Goal: Task Accomplishment & Management: Use online tool/utility

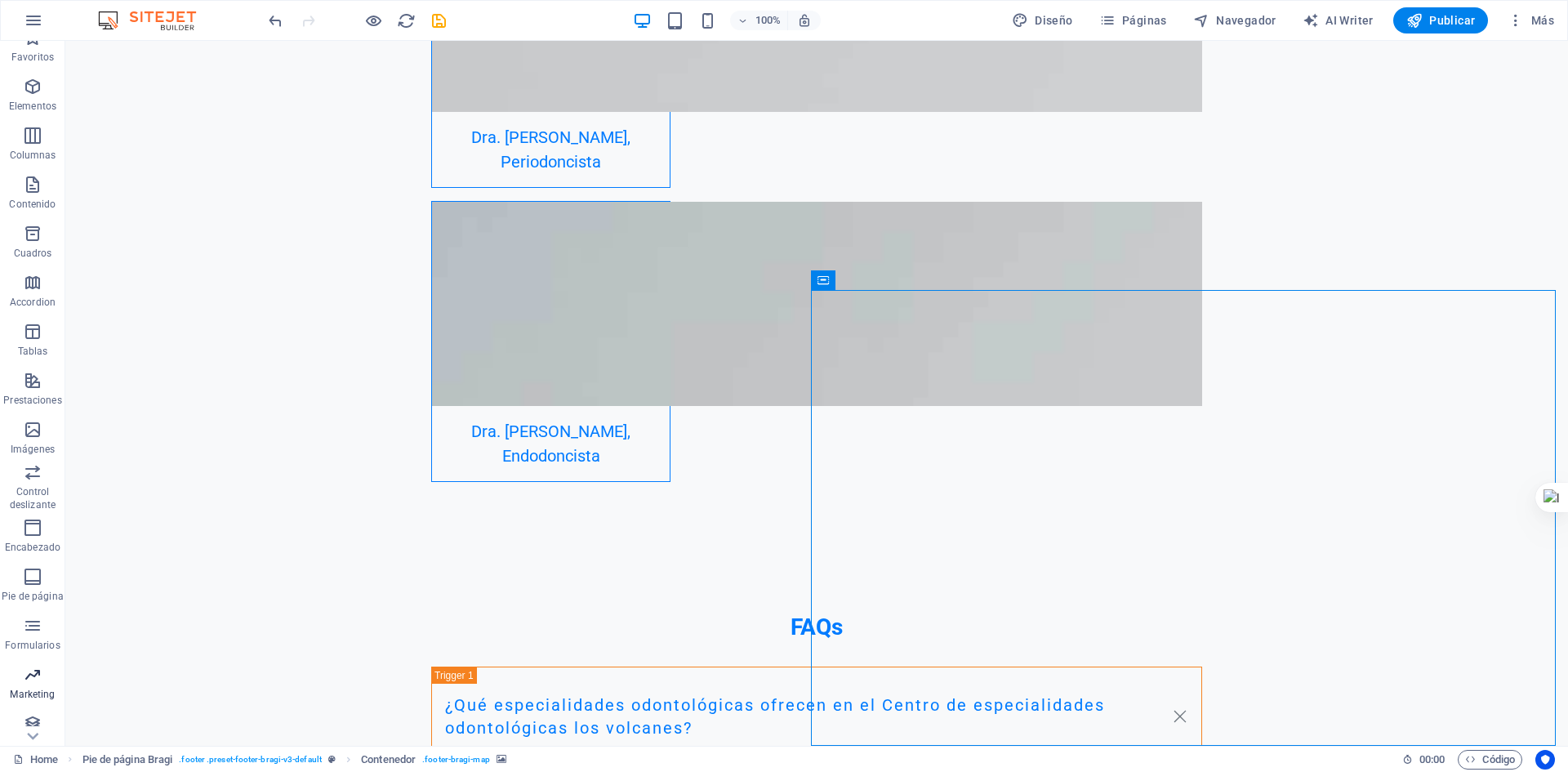
scroll to position [30, 0]
click at [36, 612] on icon "button" at bounding box center [33, 615] width 19 height 19
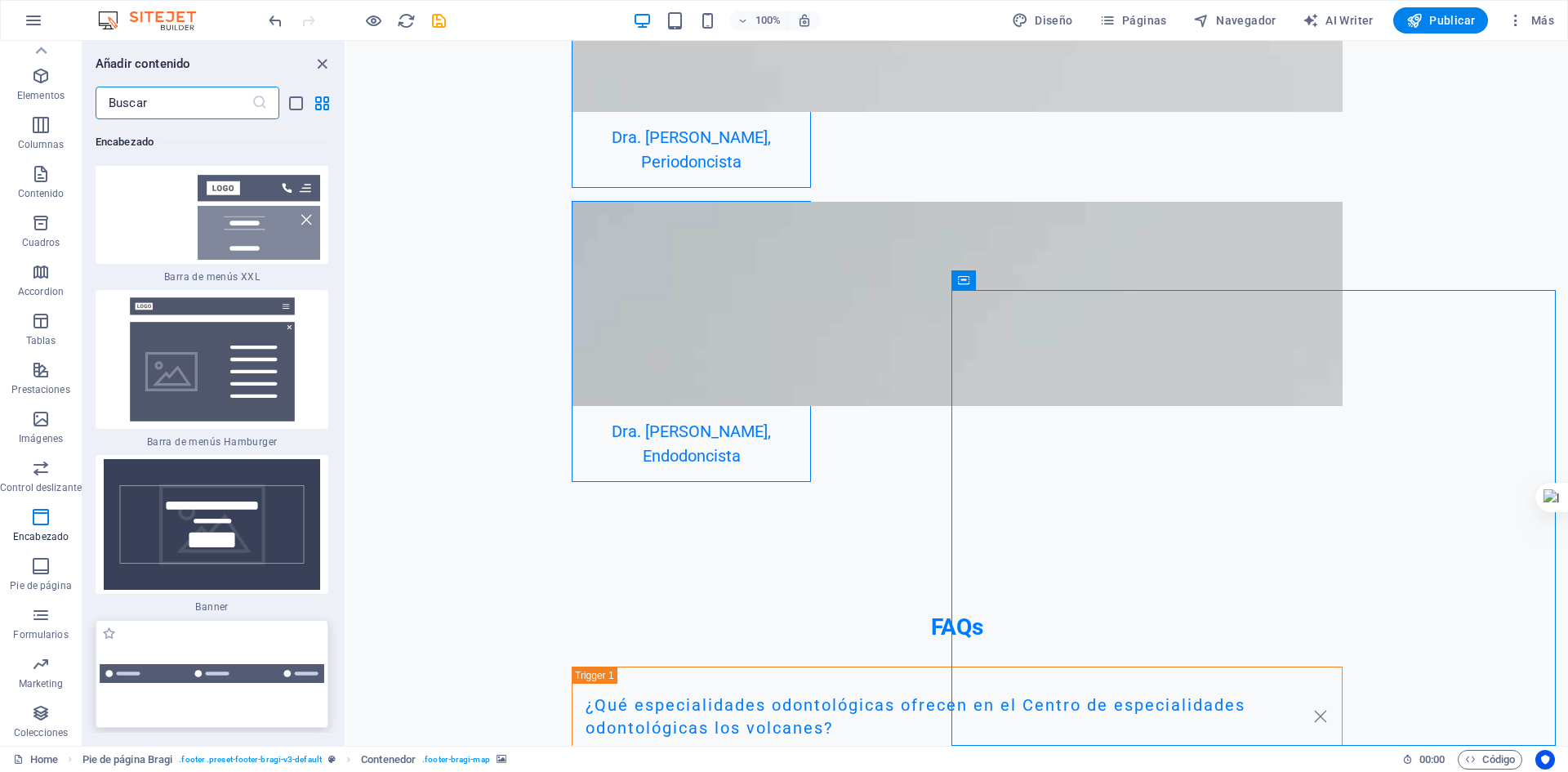
scroll to position [20686, 0]
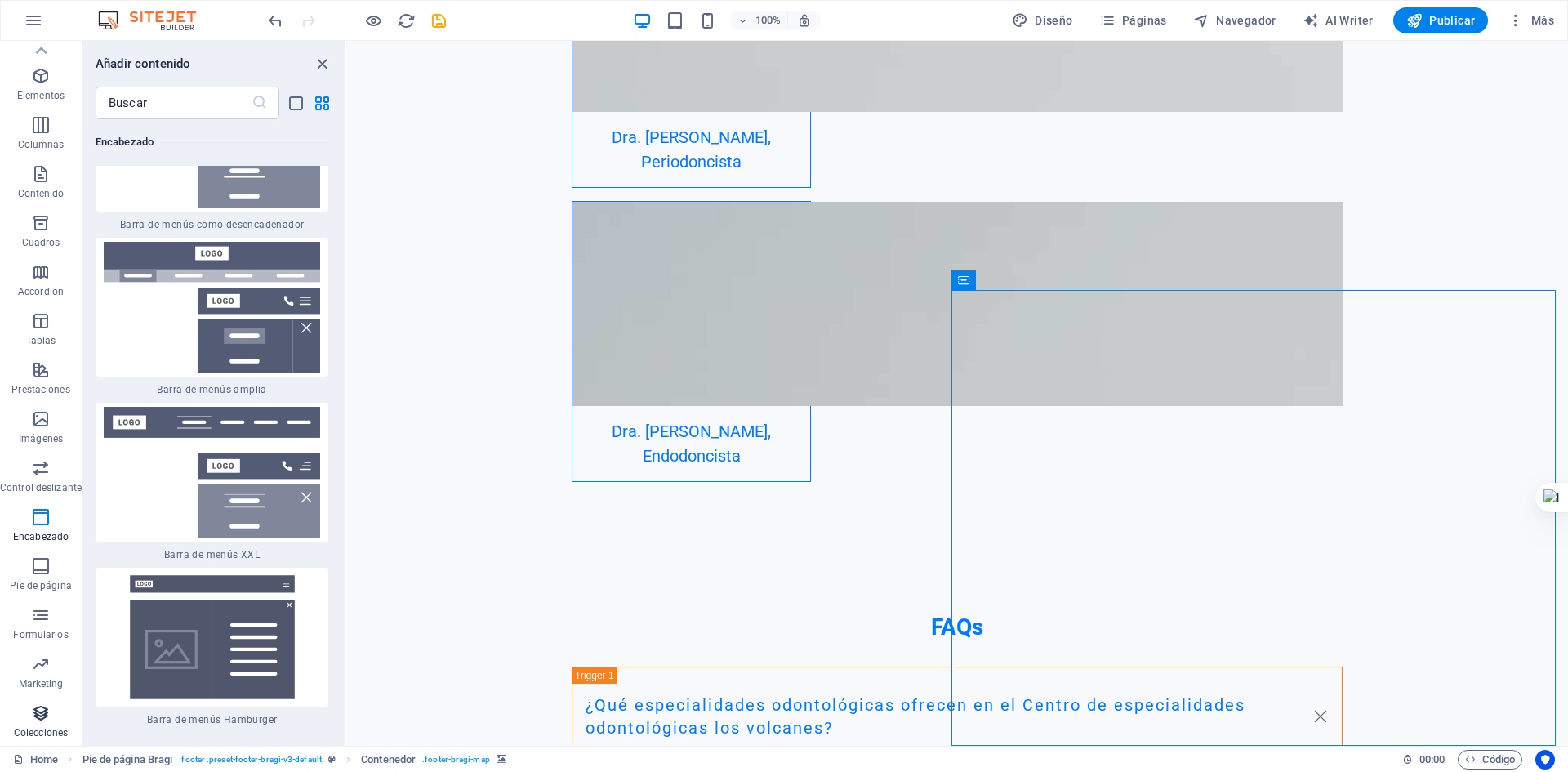
click at [30, 720] on span "Colecciones" at bounding box center [40, 723] width 82 height 39
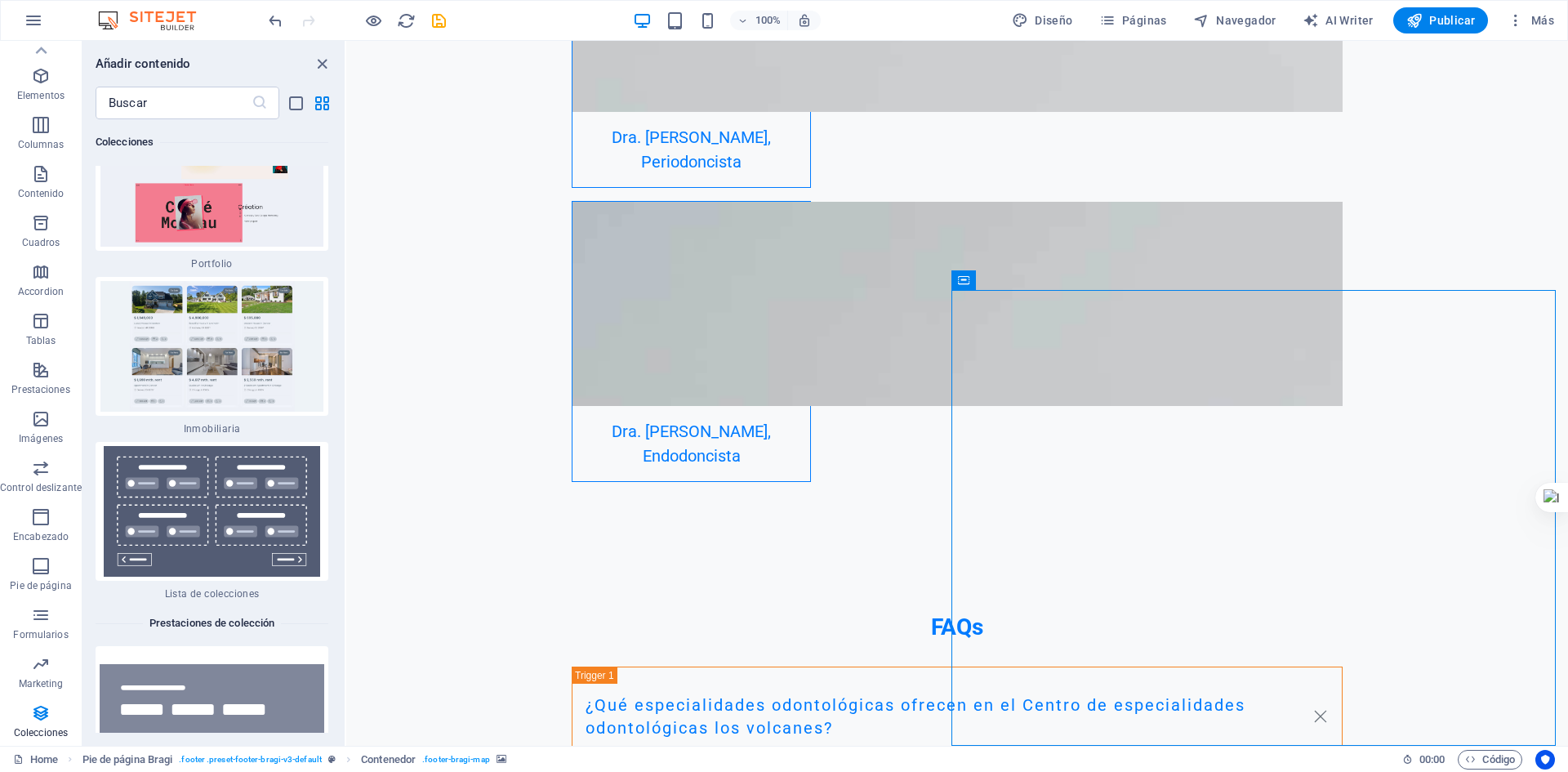
scroll to position [31558, 0]
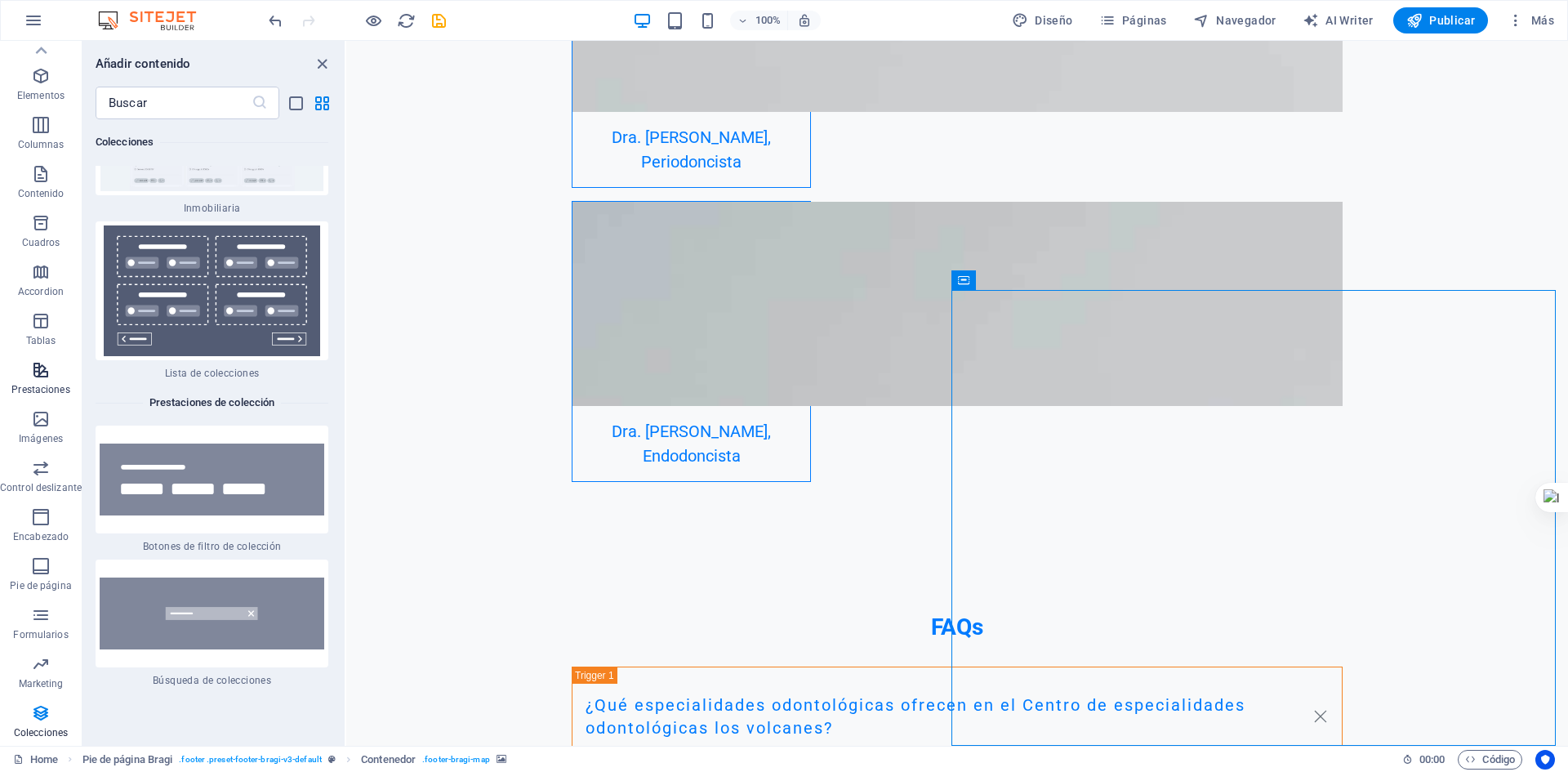
click at [49, 375] on icon "button" at bounding box center [40, 370] width 19 height 19
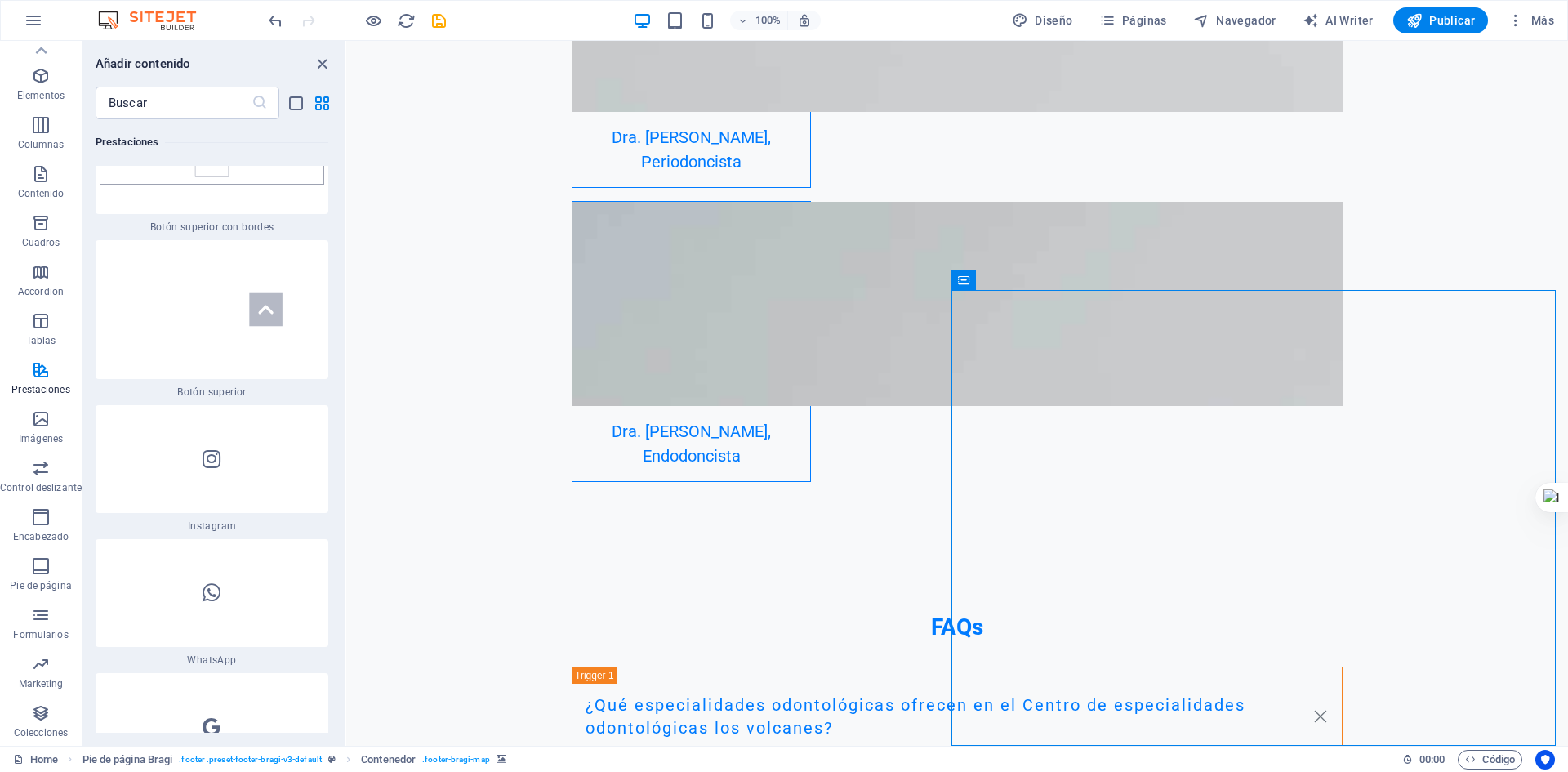
scroll to position [15683, 0]
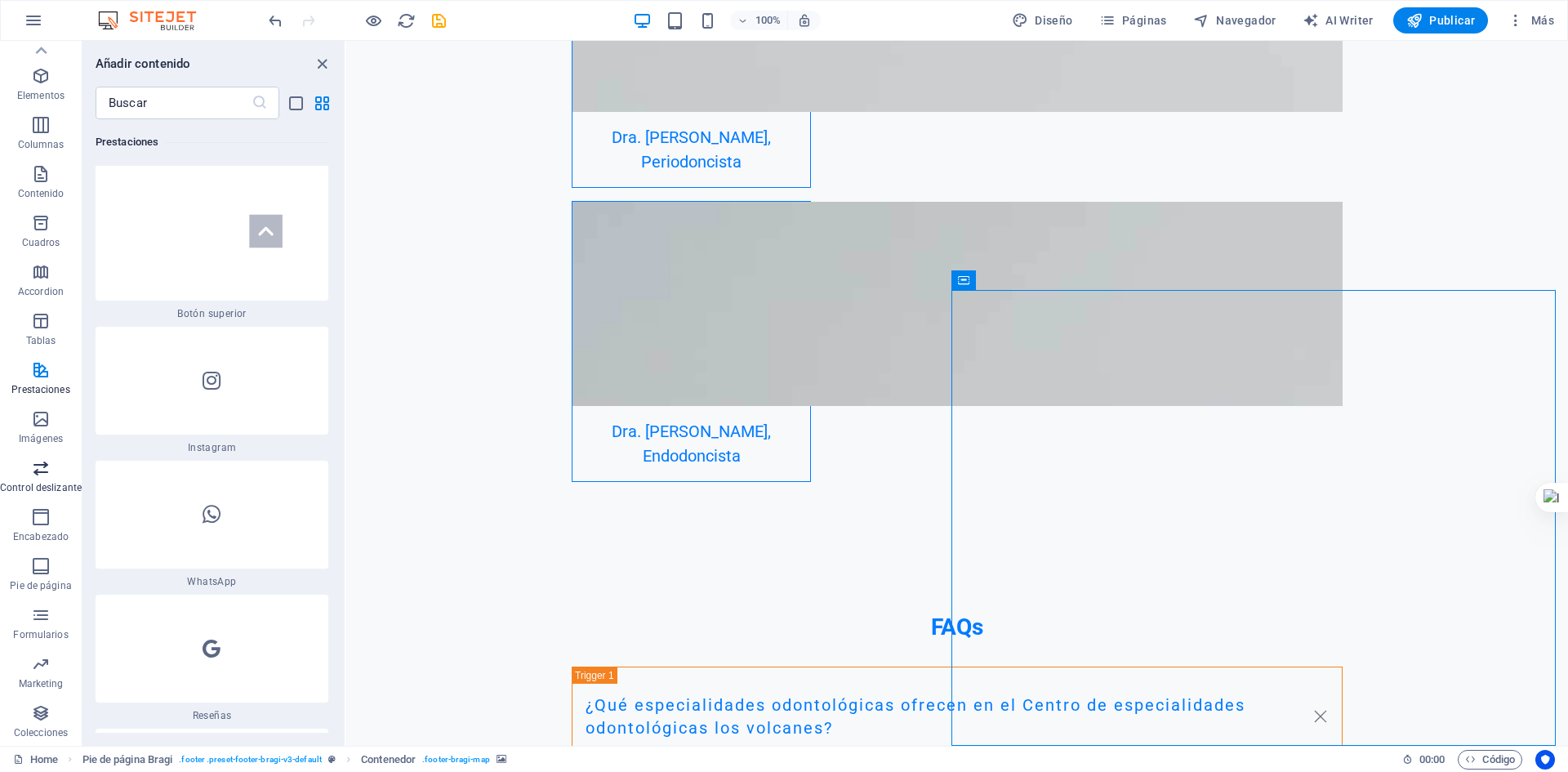
click at [47, 475] on icon "button" at bounding box center [40, 468] width 19 height 19
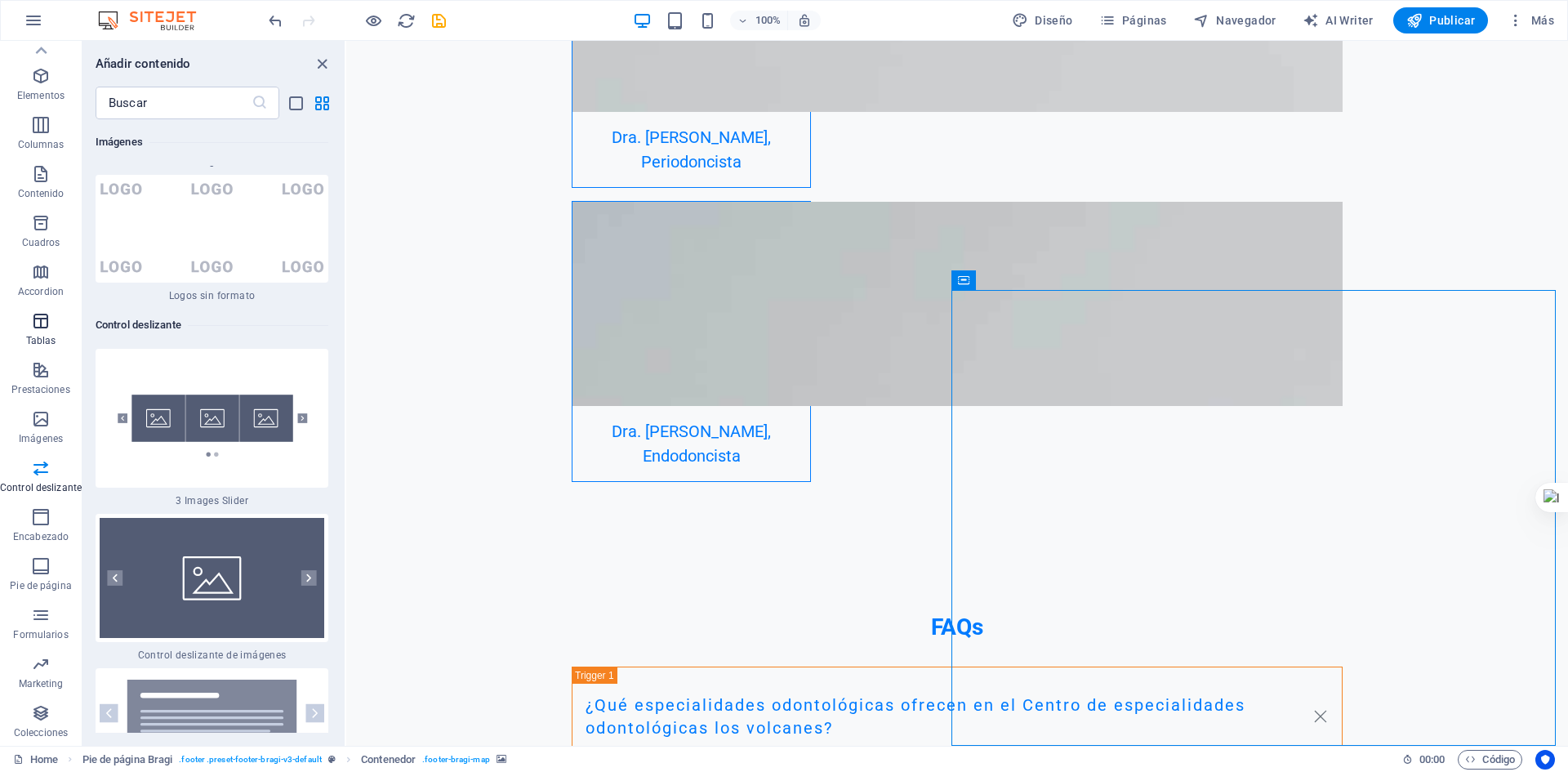
scroll to position [0, 0]
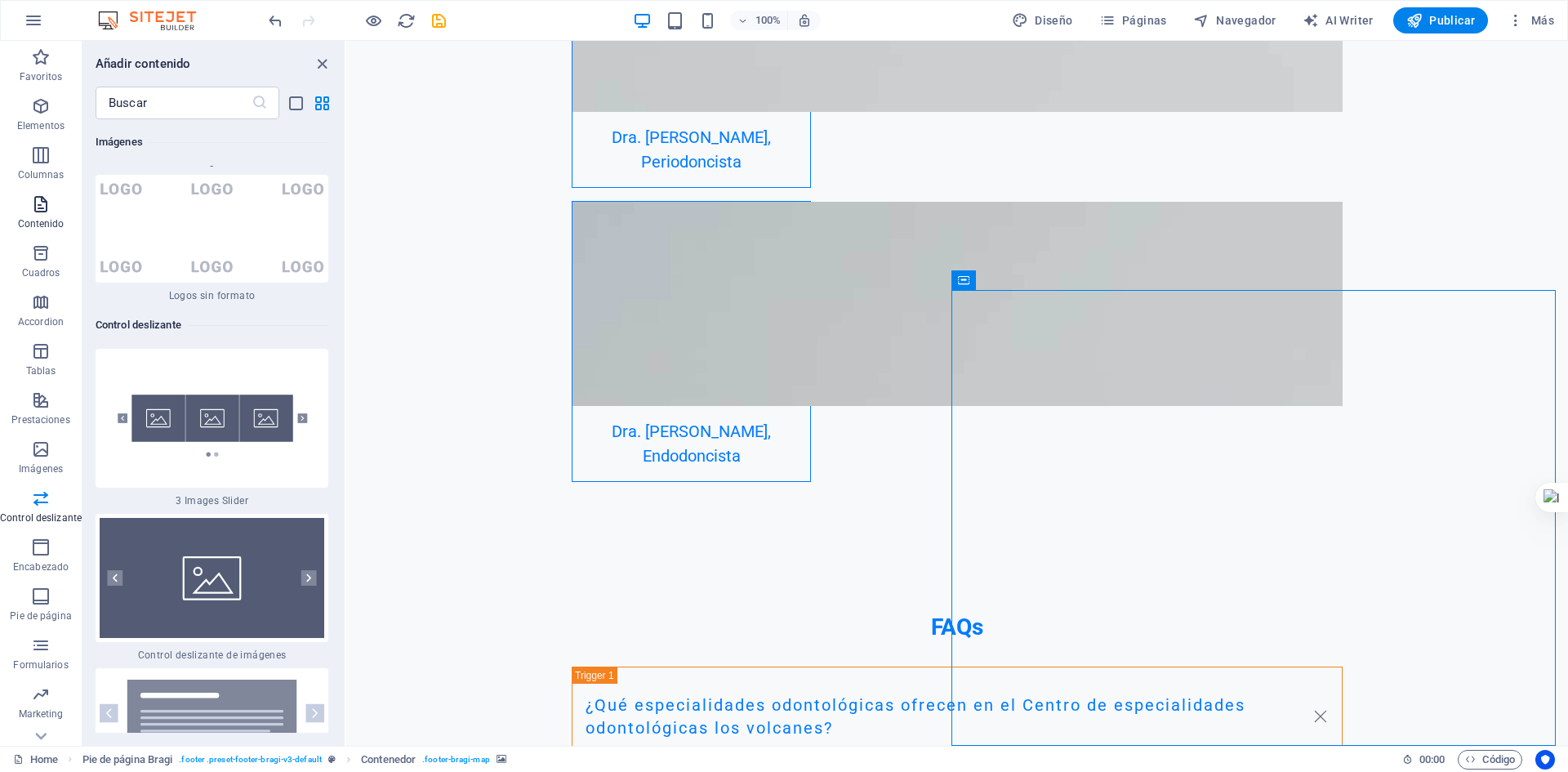
click at [41, 207] on icon "button" at bounding box center [40, 204] width 19 height 19
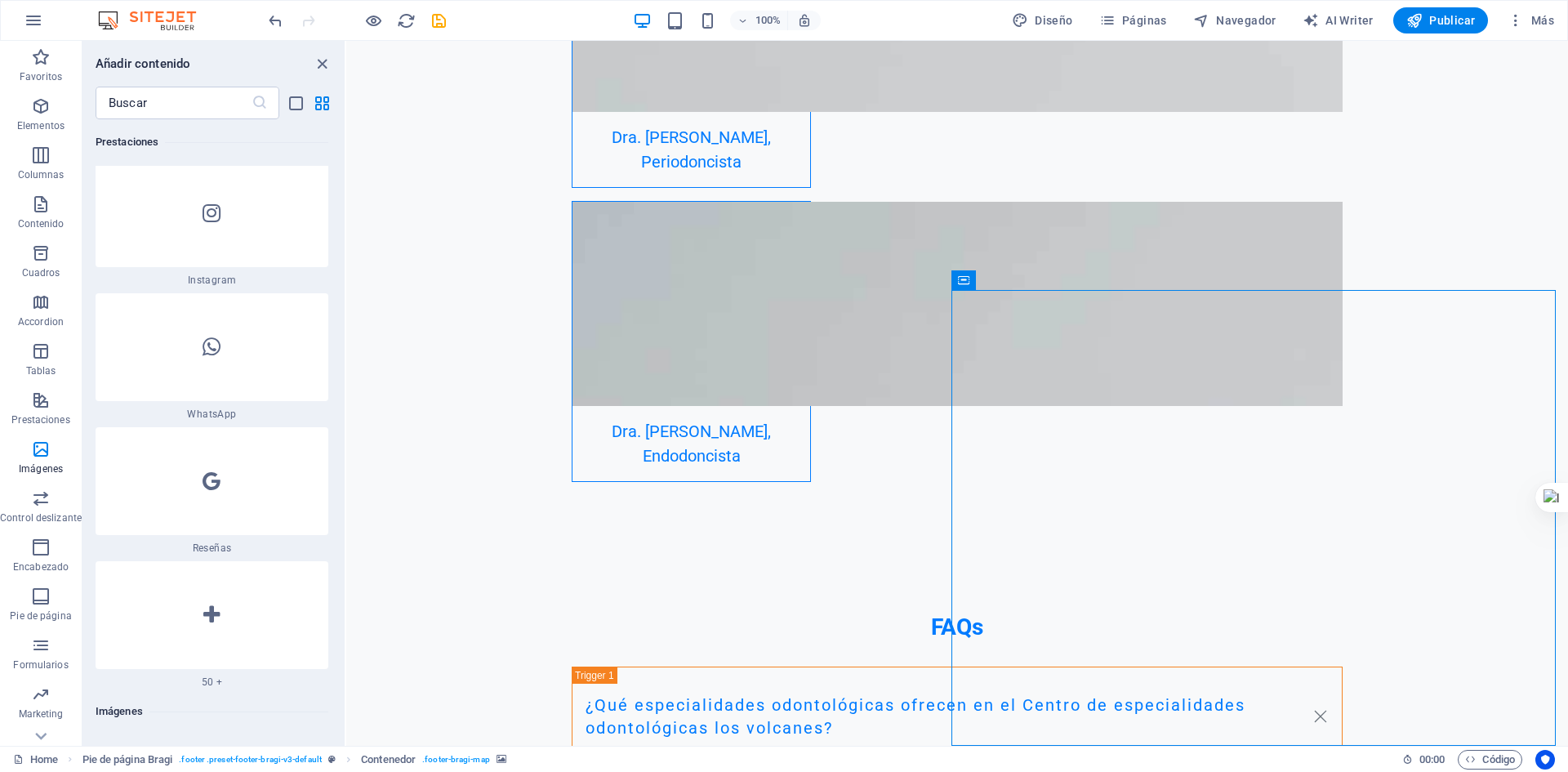
scroll to position [15721, 0]
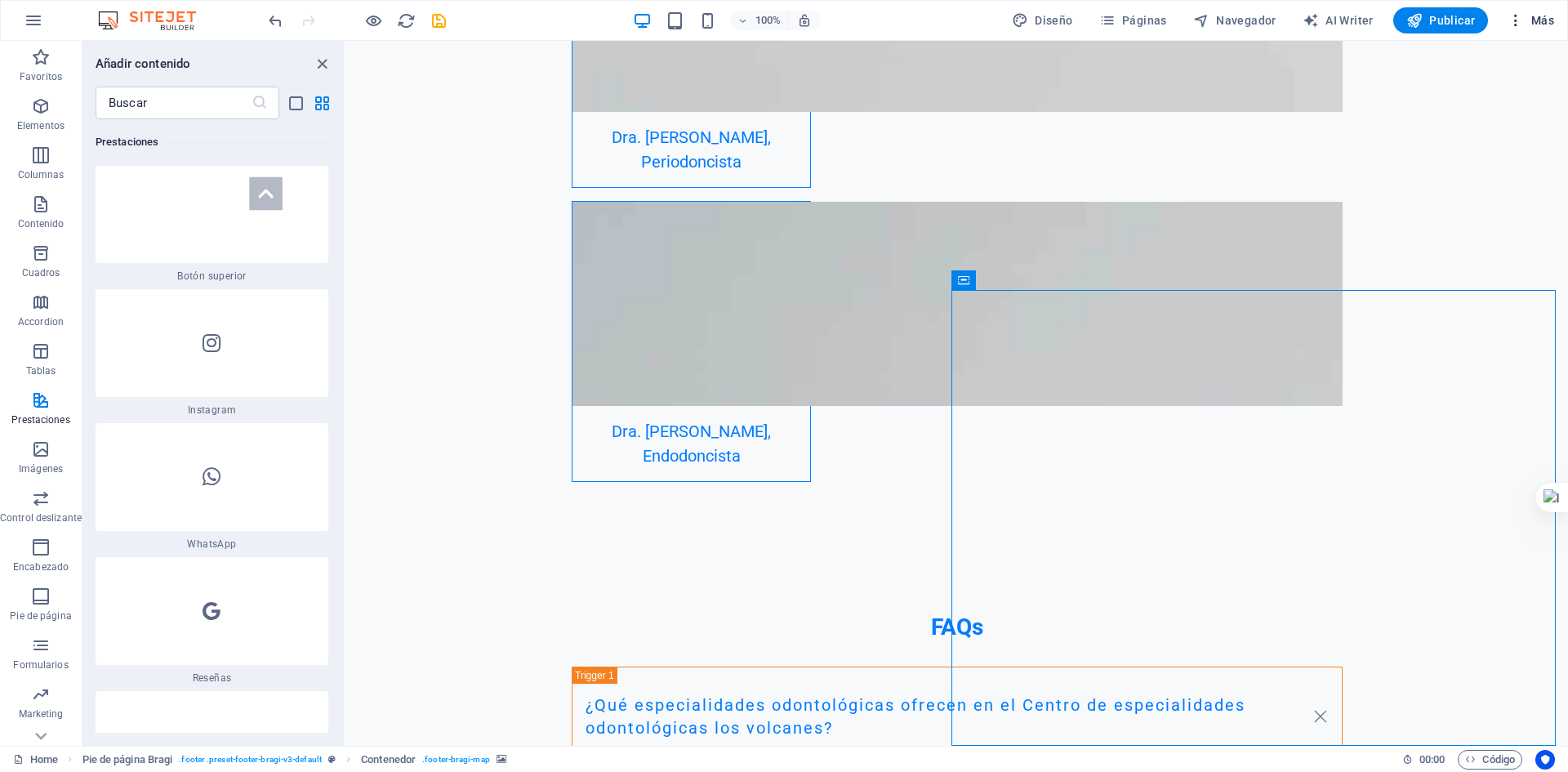
click at [1539, 12] on button "Más" at bounding box center [1531, 20] width 60 height 26
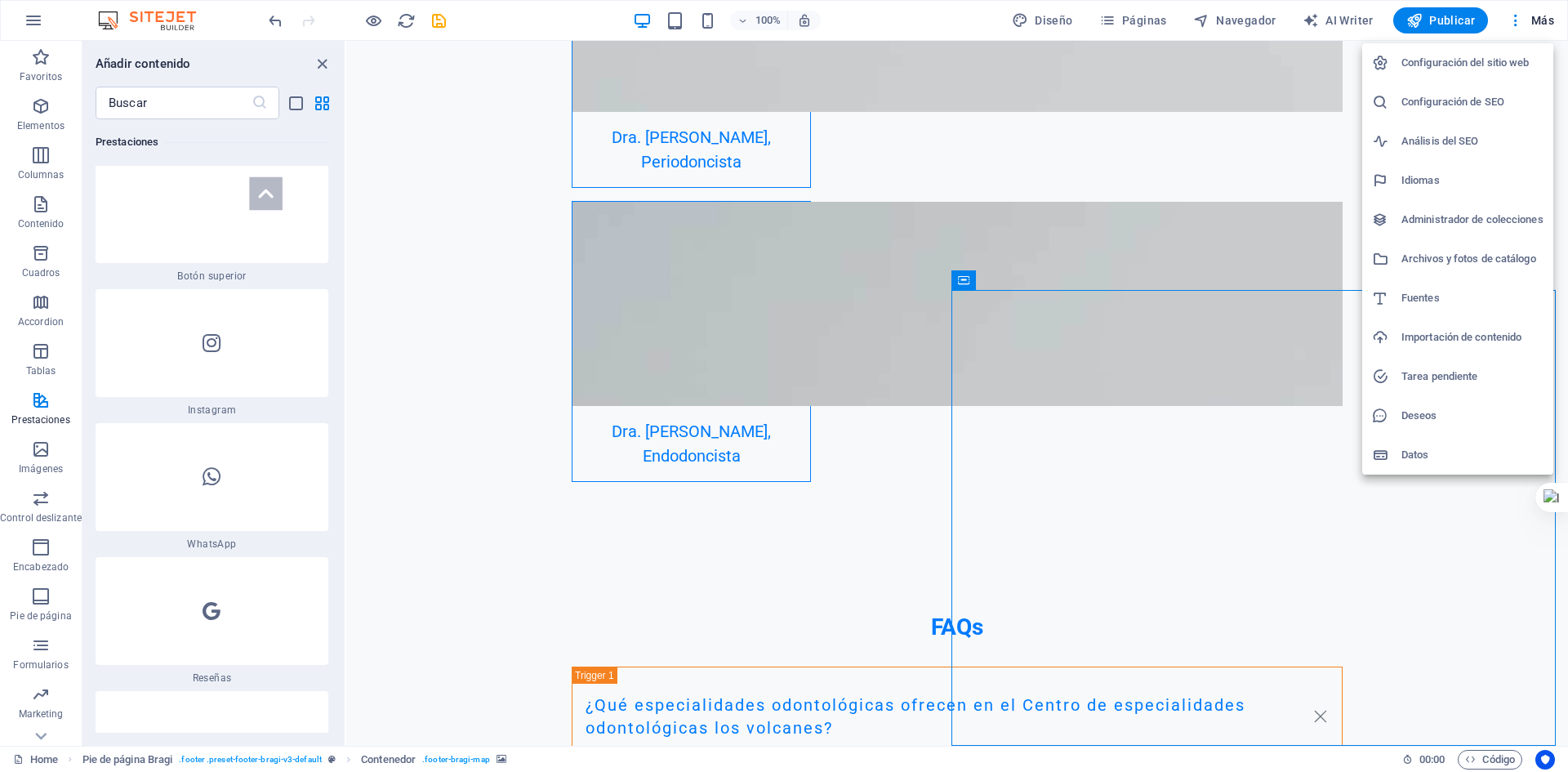
click at [1492, 69] on h6 "Configuración del sitio web" at bounding box center [1473, 62] width 142 height 19
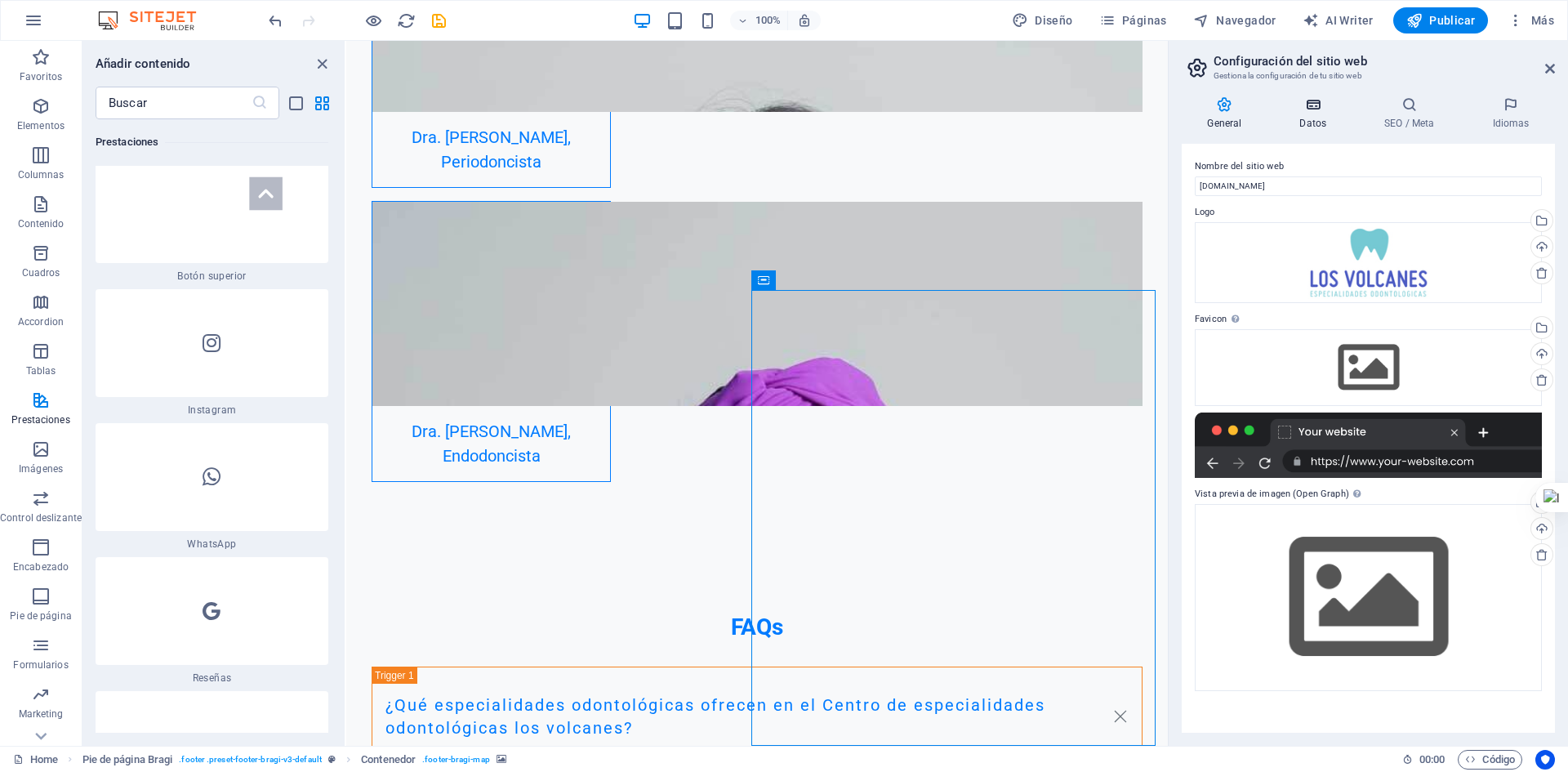
click at [1324, 100] on icon at bounding box center [1313, 104] width 79 height 16
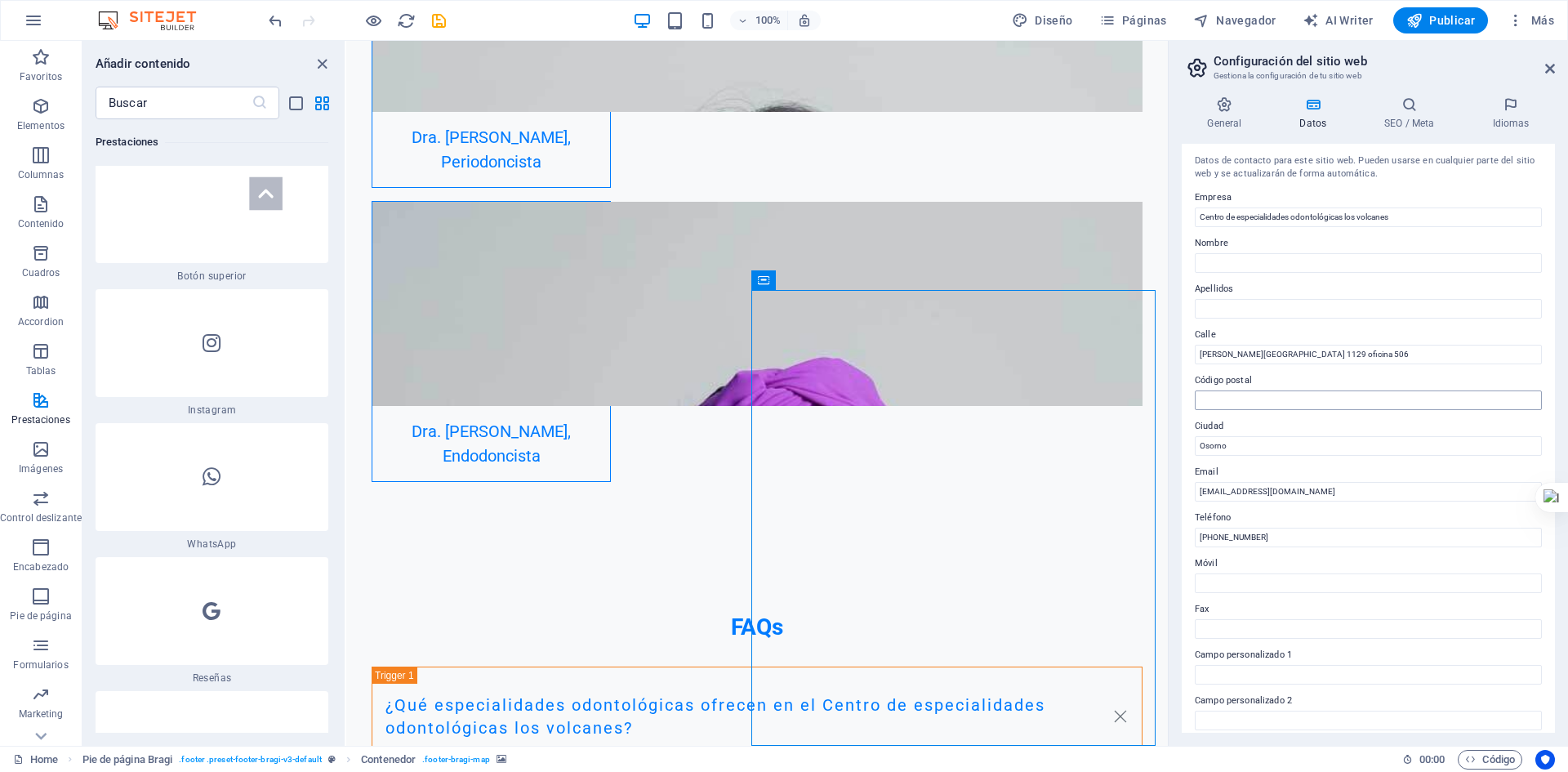
scroll to position [0, 0]
click at [1402, 115] on h4 "SEO / Meta" at bounding box center [1413, 113] width 108 height 35
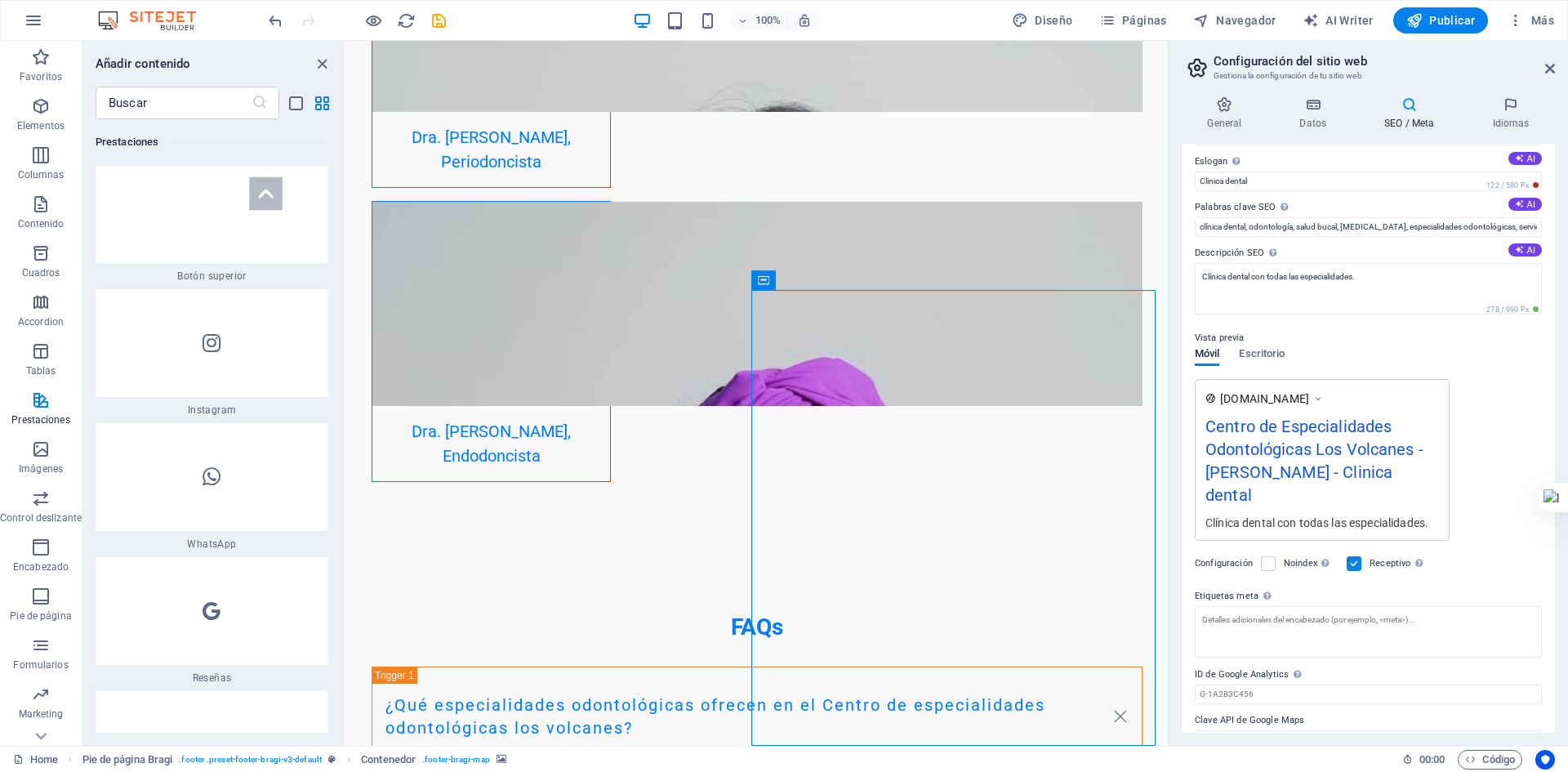
scroll to position [58, 0]
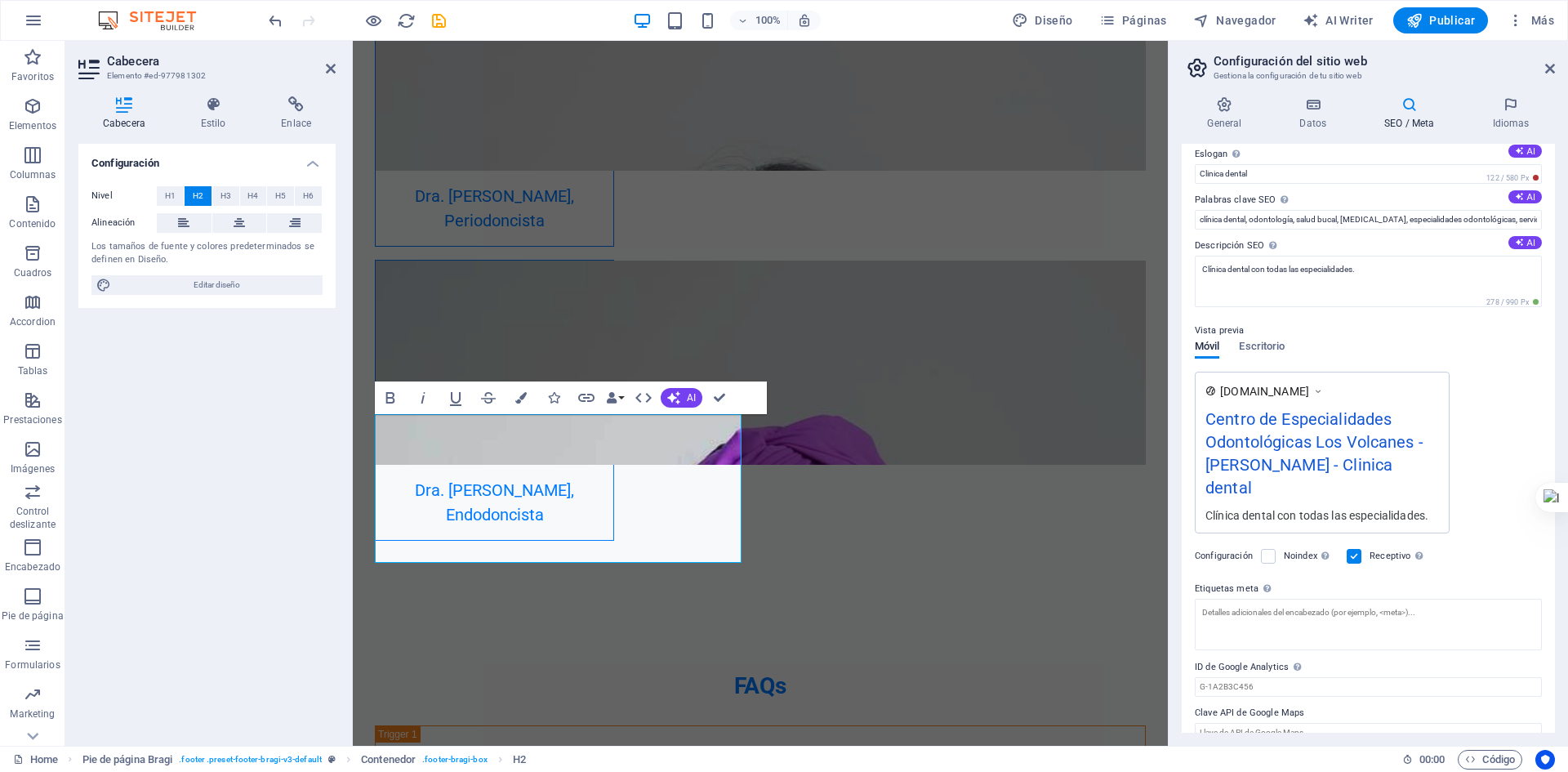
scroll to position [5160, 0]
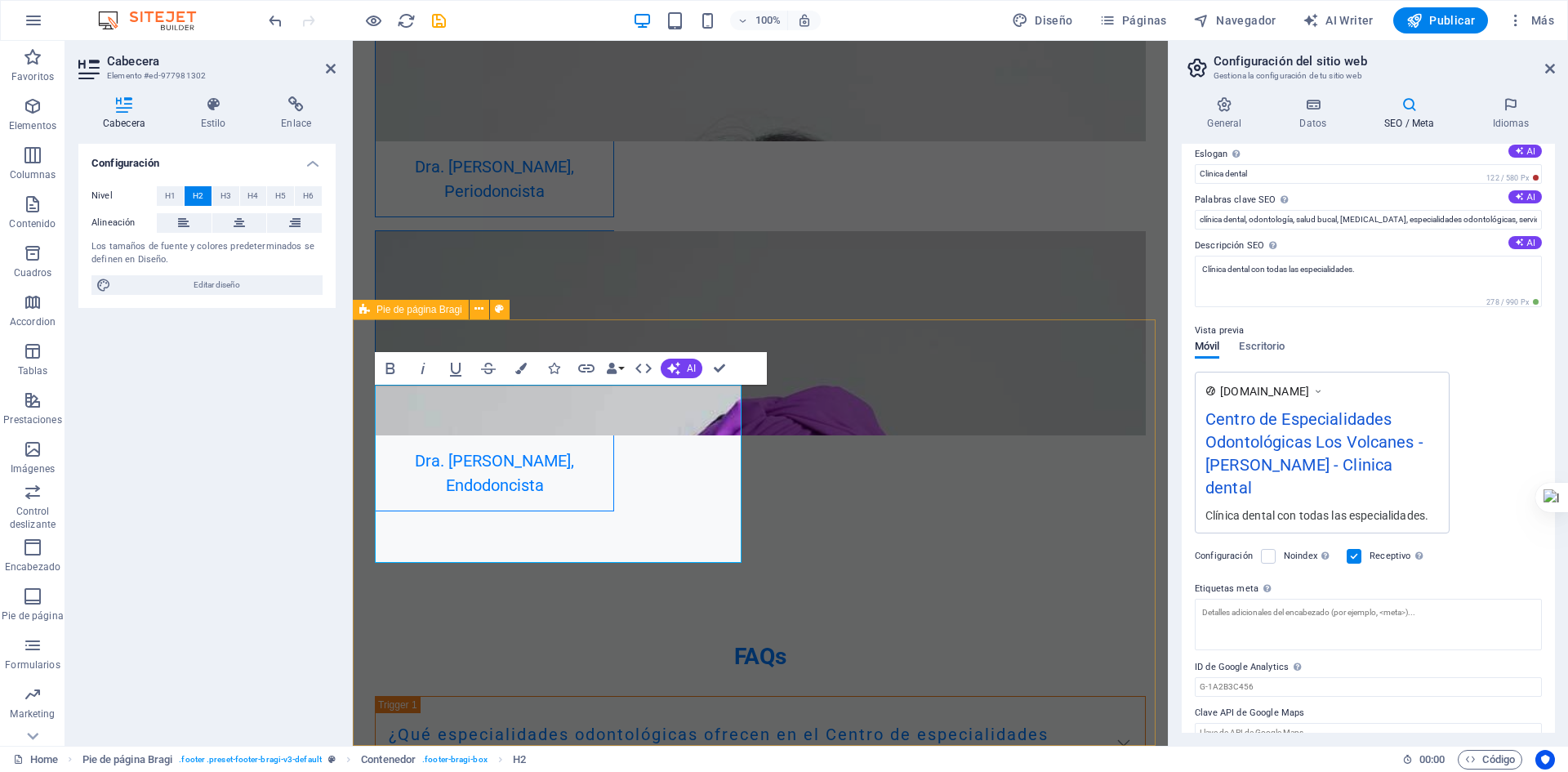
drag, startPoint x: 699, startPoint y: 418, endPoint x: 355, endPoint y: 424, distance: 344.1
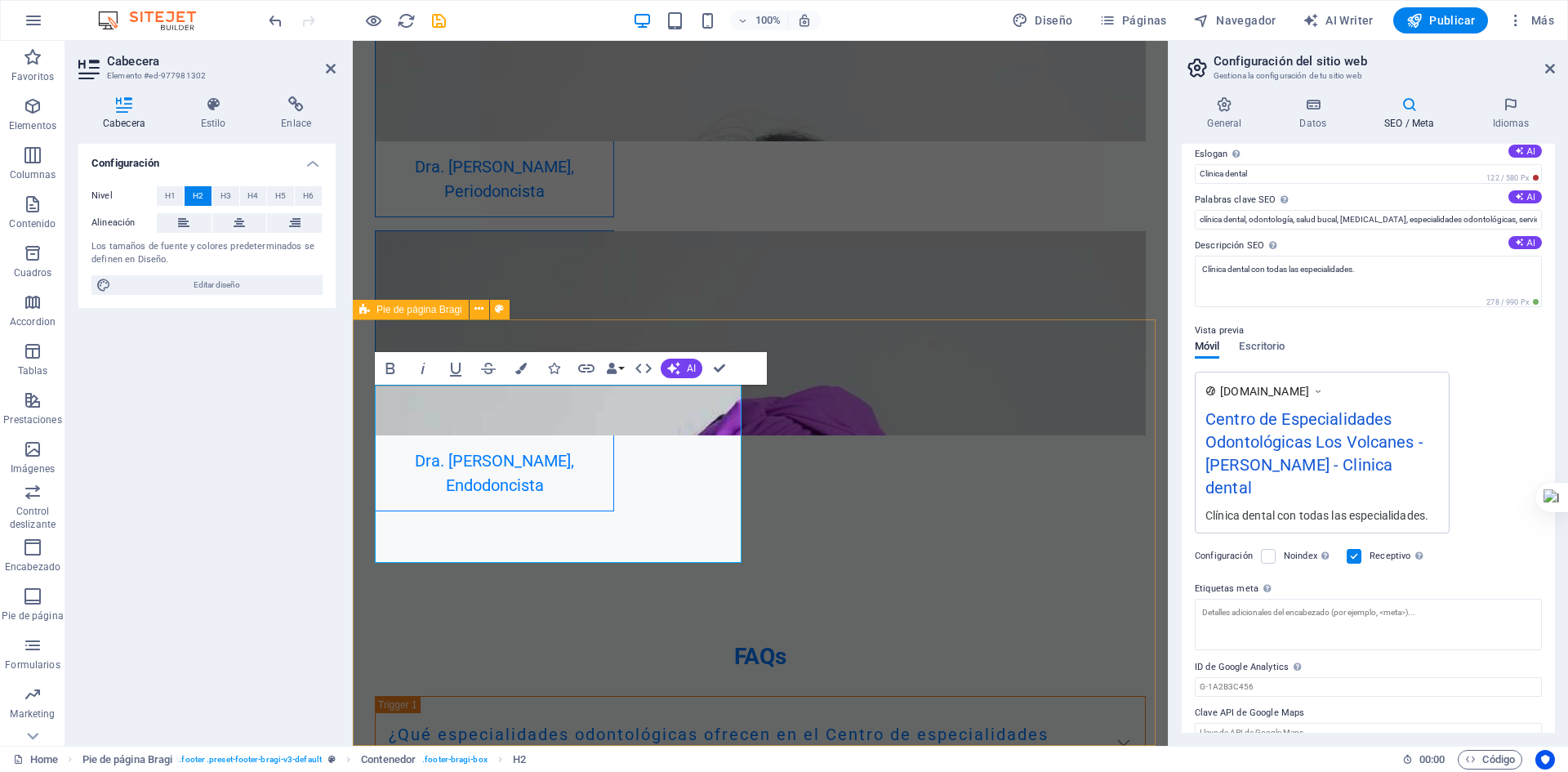
drag, startPoint x: 559, startPoint y: 553, endPoint x: 369, endPoint y: 496, distance: 198.4
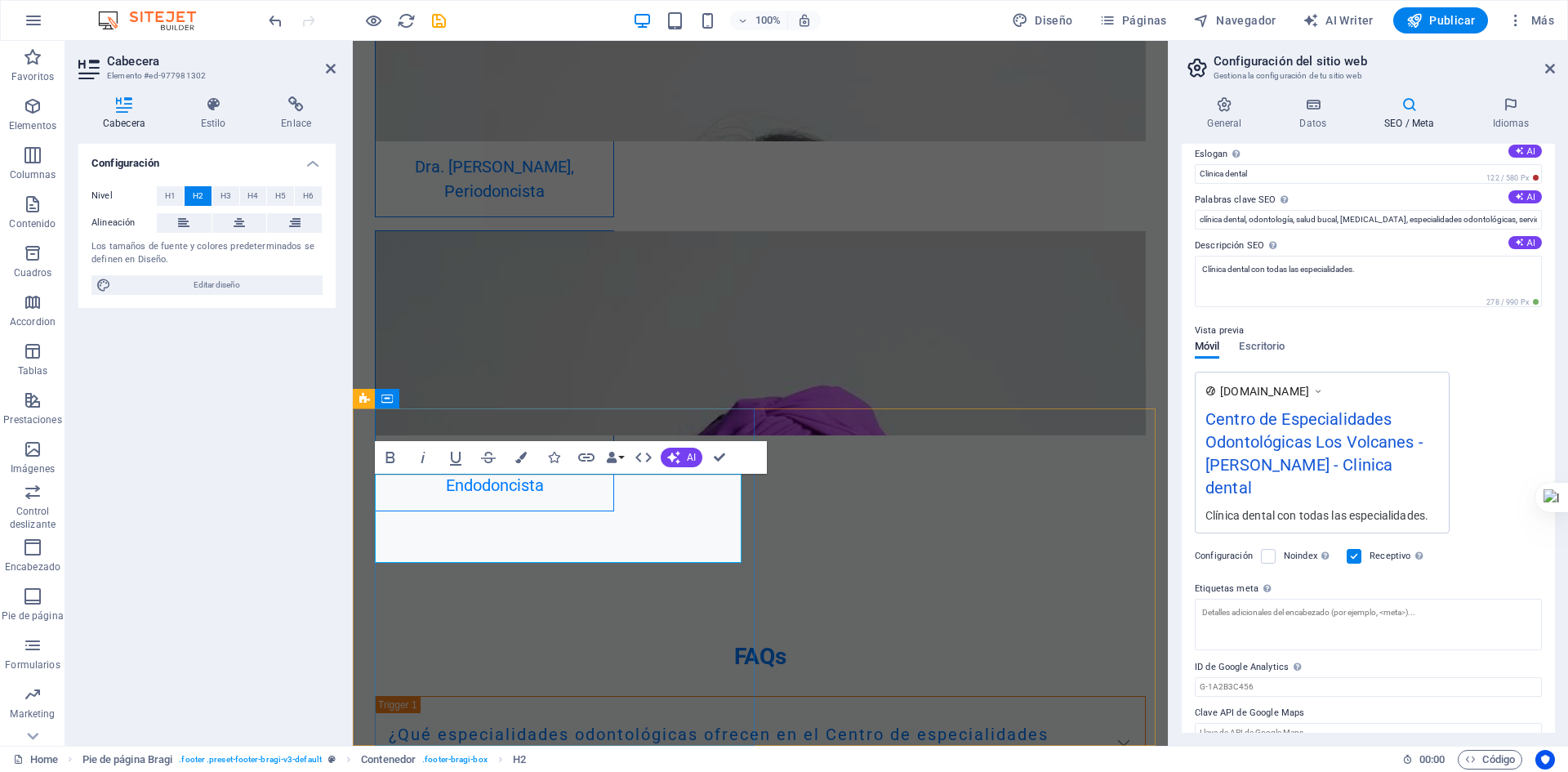
scroll to position [5070, 0]
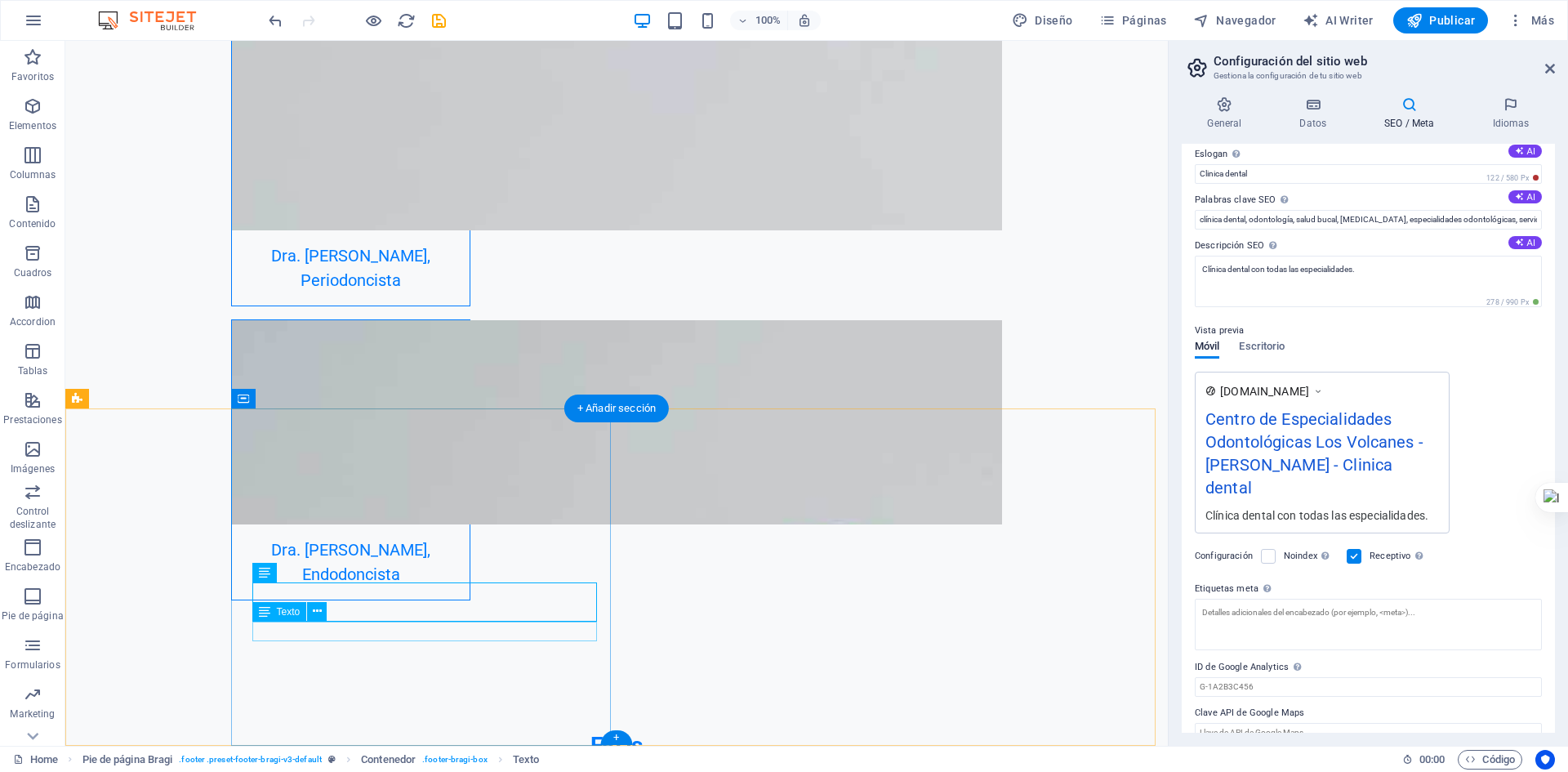
select select "px"
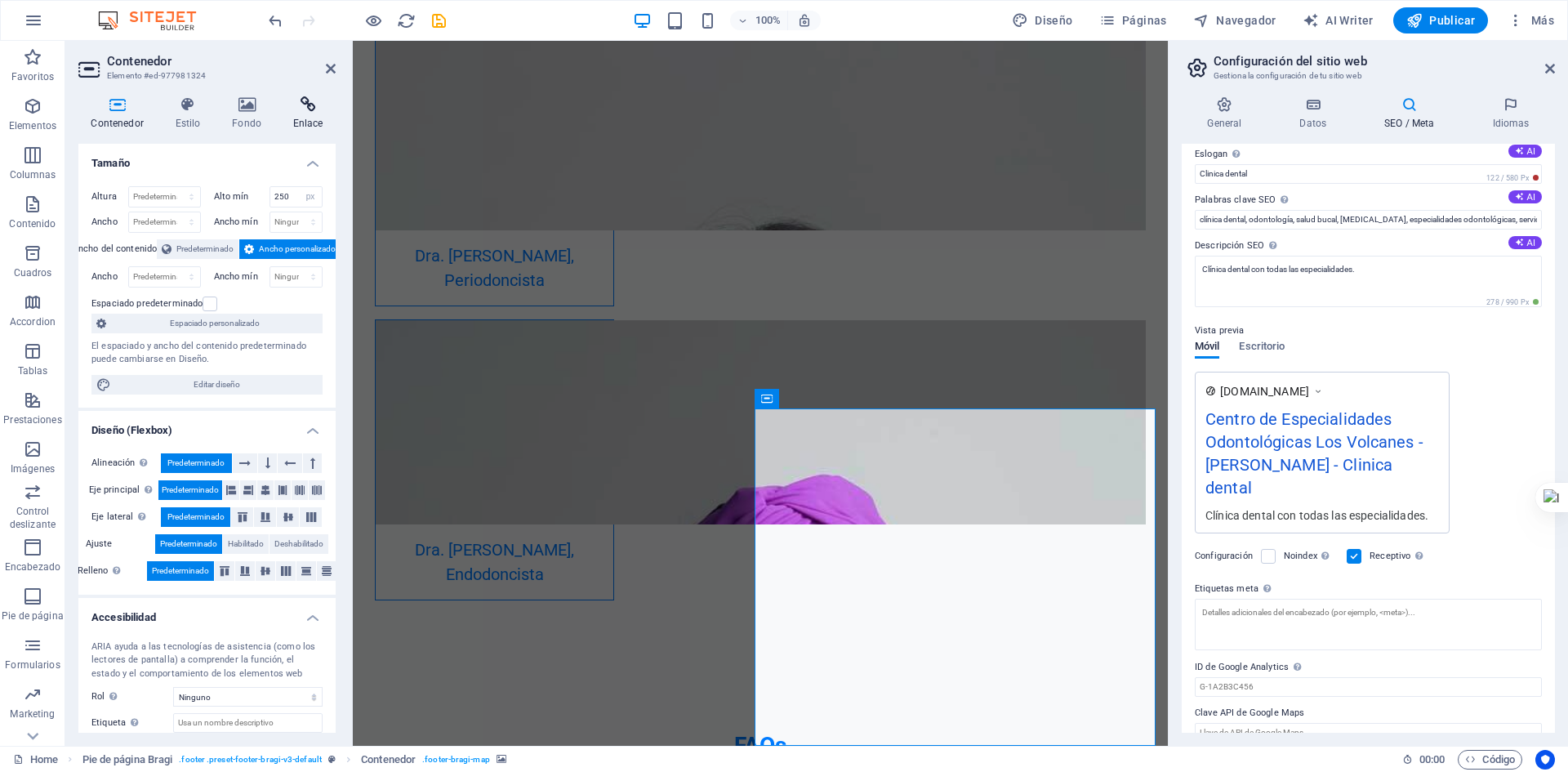
click at [313, 106] on icon at bounding box center [308, 104] width 56 height 16
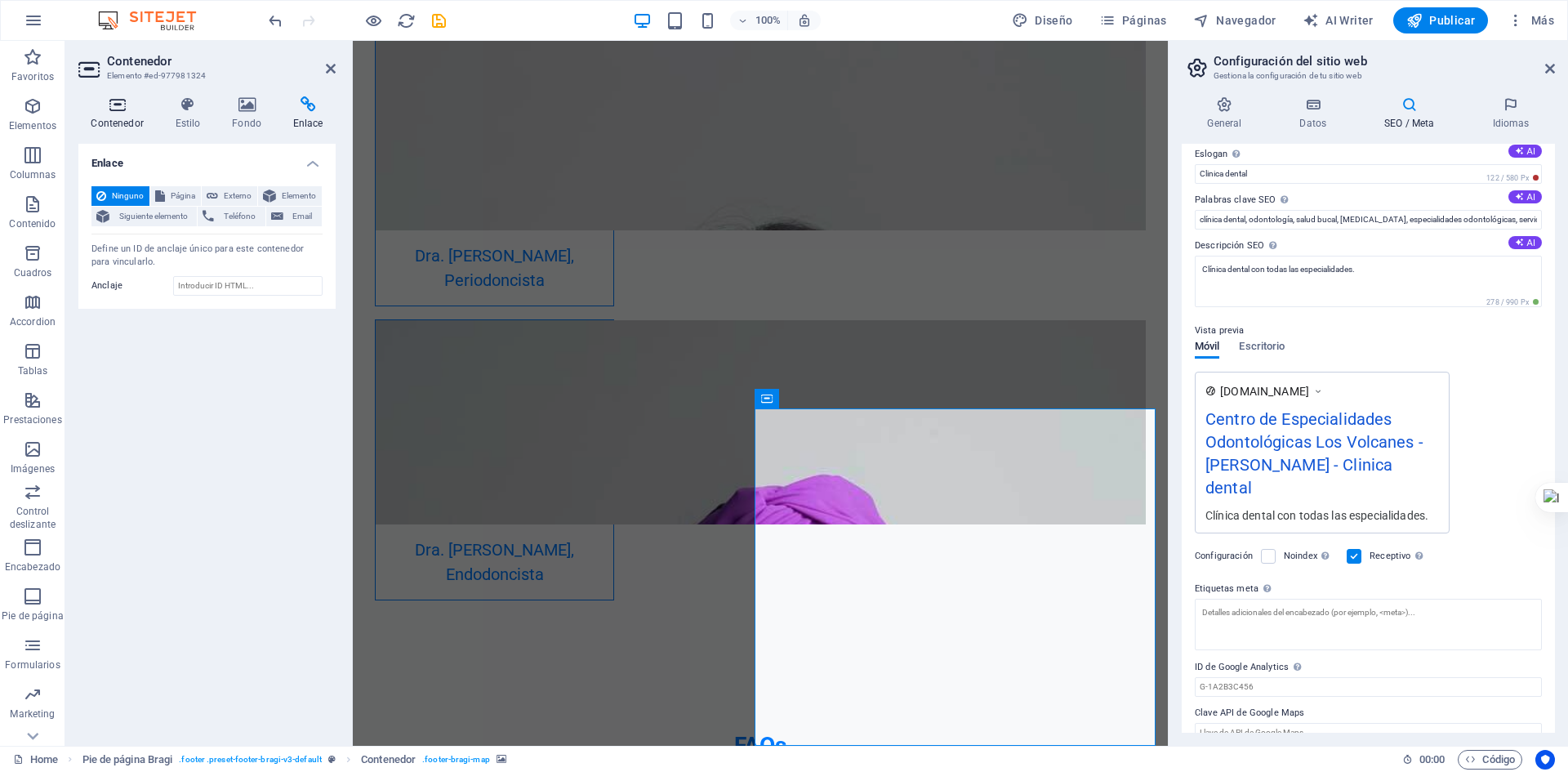
click at [120, 120] on h4 "Contenedor" at bounding box center [121, 113] width 85 height 35
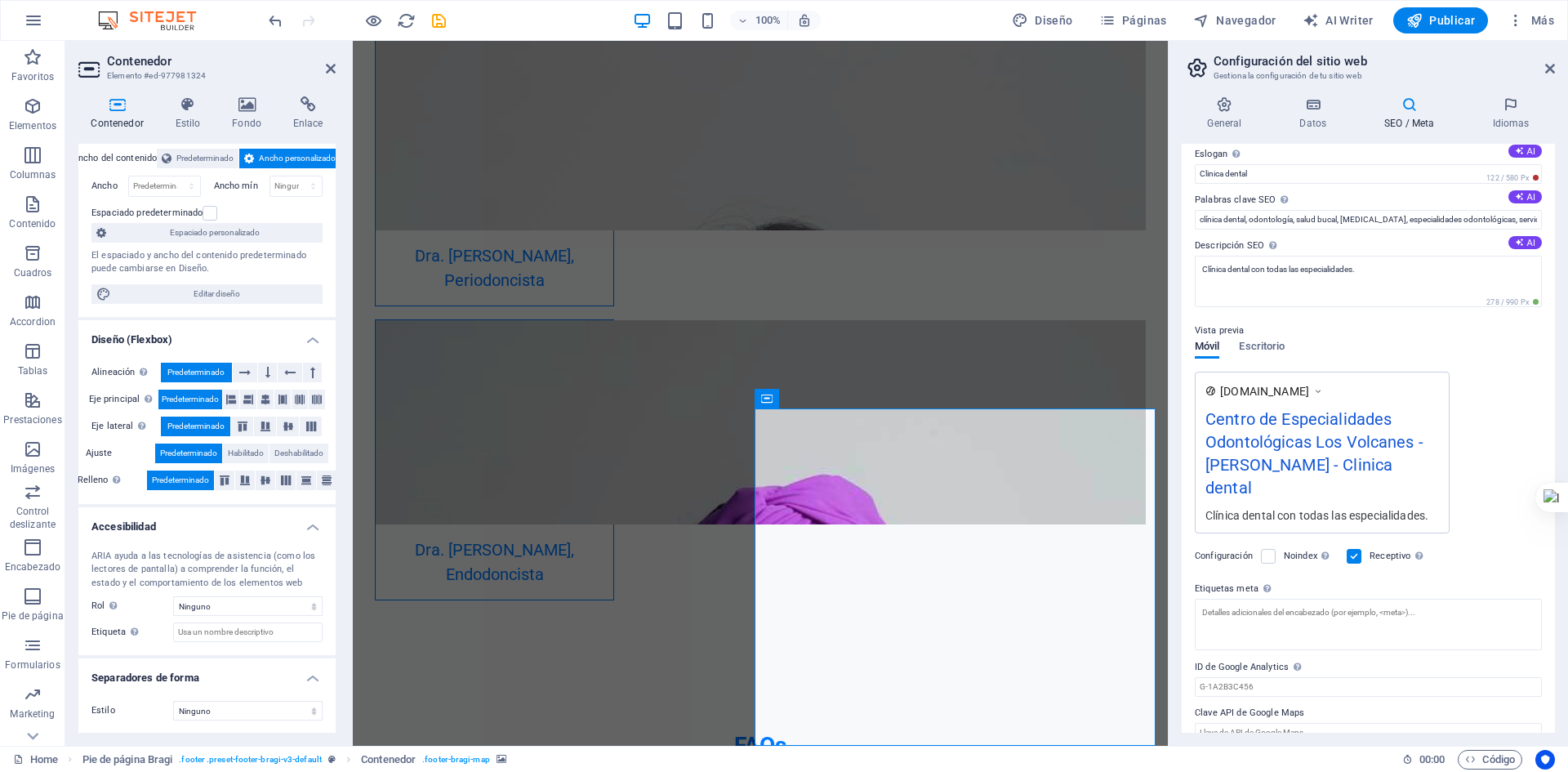
scroll to position [91, 0]
click at [852, 402] on button at bounding box center [846, 399] width 19 height 19
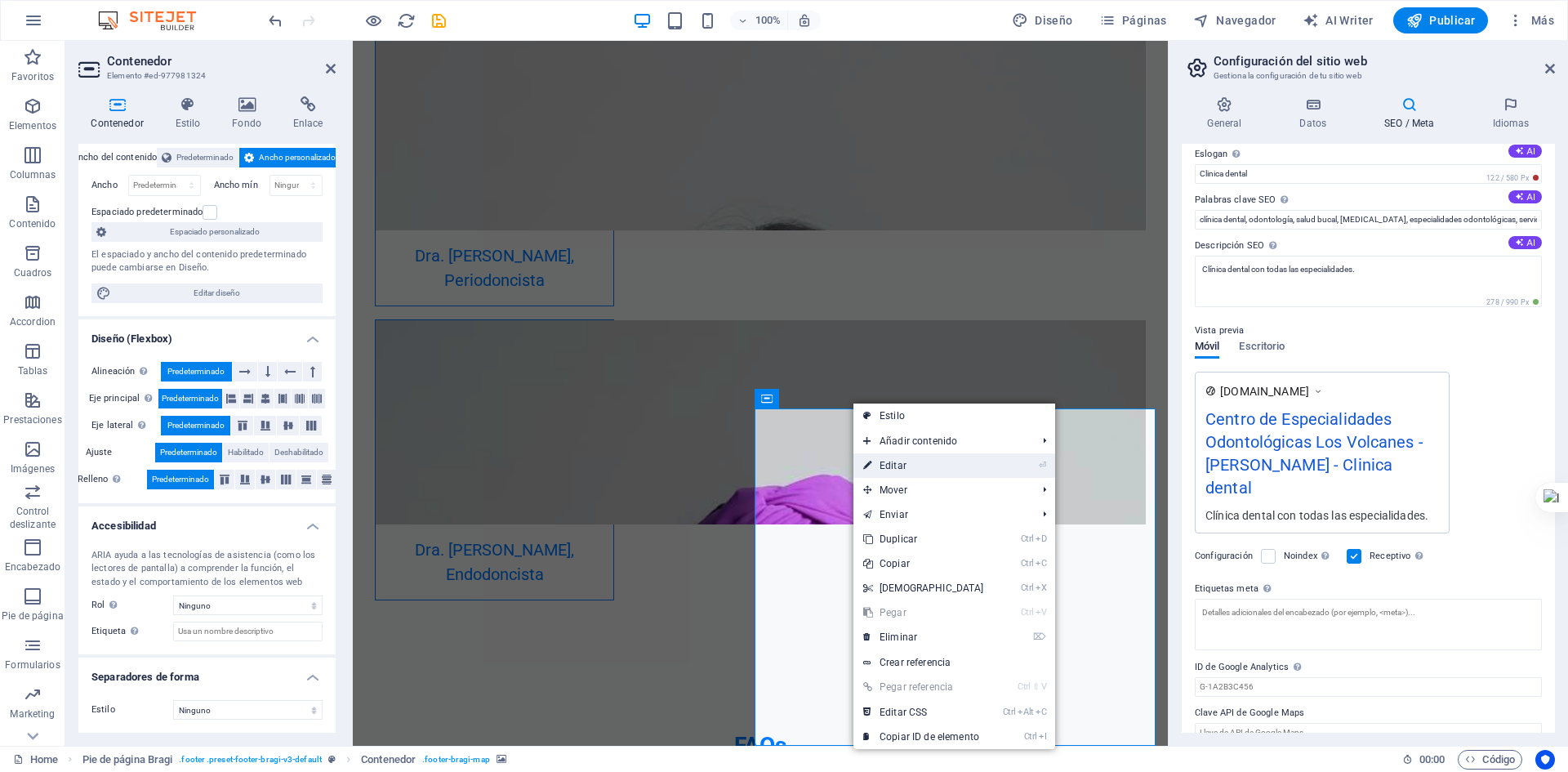
click at [902, 461] on link "⏎ Editar" at bounding box center [923, 466] width 140 height 25
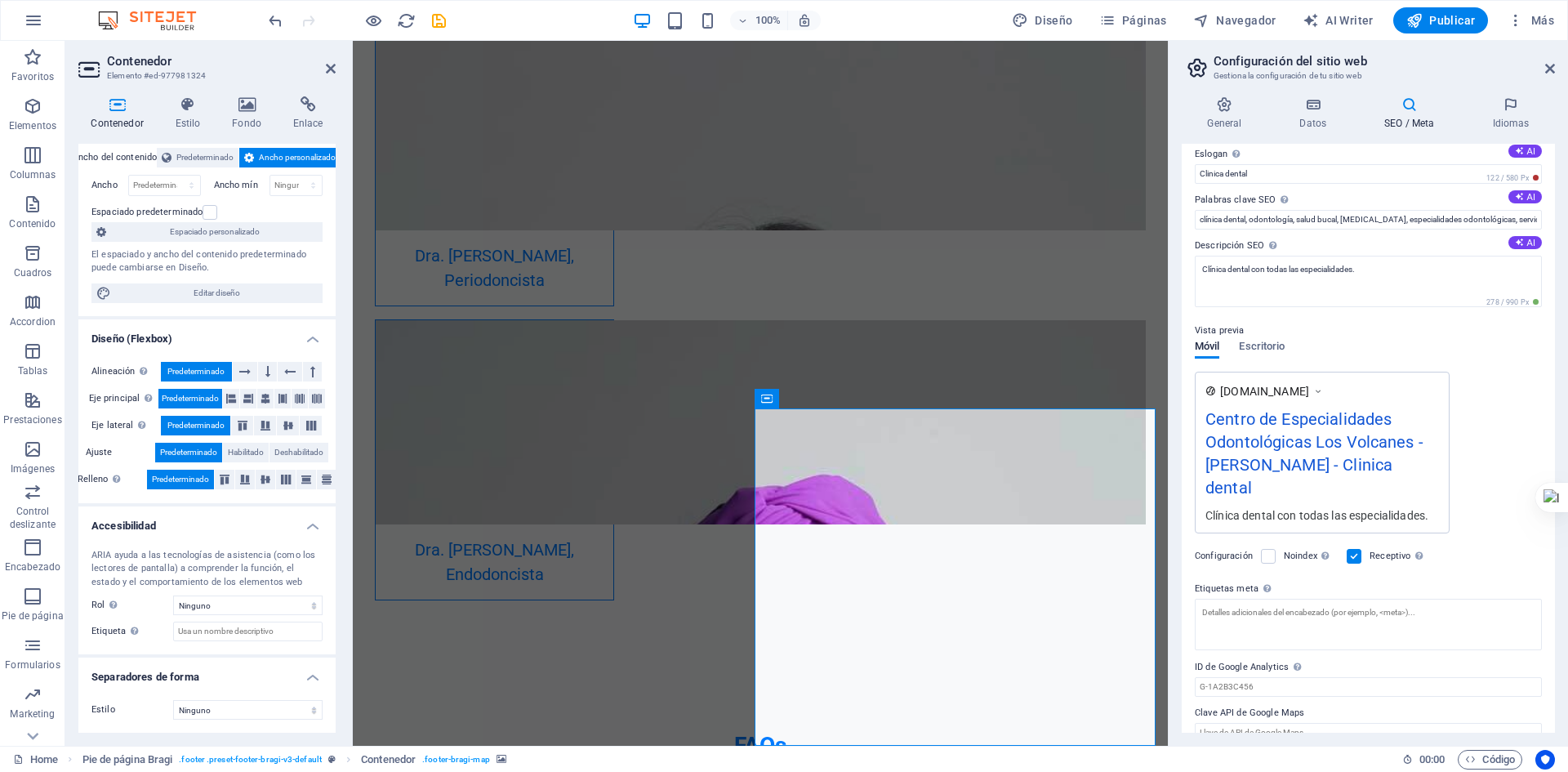
scroll to position [0, 0]
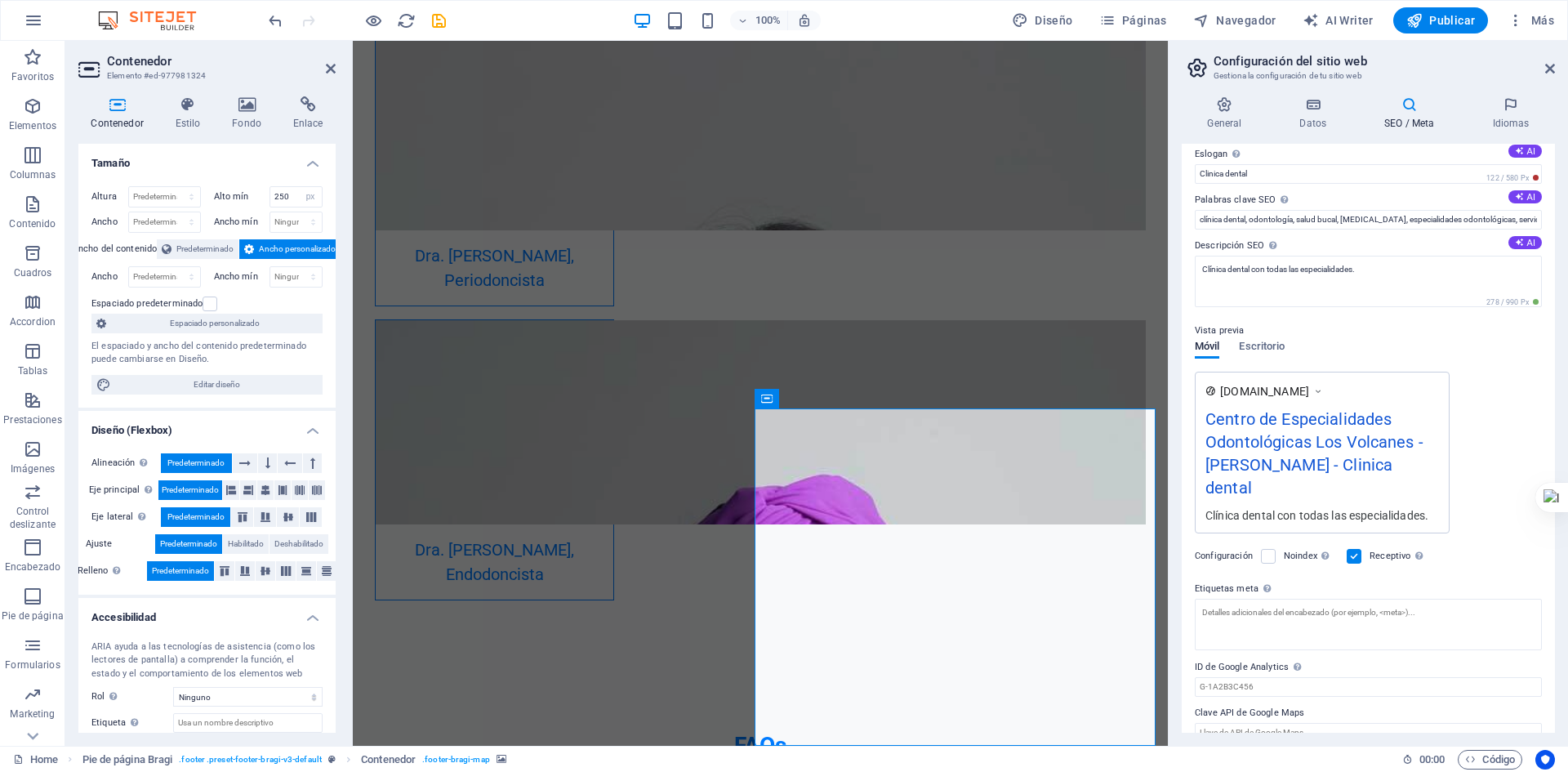
click at [117, 106] on icon at bounding box center [117, 104] width 78 height 16
click at [190, 111] on icon at bounding box center [187, 104] width 51 height 16
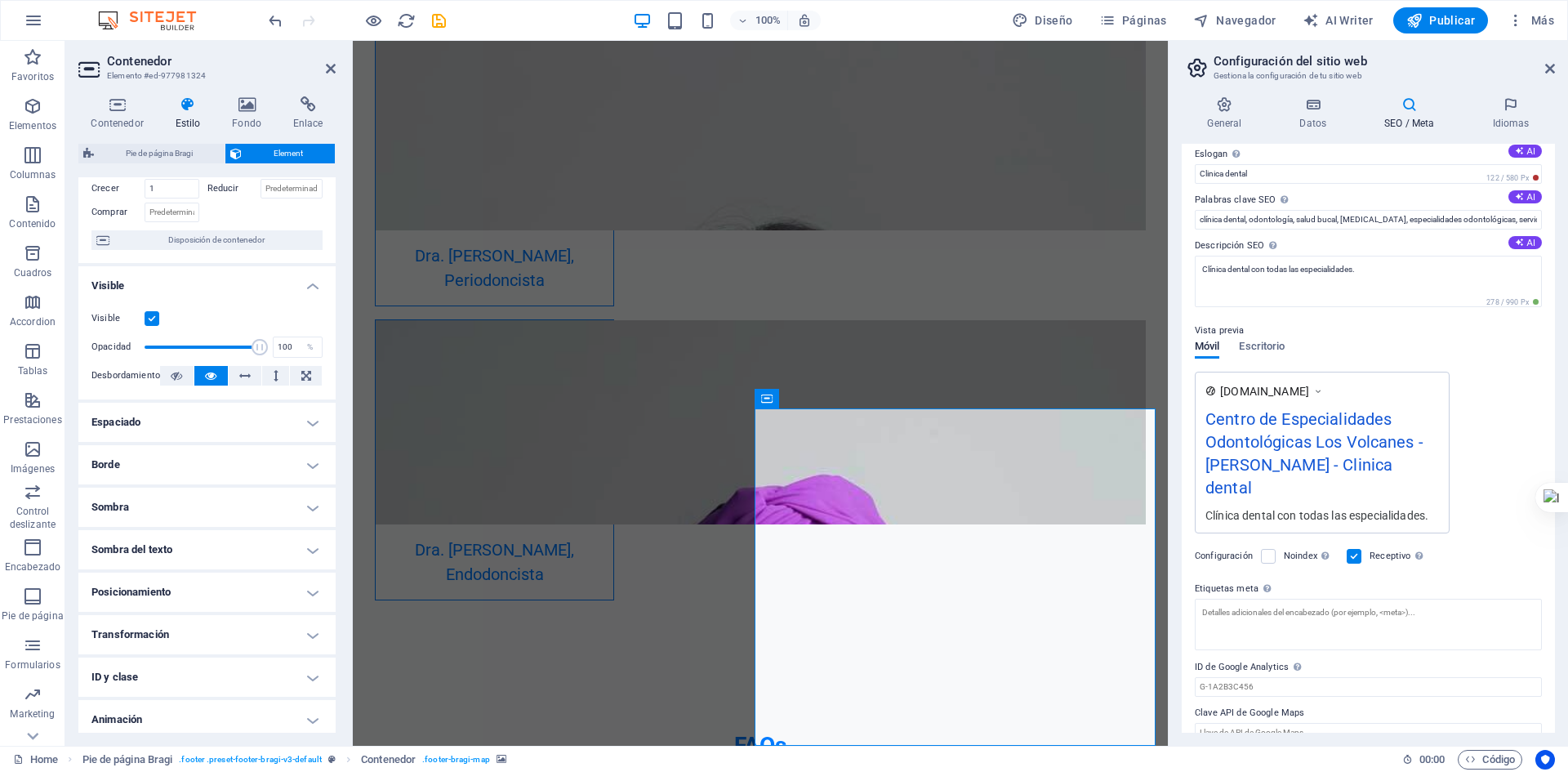
scroll to position [149, 0]
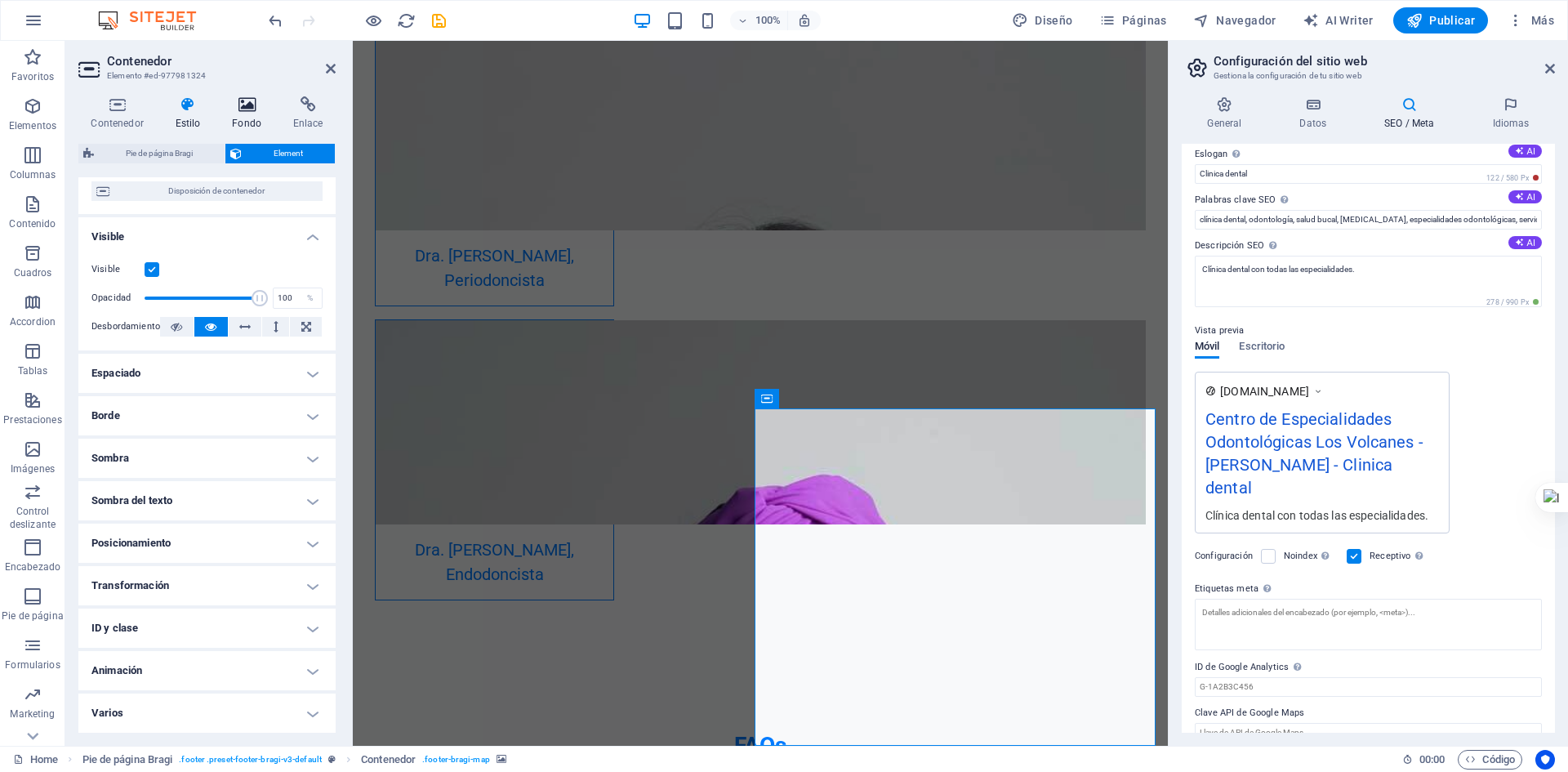
click at [237, 107] on icon at bounding box center [247, 104] width 55 height 16
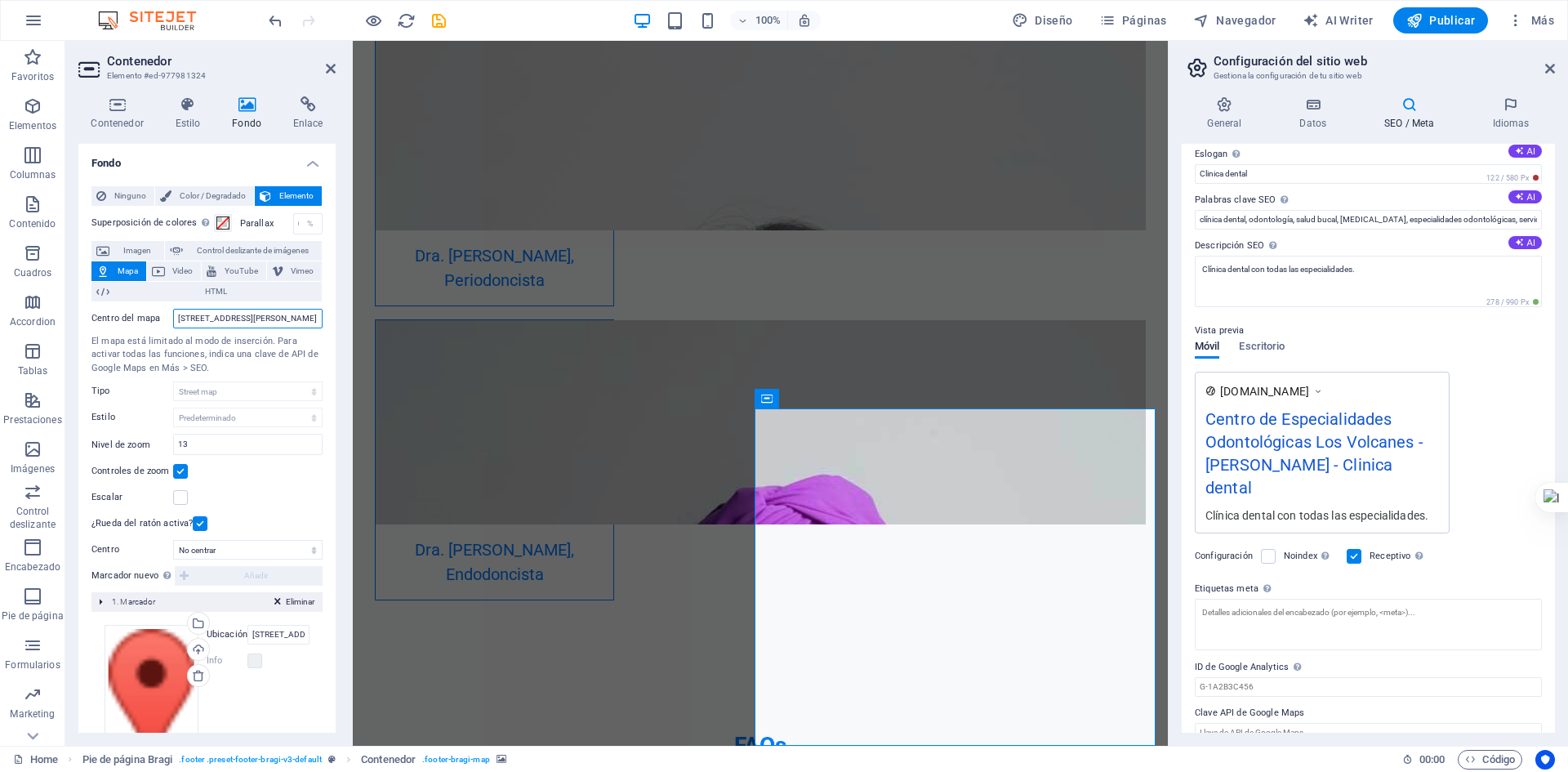
drag, startPoint x: 293, startPoint y: 317, endPoint x: 141, endPoint y: 322, distance: 152.1
click at [152, 321] on div "Centro del mapa Calle Falsa 123, 12345 Osorno" at bounding box center [207, 318] width 232 height 19
type input "Francisco Bilbao 1129 Osorno"
drag, startPoint x: 233, startPoint y: 447, endPoint x: 174, endPoint y: 448, distance: 59.0
click at [174, 448] on input "13" at bounding box center [248, 444] width 148 height 19
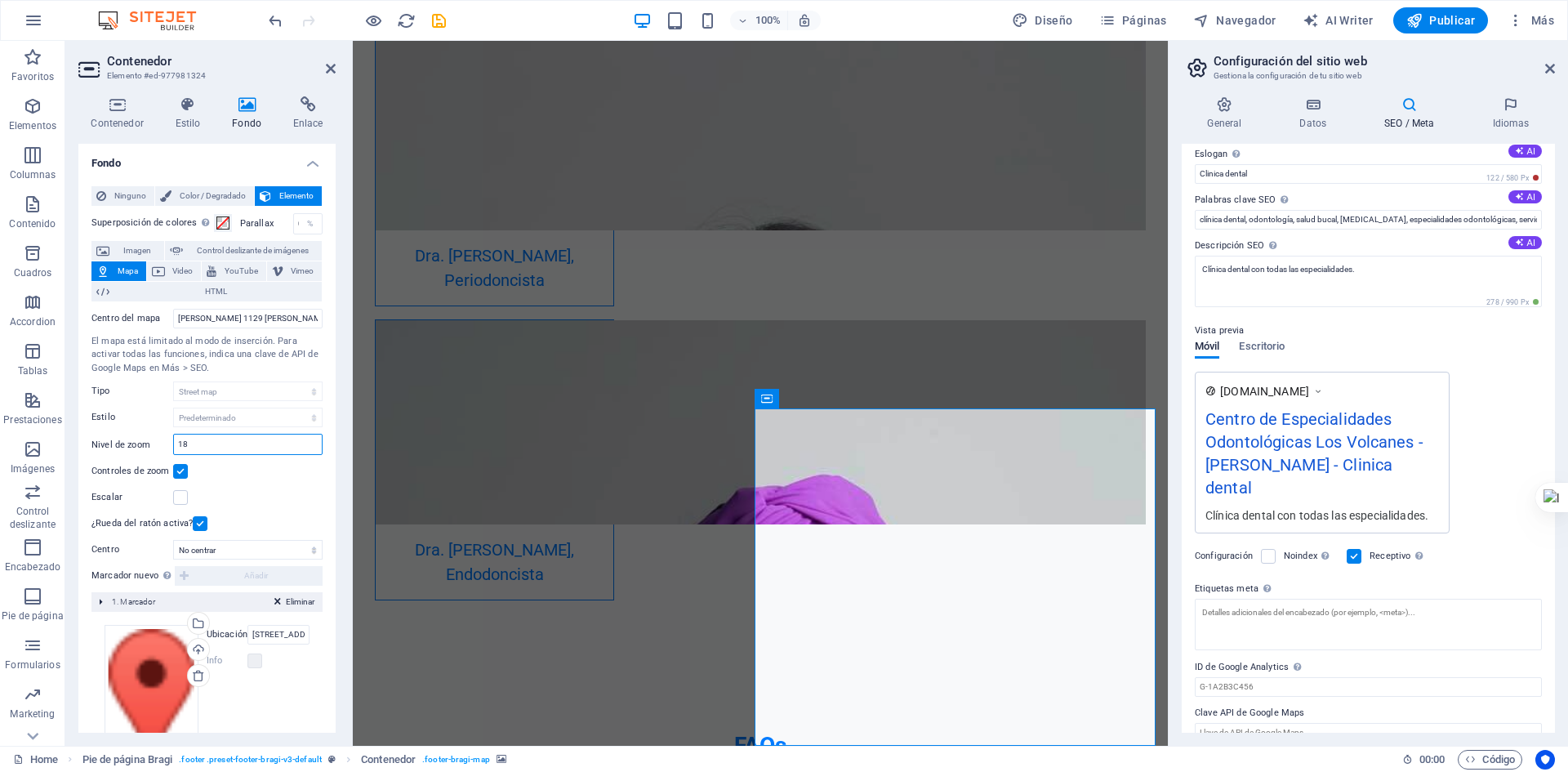
drag, startPoint x: 175, startPoint y: 442, endPoint x: 91, endPoint y: 417, distance: 87.6
click at [159, 442] on div "Nivel de zoom 18" at bounding box center [207, 444] width 232 height 21
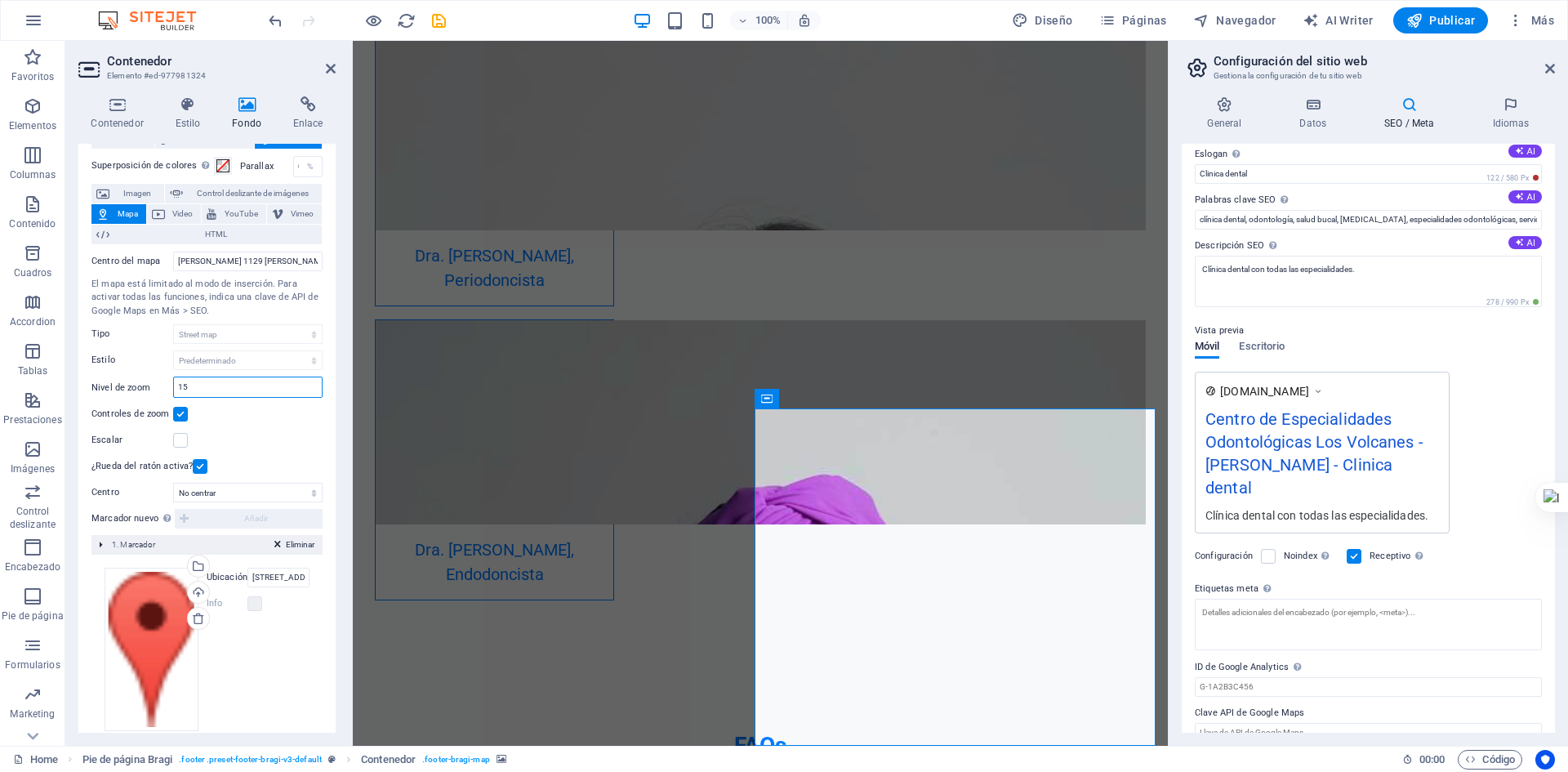
scroll to position [82, 0]
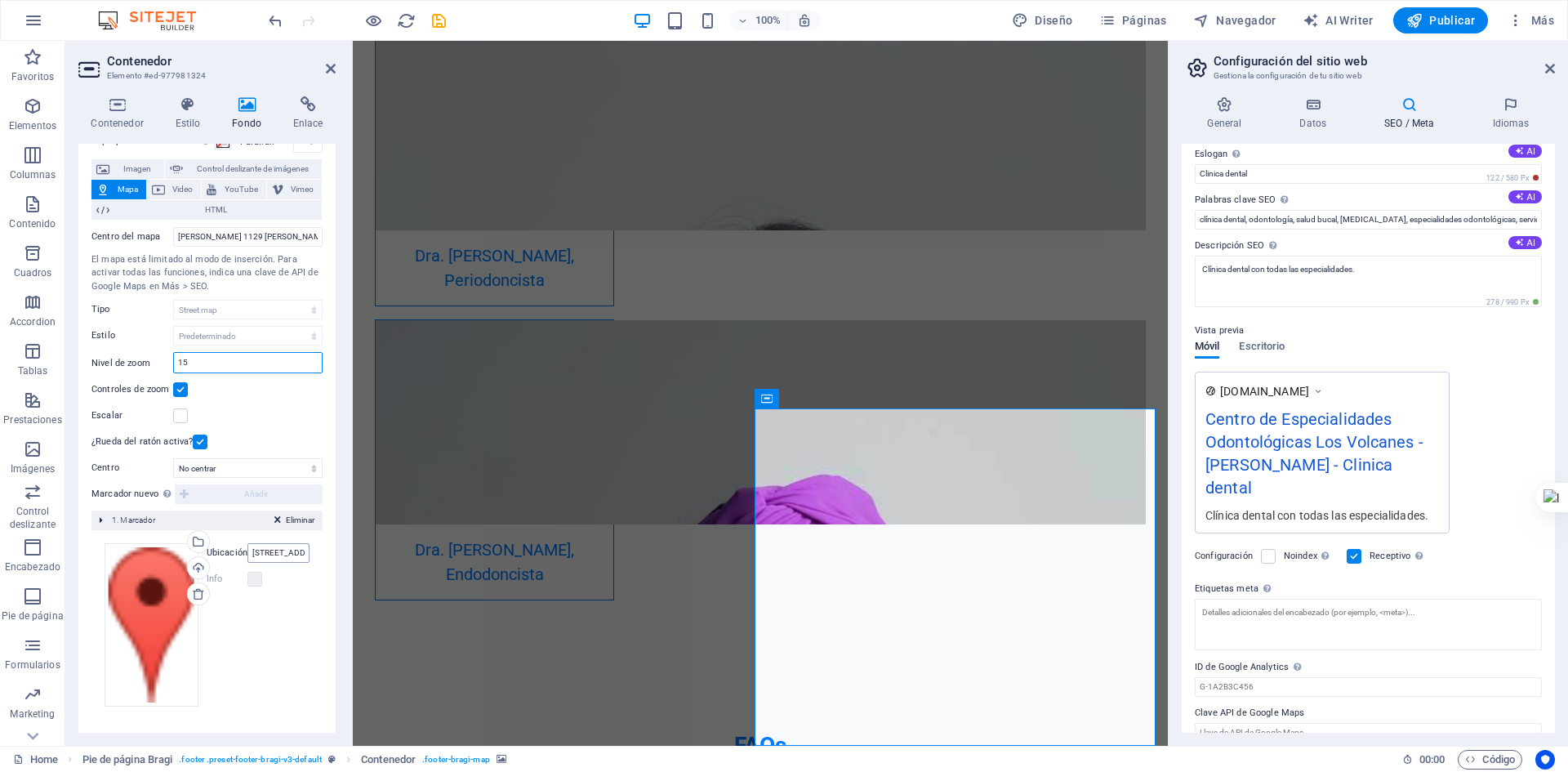
type input "15"
click at [268, 547] on input "Calle Falsa 123, 12345 Osorno" at bounding box center [279, 553] width 62 height 19
drag, startPoint x: 626, startPoint y: 591, endPoint x: 703, endPoint y: 592, distance: 77.0
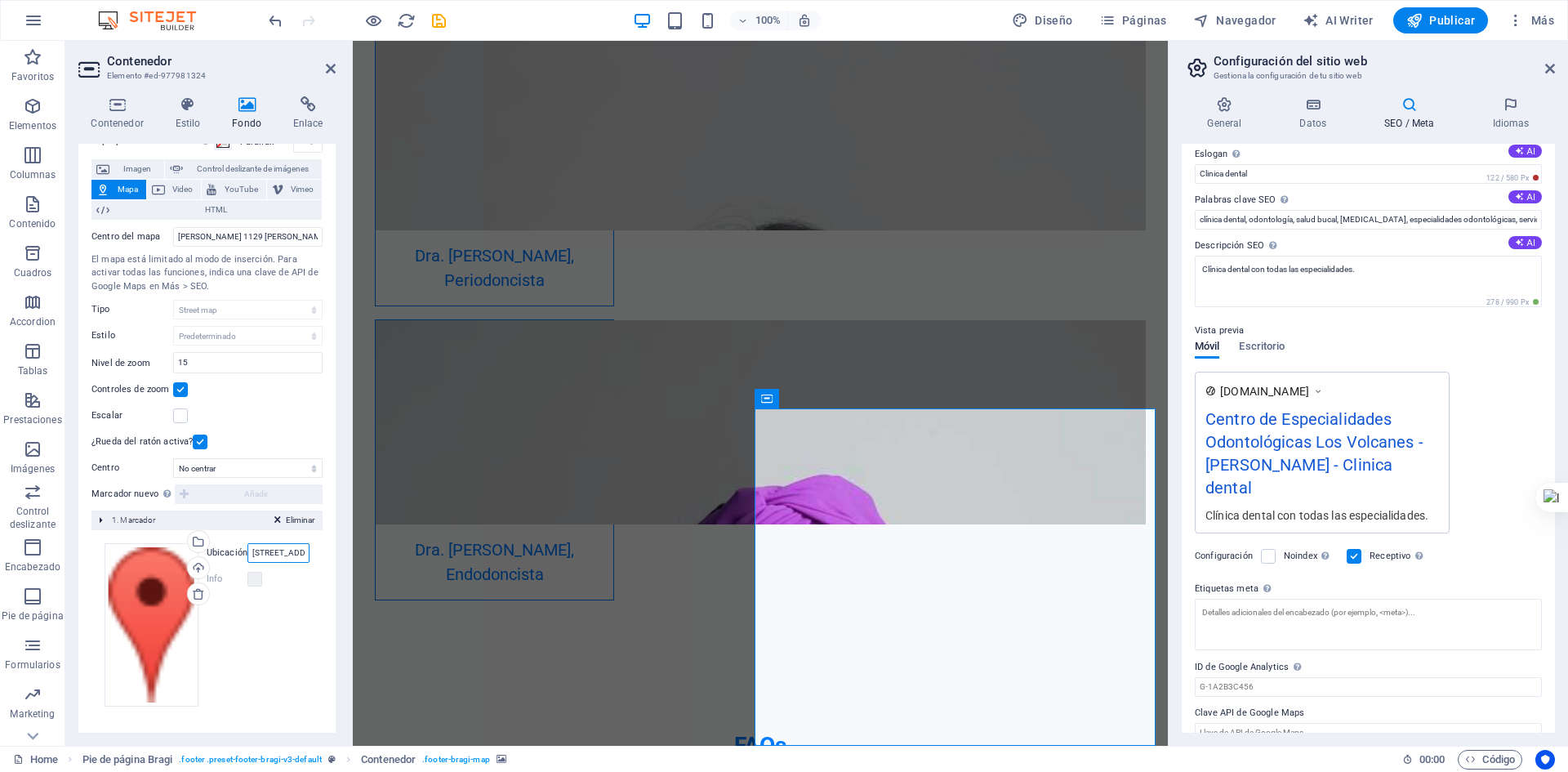
click at [282, 544] on input "Calle Falsa 123, 12345 Osorno" at bounding box center [279, 553] width 62 height 19
type input "Francisco bilbao 1129 Osorno"
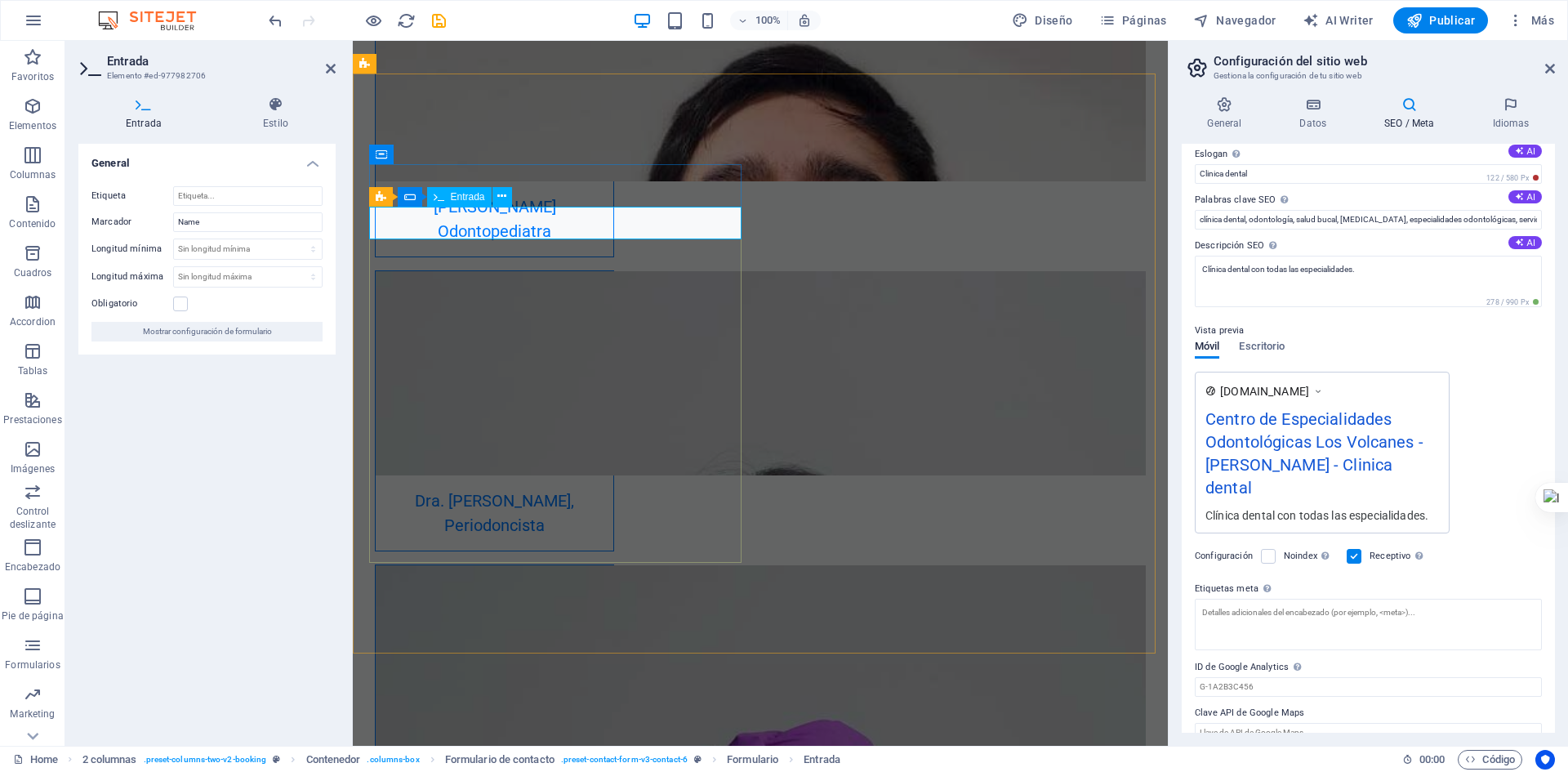
drag, startPoint x: 415, startPoint y: 228, endPoint x: 365, endPoint y: 228, distance: 50.0
type input "Nombre"
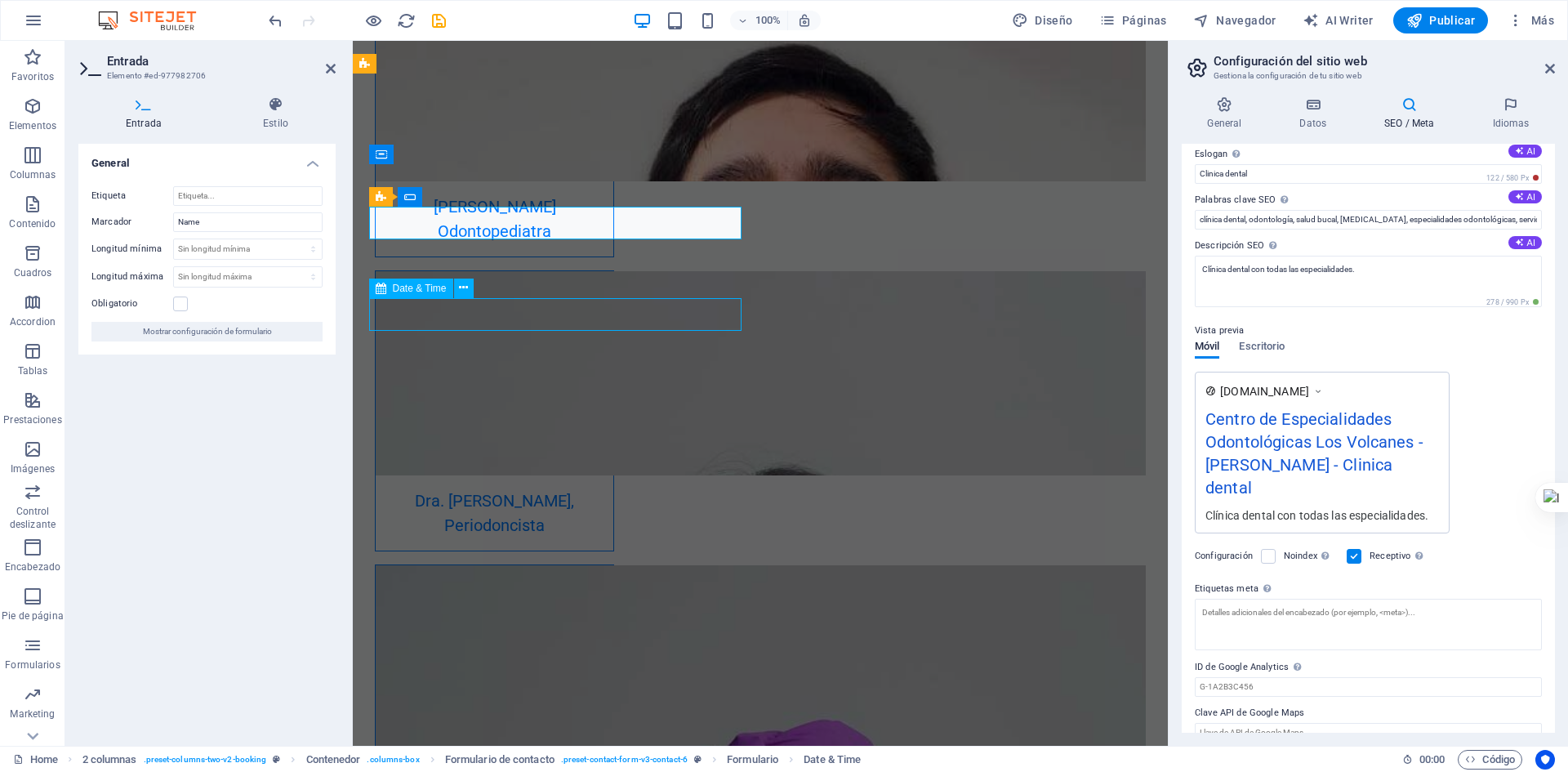
select select "1"
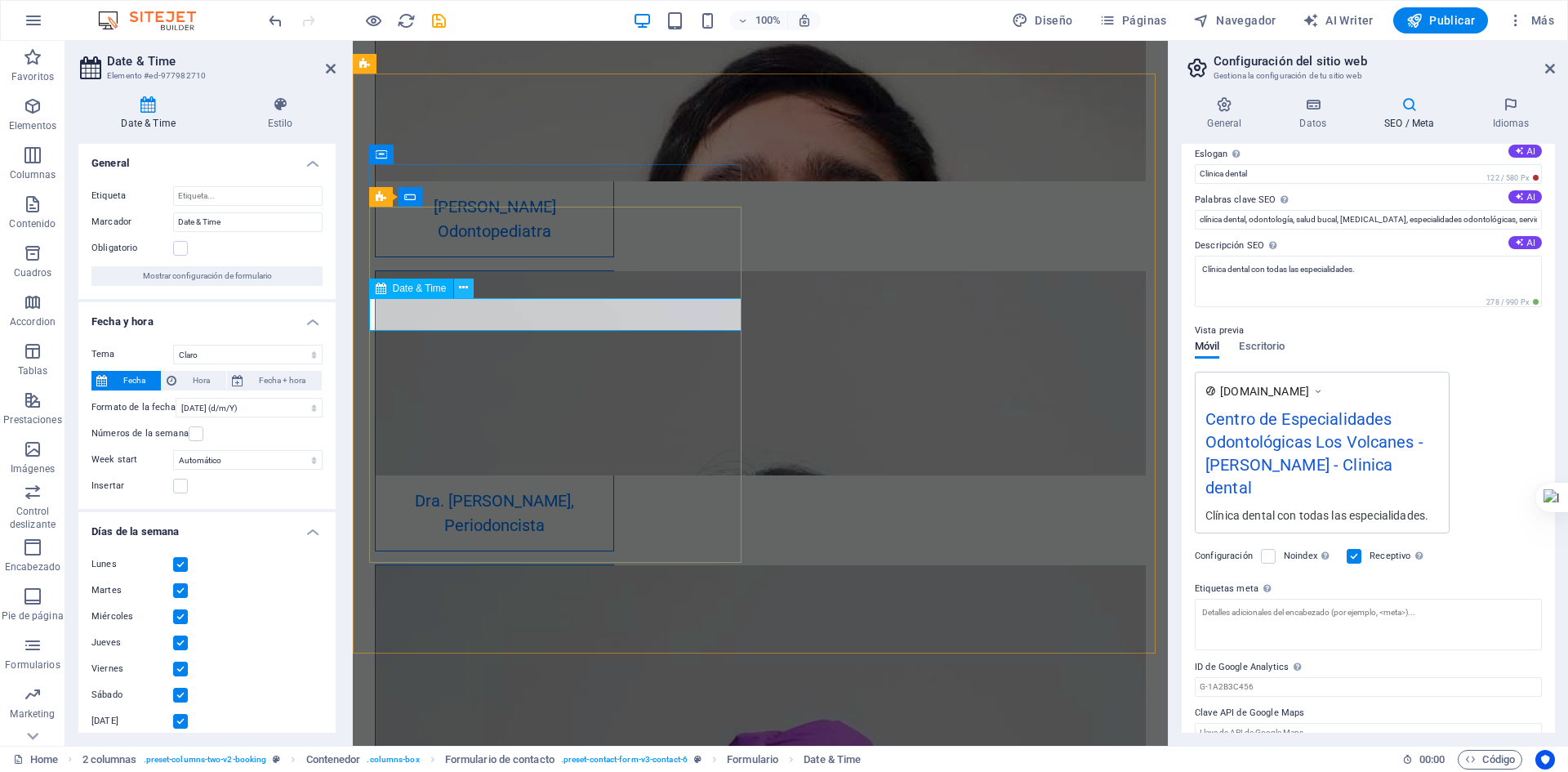
click at [464, 284] on icon at bounding box center [463, 288] width 9 height 17
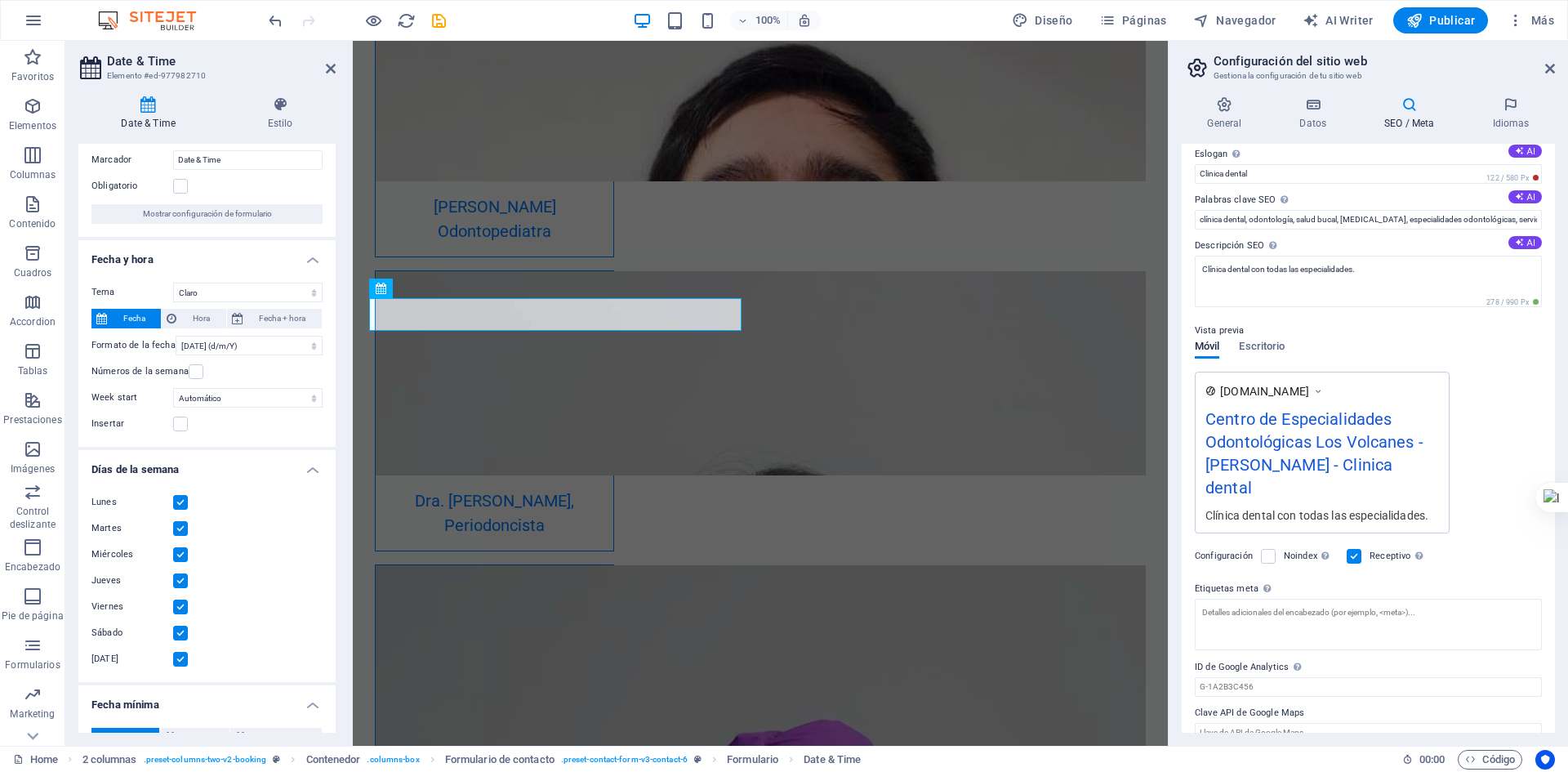
scroll to position [0, 0]
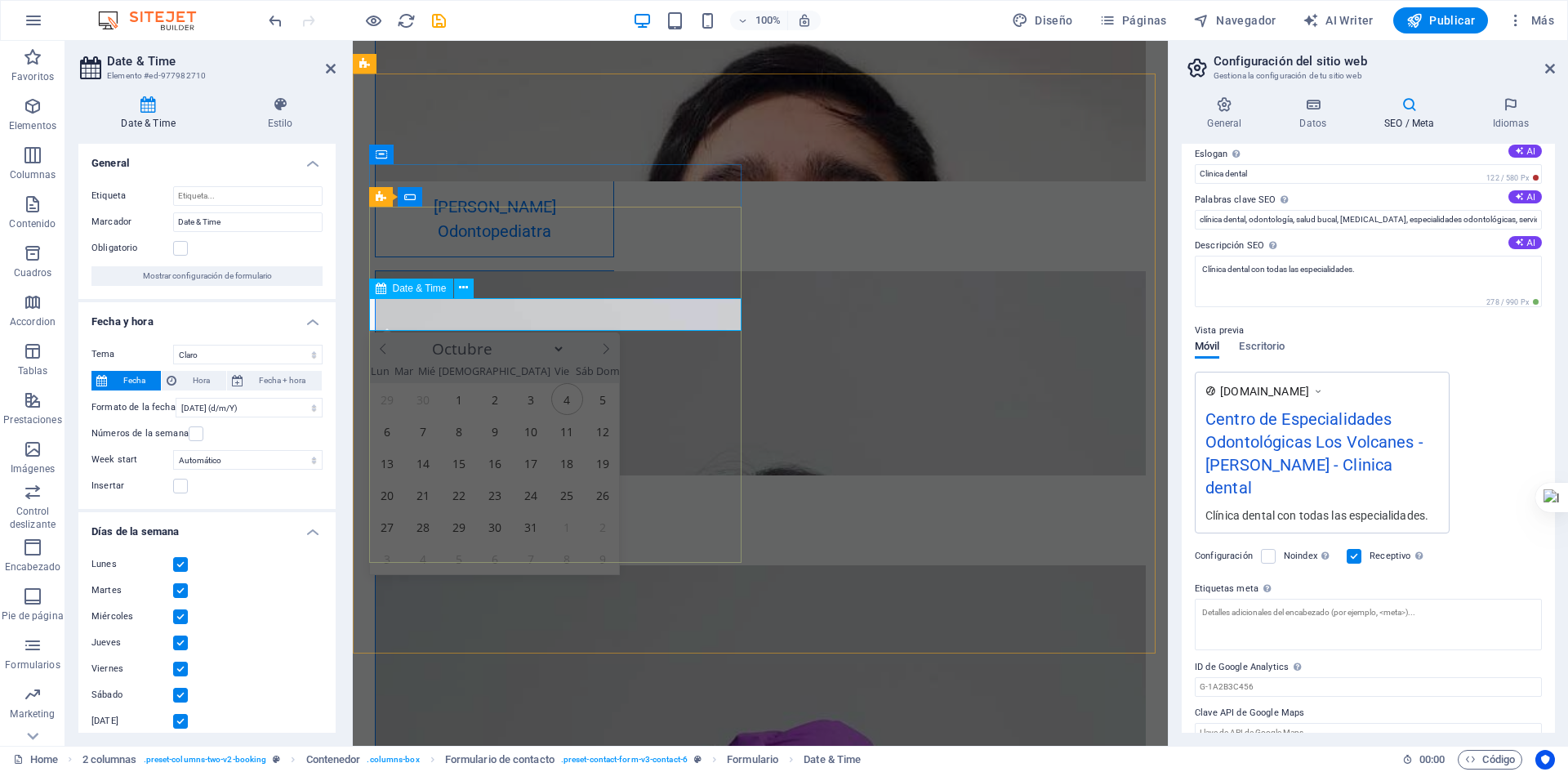
click at [462, 295] on icon at bounding box center [463, 288] width 9 height 17
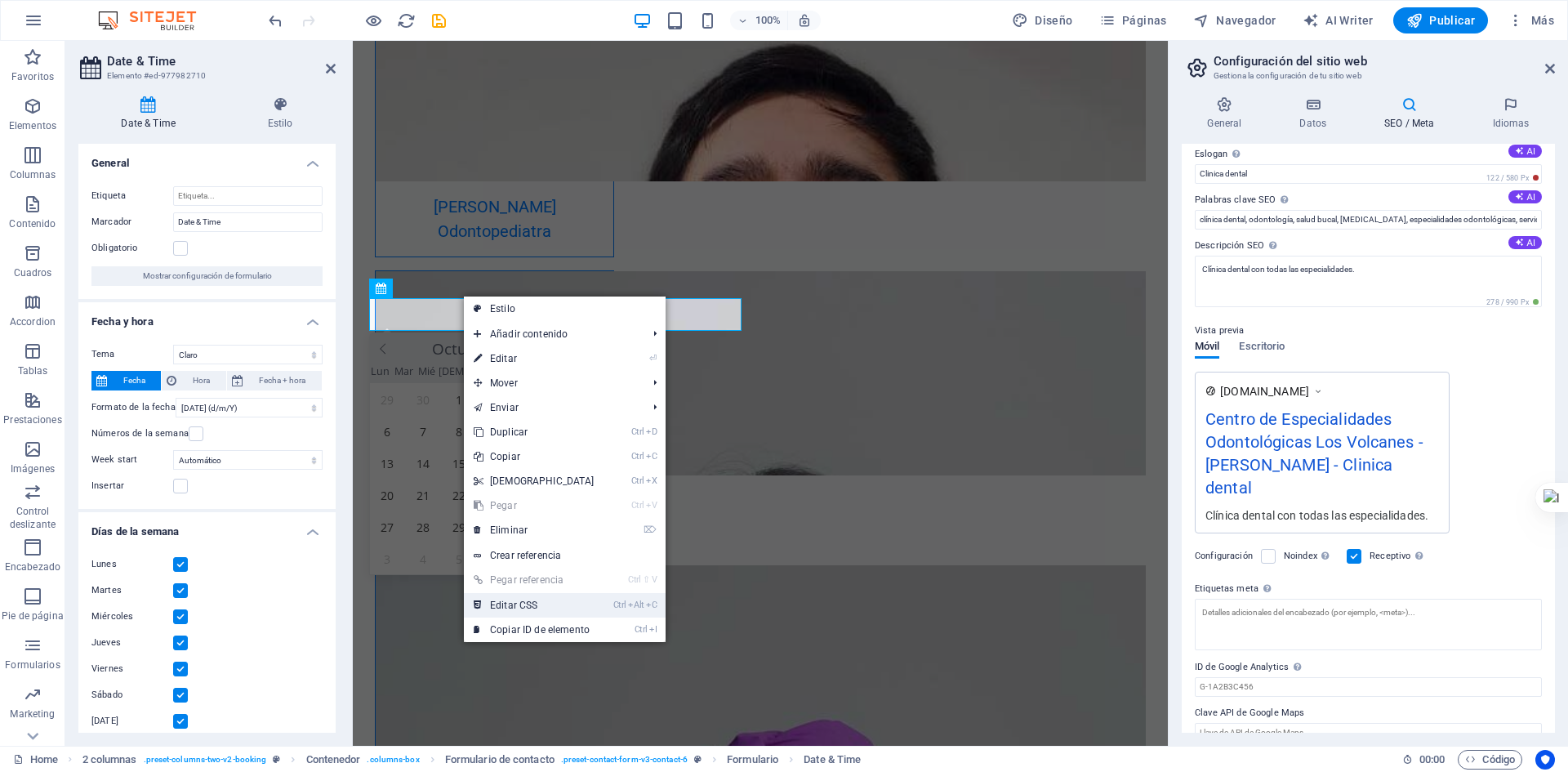
click at [582, 607] on link "Ctrl Alt C Editar CSS" at bounding box center [534, 606] width 140 height 25
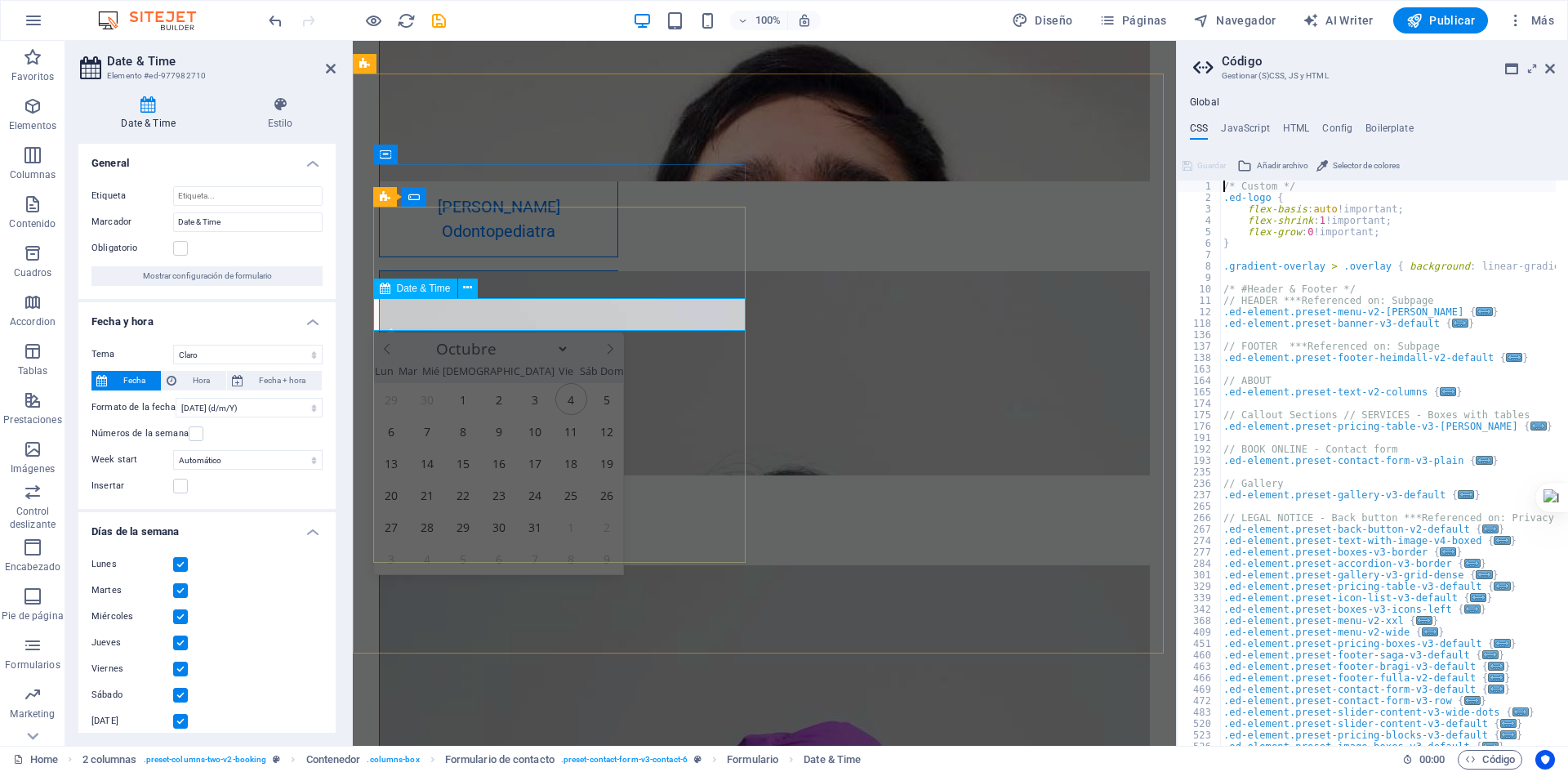
drag, startPoint x: 460, startPoint y: 315, endPoint x: 393, endPoint y: 310, distance: 67.2
click at [459, 293] on button at bounding box center [468, 288] width 19 height 19
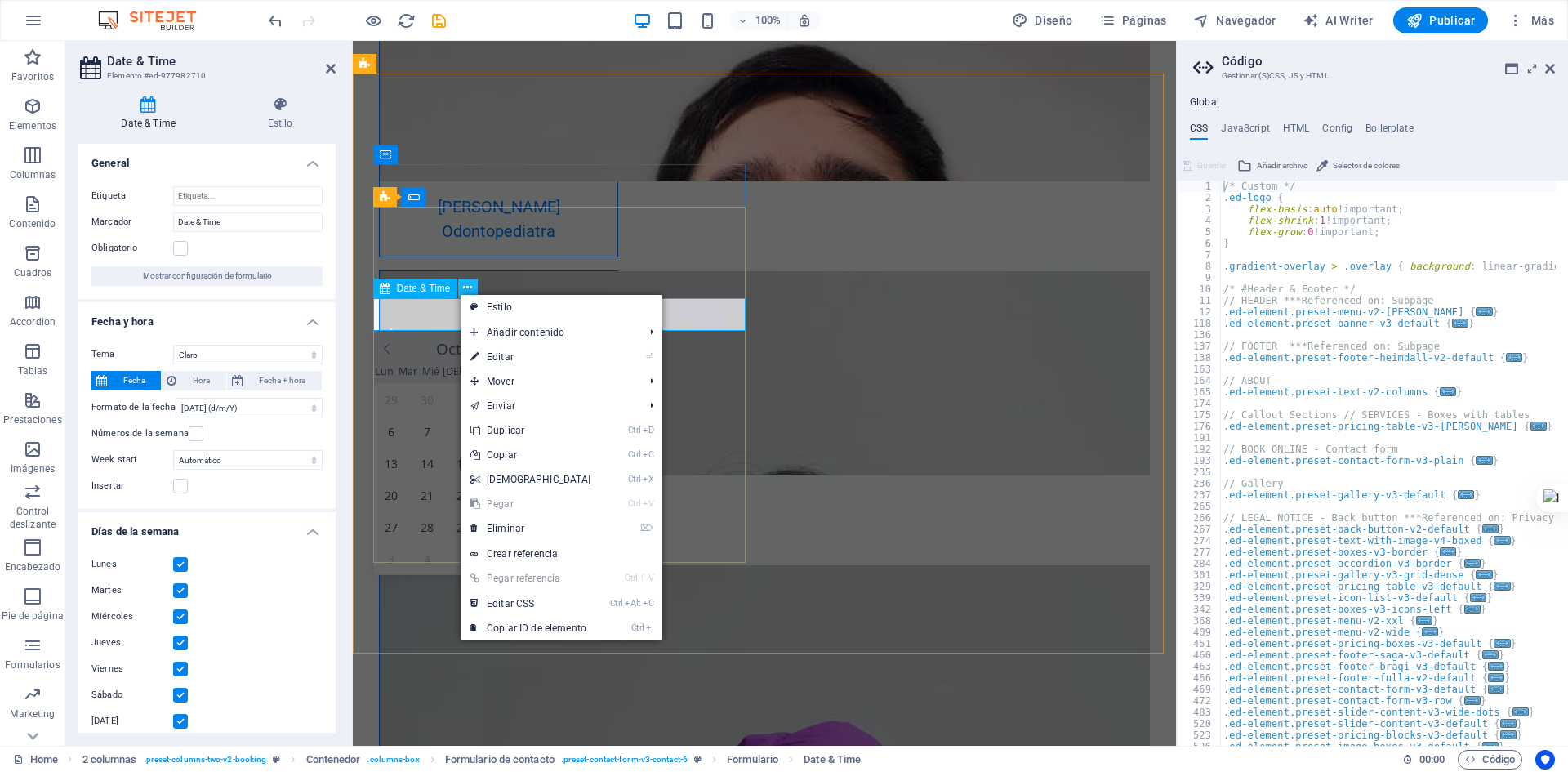
click at [464, 286] on icon at bounding box center [467, 288] width 9 height 17
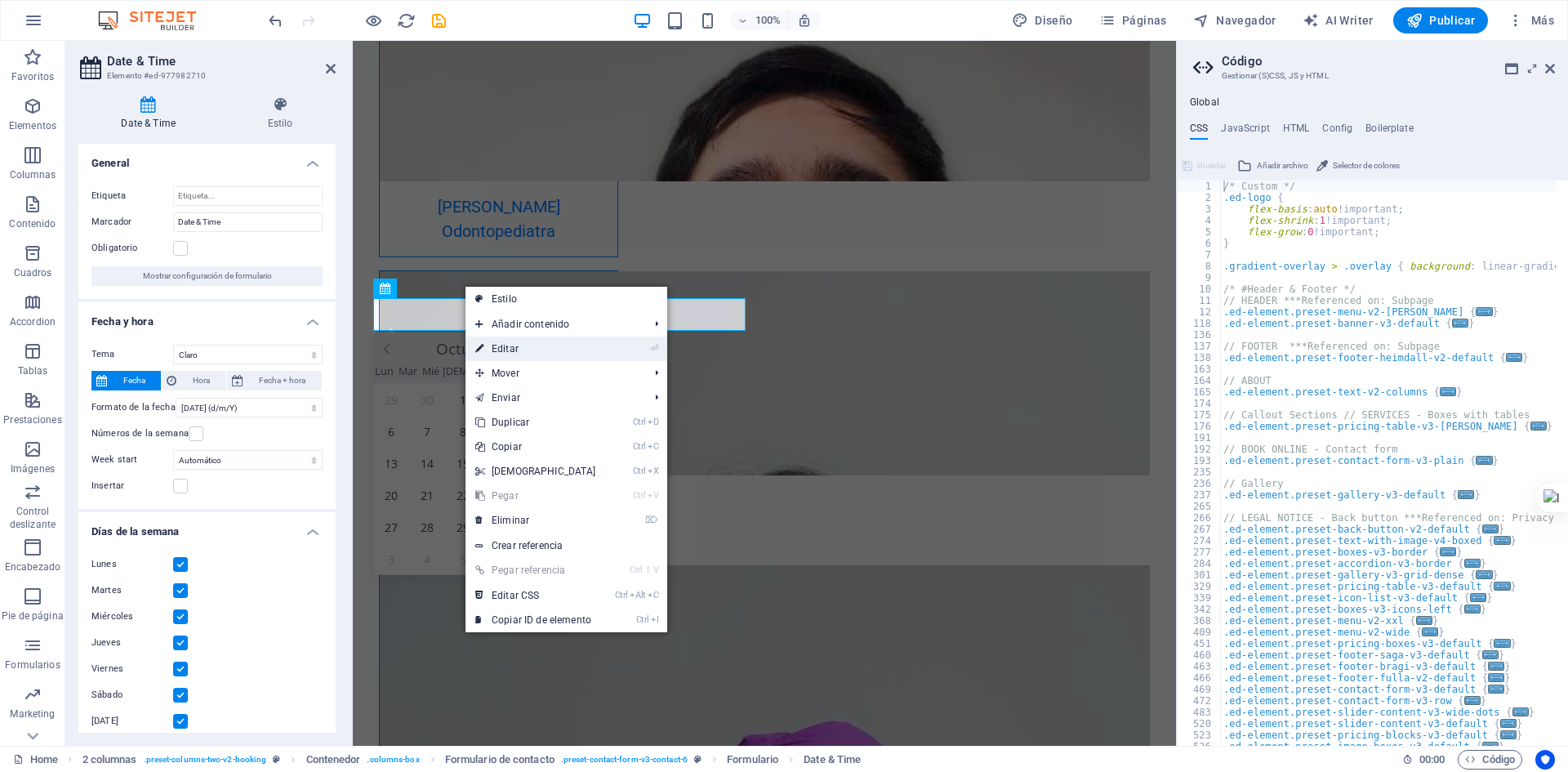
click at [537, 354] on link "⏎ Editar" at bounding box center [536, 349] width 140 height 25
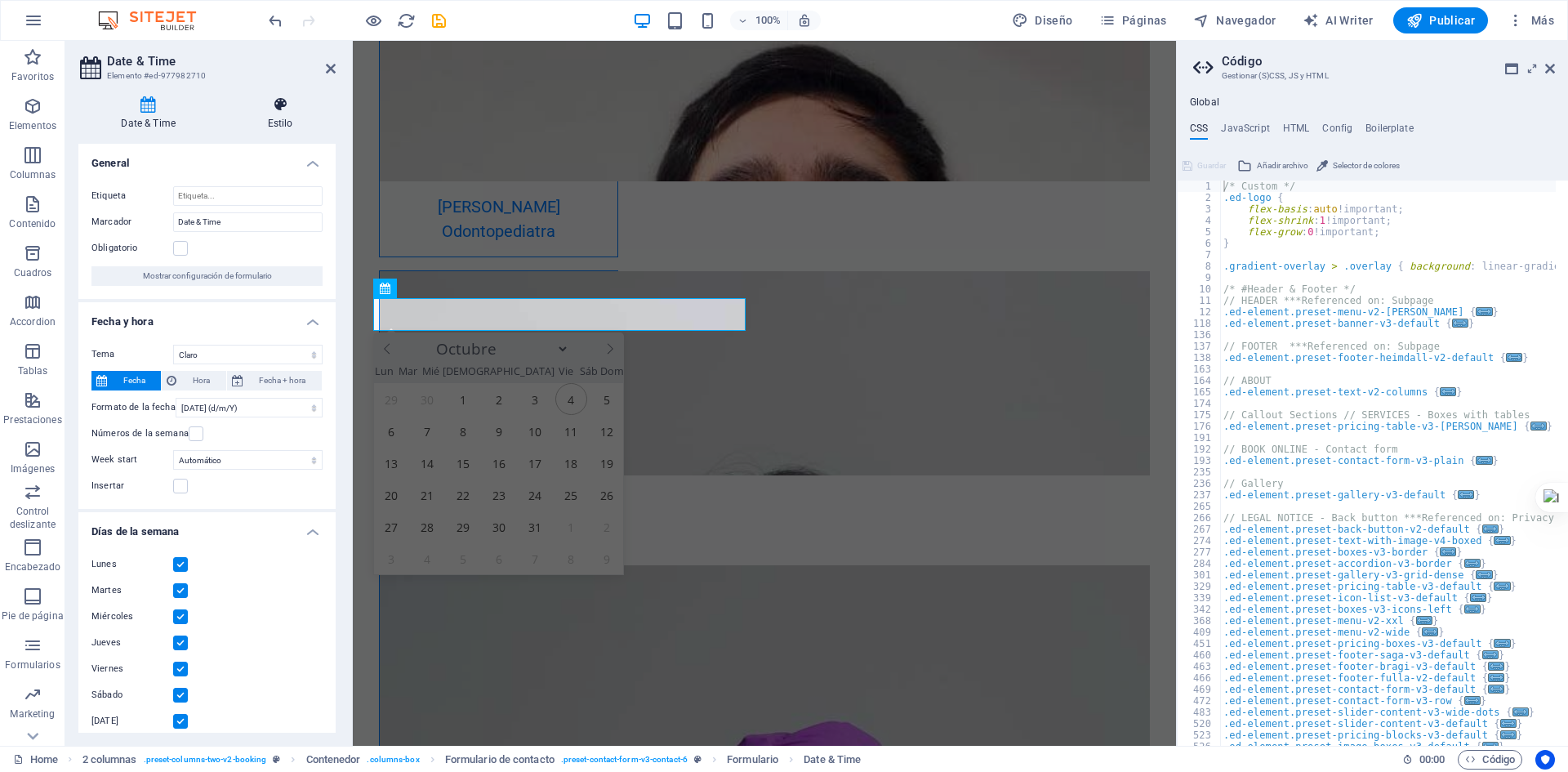
click at [292, 110] on icon at bounding box center [281, 104] width 111 height 16
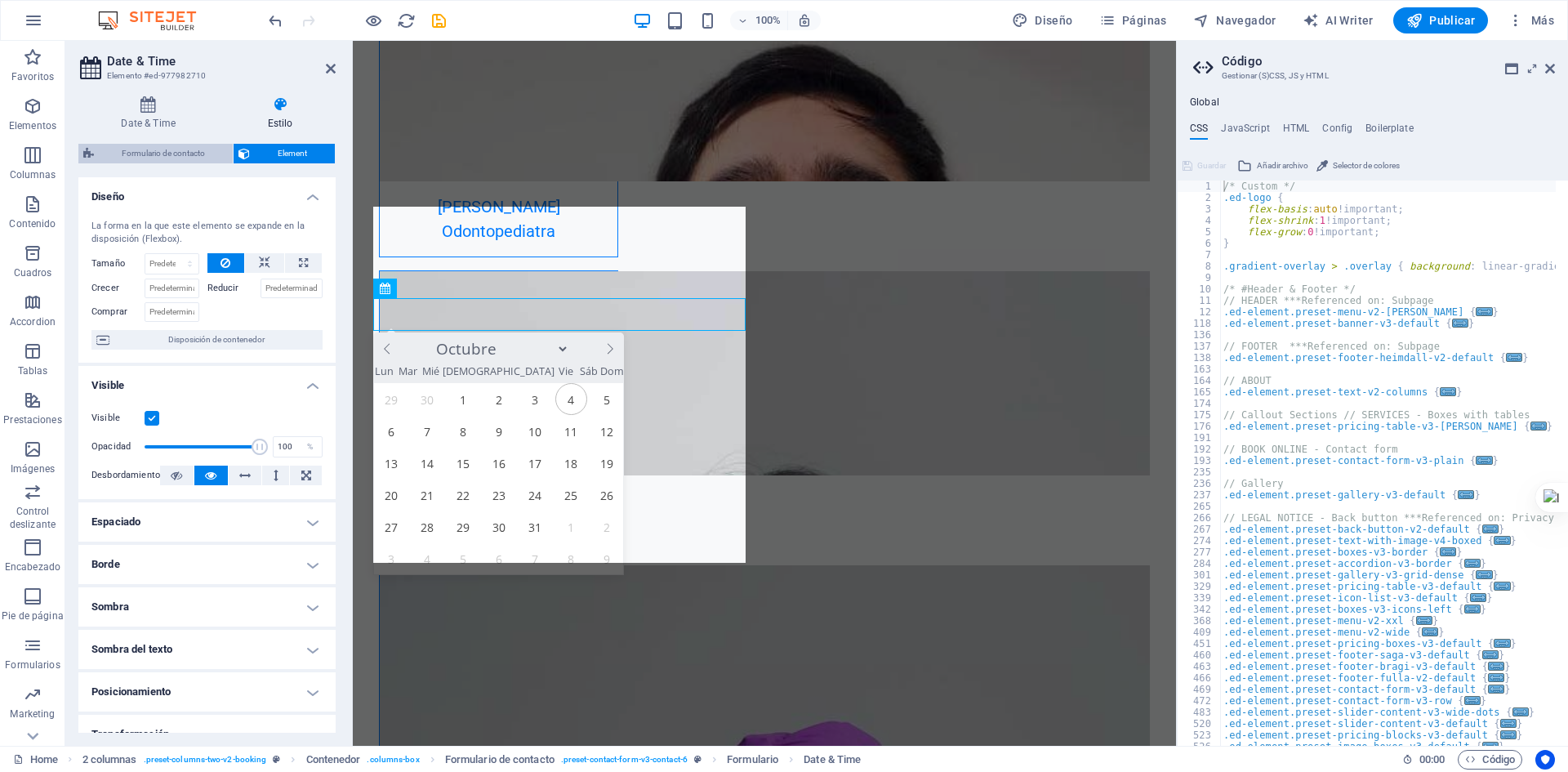
click at [184, 151] on span "Formulario de contacto" at bounding box center [163, 154] width 129 height 19
select select "rem"
select select "preset-contact-form-v3-contact-6"
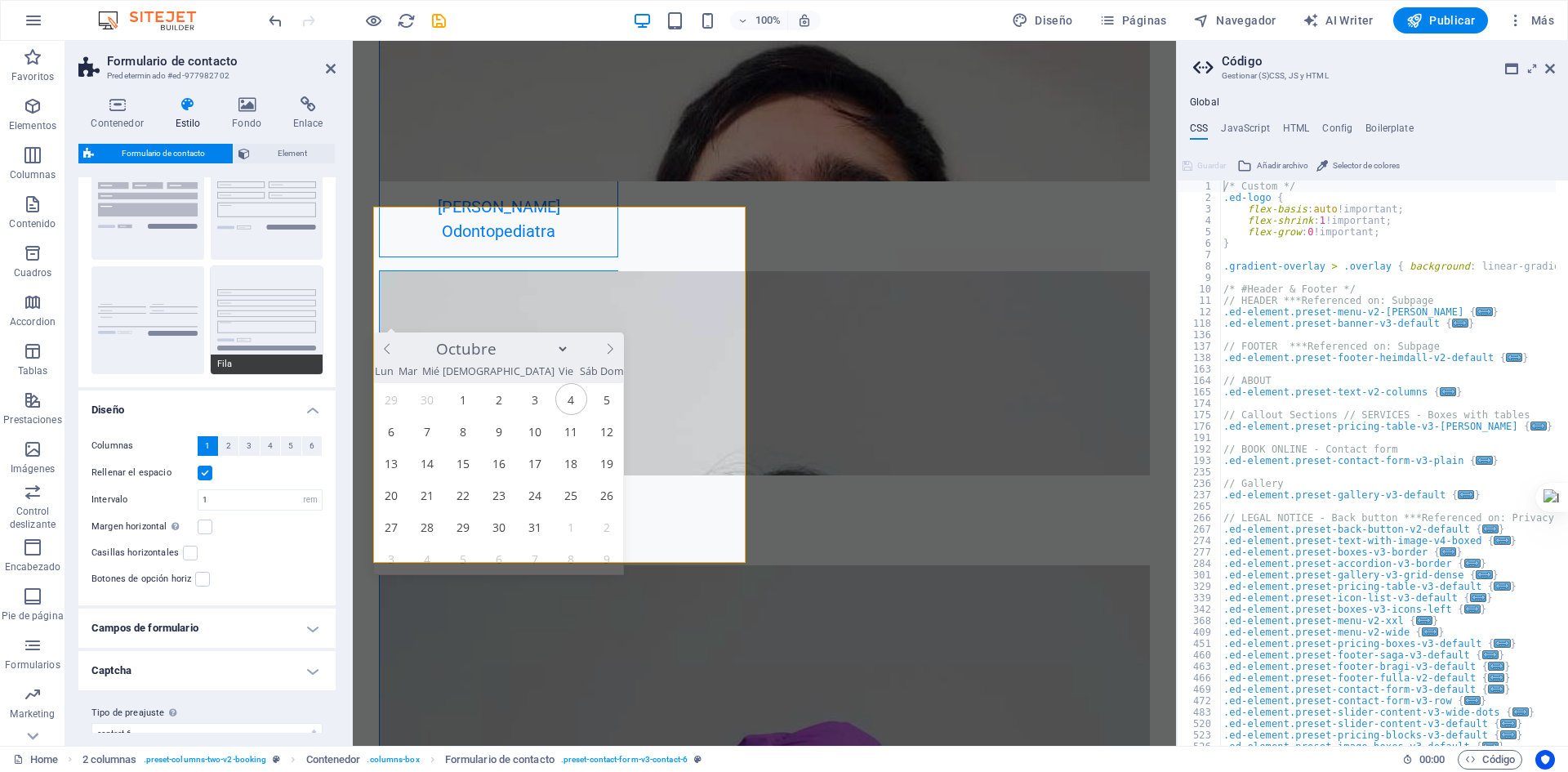
scroll to position [90, 0]
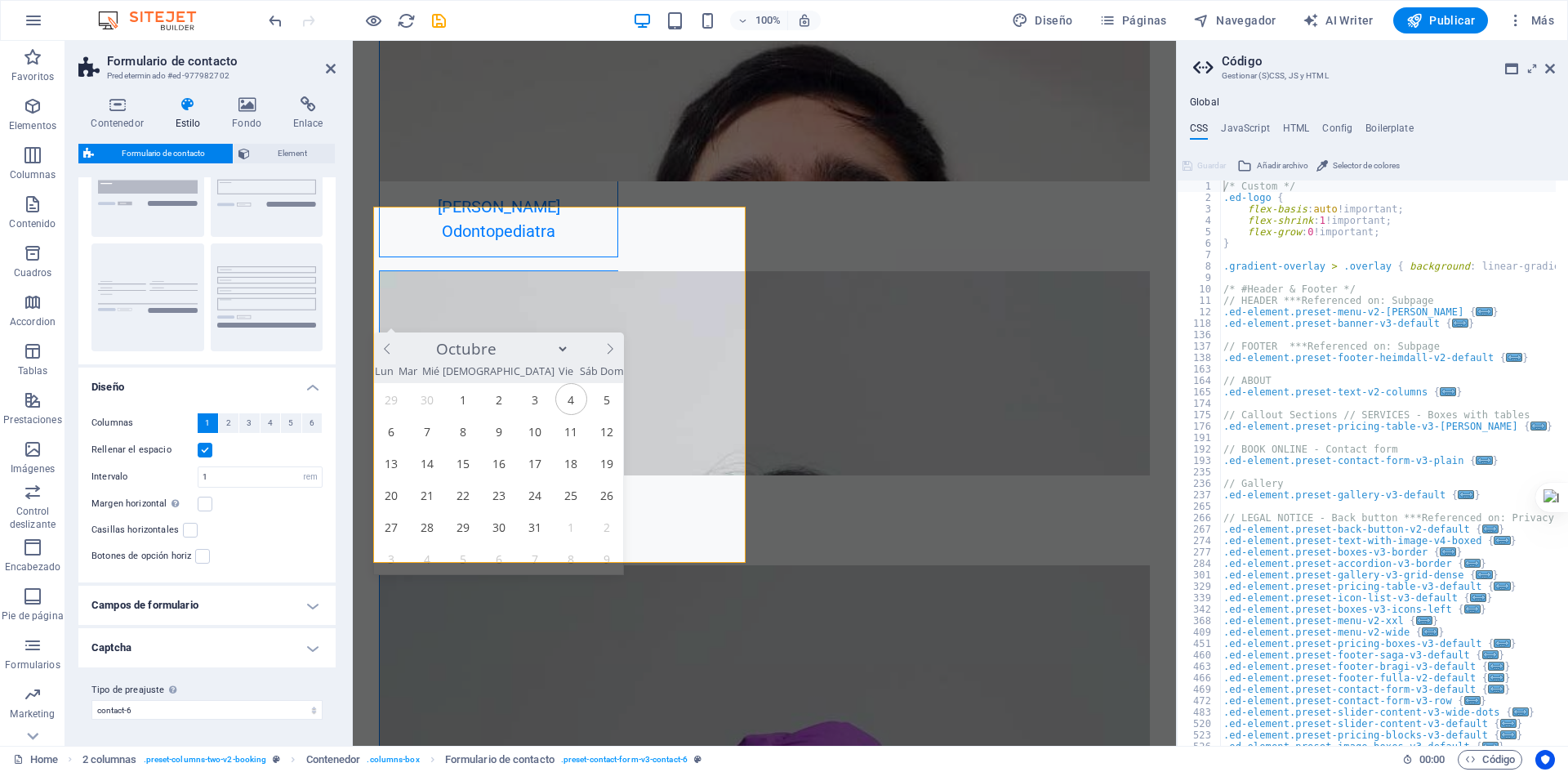
click at [306, 599] on h4 "Campos de formulario" at bounding box center [208, 606] width 257 height 39
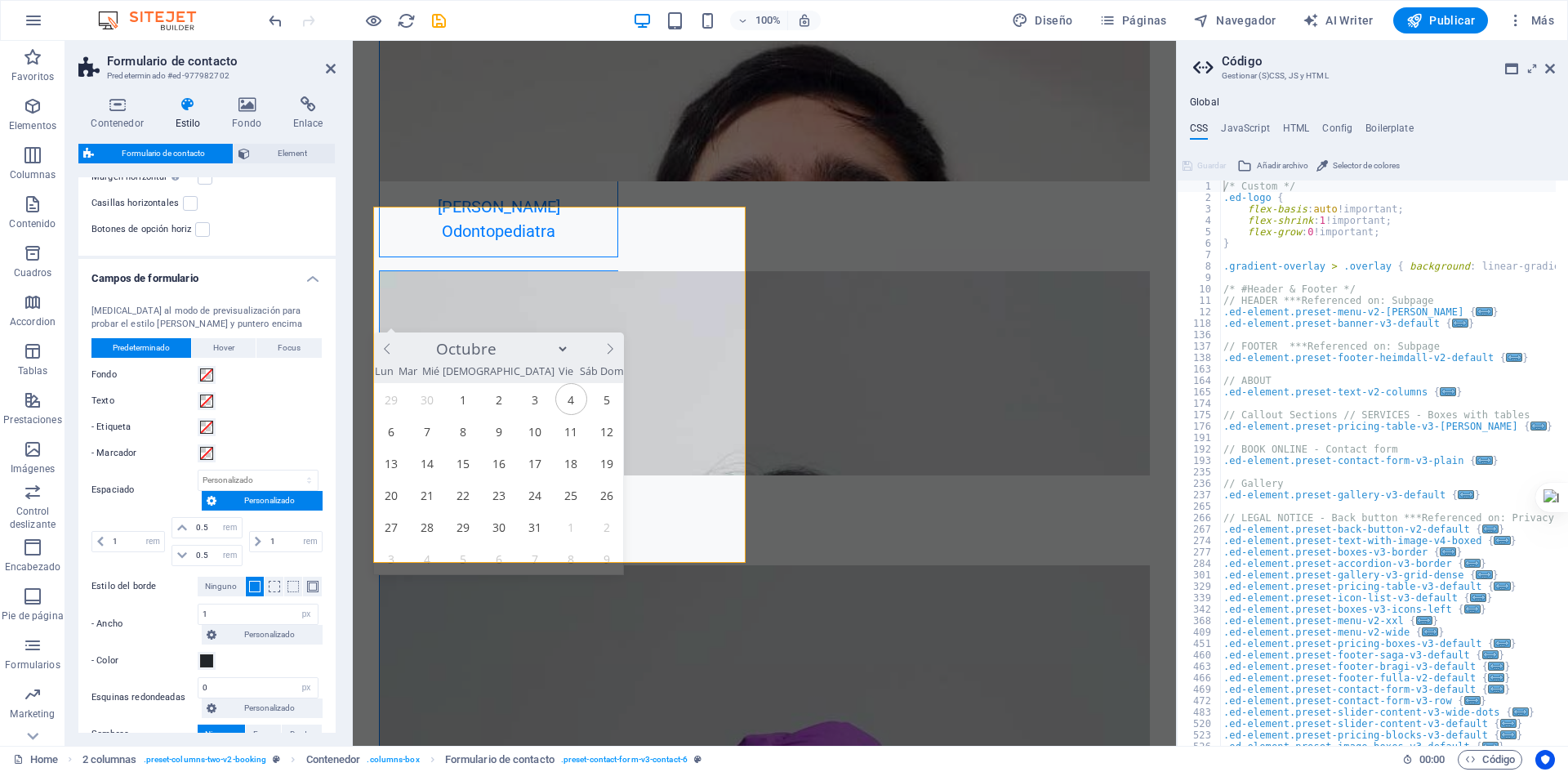
scroll to position [554, 0]
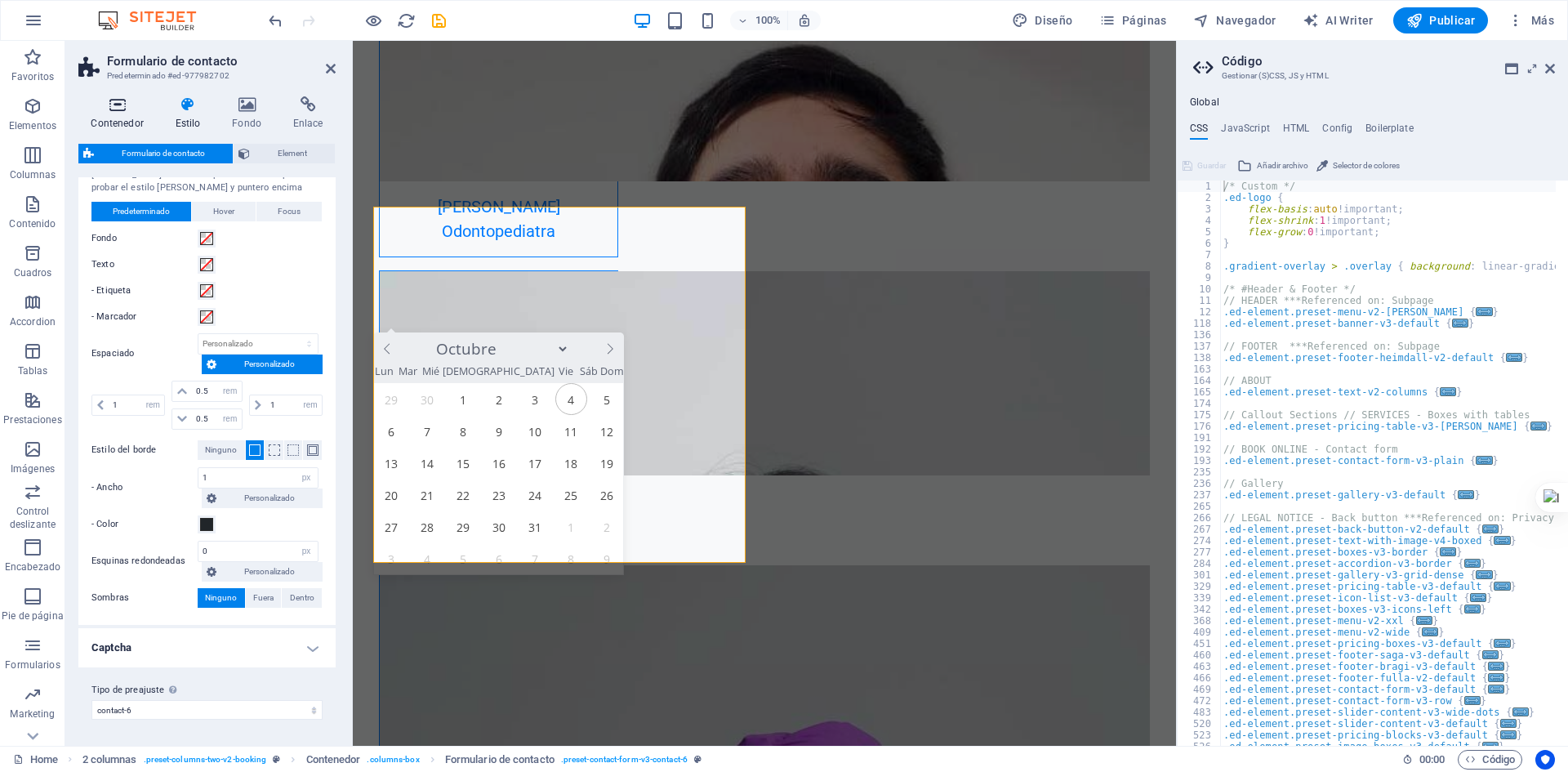
click at [116, 107] on icon at bounding box center [117, 104] width 78 height 16
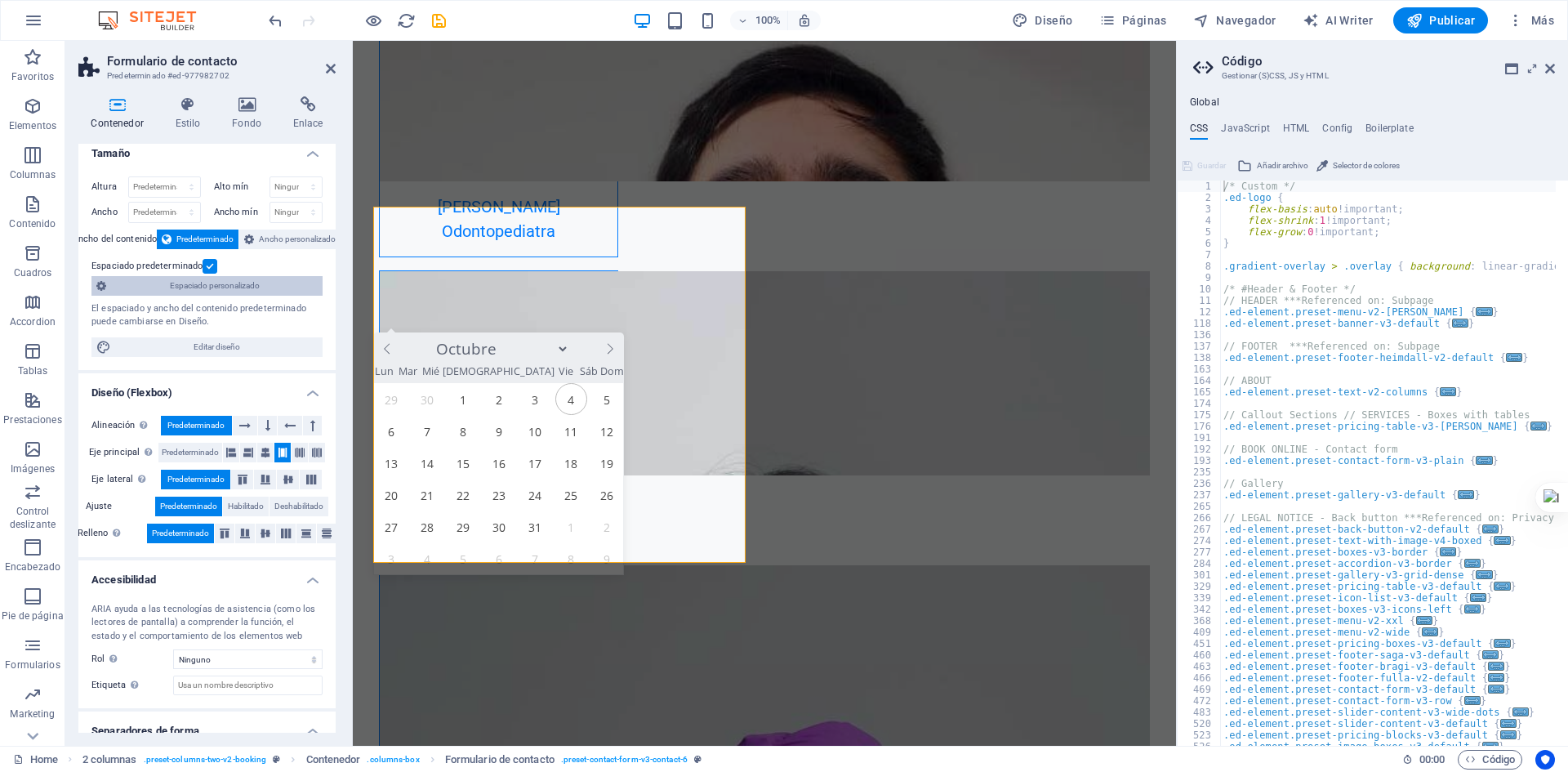
scroll to position [0, 0]
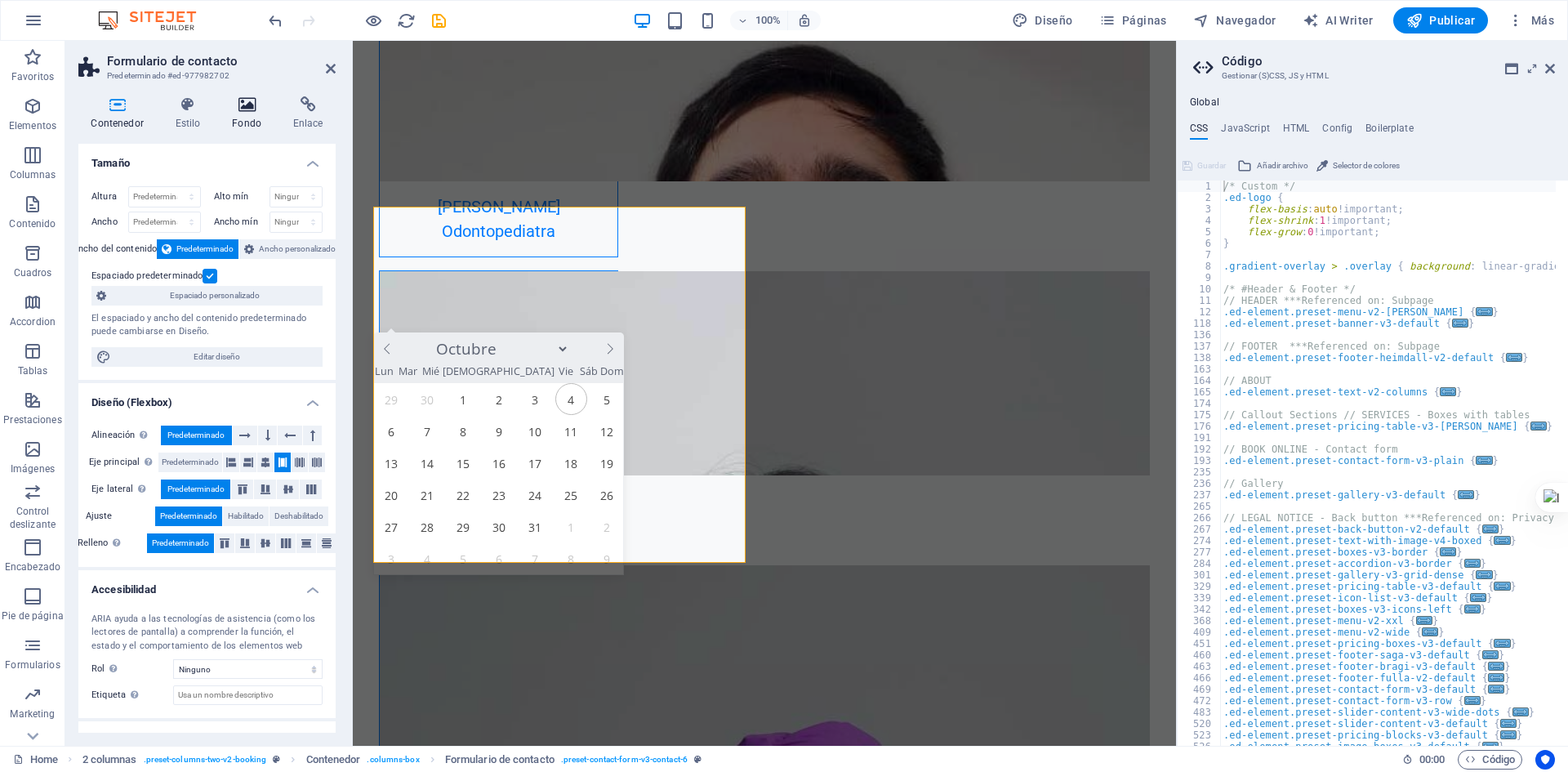
click at [261, 114] on h4 "Fondo" at bounding box center [251, 113] width 61 height 35
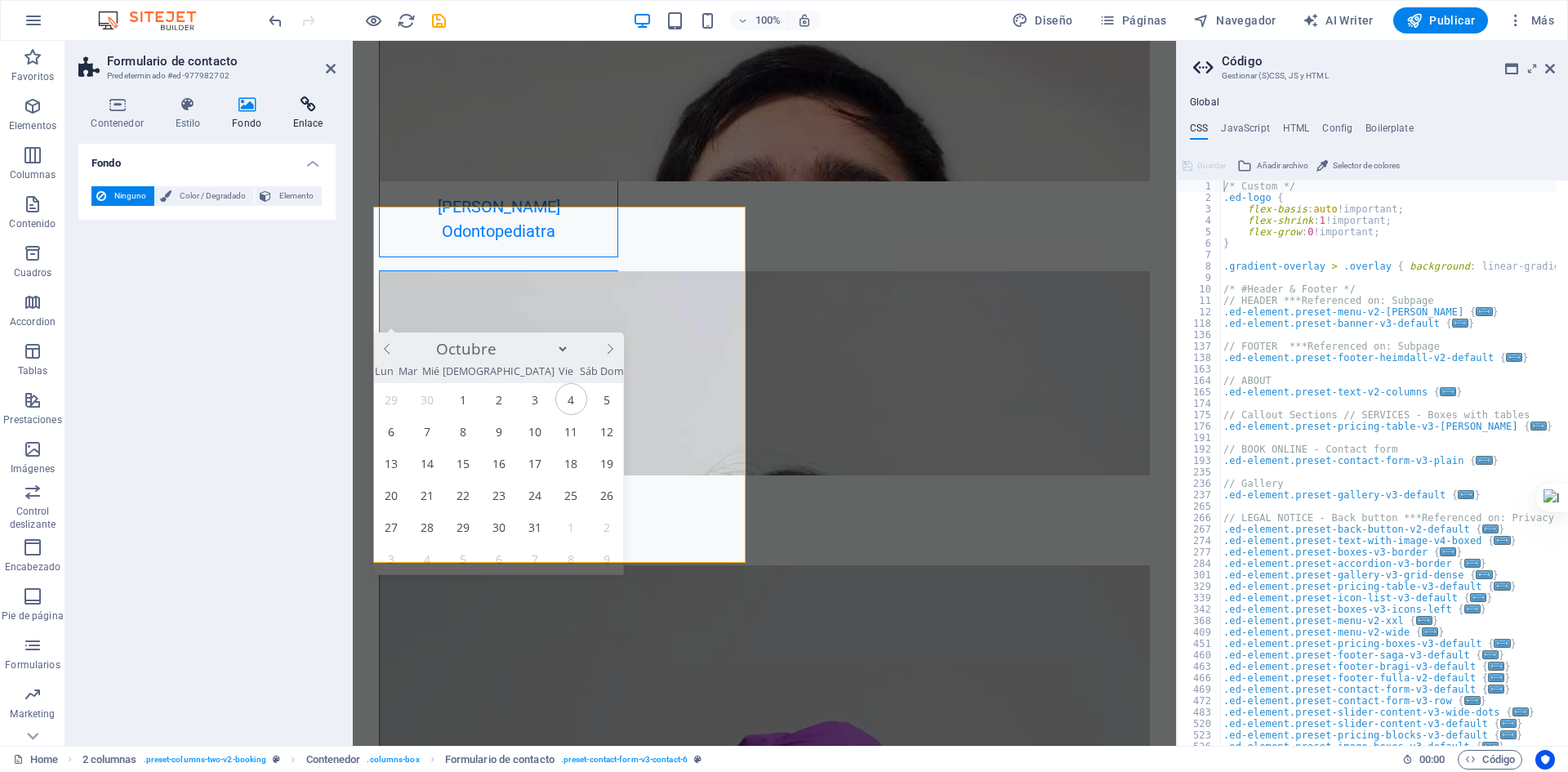
click at [312, 114] on h4 "Enlace" at bounding box center [308, 113] width 56 height 35
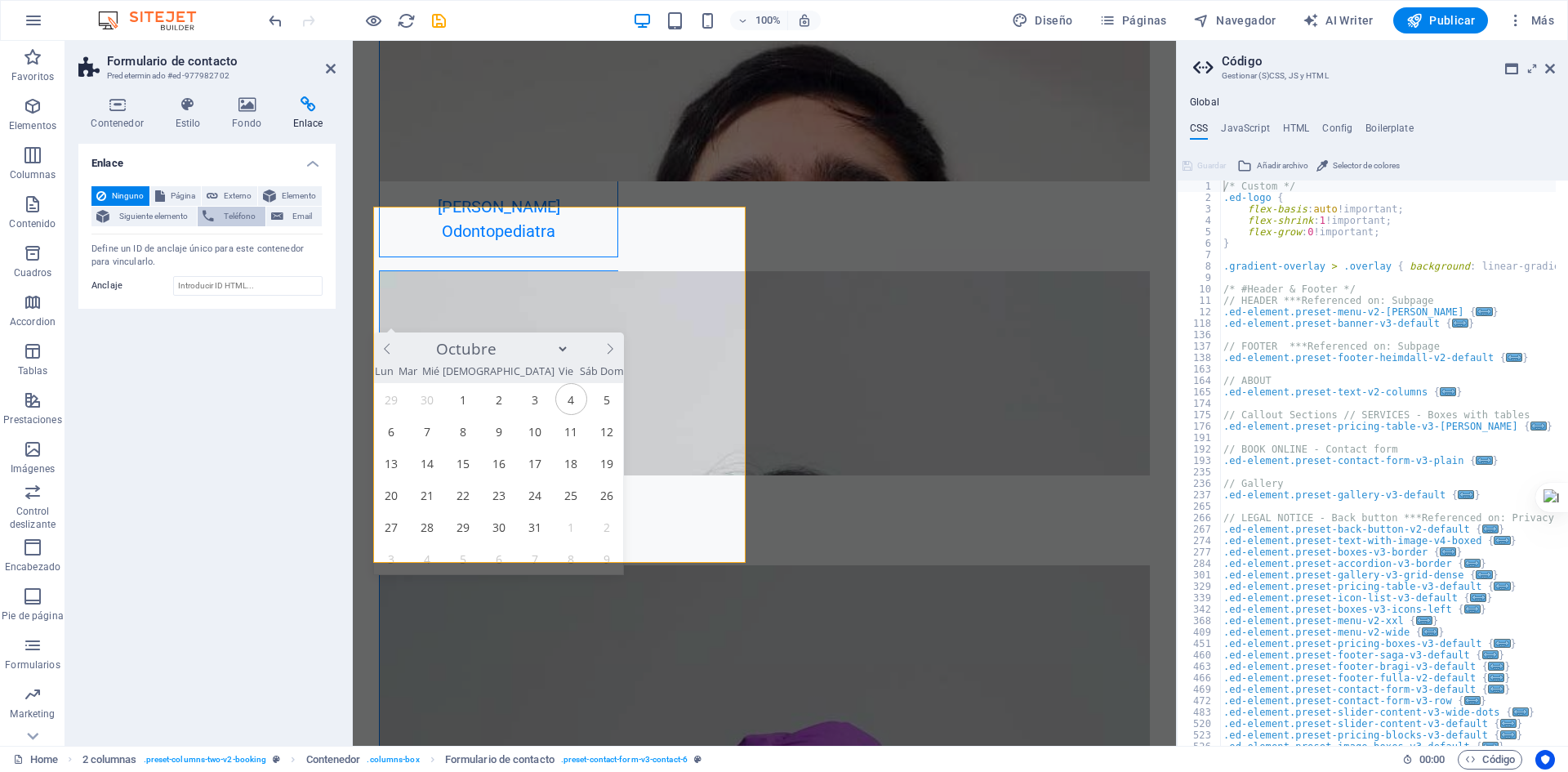
click at [227, 224] on span "Teléfono" at bounding box center [239, 216] width 41 height 19
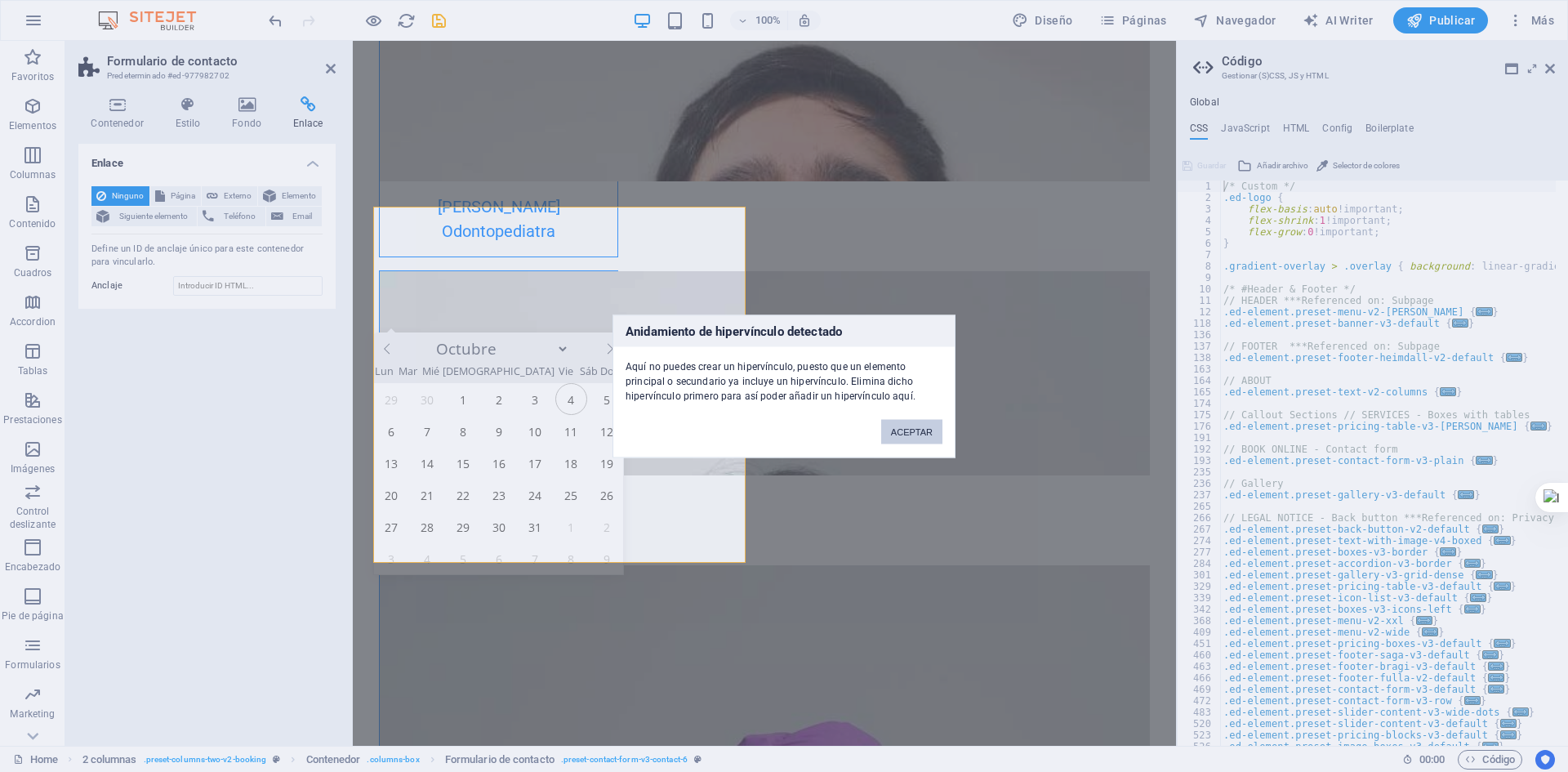
click at [894, 438] on button "ACEPTAR" at bounding box center [912, 432] width 61 height 25
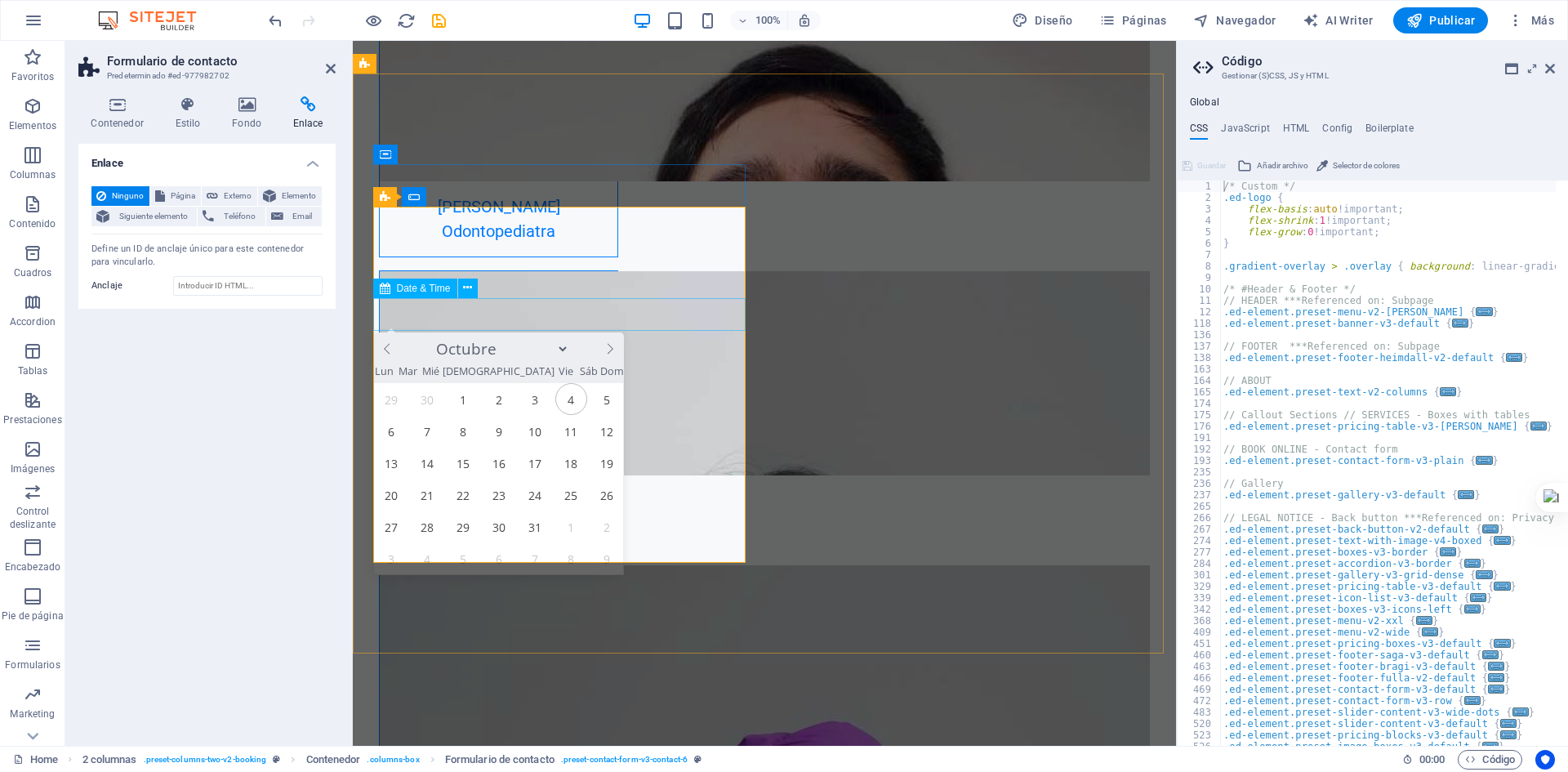
click at [462, 289] on button at bounding box center [468, 288] width 19 height 19
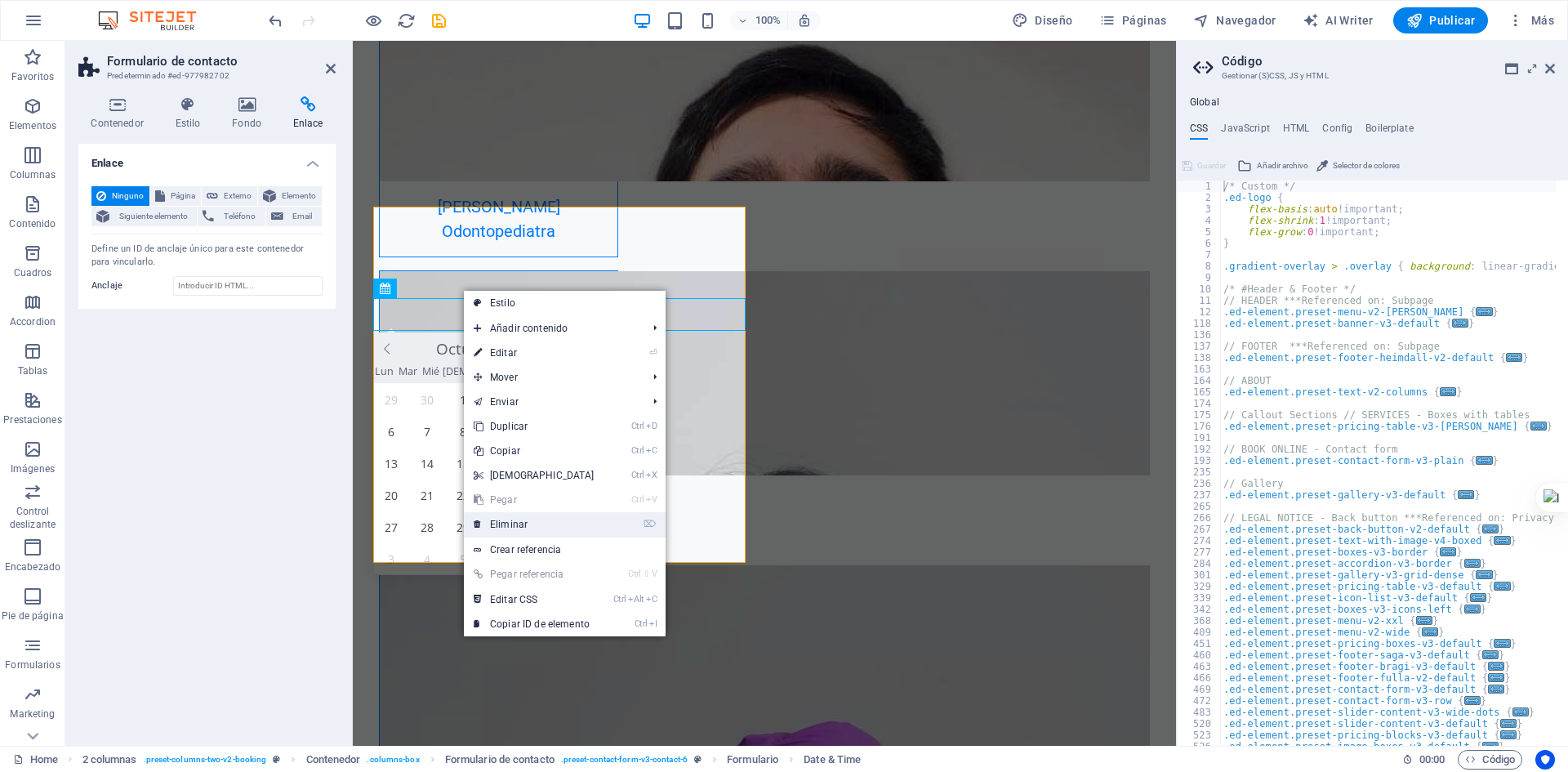
click at [517, 521] on link "⌦ Eliminar" at bounding box center [534, 525] width 140 height 25
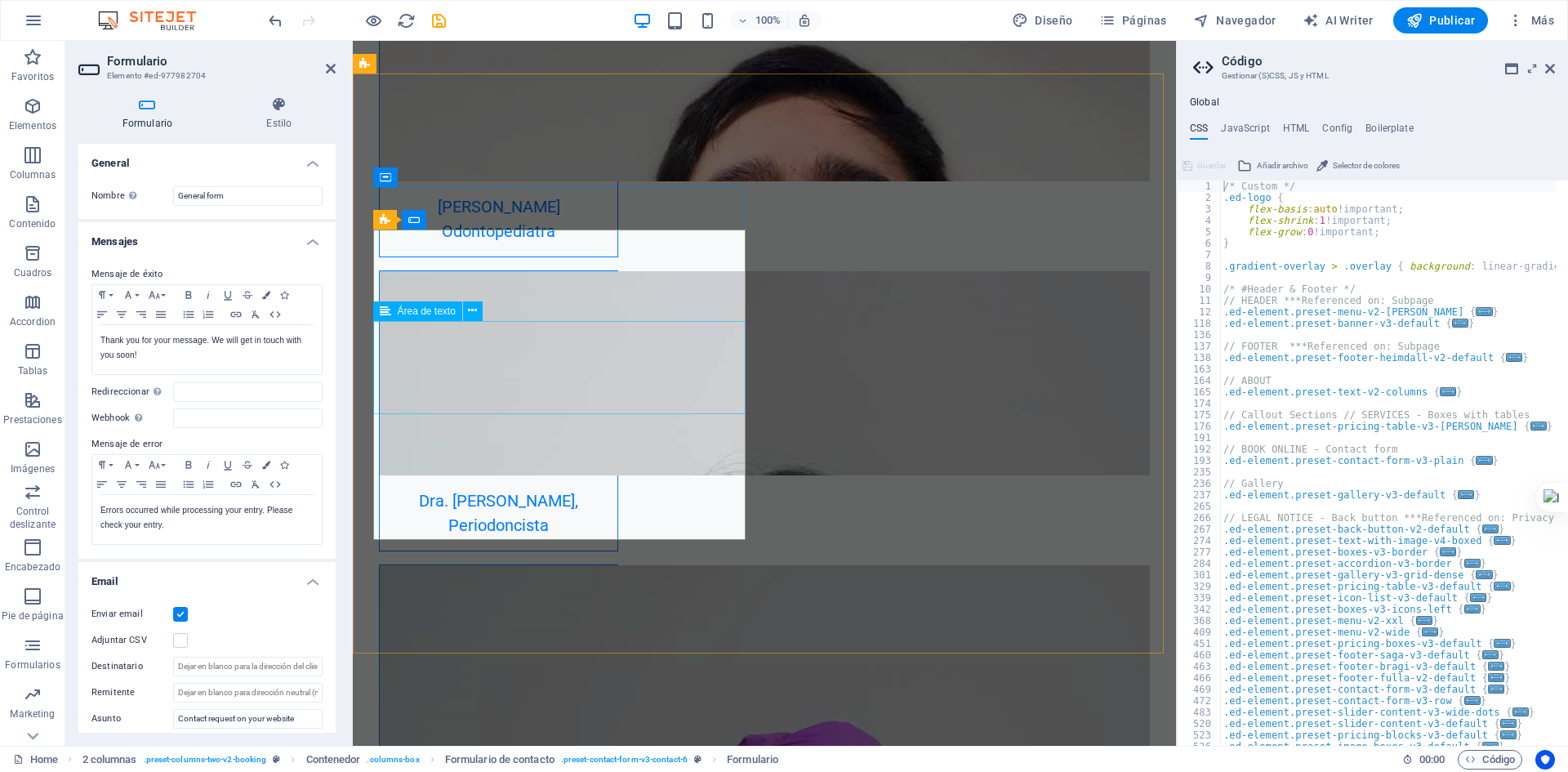
click at [492, 313] on div "Área de texto" at bounding box center [433, 311] width 120 height 20
click at [472, 180] on button at bounding box center [465, 177] width 19 height 19
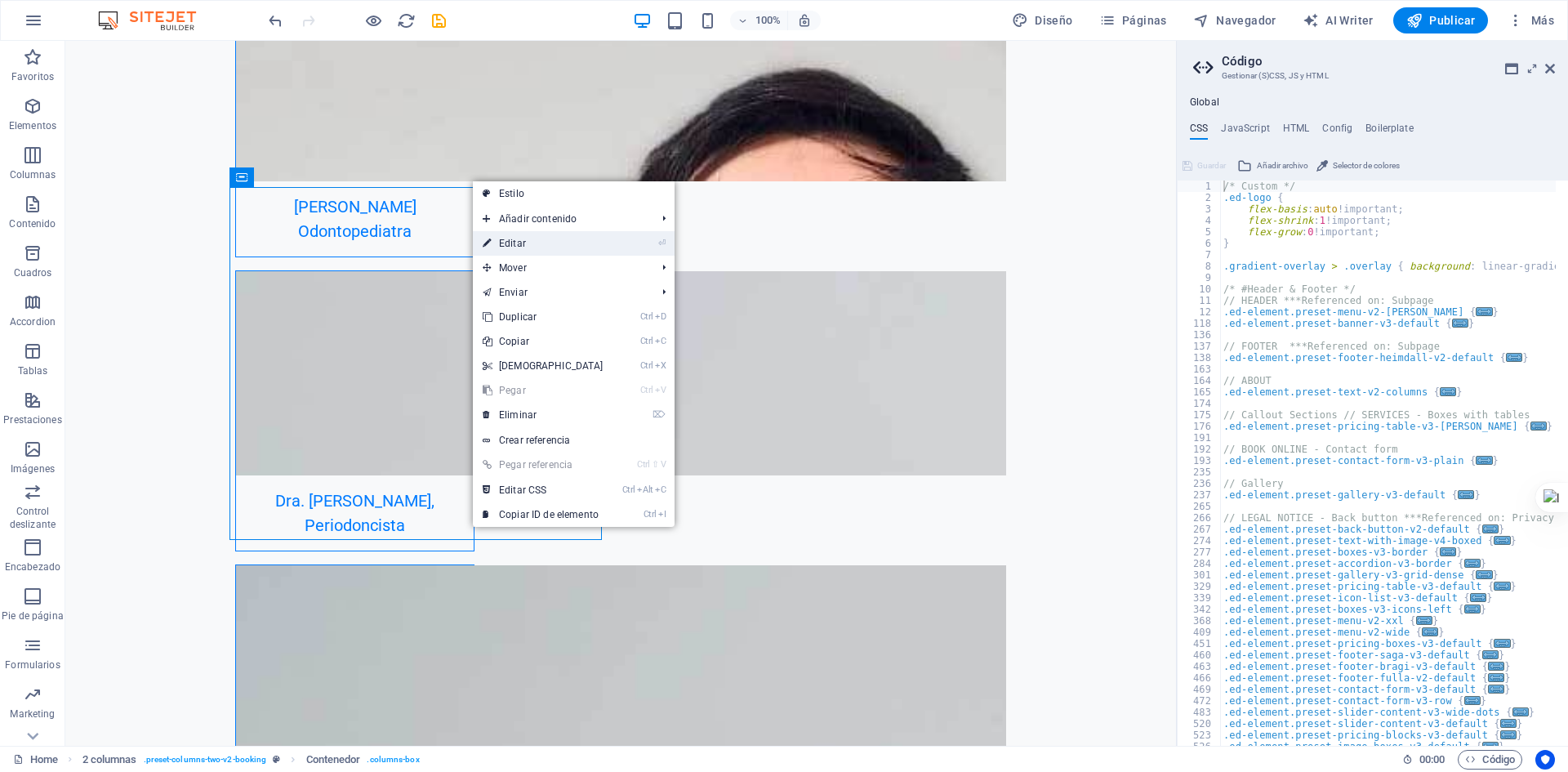
click at [567, 245] on link "⏎ Editar" at bounding box center [543, 244] width 140 height 25
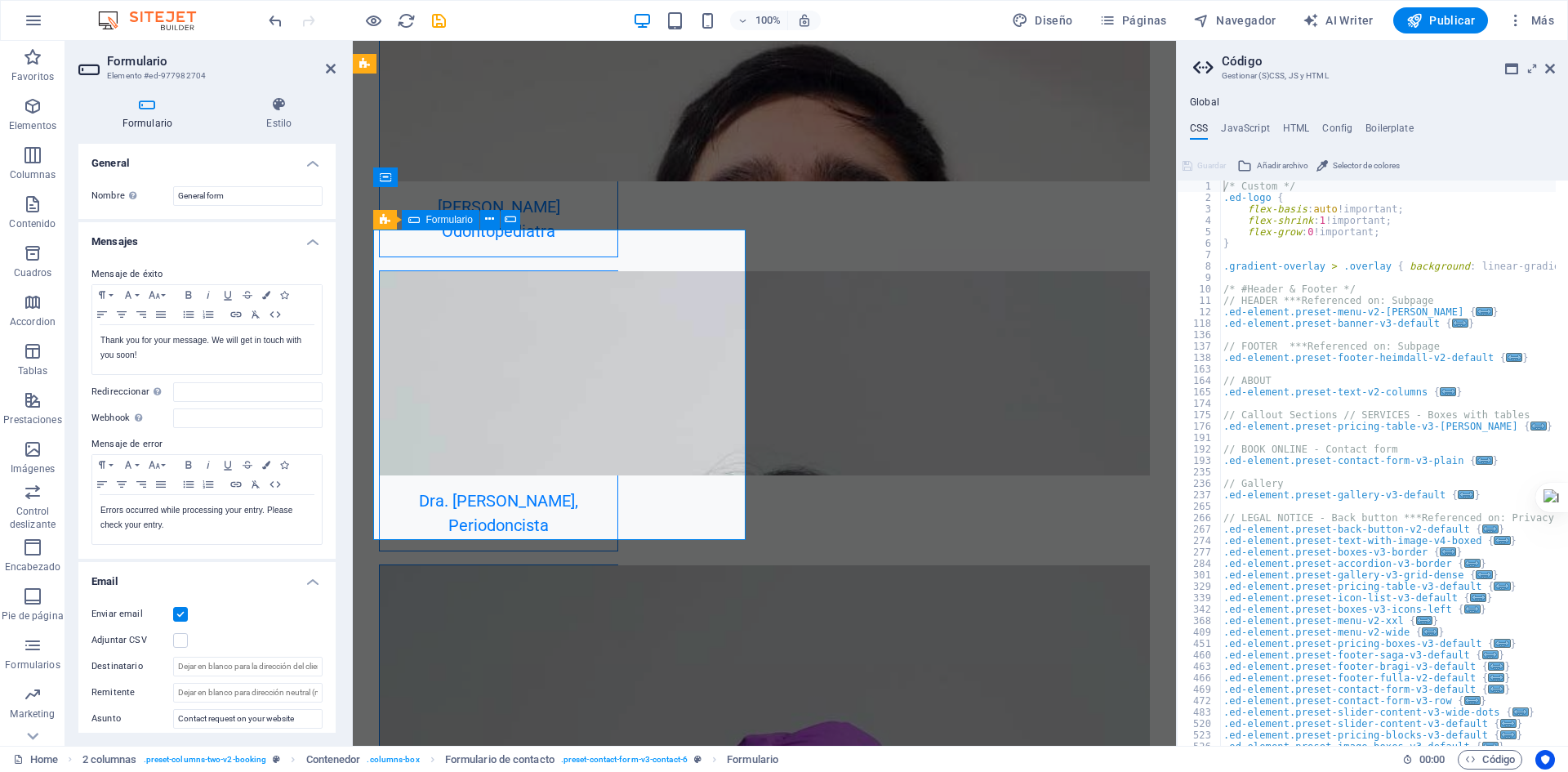
click at [474, 218] on span "Entrada" at bounding box center [473, 220] width 35 height 10
click at [504, 223] on icon at bounding box center [505, 219] width 9 height 17
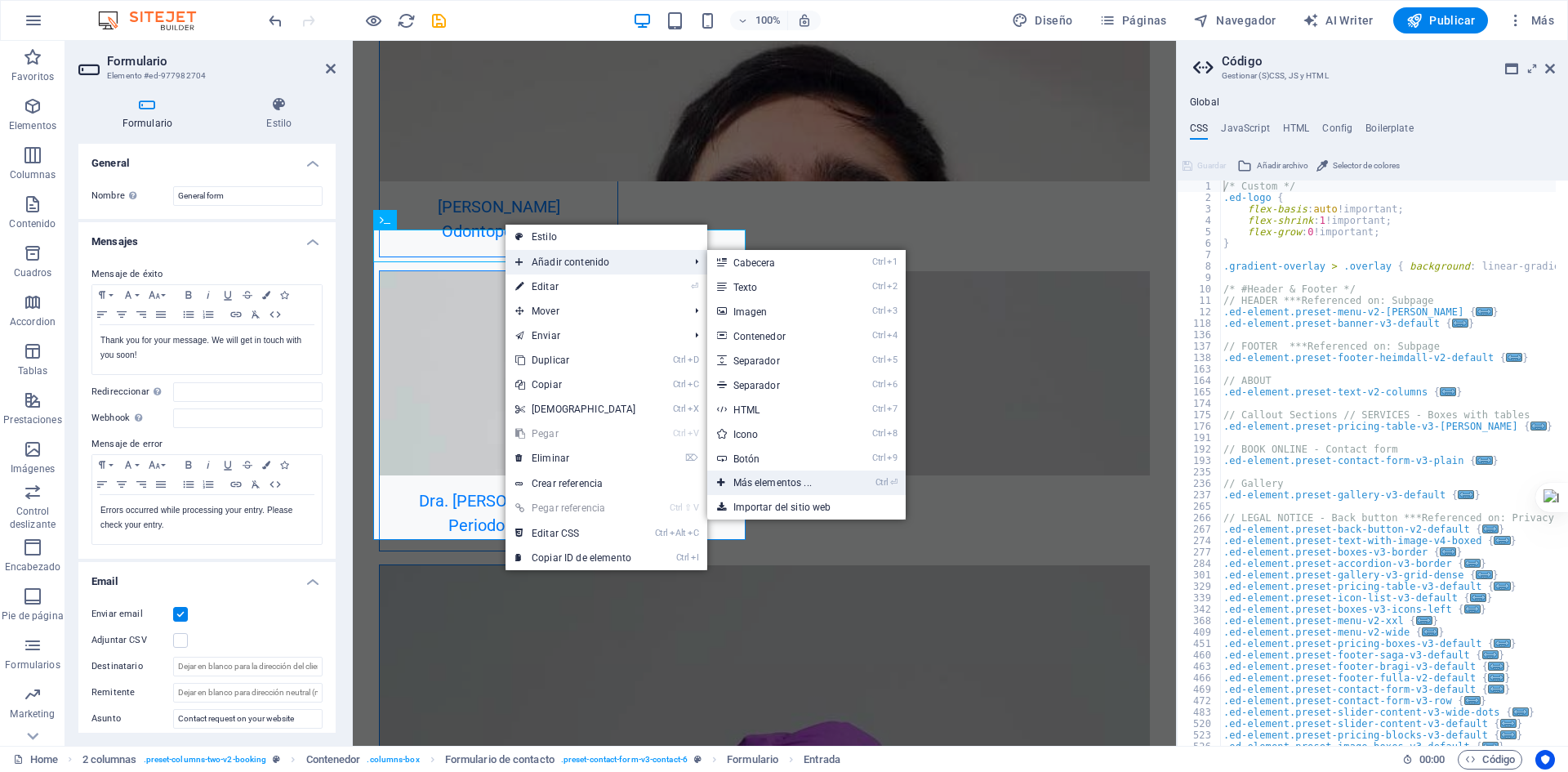
click at [832, 485] on link "Ctrl ⏎ Más elementos ..." at bounding box center [775, 484] width 137 height 25
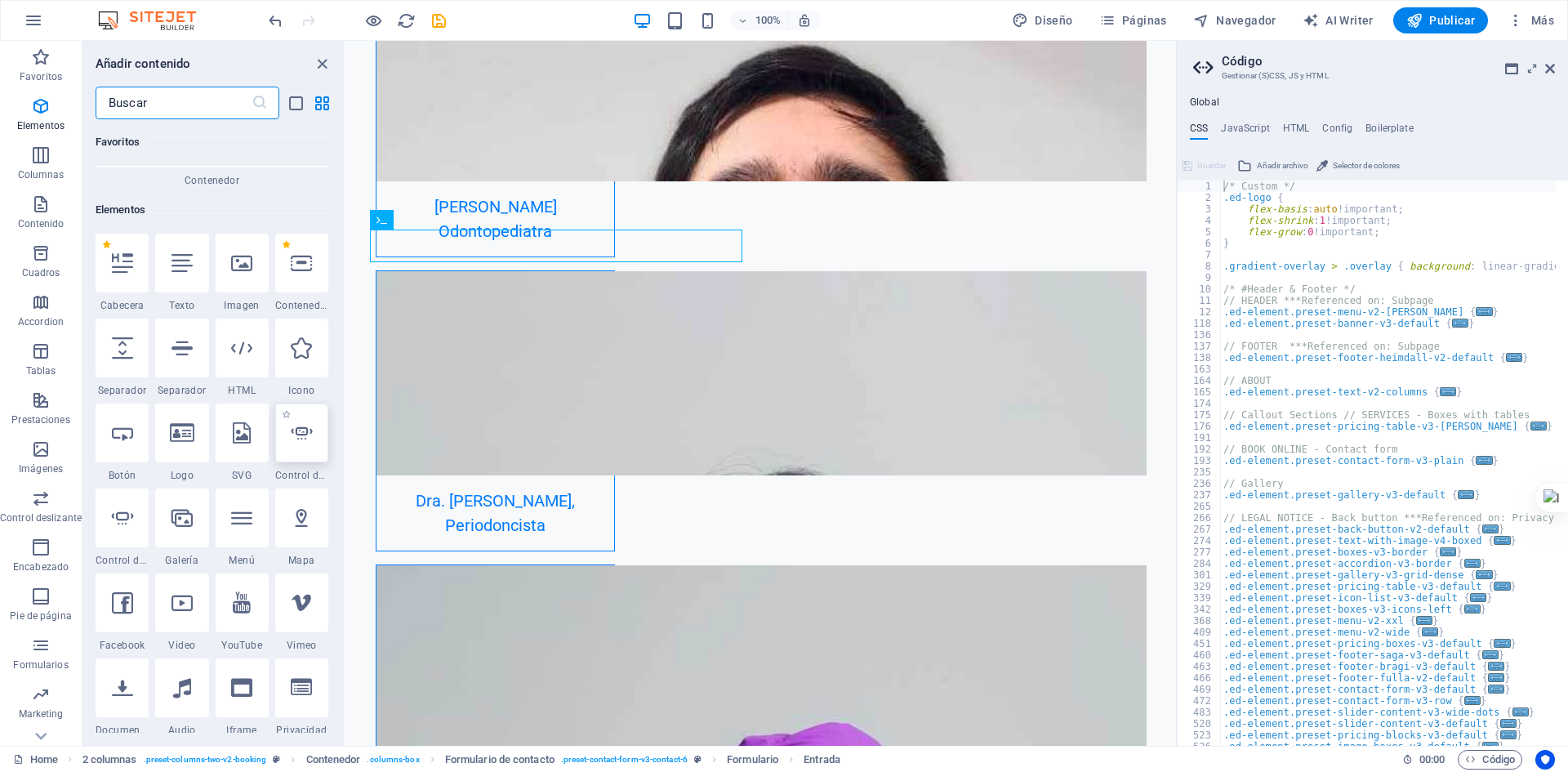
scroll to position [227, 0]
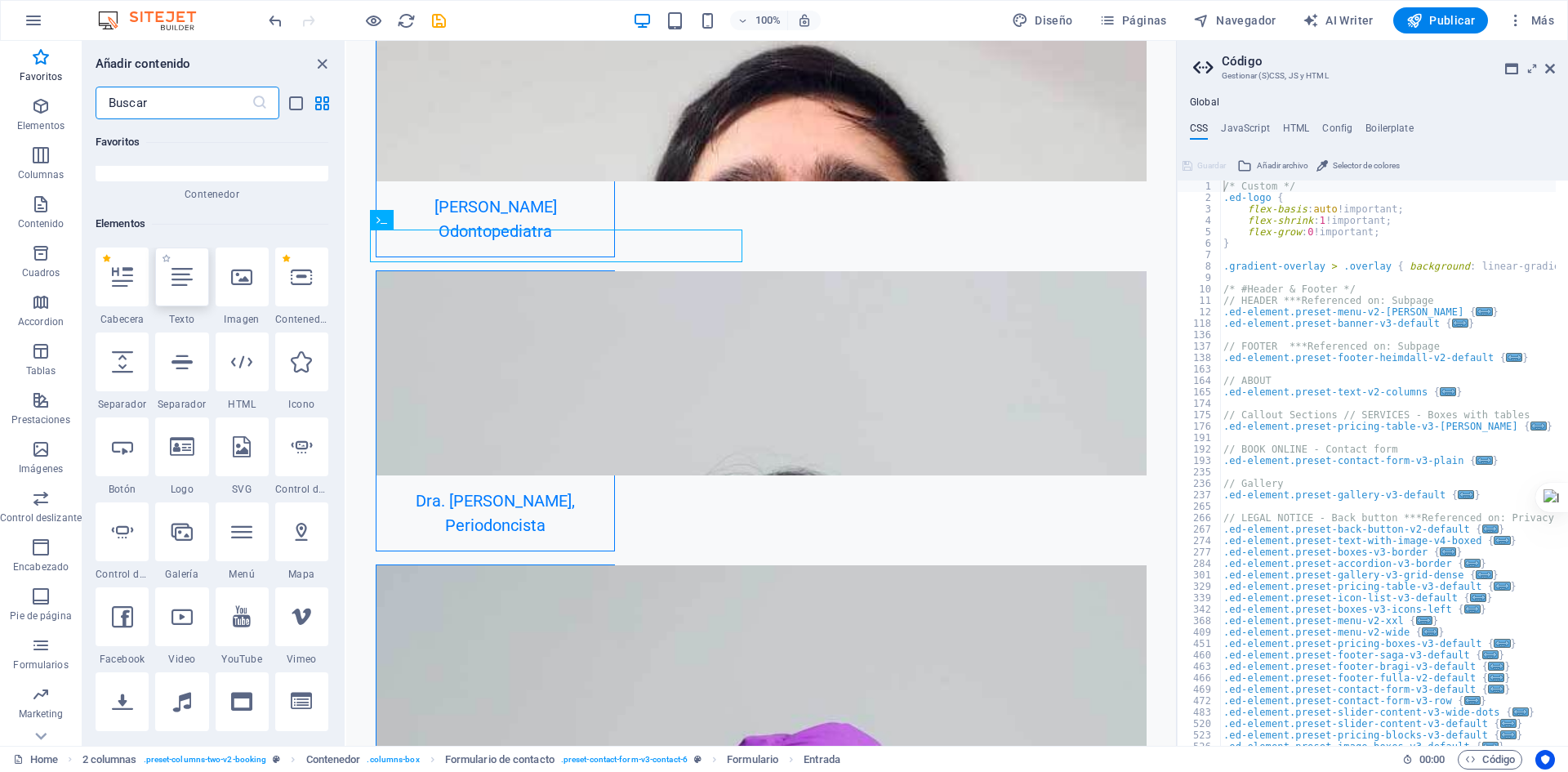
click at [180, 299] on div at bounding box center [182, 277] width 53 height 59
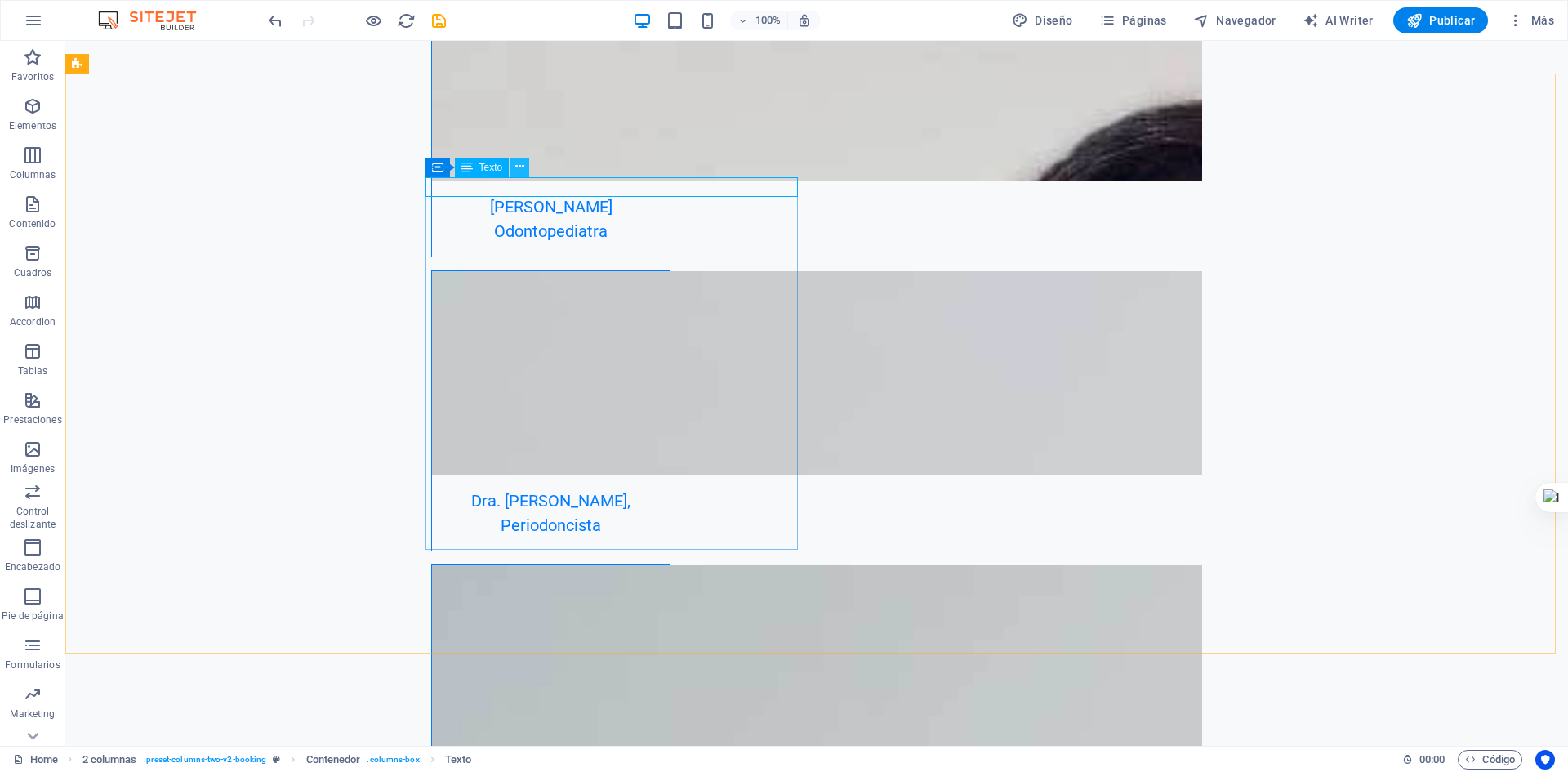
click at [518, 162] on icon at bounding box center [519, 167] width 9 height 17
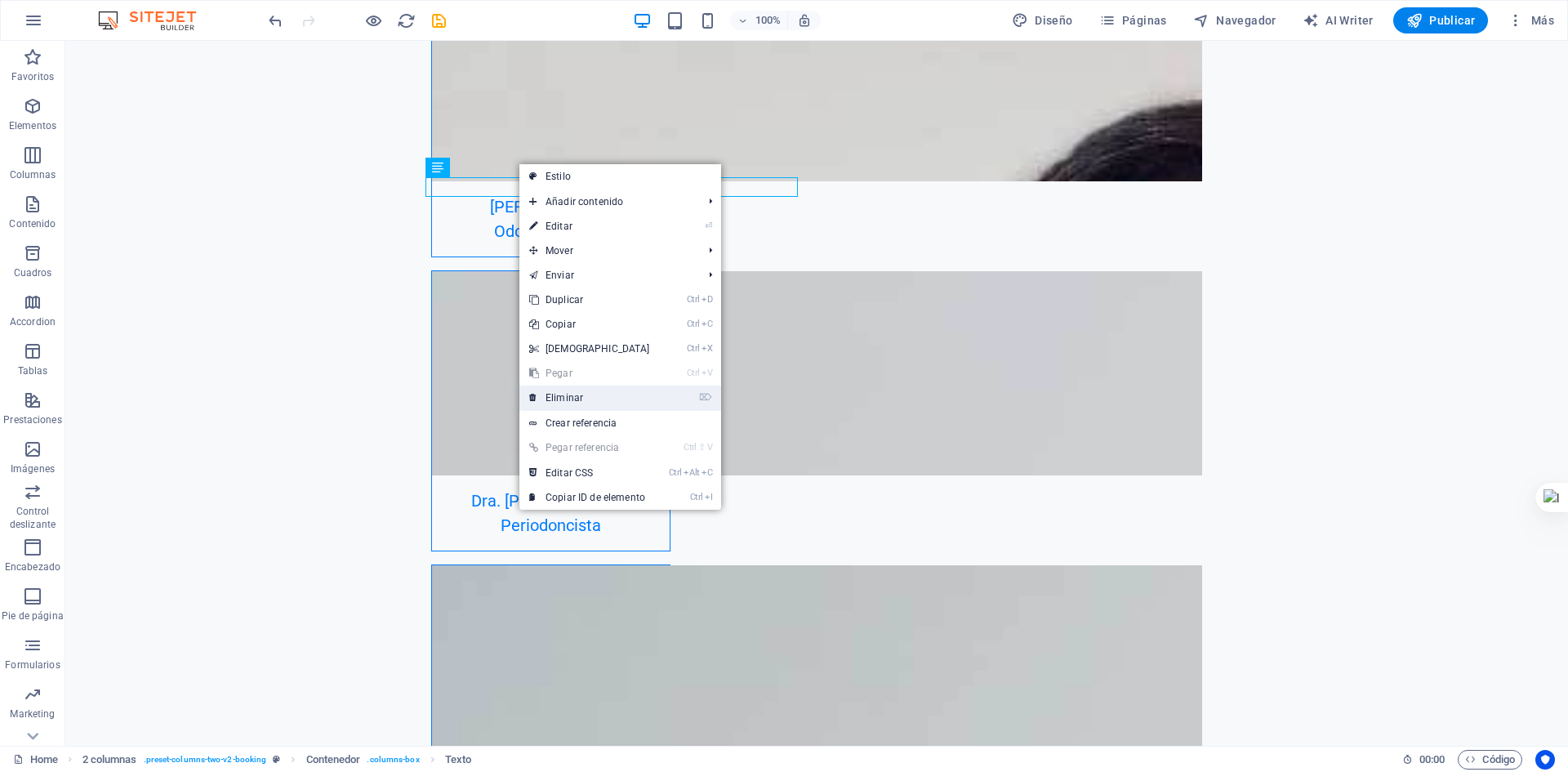
click at [602, 403] on link "⌦ Eliminar" at bounding box center [590, 398] width 140 height 25
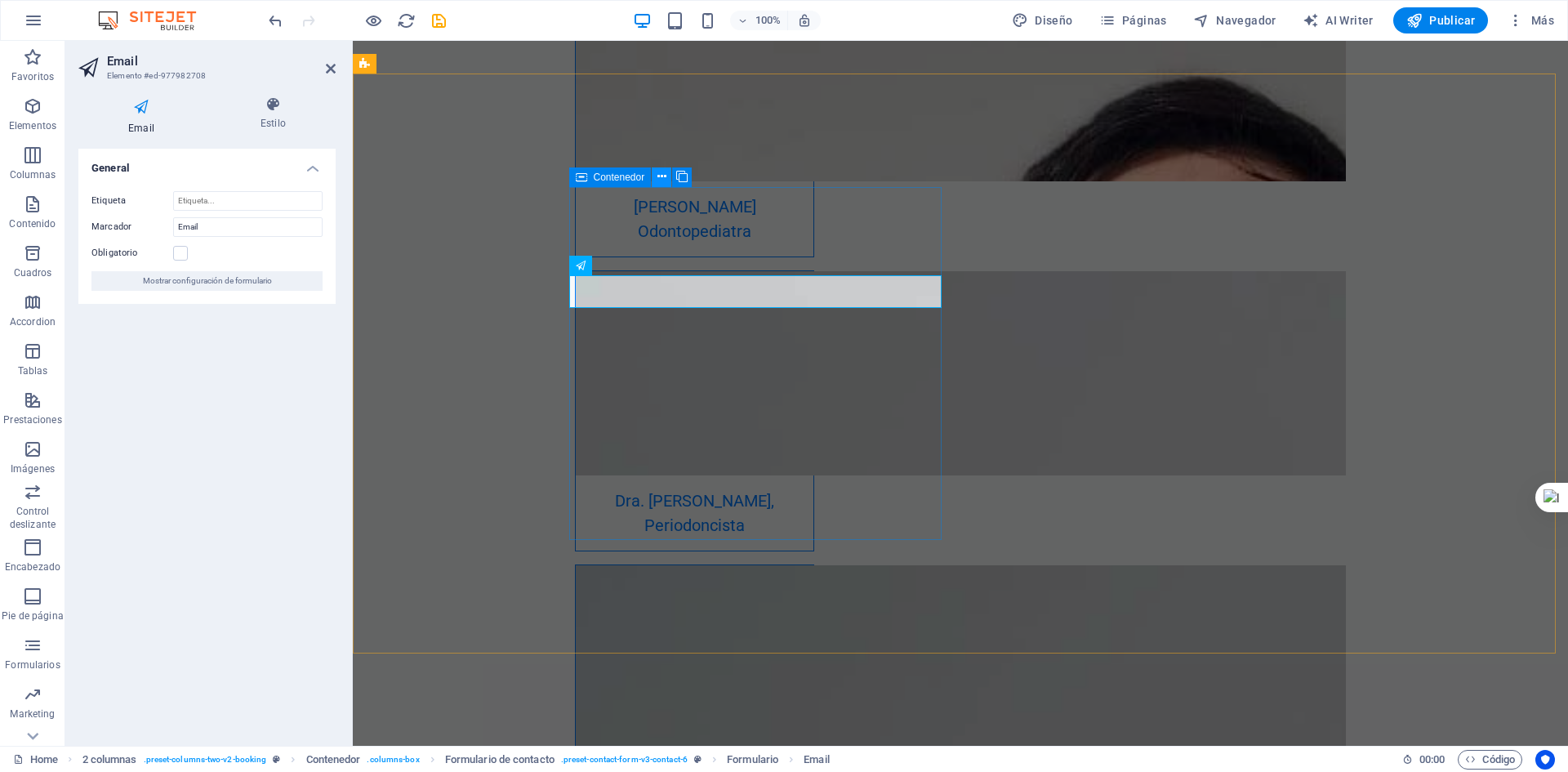
click at [665, 180] on icon at bounding box center [661, 177] width 9 height 17
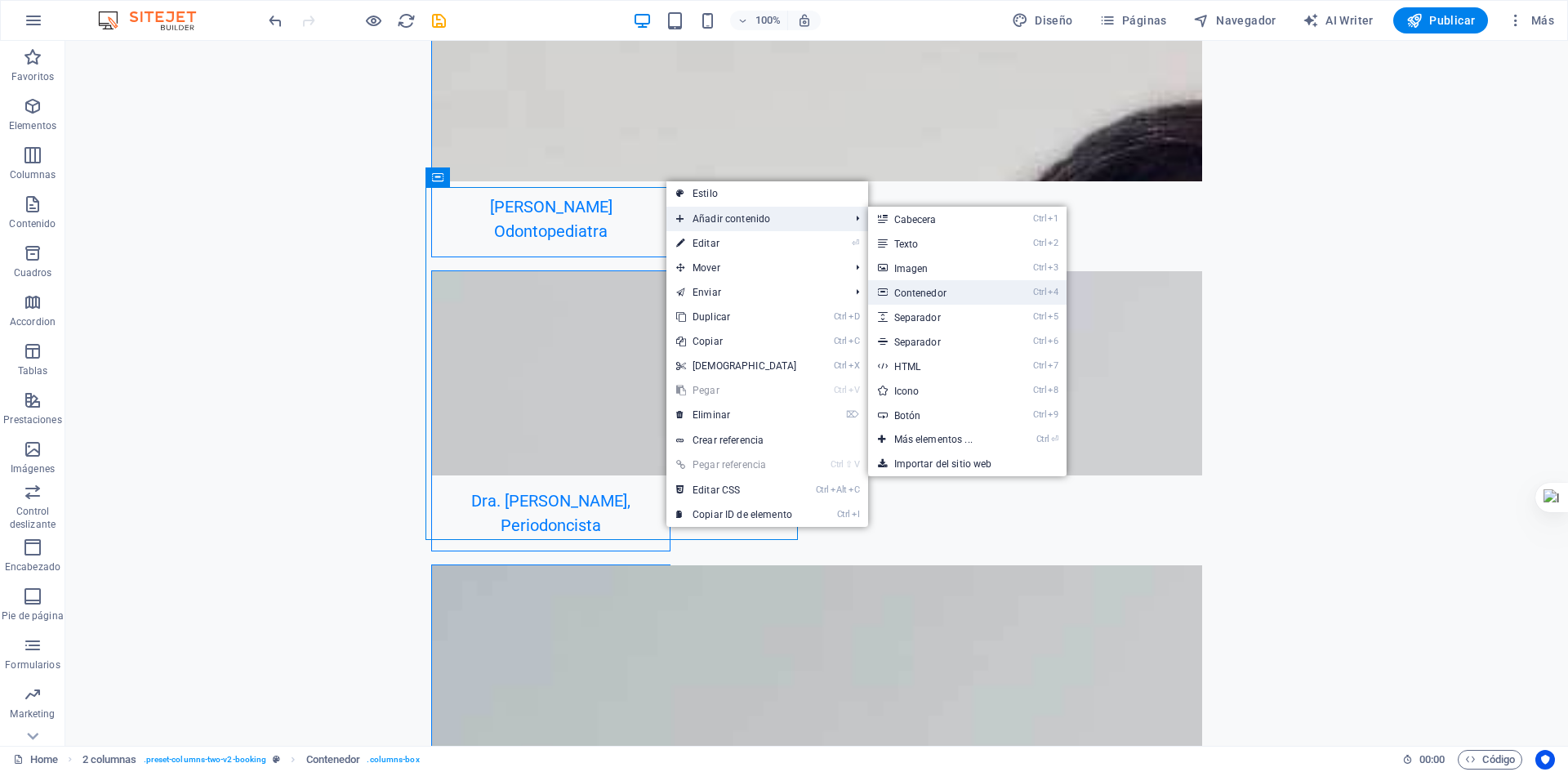
drag, startPoint x: 598, startPoint y: 251, endPoint x: 953, endPoint y: 293, distance: 357.5
click at [953, 293] on link "Ctrl 4 Contenedor" at bounding box center [937, 293] width 137 height 25
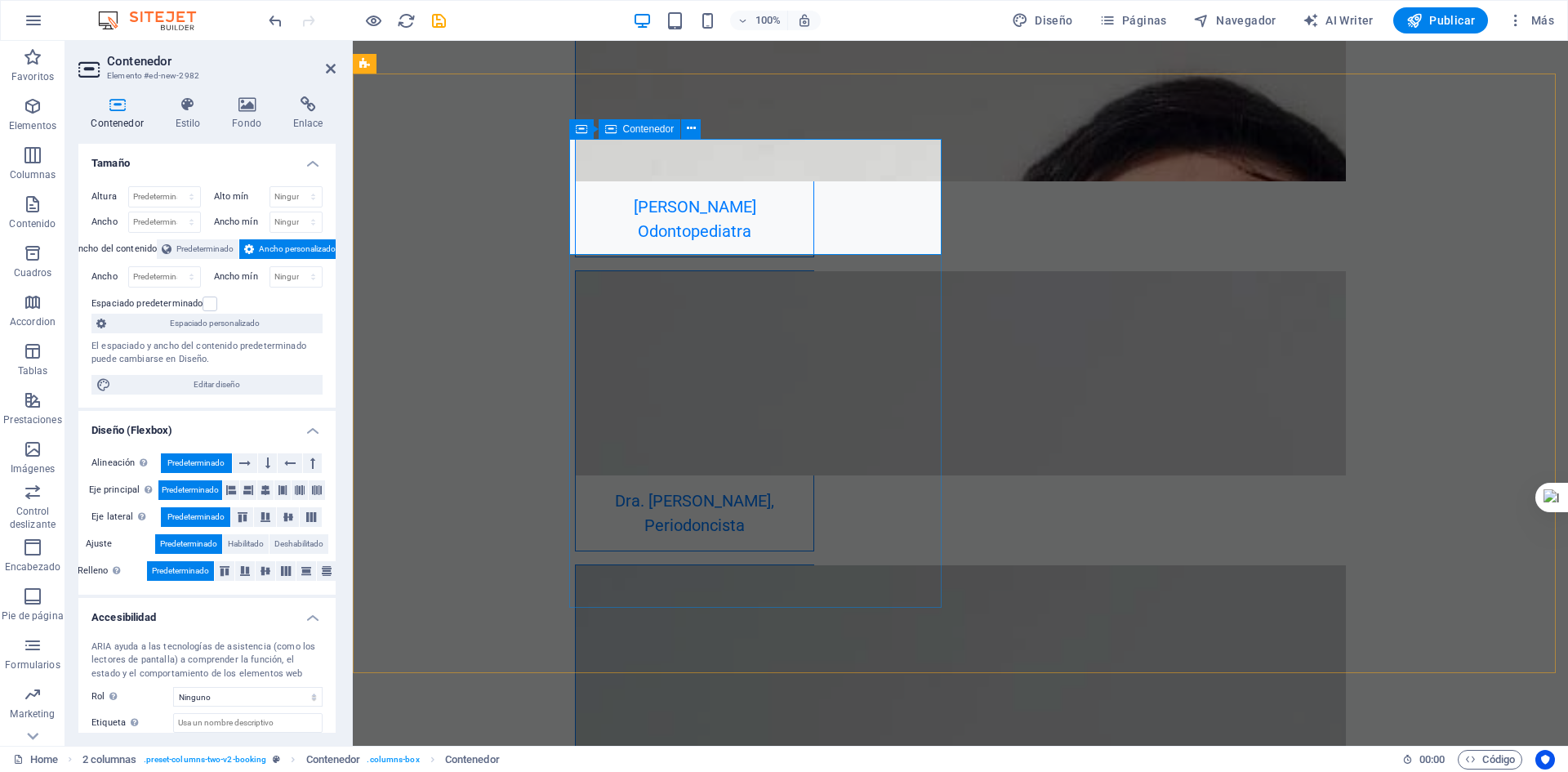
click at [695, 128] on icon at bounding box center [691, 129] width 9 height 17
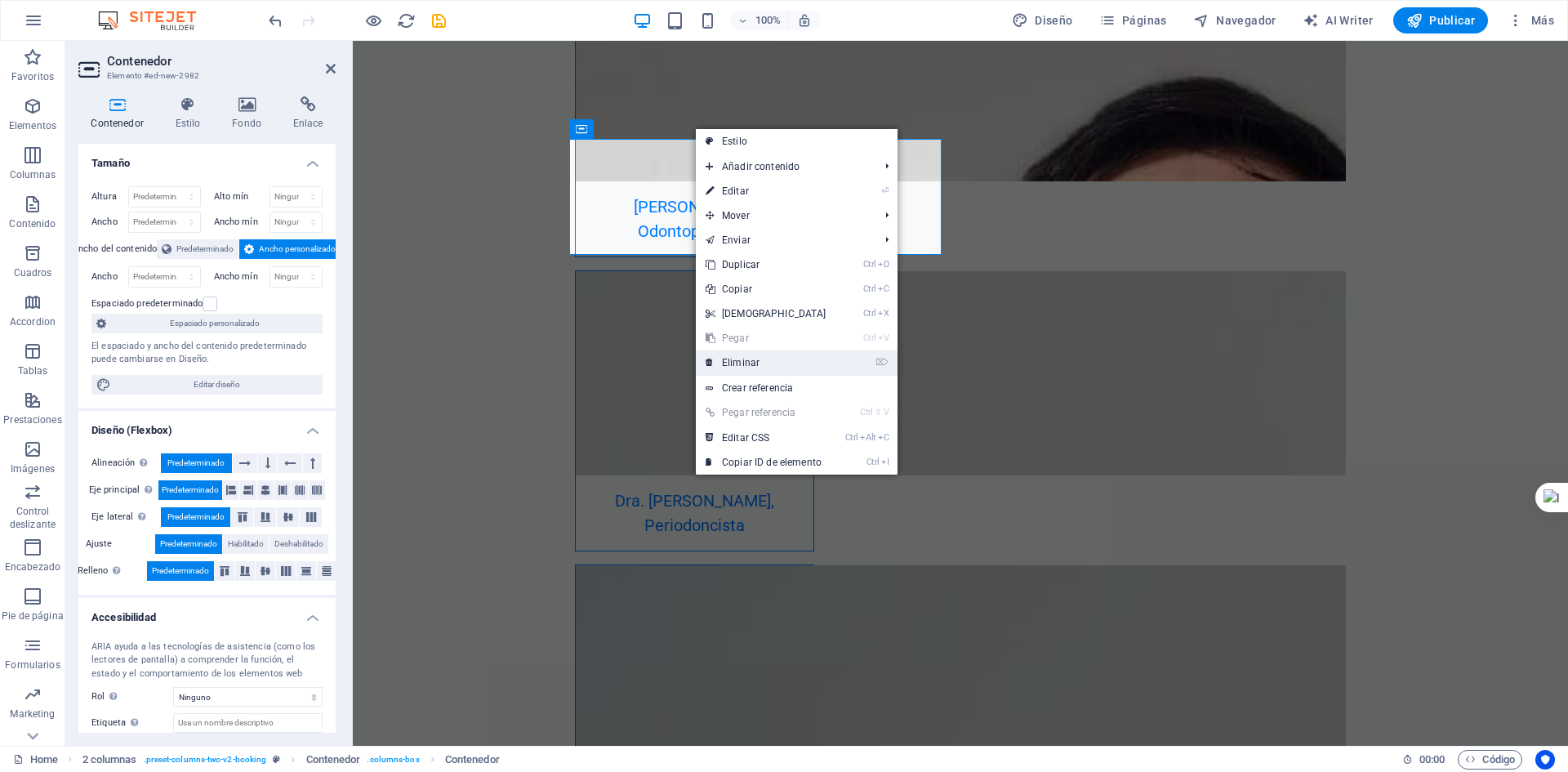
click at [759, 369] on link "⌦ Eliminar" at bounding box center [766, 363] width 140 height 25
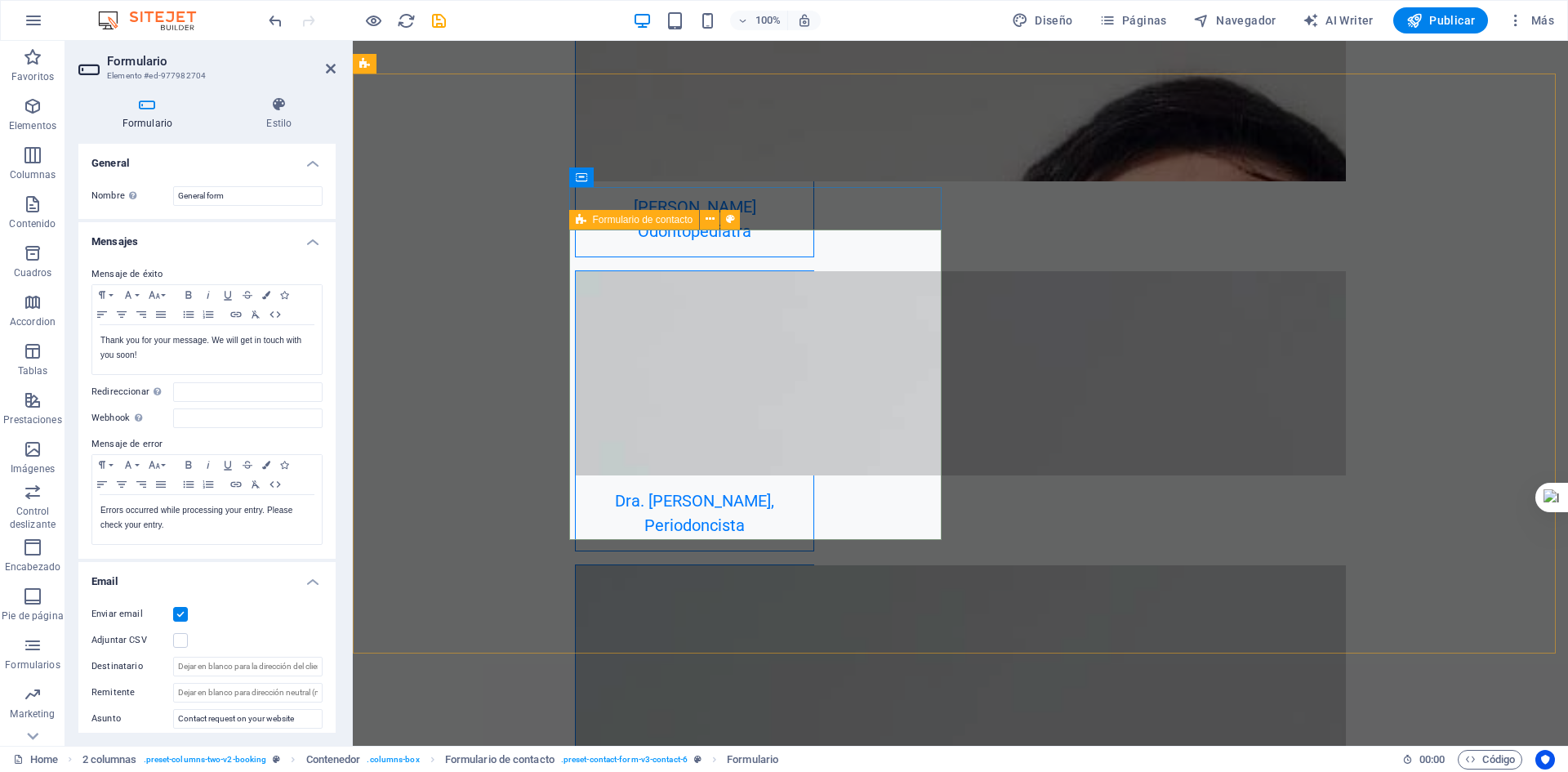
click at [591, 222] on div "Formulario de contacto" at bounding box center [635, 220] width 131 height 19
click at [726, 222] on icon at bounding box center [730, 219] width 9 height 17
select select "rem"
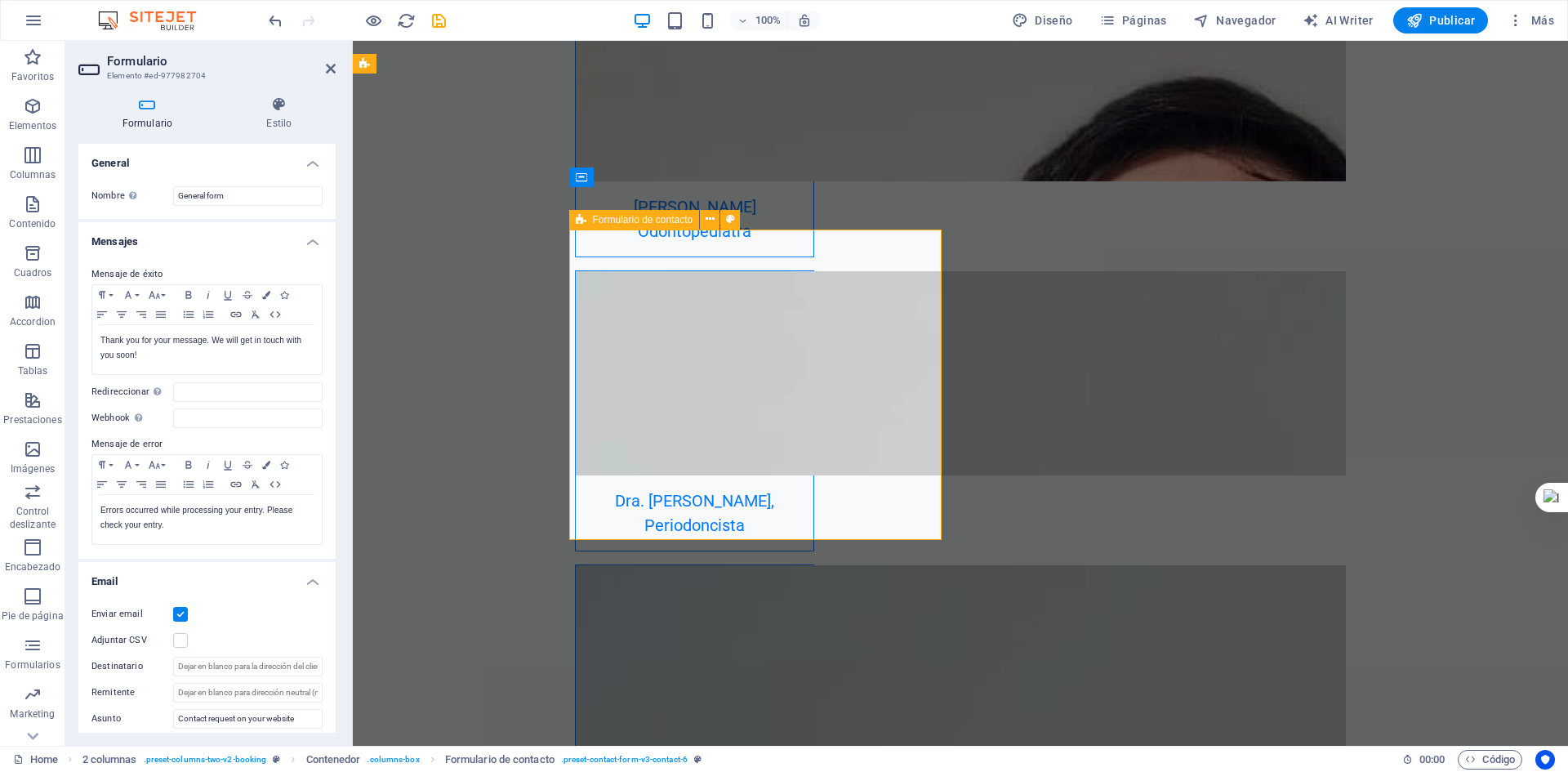
select select "rem"
select select "px"
select select "preset-contact-form-v3-contact-6"
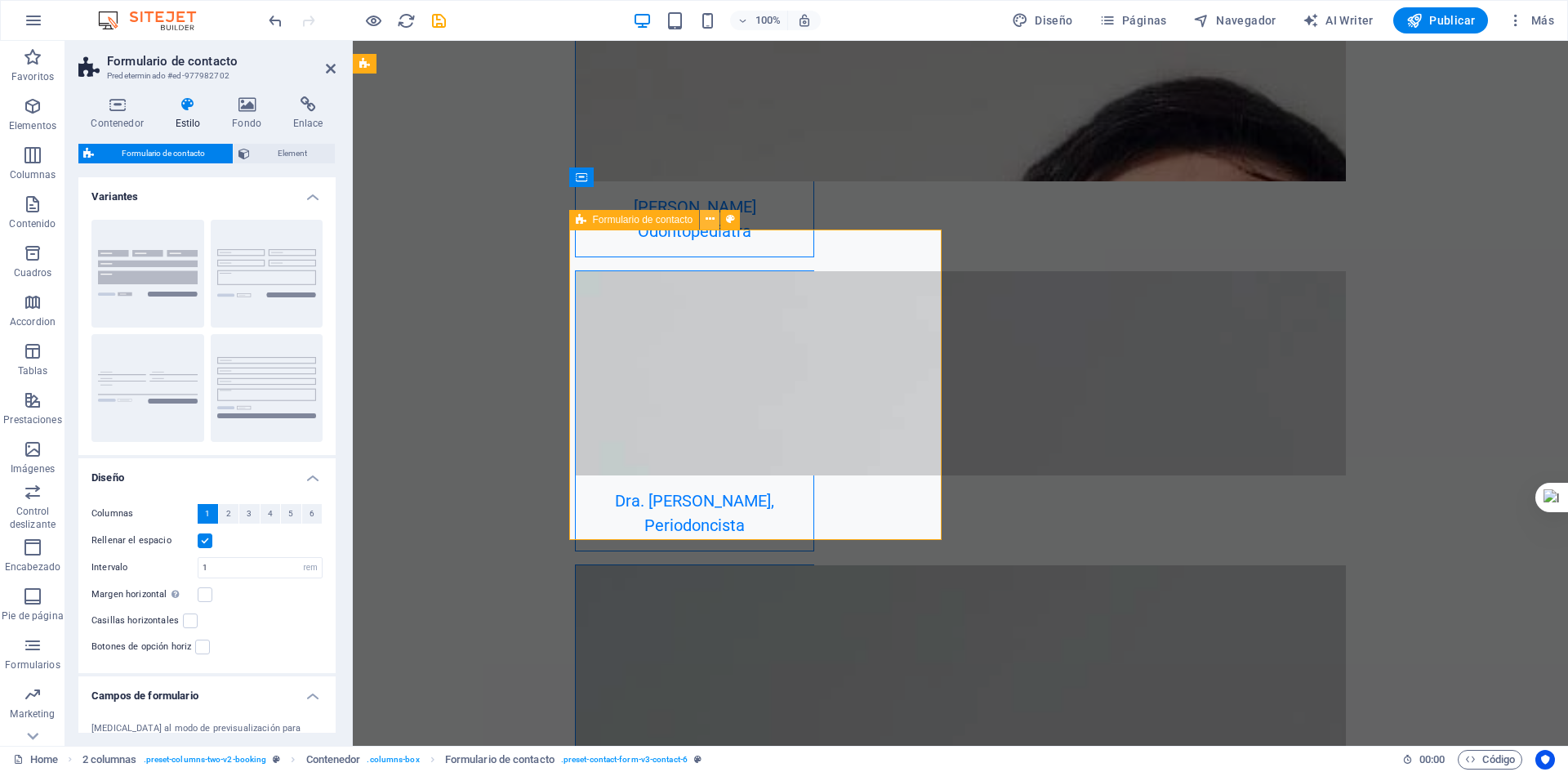
click at [712, 221] on icon at bounding box center [710, 219] width 9 height 17
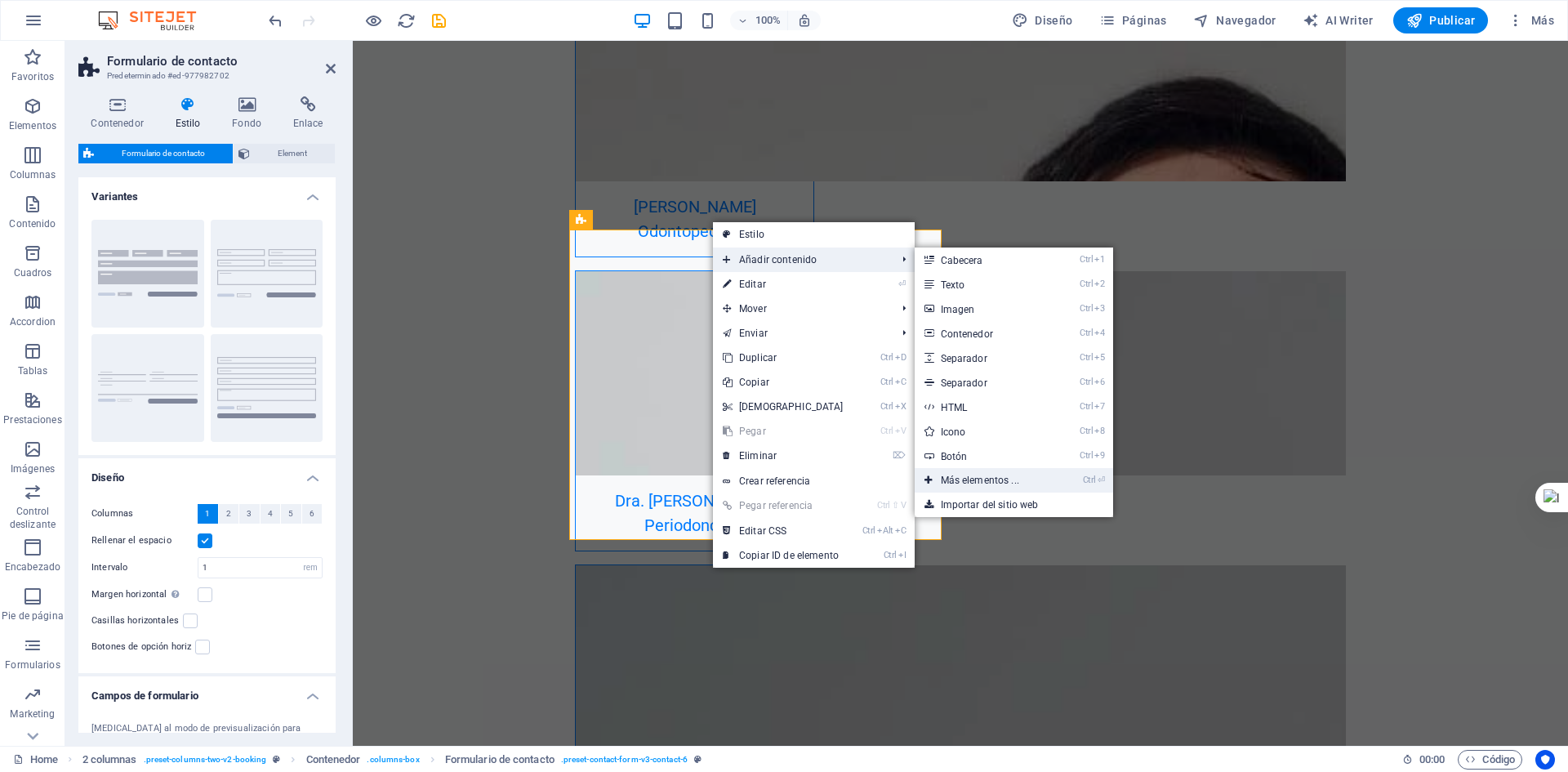
click at [988, 478] on link "Ctrl ⏎ Más elementos ..." at bounding box center [983, 481] width 137 height 25
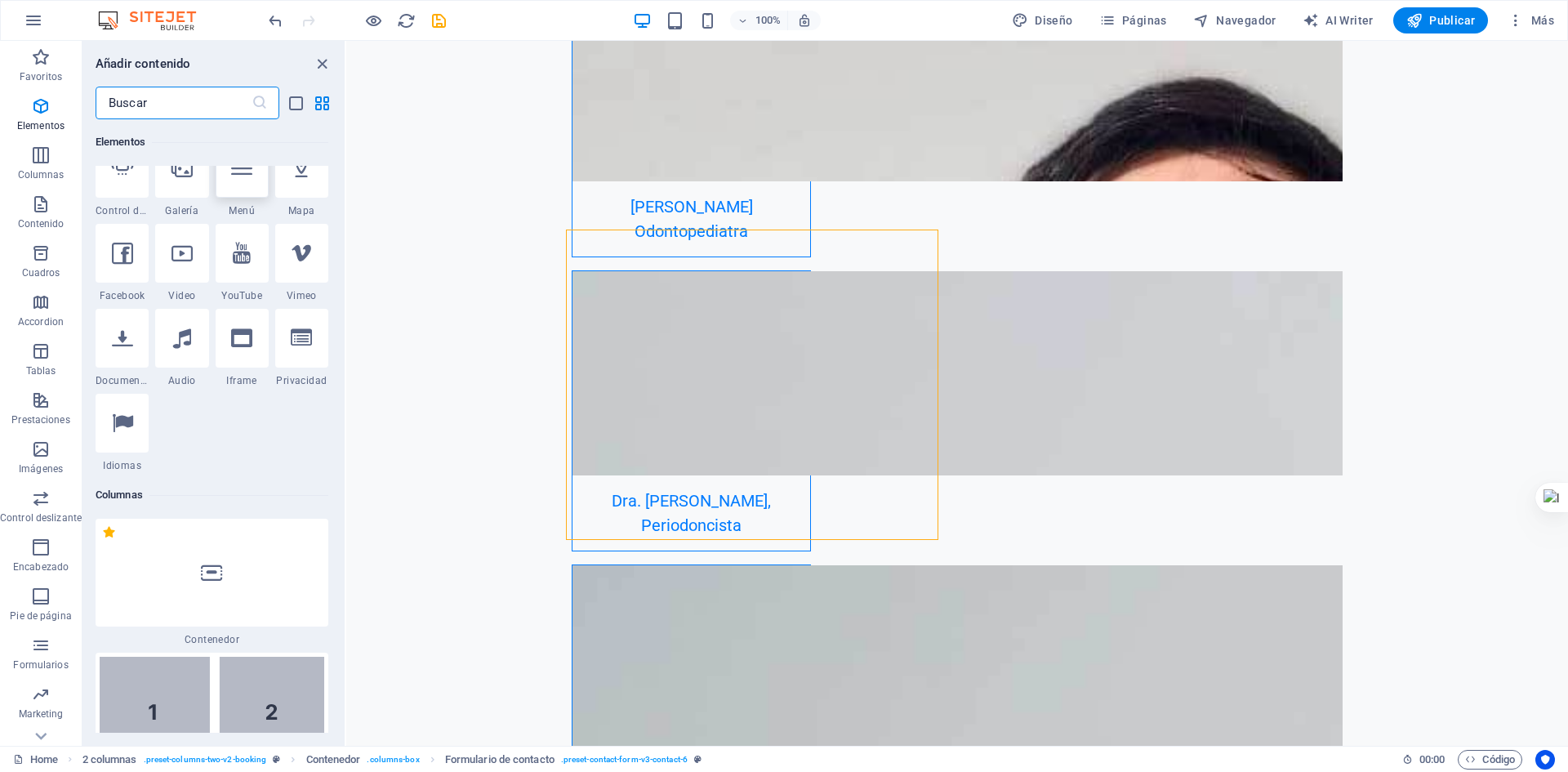
scroll to position [635, 0]
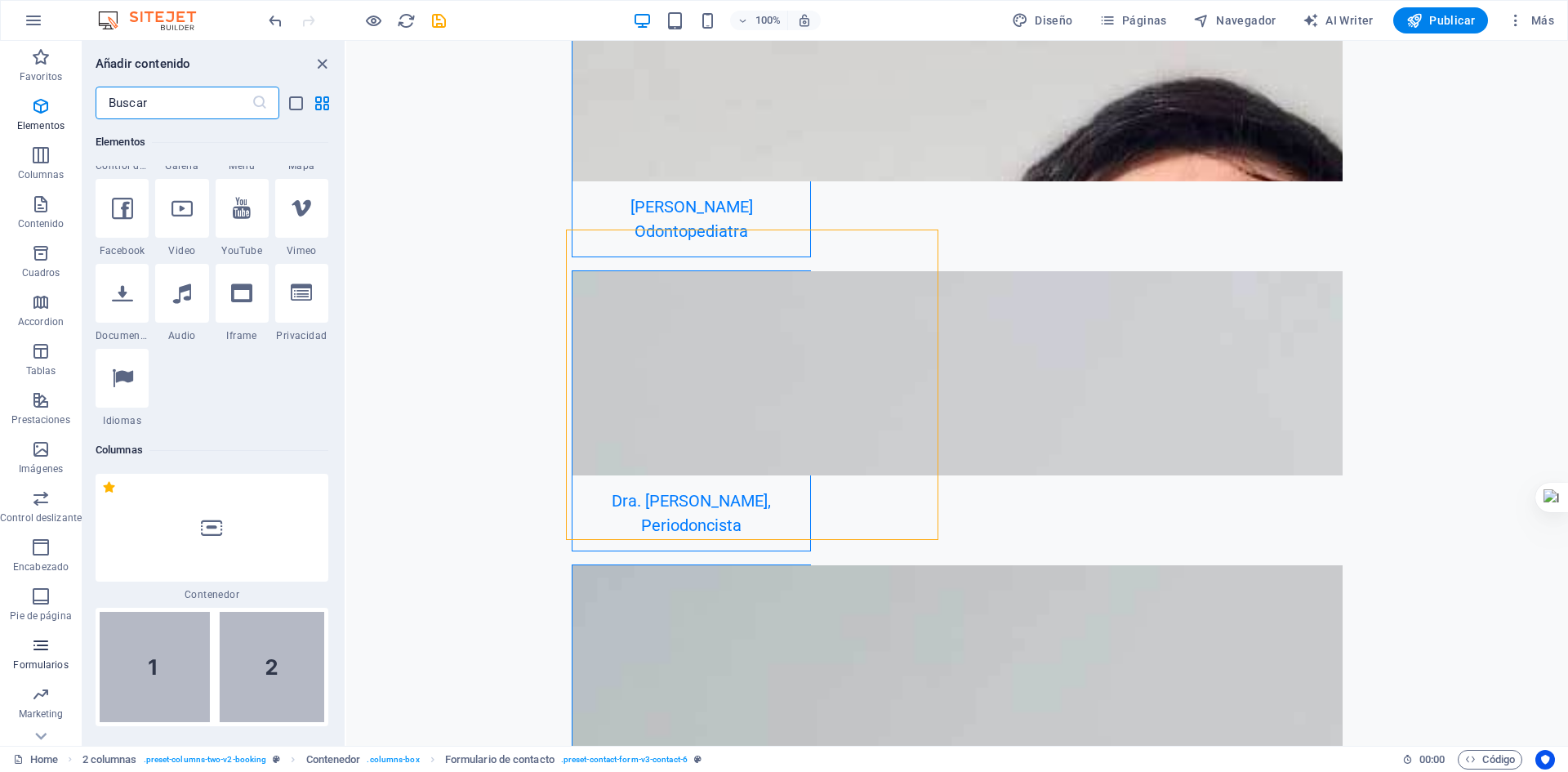
click at [27, 647] on span "Formularios" at bounding box center [40, 655] width 82 height 39
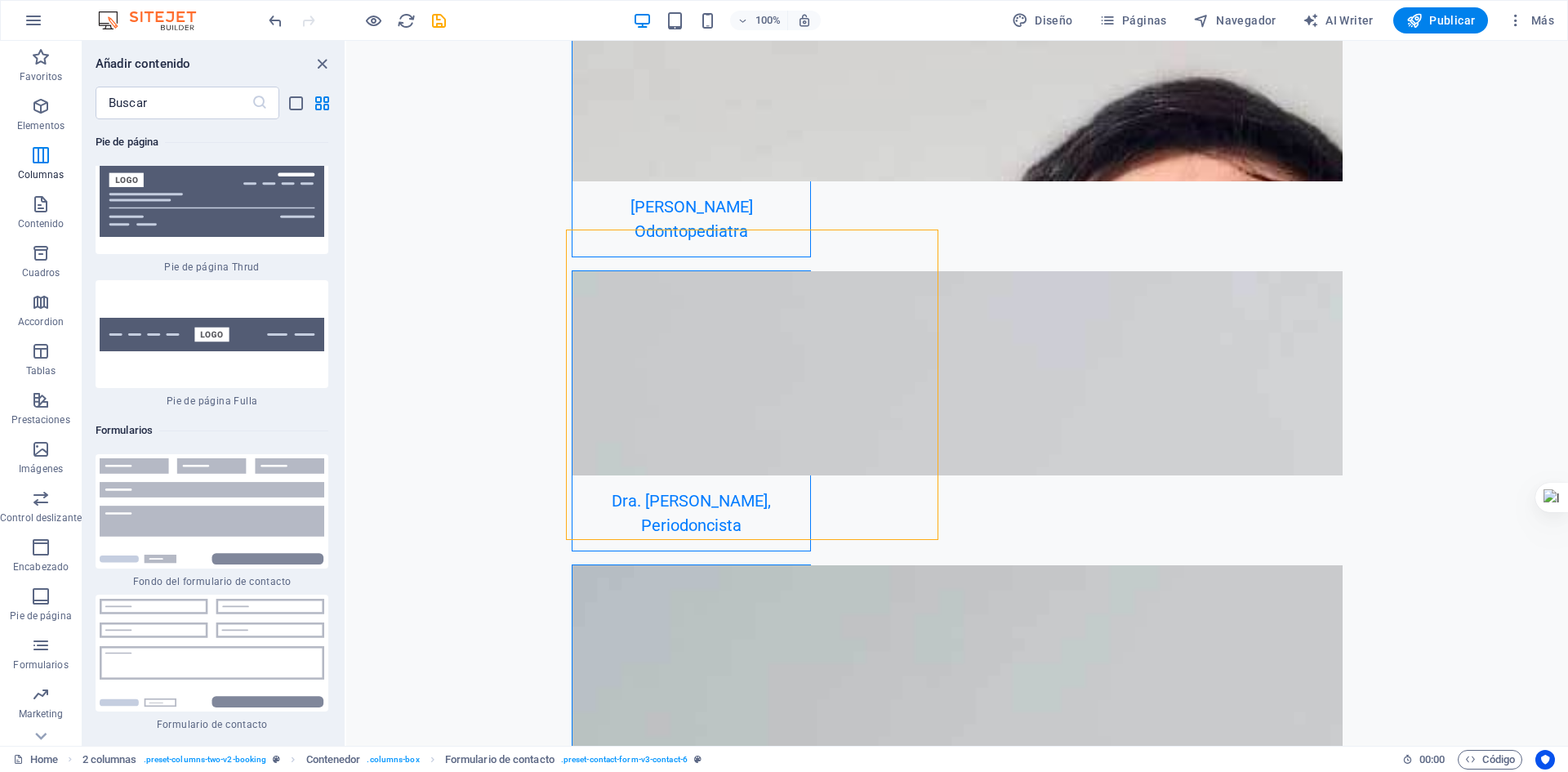
scroll to position [23956, 0]
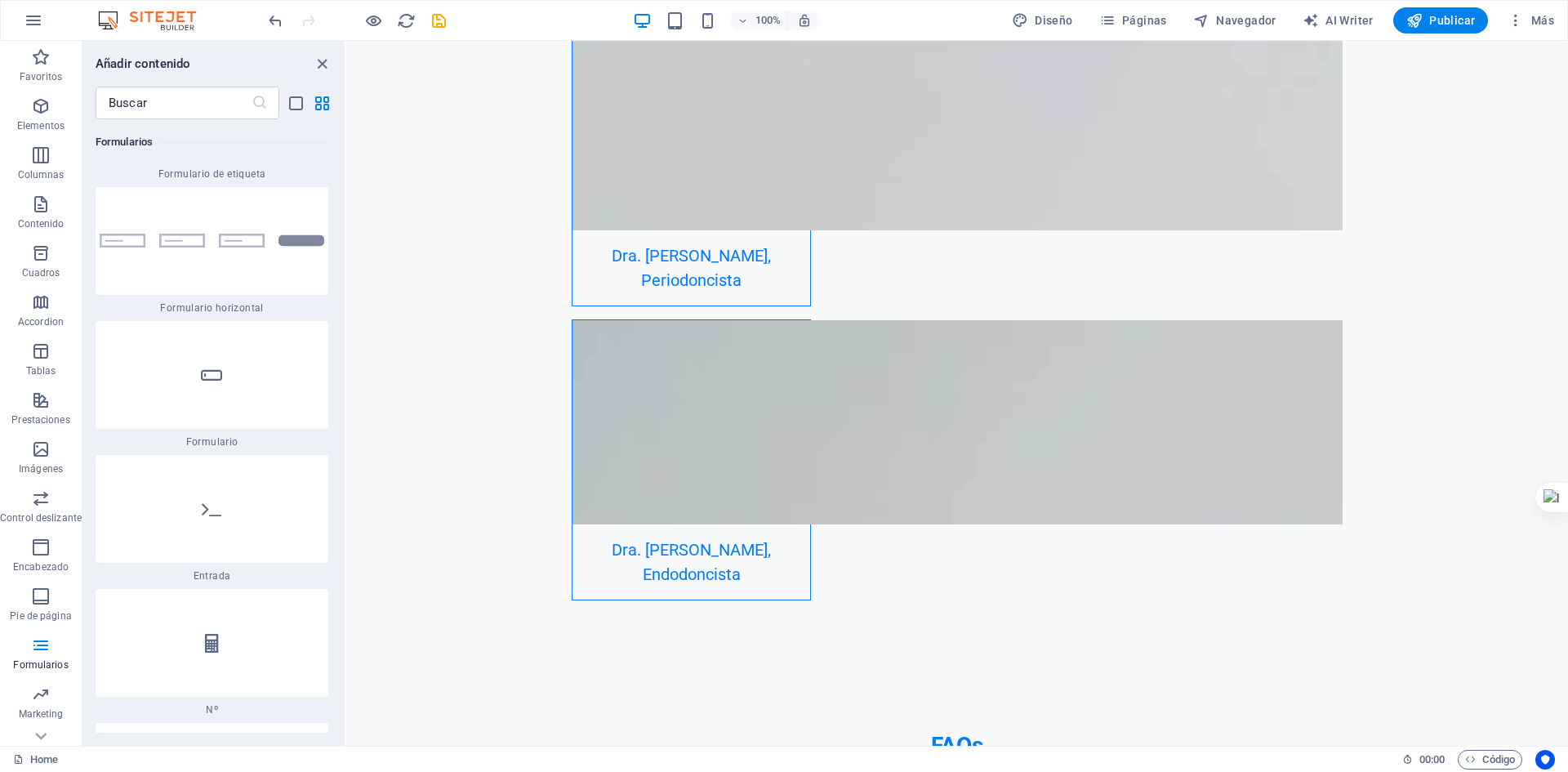
scroll to position [25019, 0]
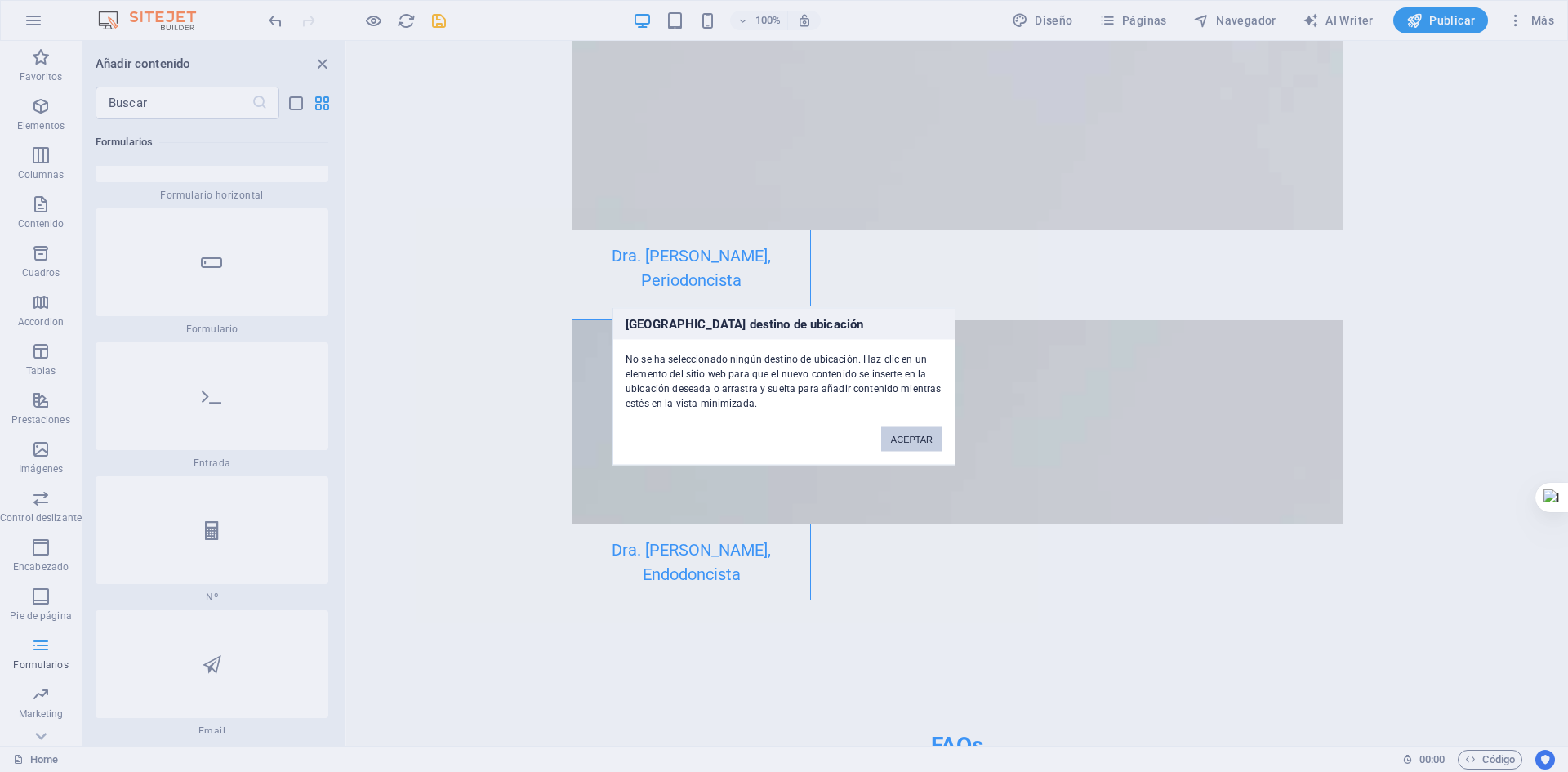
click at [899, 435] on button "ACEPTAR" at bounding box center [912, 439] width 61 height 25
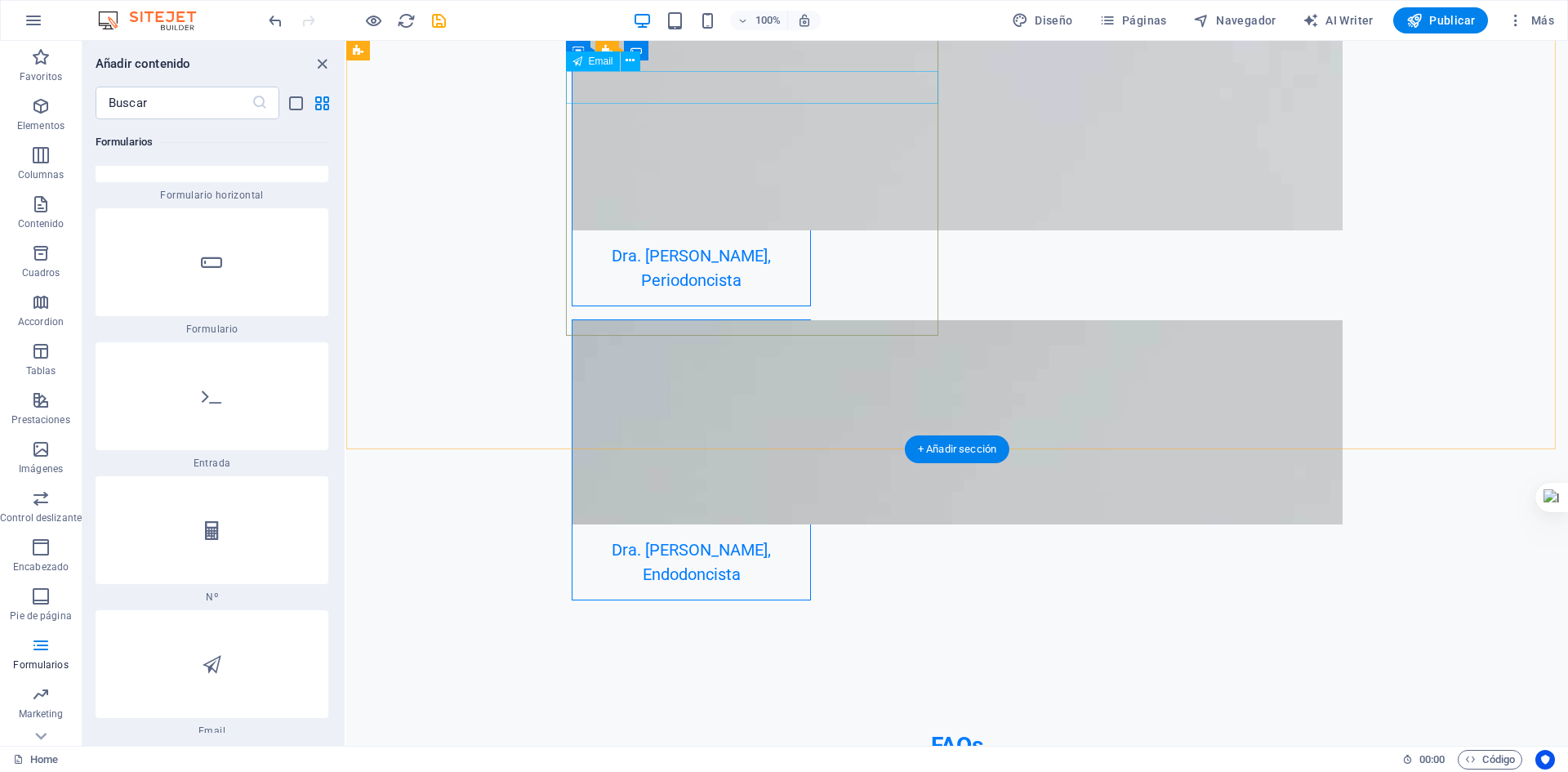
scroll to position [4989, 0]
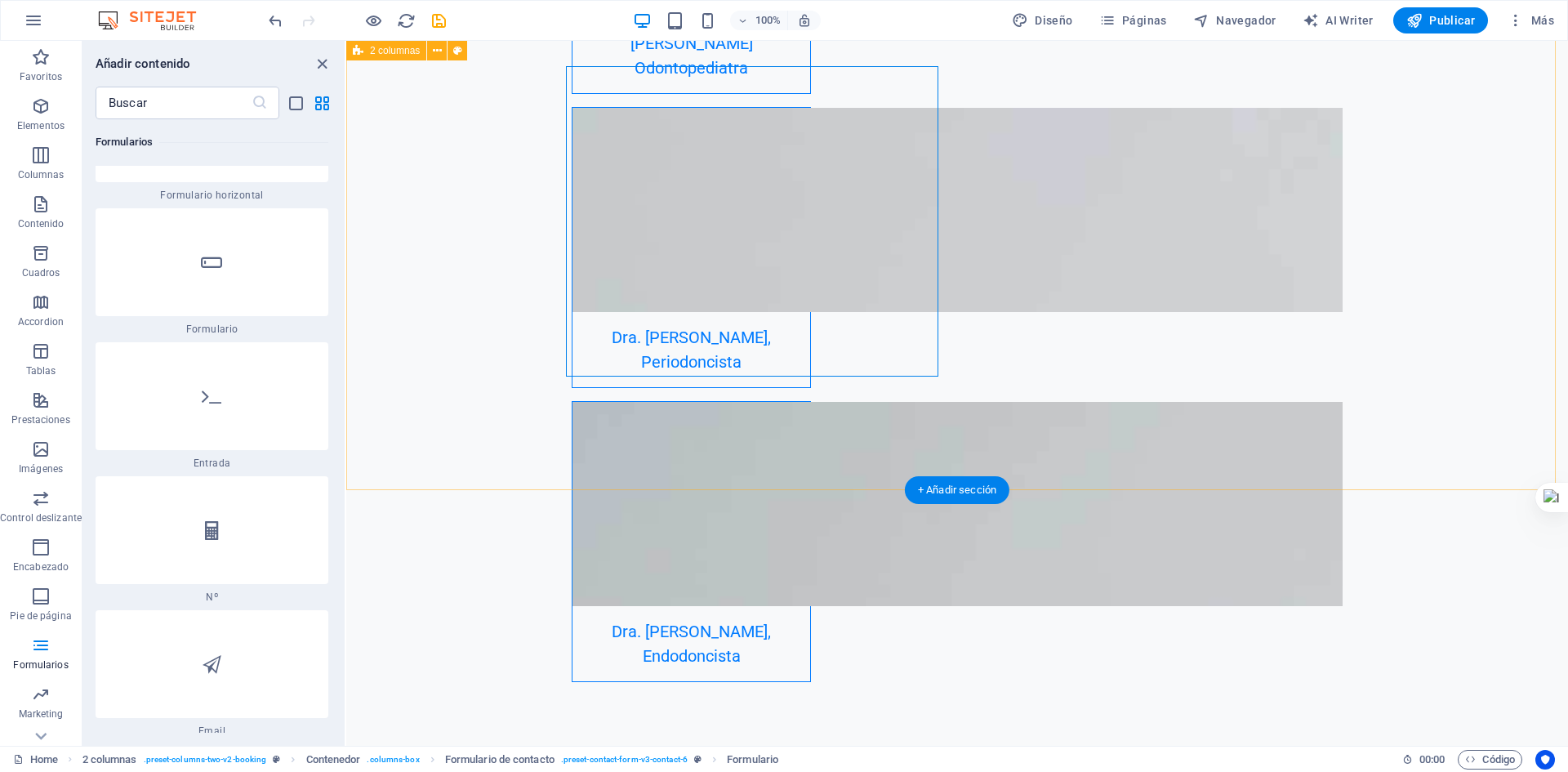
scroll to position [4907, 0]
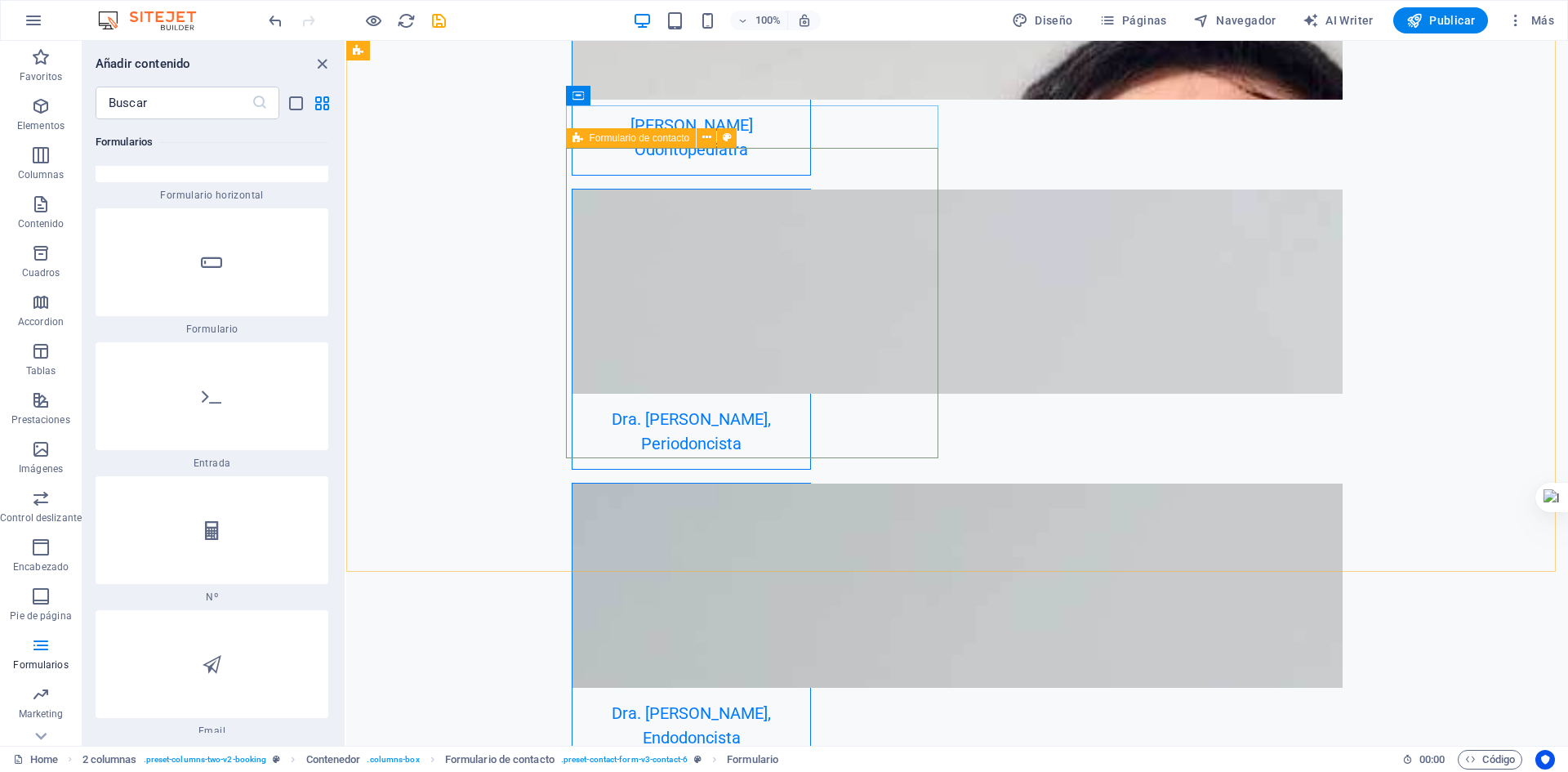
click at [586, 130] on div "Formulario de contacto" at bounding box center [631, 137] width 131 height 19
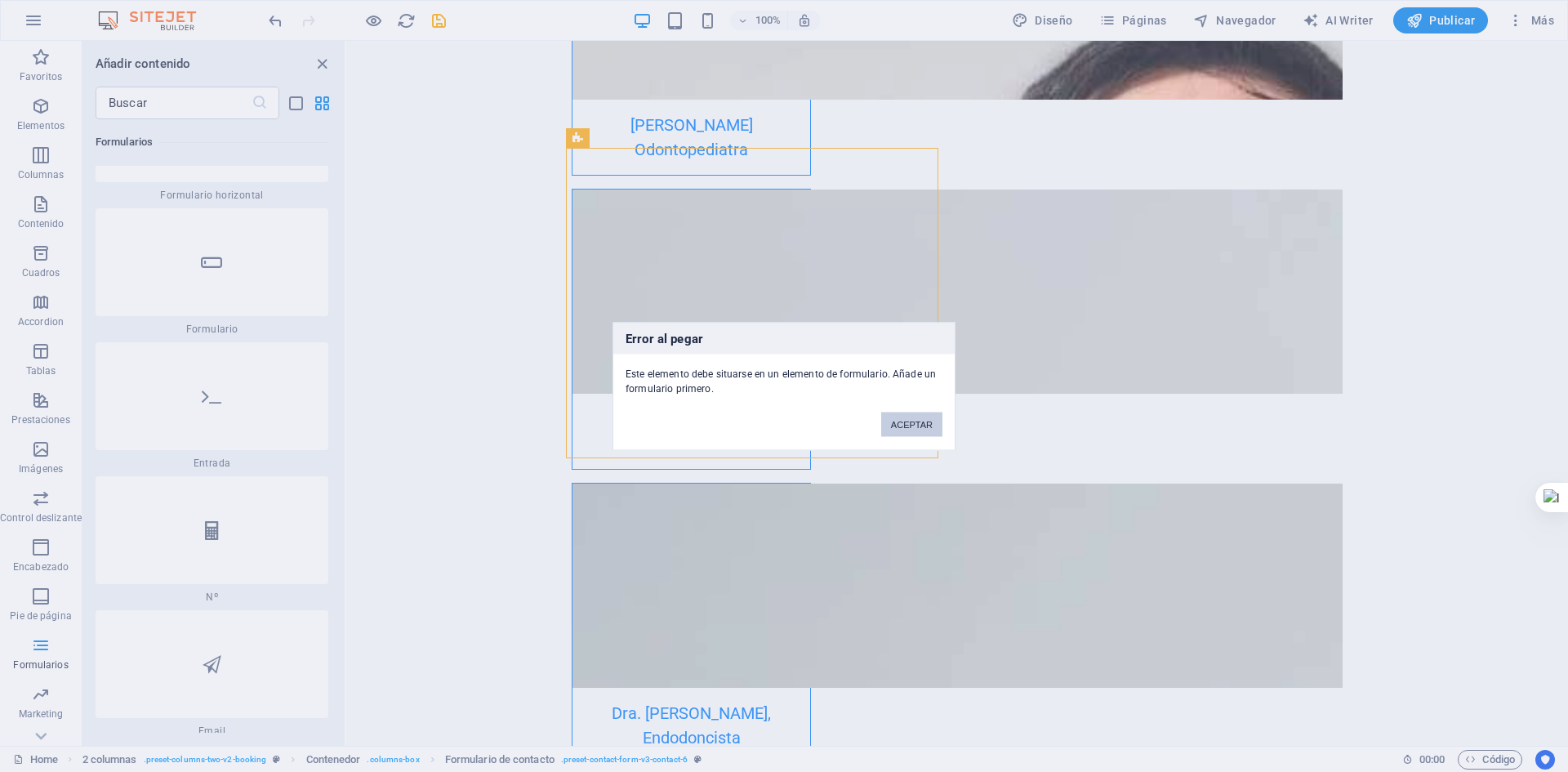
click at [909, 428] on button "ACEPTAR" at bounding box center [912, 425] width 61 height 25
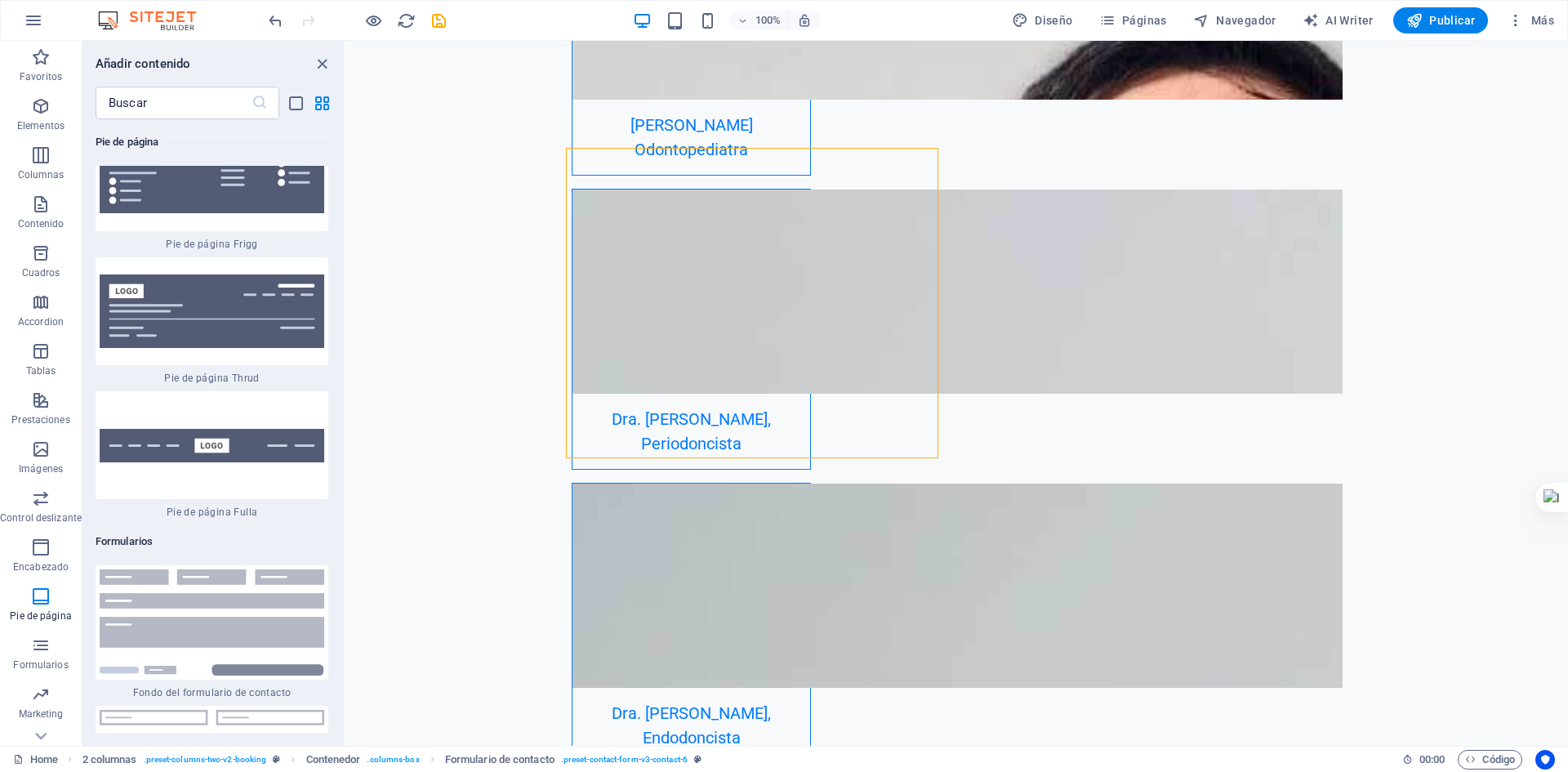
scroll to position [23793, 0]
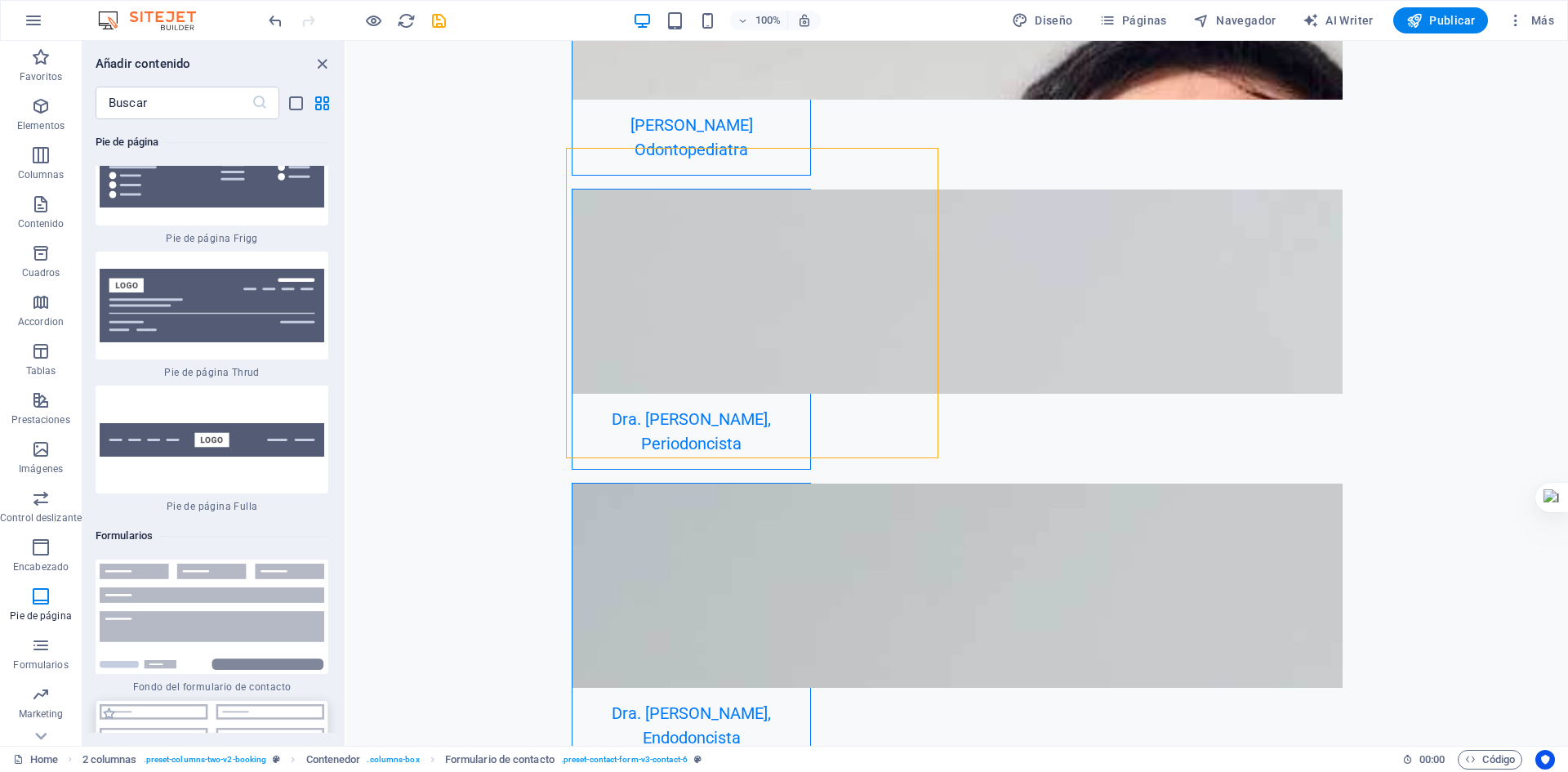
click at [245, 705] on img at bounding box center [212, 759] width 225 height 109
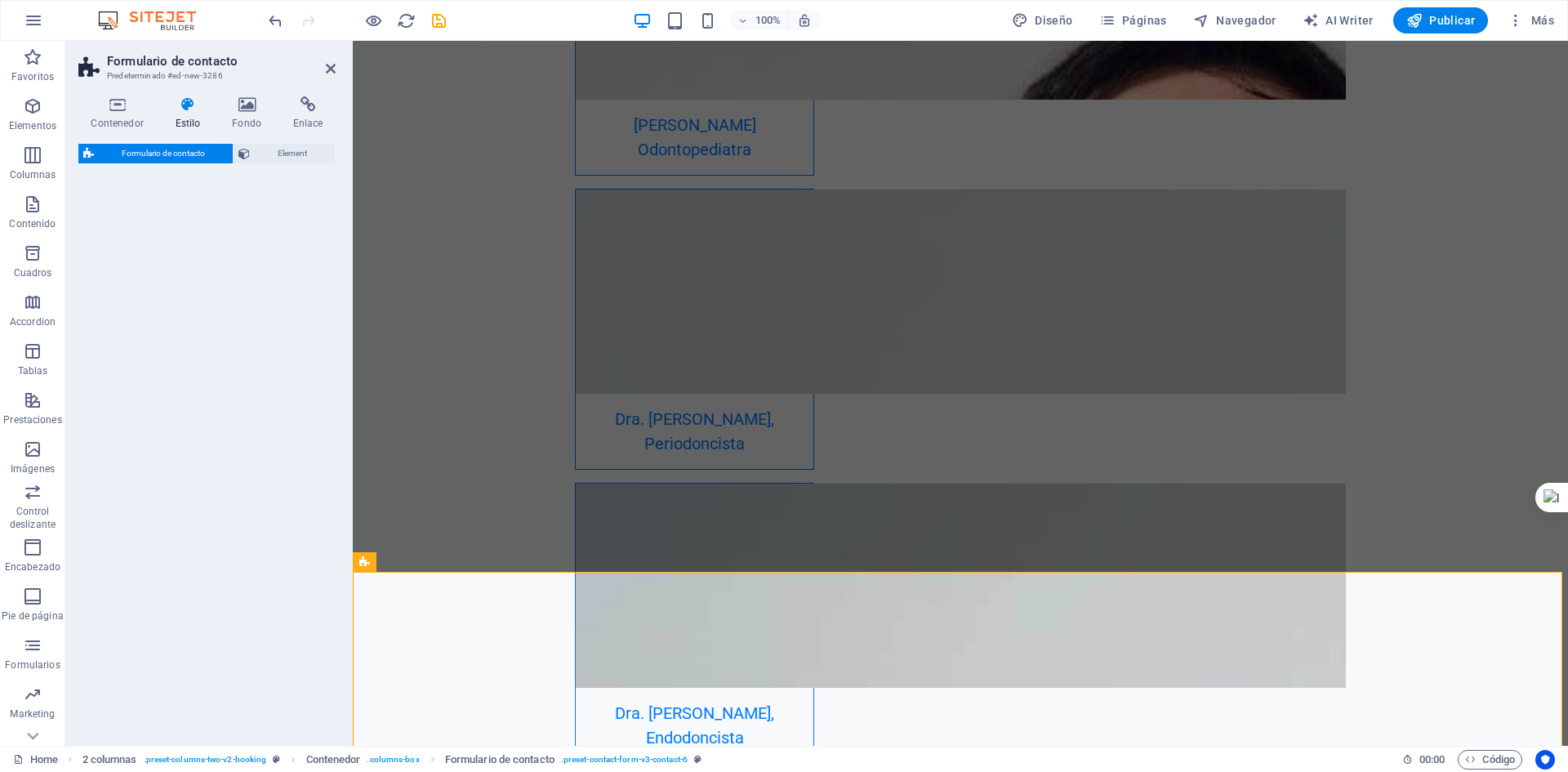
select select "rem"
select select "preset-contact-form-v3-default"
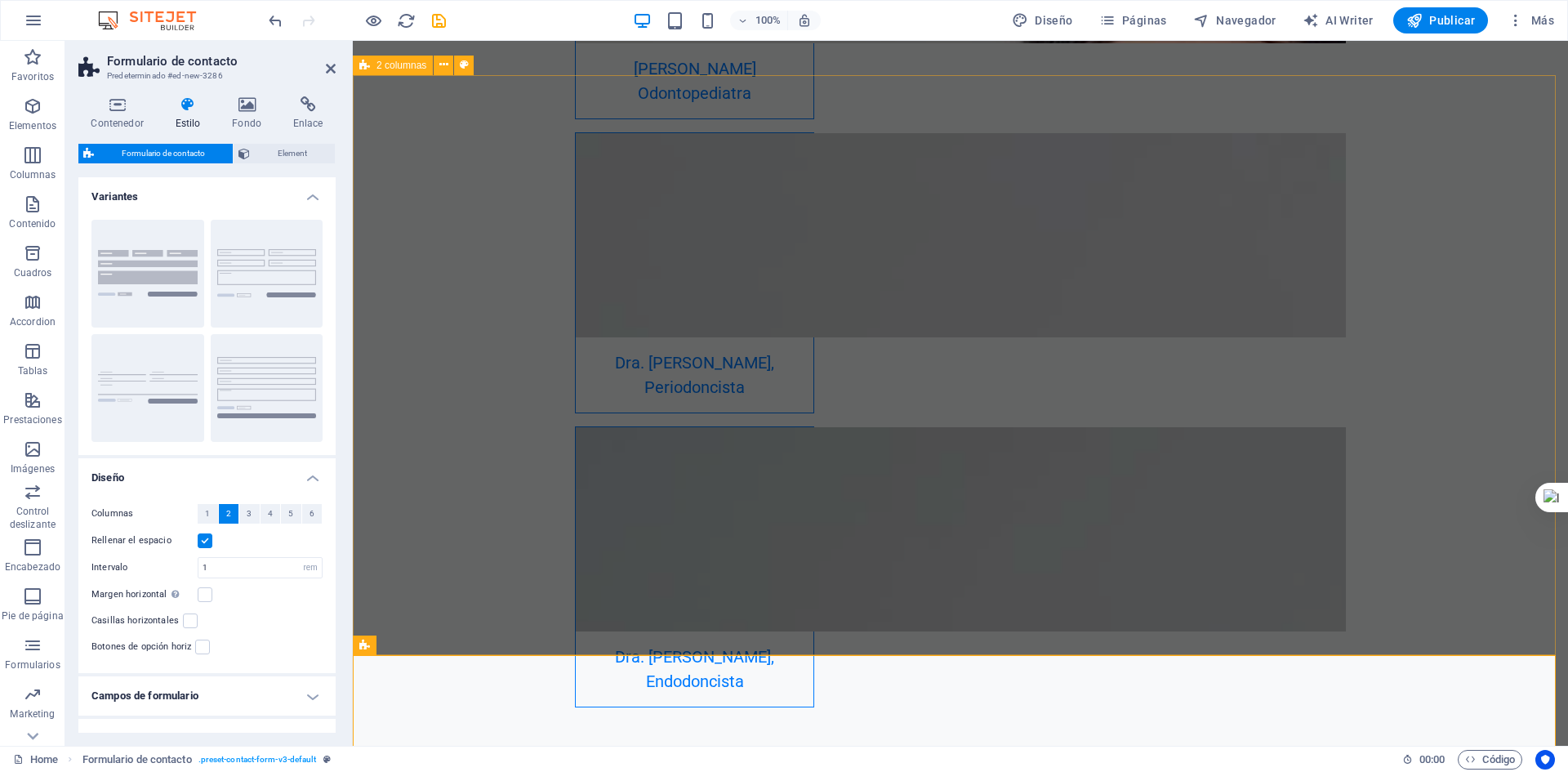
scroll to position [5140, 0]
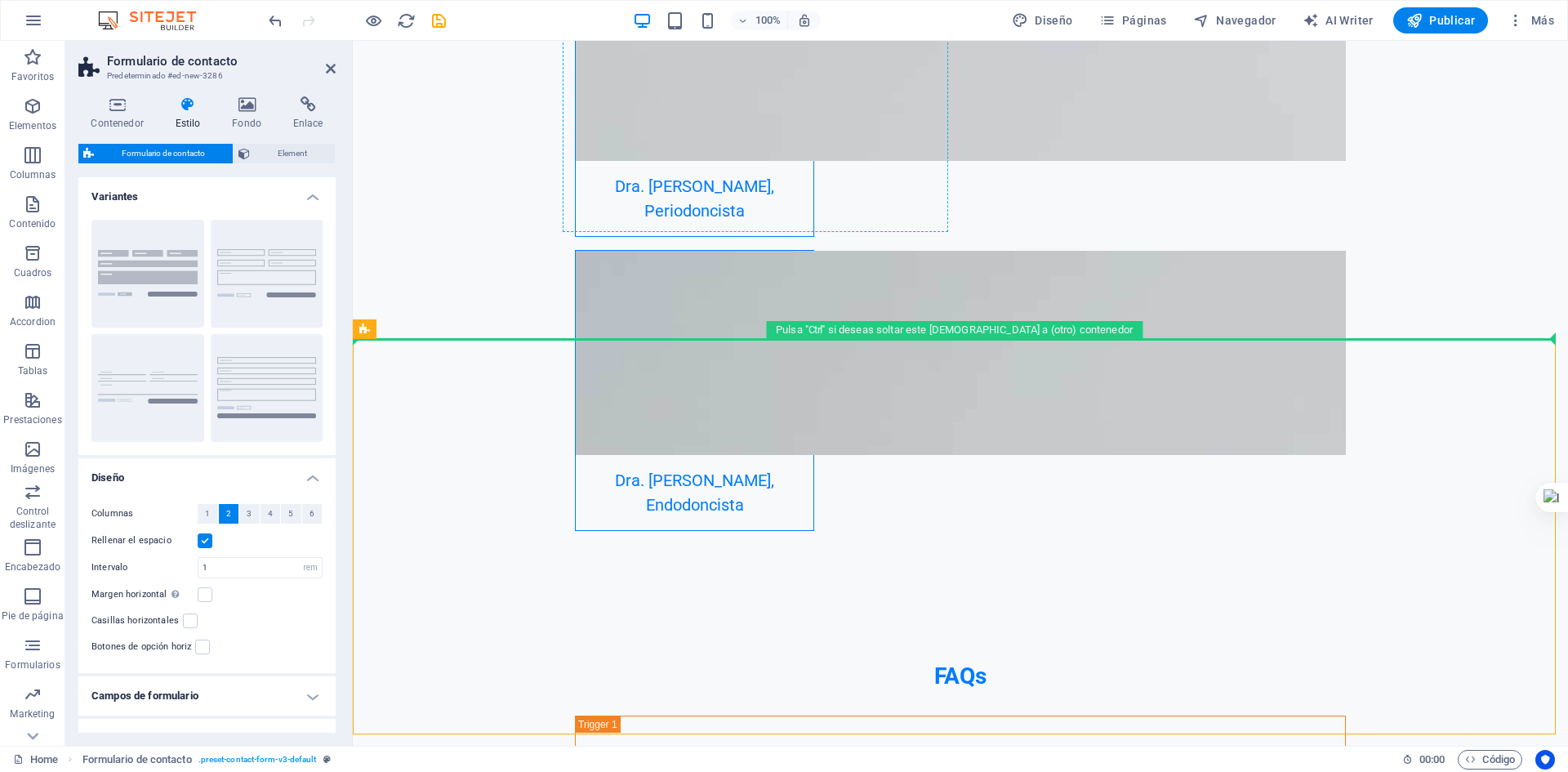
drag, startPoint x: 774, startPoint y: 372, endPoint x: 659, endPoint y: 190, distance: 215.3
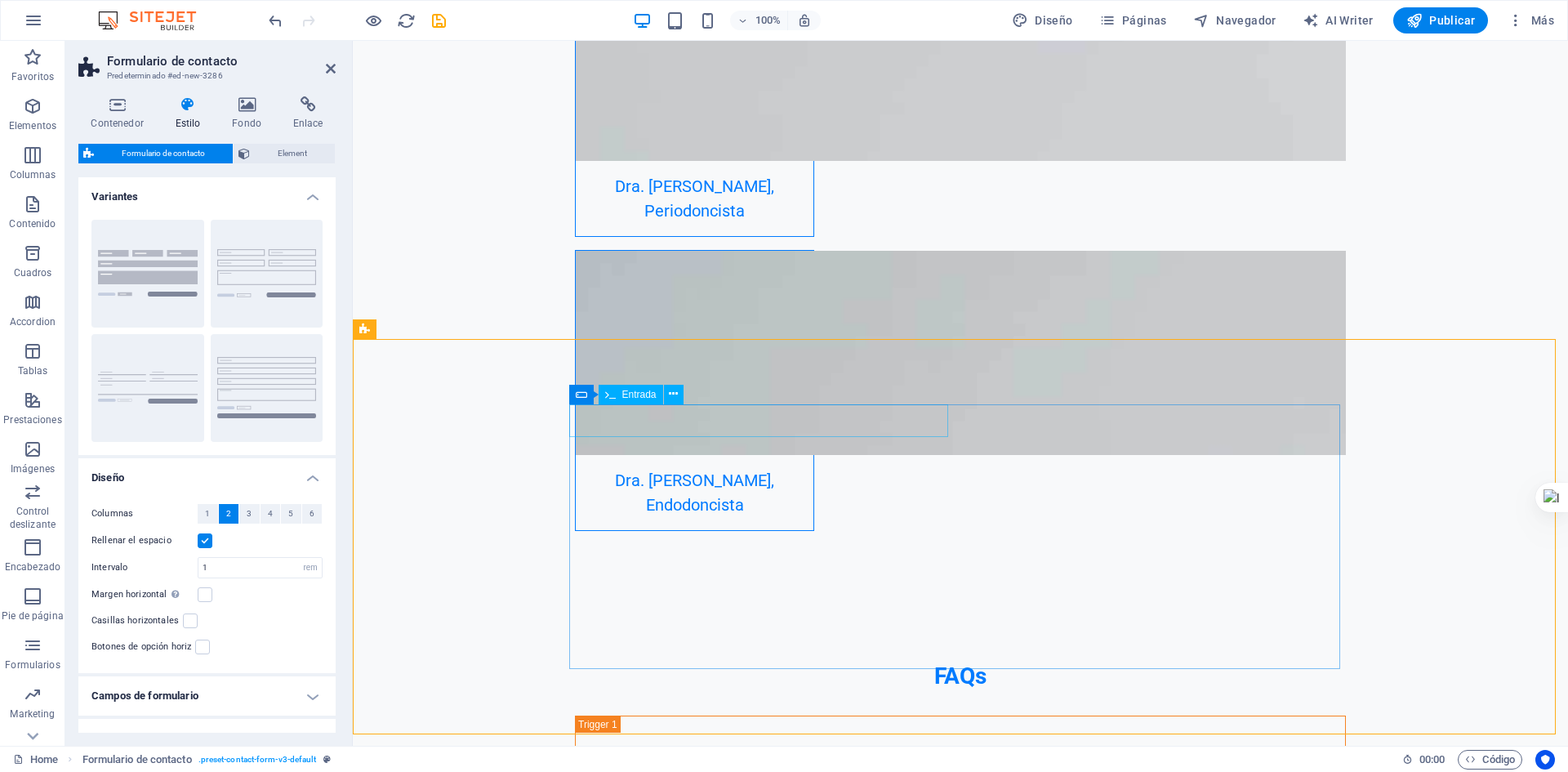
click at [494, 331] on icon at bounding box center [493, 329] width 9 height 17
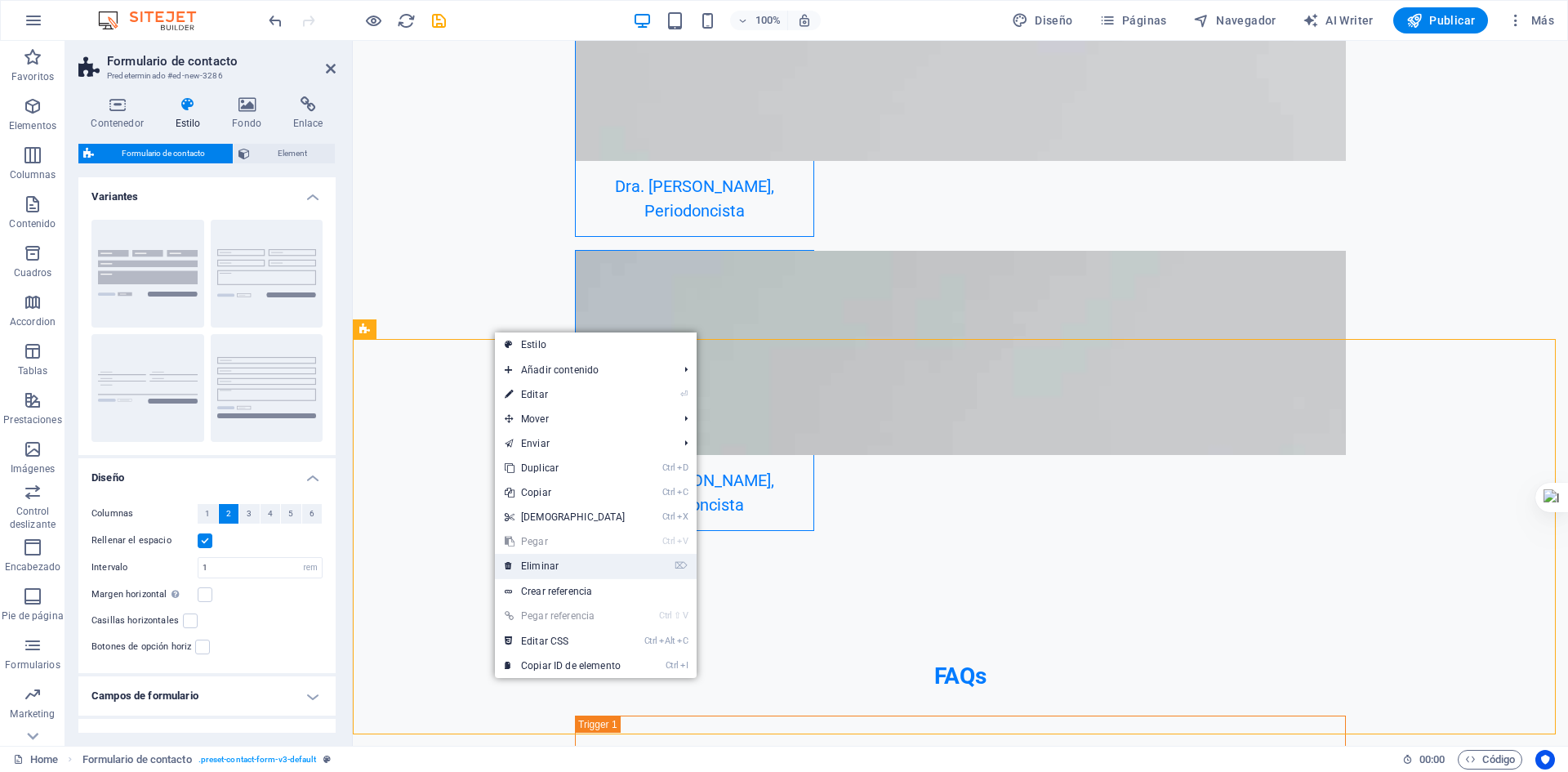
click at [575, 570] on link "⌦ Eliminar" at bounding box center [565, 566] width 140 height 25
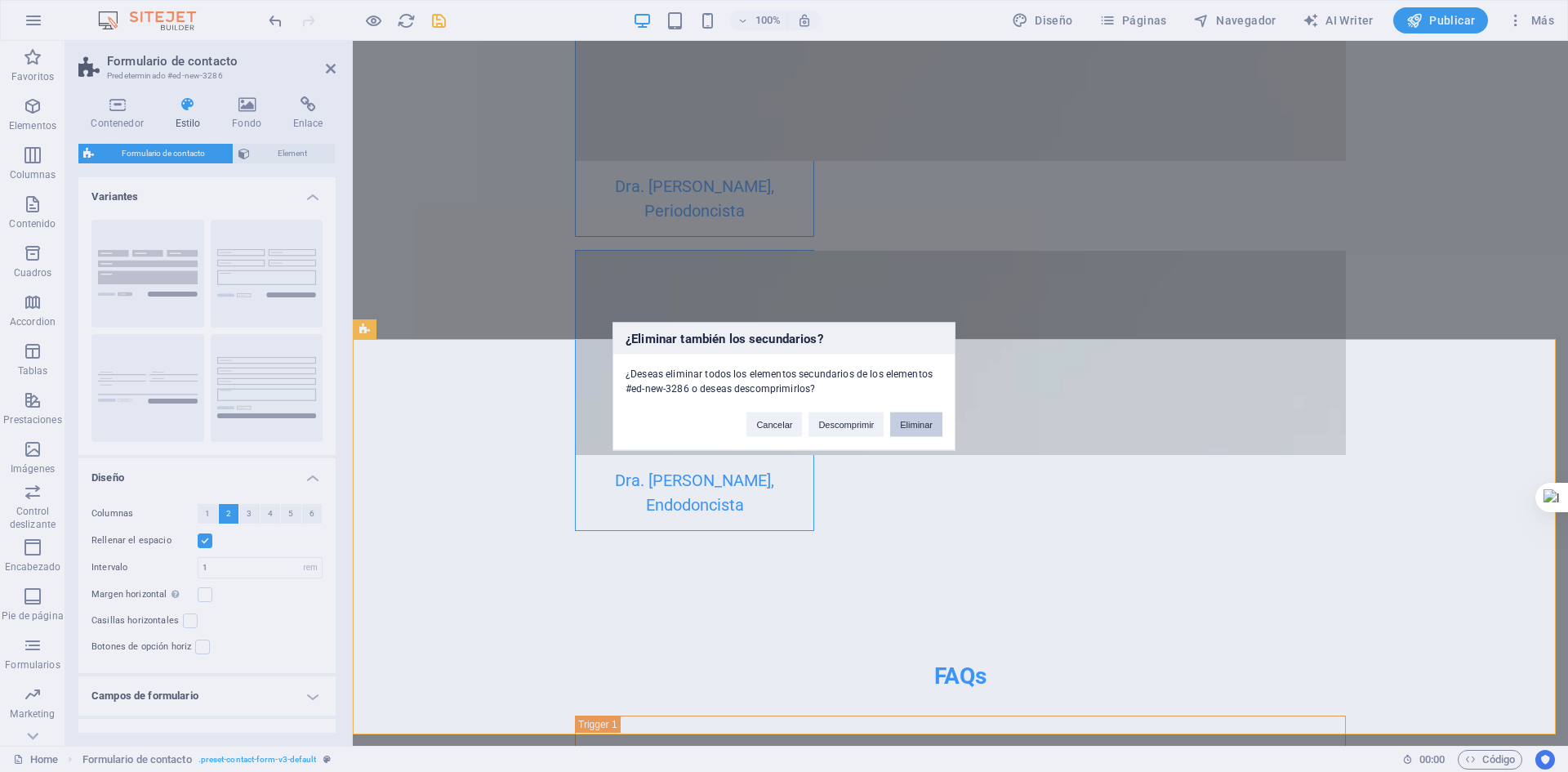
click at [902, 428] on button "Eliminar" at bounding box center [917, 425] width 52 height 25
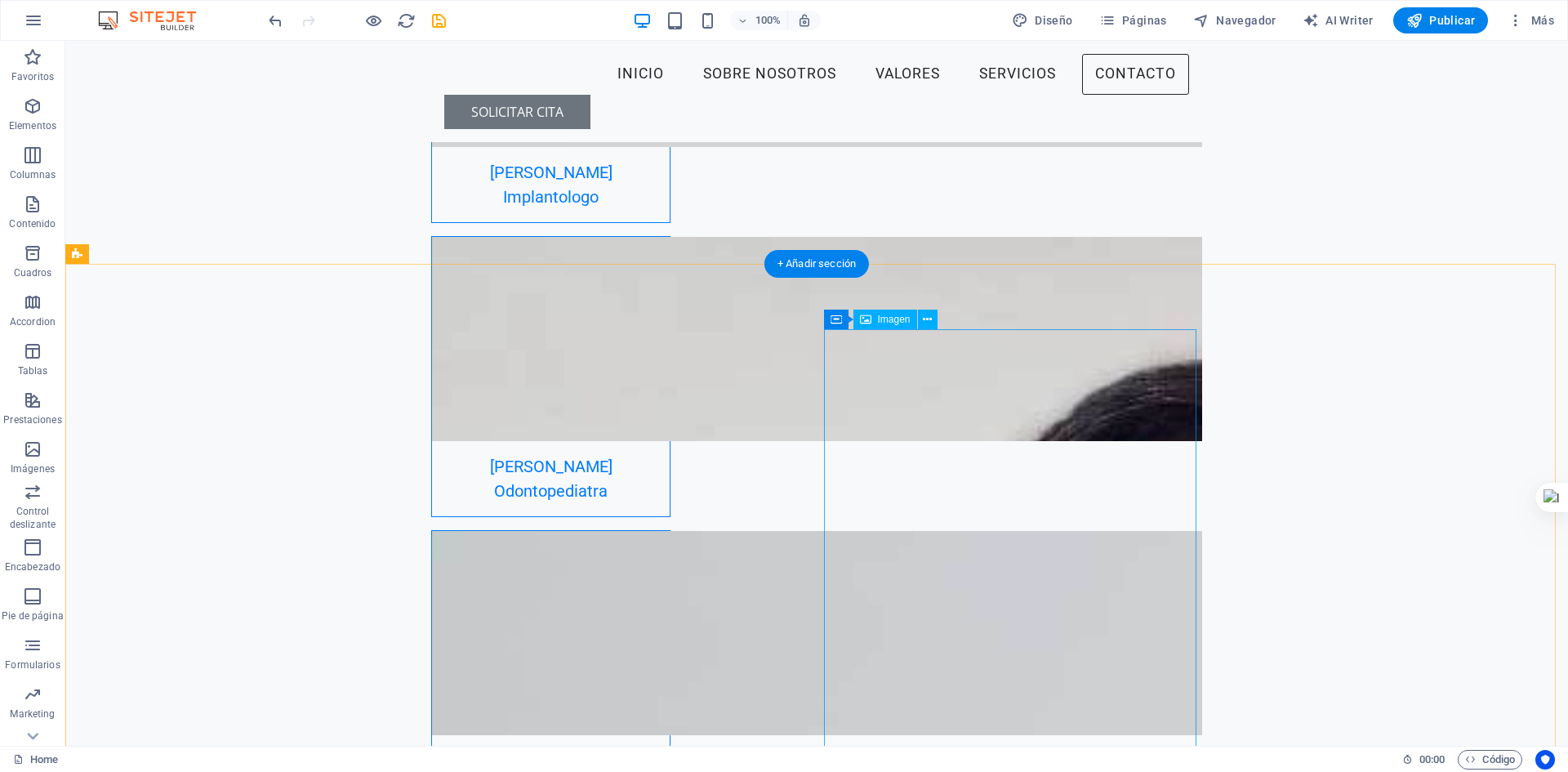
scroll to position [4499, 0]
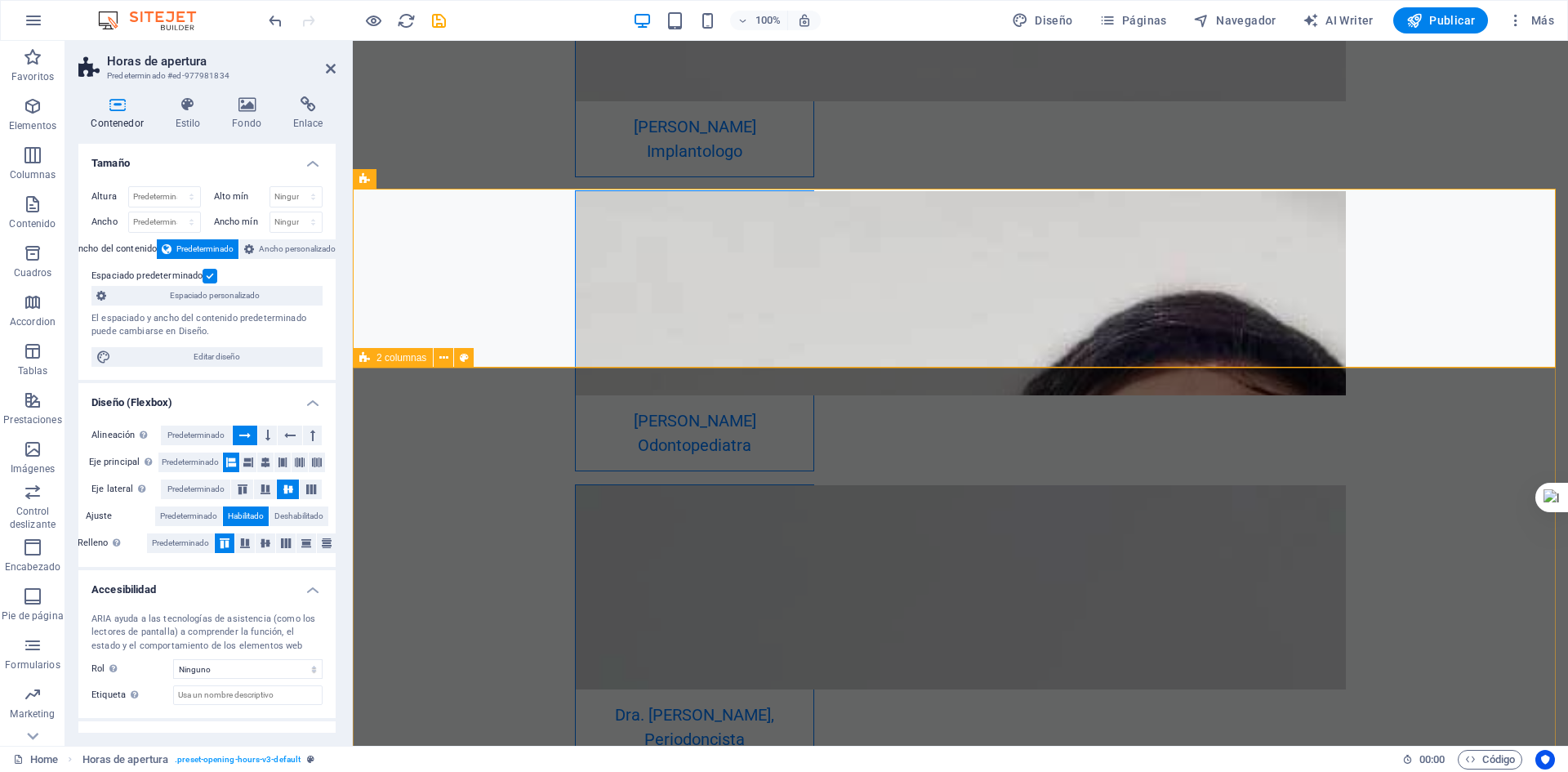
scroll to position [4744, 0]
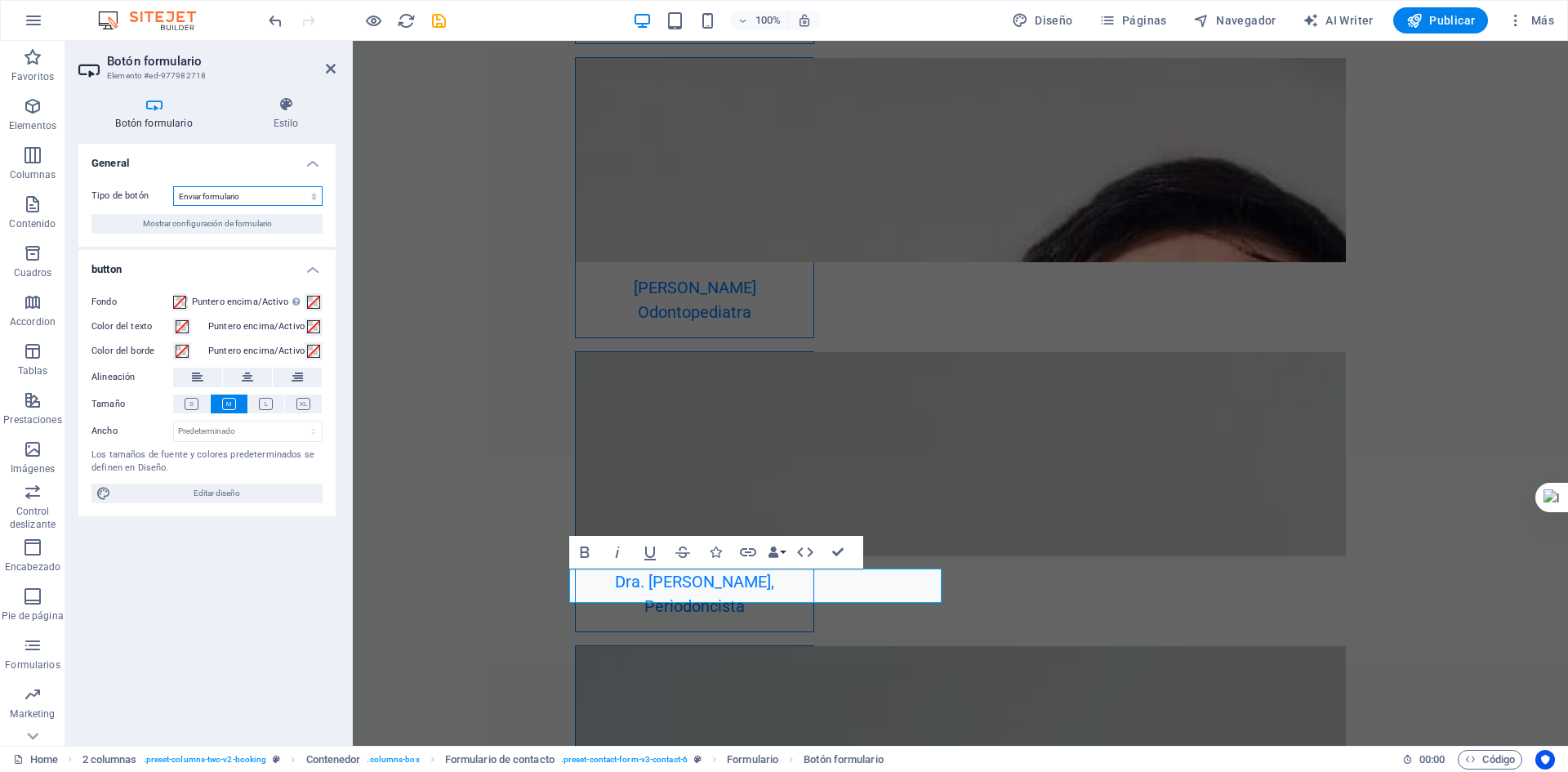
click at [320, 197] on select "Enviar formulario Restablecer formulario Ninguna acción" at bounding box center [248, 196] width 150 height 19
click at [337, 205] on div "Botón formulario Estilo General Tipo de botón Enviar formulario Restablecer for…" at bounding box center [207, 415] width 283 height 663
click at [179, 112] on icon at bounding box center [154, 104] width 151 height 16
click at [294, 226] on button "Mostrar configuración de formulario" at bounding box center [207, 224] width 232 height 19
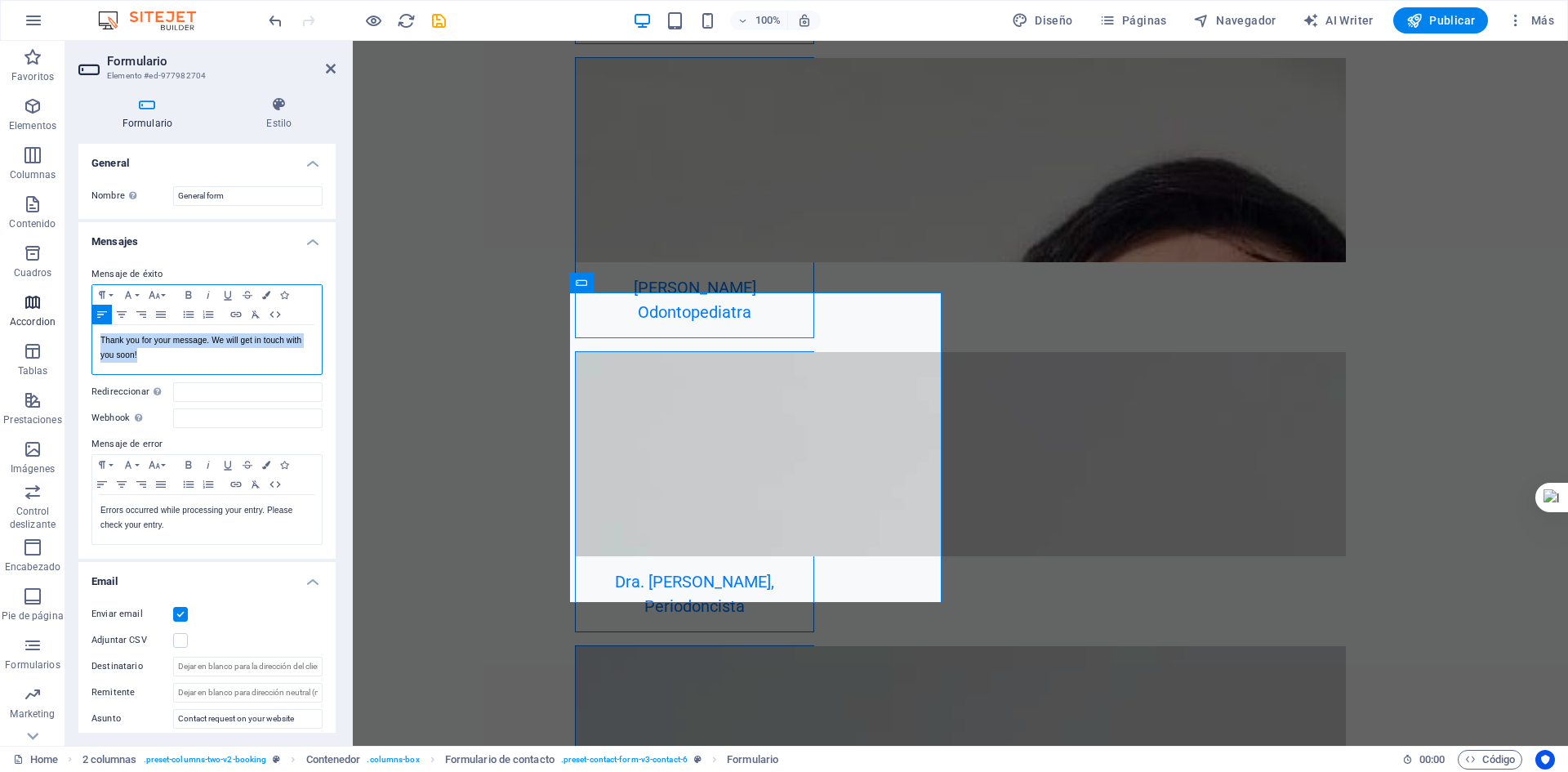
drag, startPoint x: 160, startPoint y: 361, endPoint x: 0, endPoint y: 313, distance: 167.0
click at [0, 313] on section "Favoritos Elementos Columnas Contenido Cuadros Accordion Tablas Prestaciones Im…" at bounding box center [784, 394] width 1568 height 706
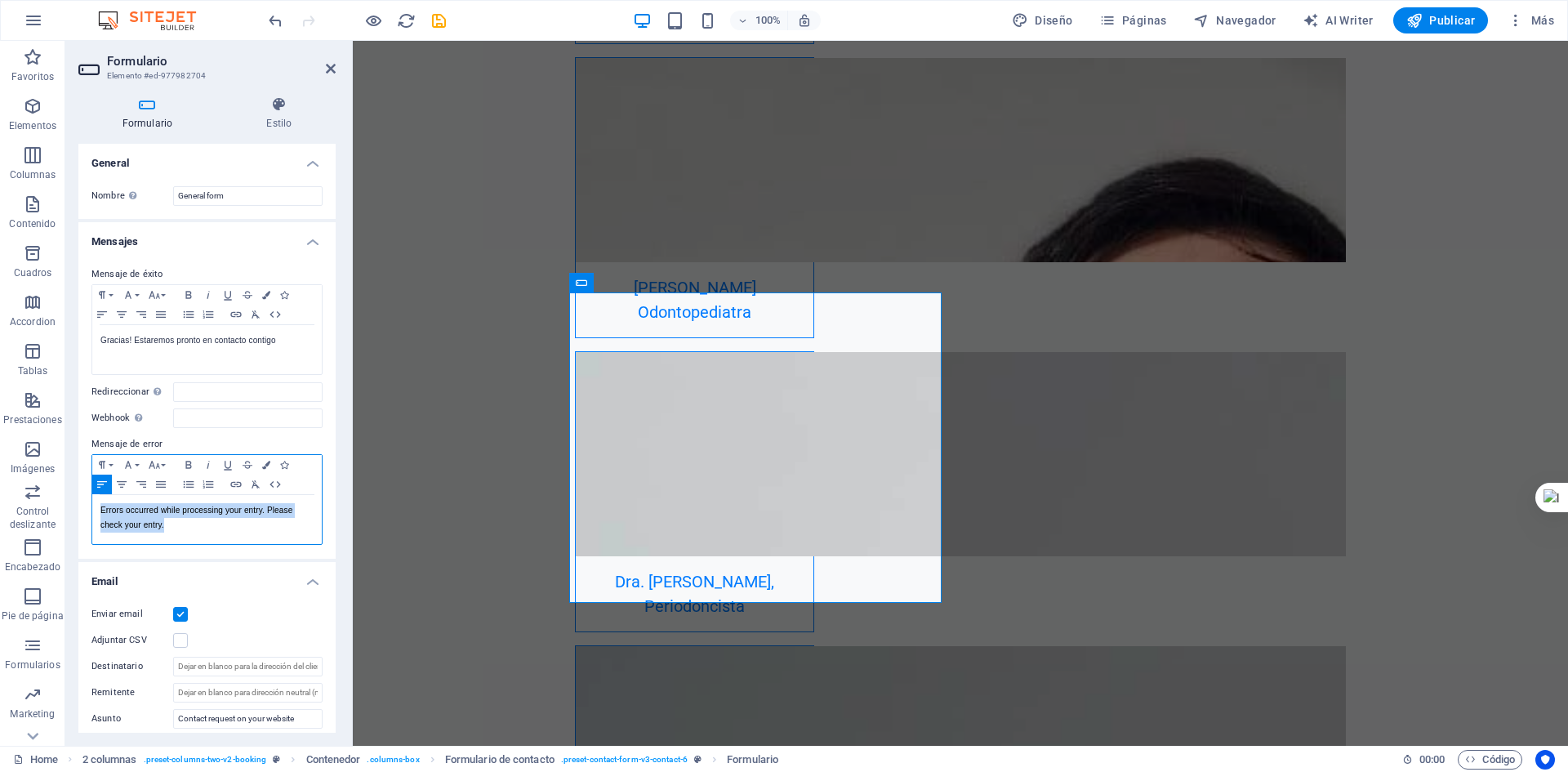
drag, startPoint x: 170, startPoint y: 523, endPoint x: 68, endPoint y: 500, distance: 104.6
click at [68, 500] on div "Formulario Estilo General Nombre Define un nombre para el formulario. General f…" at bounding box center [207, 415] width 283 height 663
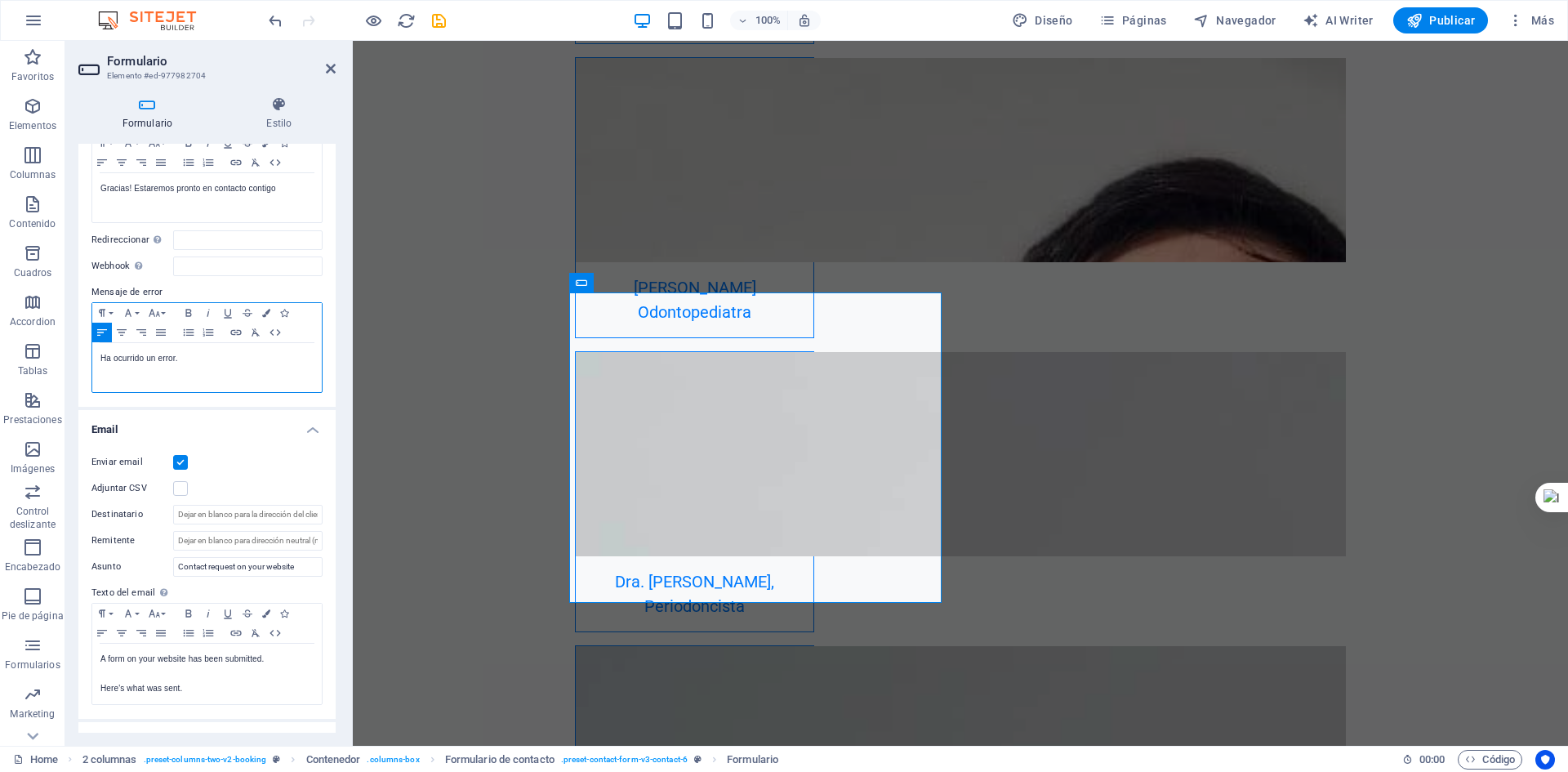
scroll to position [163, 0]
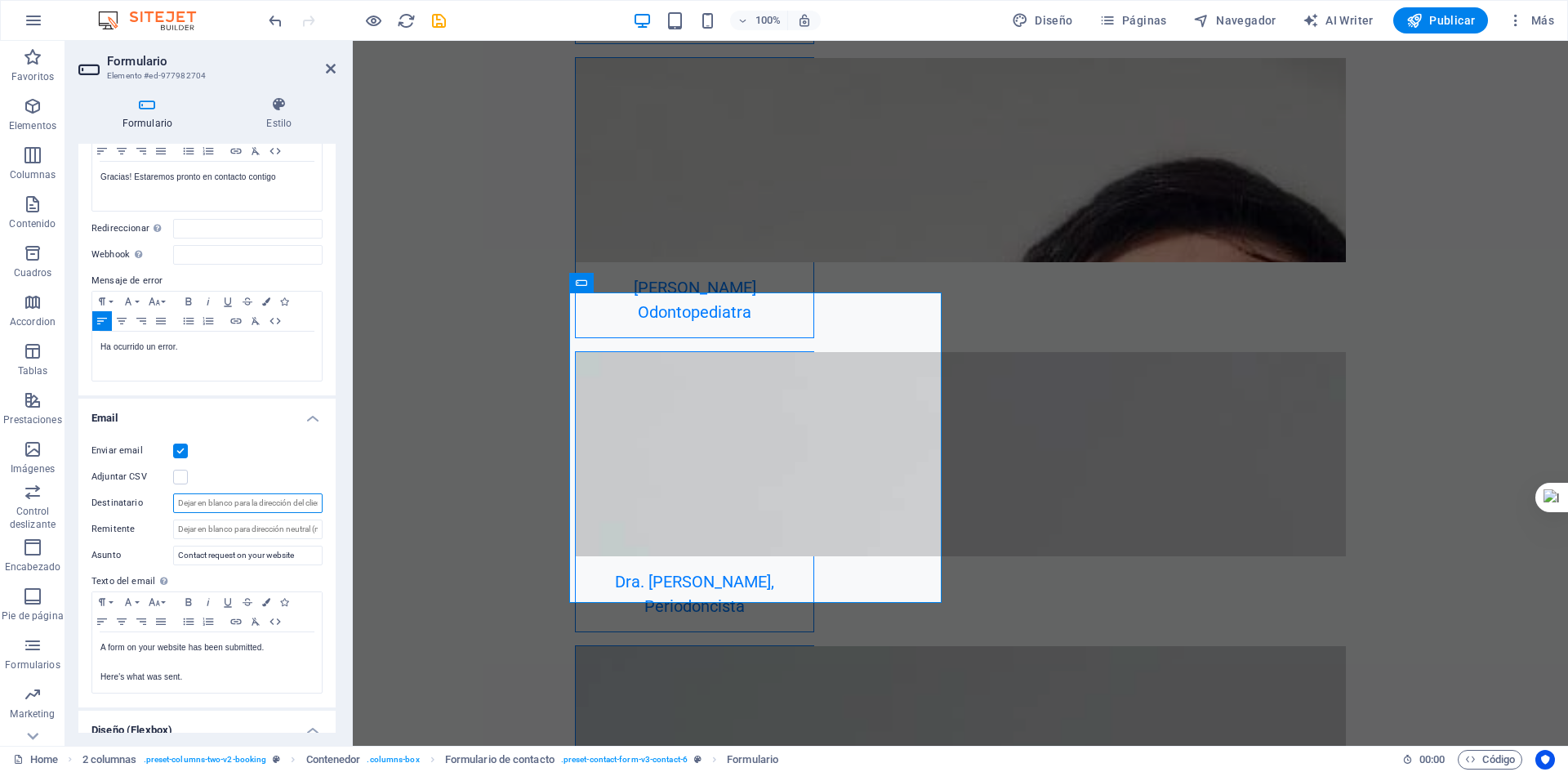
click at [262, 504] on input "Destinatario" at bounding box center [248, 504] width 150 height 19
drag, startPoint x: 614, startPoint y: 544, endPoint x: 705, endPoint y: 544, distance: 91.0
click at [272, 505] on input "Destinatario" at bounding box center [248, 504] width 150 height 19
type input "contacto@ceolosvolcanes.cl"
click at [263, 524] on input "Remitente" at bounding box center [248, 530] width 150 height 19
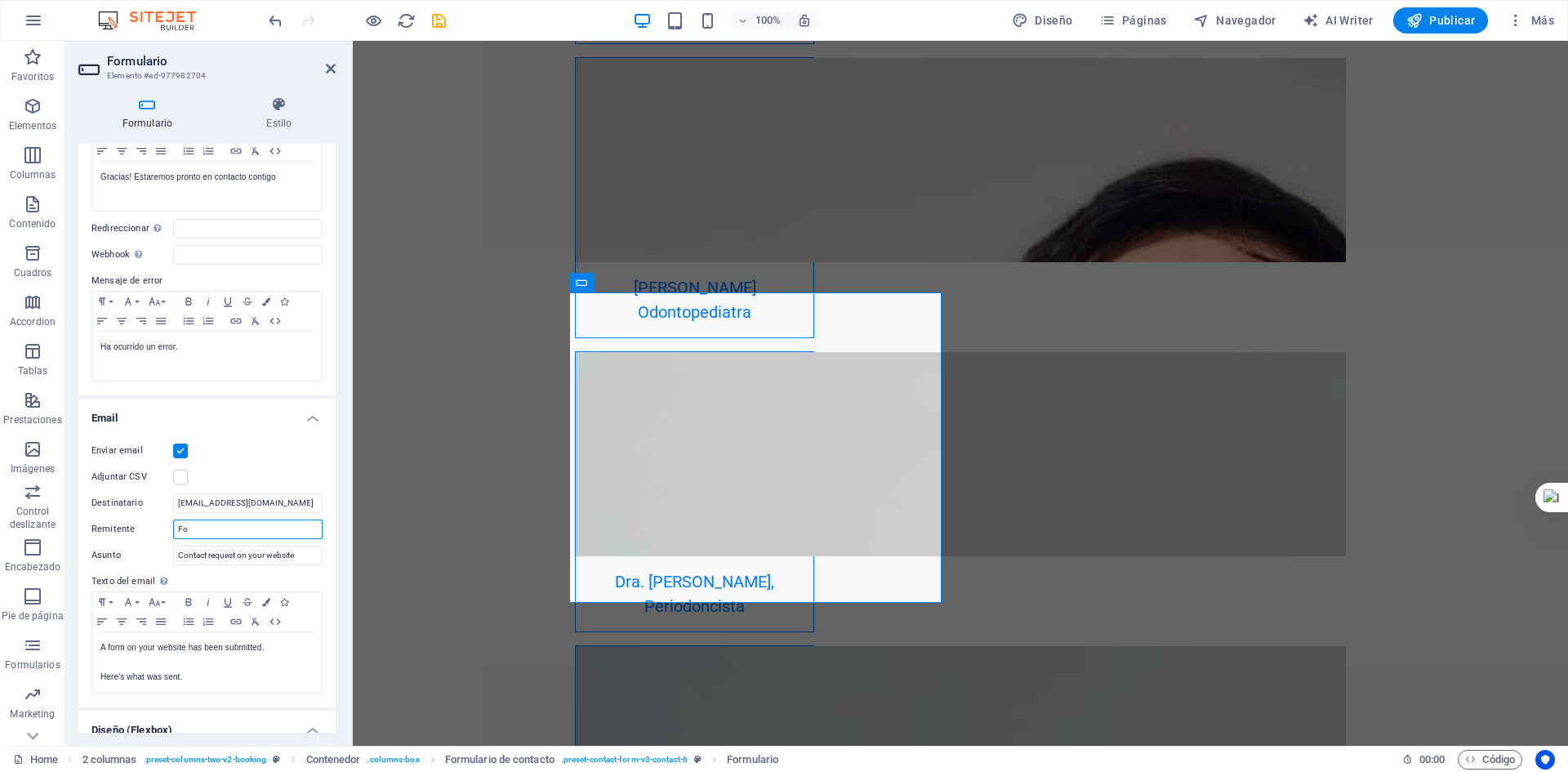
type input "F"
drag, startPoint x: 305, startPoint y: 563, endPoint x: 139, endPoint y: 560, distance: 166.0
click at [142, 560] on div "Asunto Contact request on your website" at bounding box center [207, 556] width 232 height 19
type input "Formulario contacto"
drag, startPoint x: 186, startPoint y: 683, endPoint x: 70, endPoint y: 641, distance: 123.4
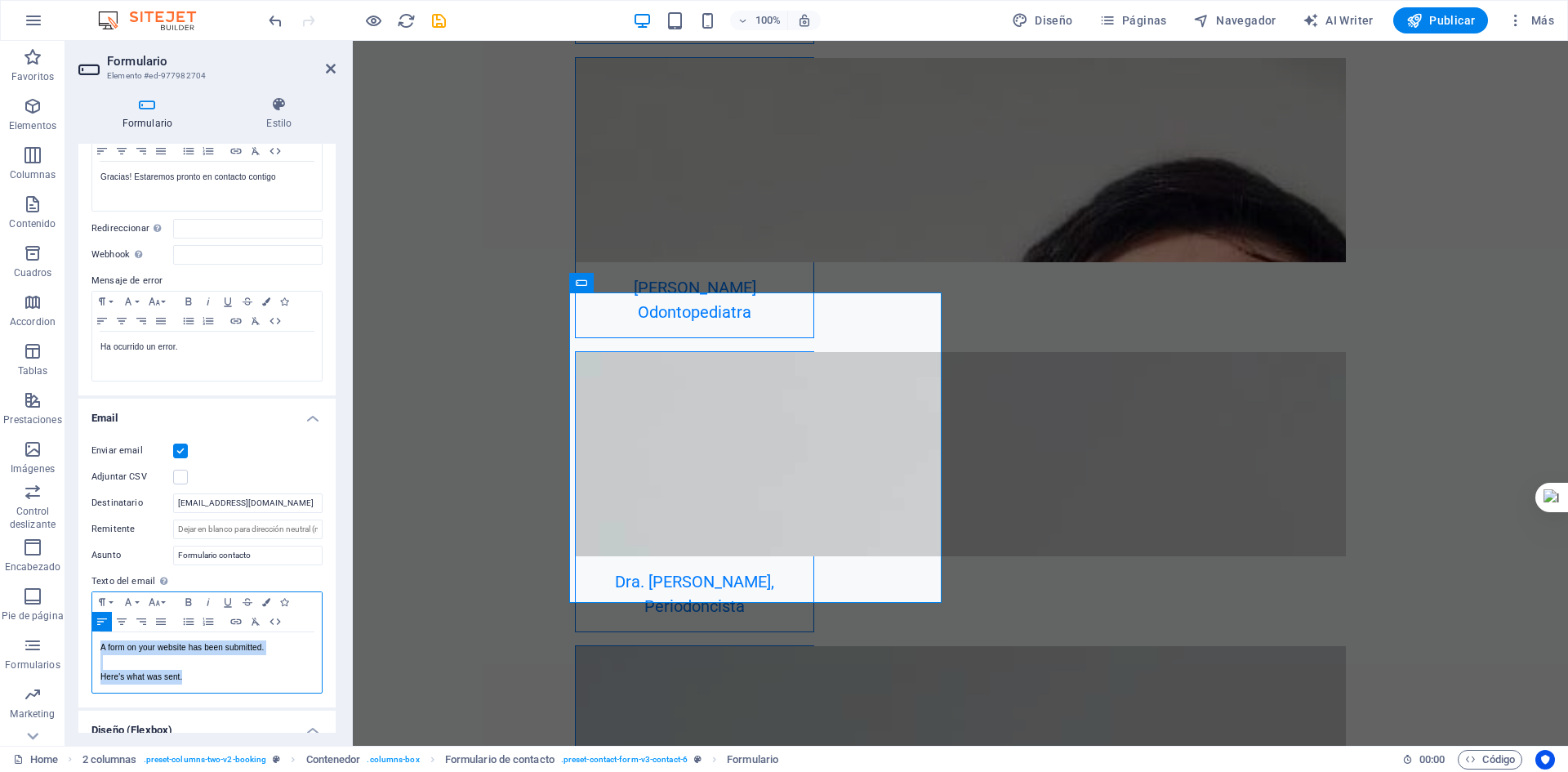
click at [70, 641] on div "Formulario Estilo General Nombre Define un nombre para el formulario. General f…" at bounding box center [207, 415] width 283 height 663
click at [159, 663] on p at bounding box center [208, 662] width 213 height 14
drag, startPoint x: 188, startPoint y: 680, endPoint x: 105, endPoint y: 651, distance: 87.9
click at [105, 651] on div "A form on your website has been submitted. Here's what was sent." at bounding box center [207, 662] width 230 height 61
click at [319, 727] on h4 "Diseño (Flexbox)" at bounding box center [208, 714] width 257 height 30
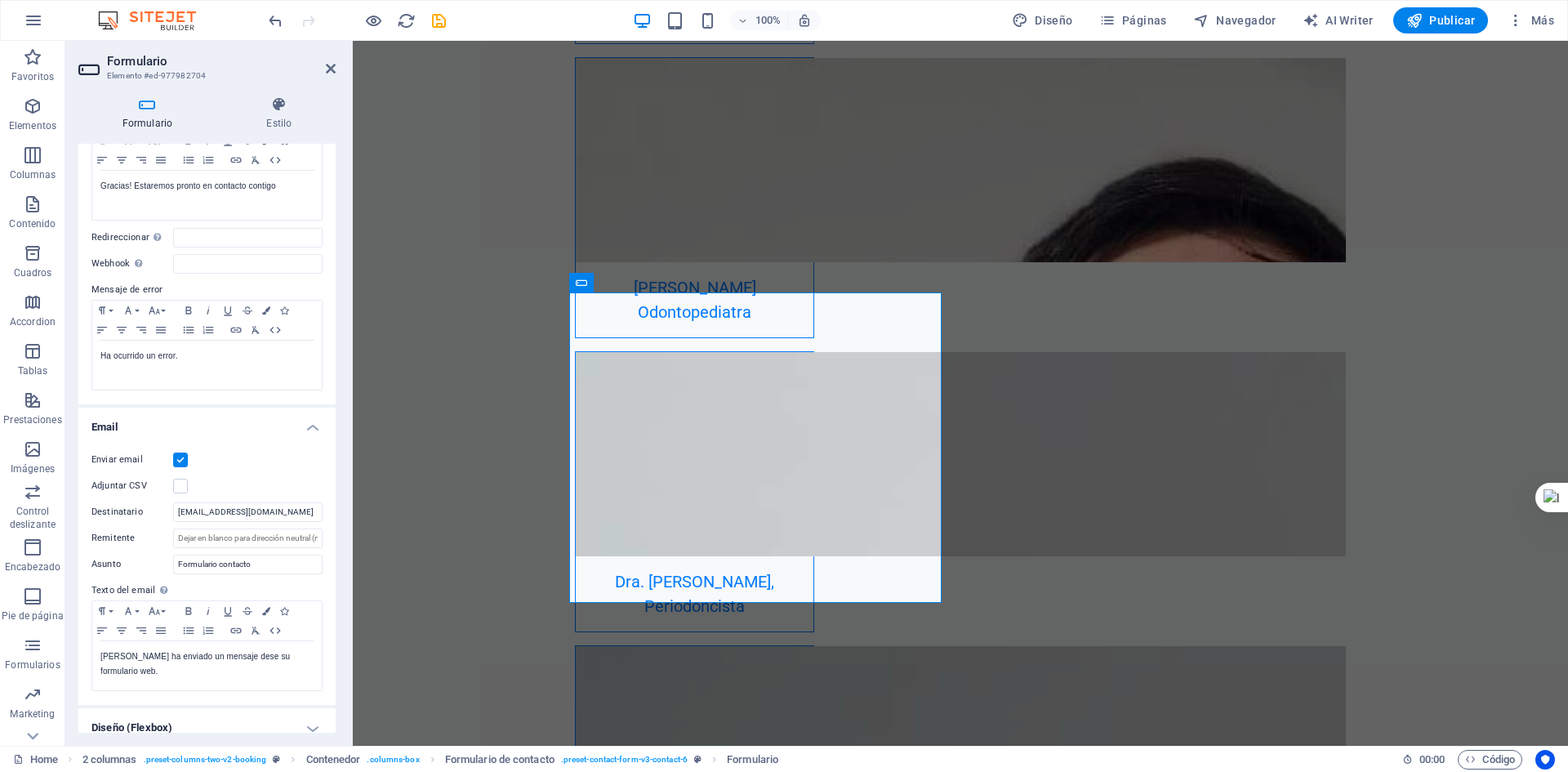
scroll to position [169, 0]
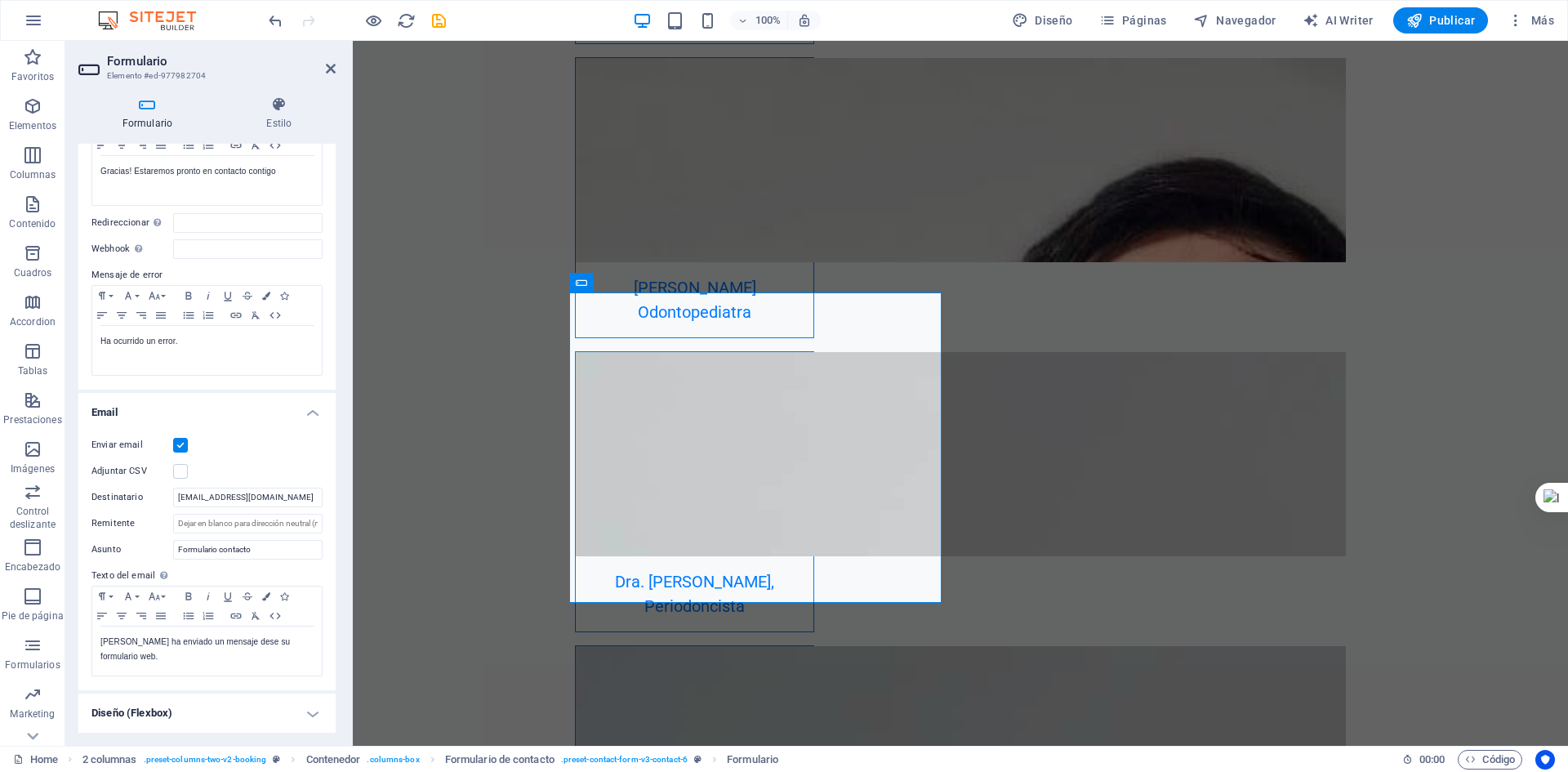
click at [302, 720] on h4 "Diseño (Flexbox)" at bounding box center [208, 713] width 257 height 39
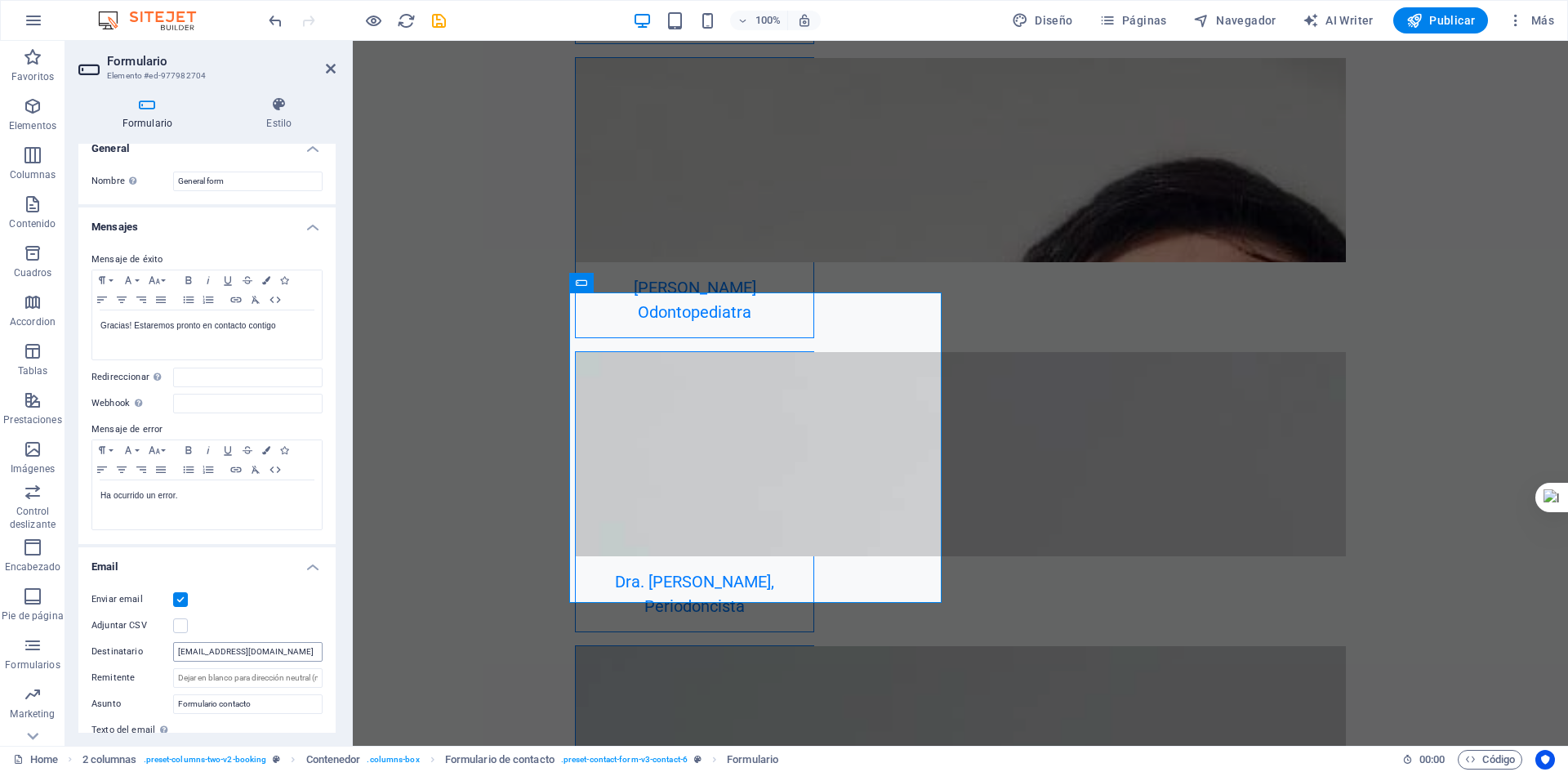
scroll to position [0, 0]
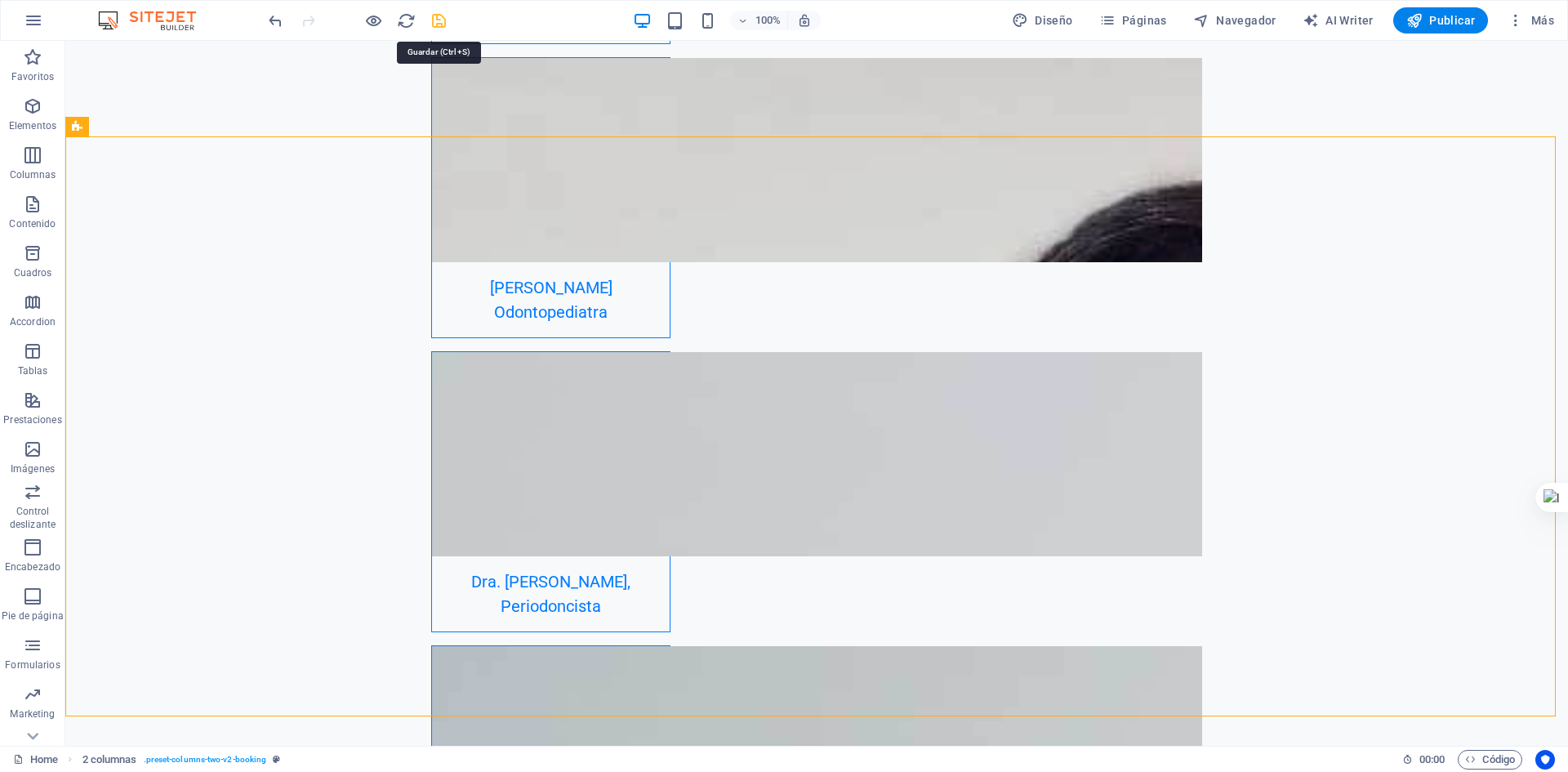
click at [434, 20] on icon "save" at bounding box center [439, 21] width 19 height 19
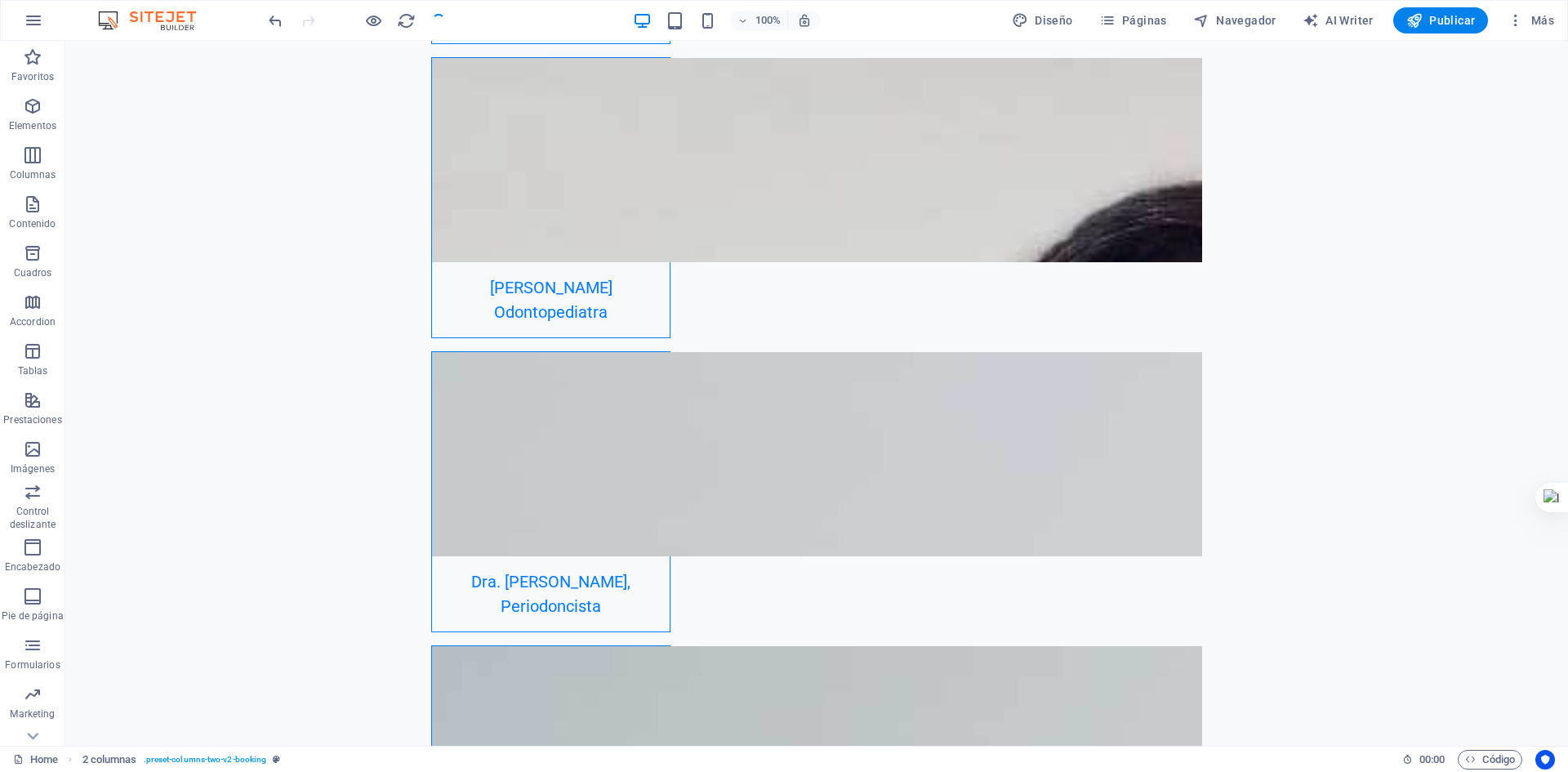
checkbox input "false"
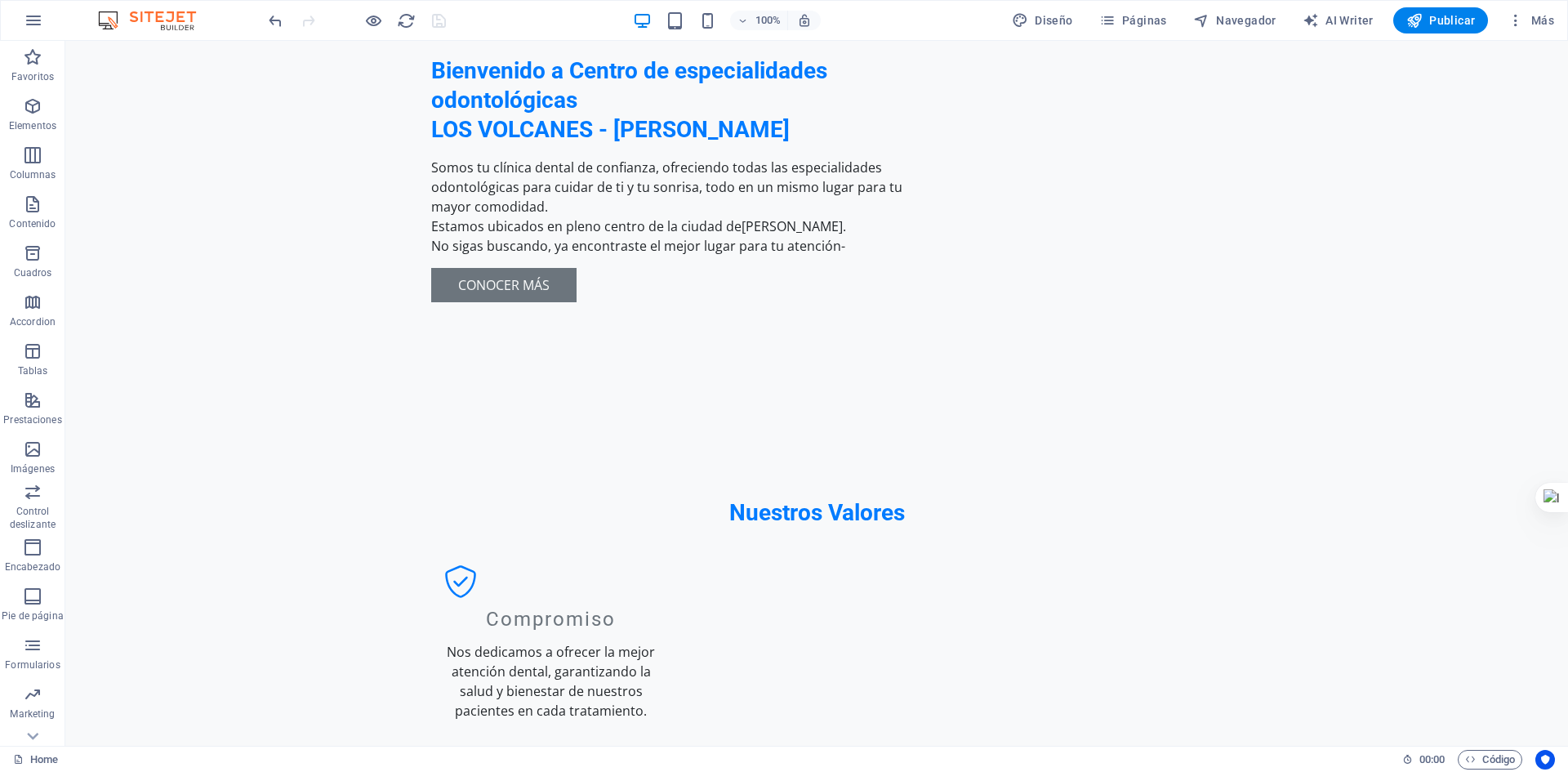
scroll to position [814, 0]
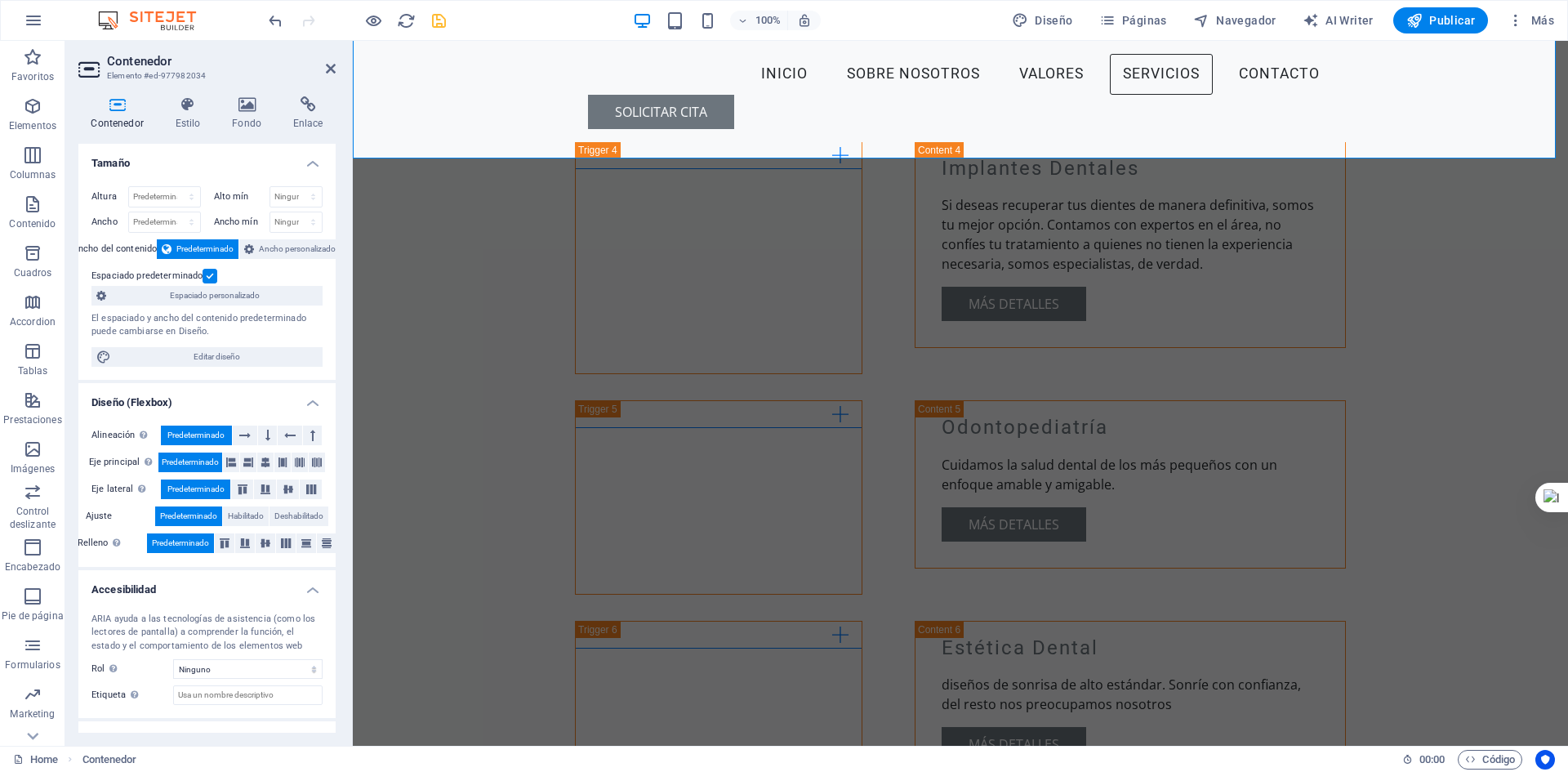
scroll to position [2415, 0]
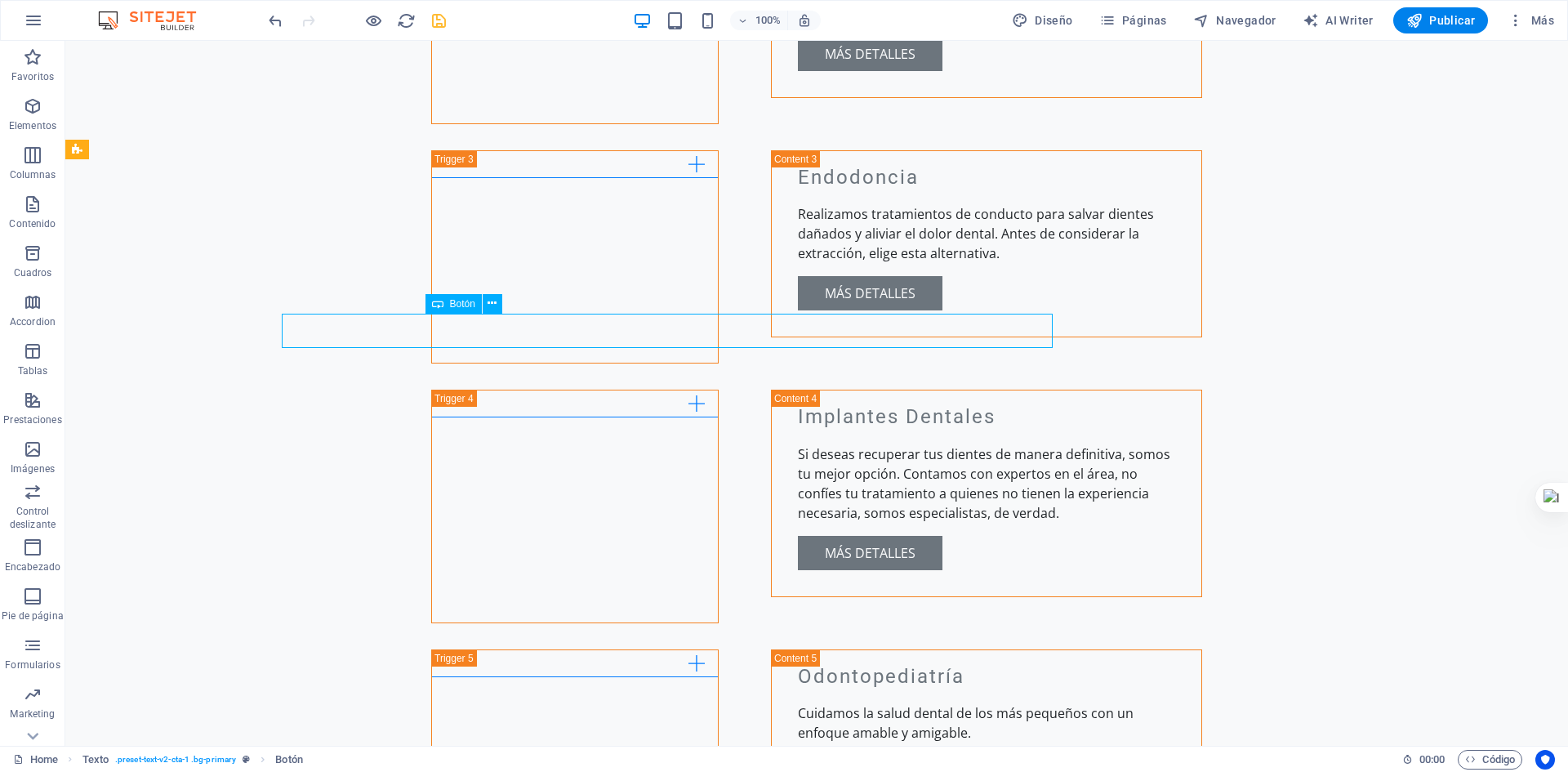
scroll to position [2415, 0]
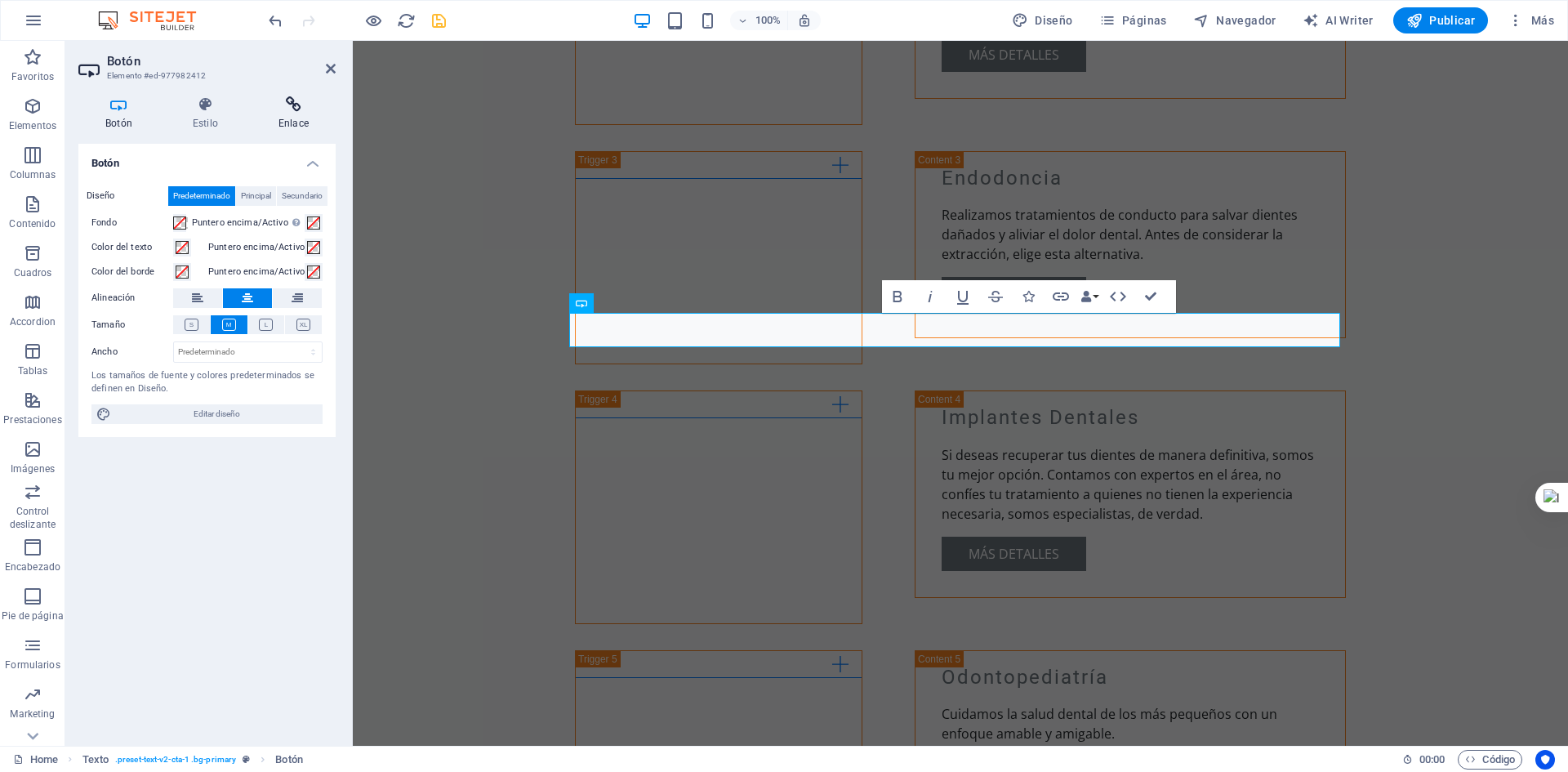
click at [280, 110] on icon at bounding box center [294, 104] width 85 height 16
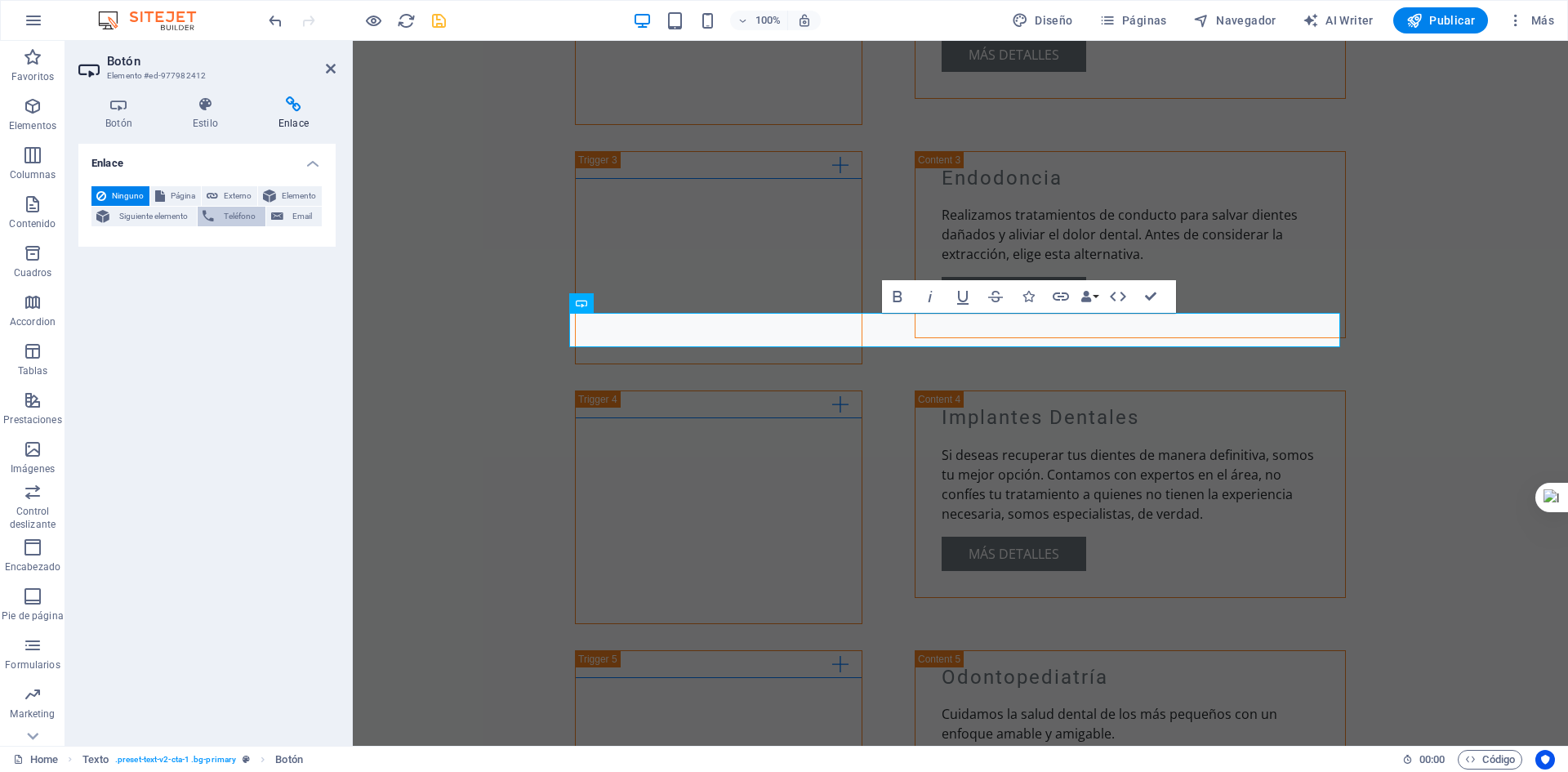
click at [228, 220] on span "Teléfono" at bounding box center [239, 216] width 41 height 19
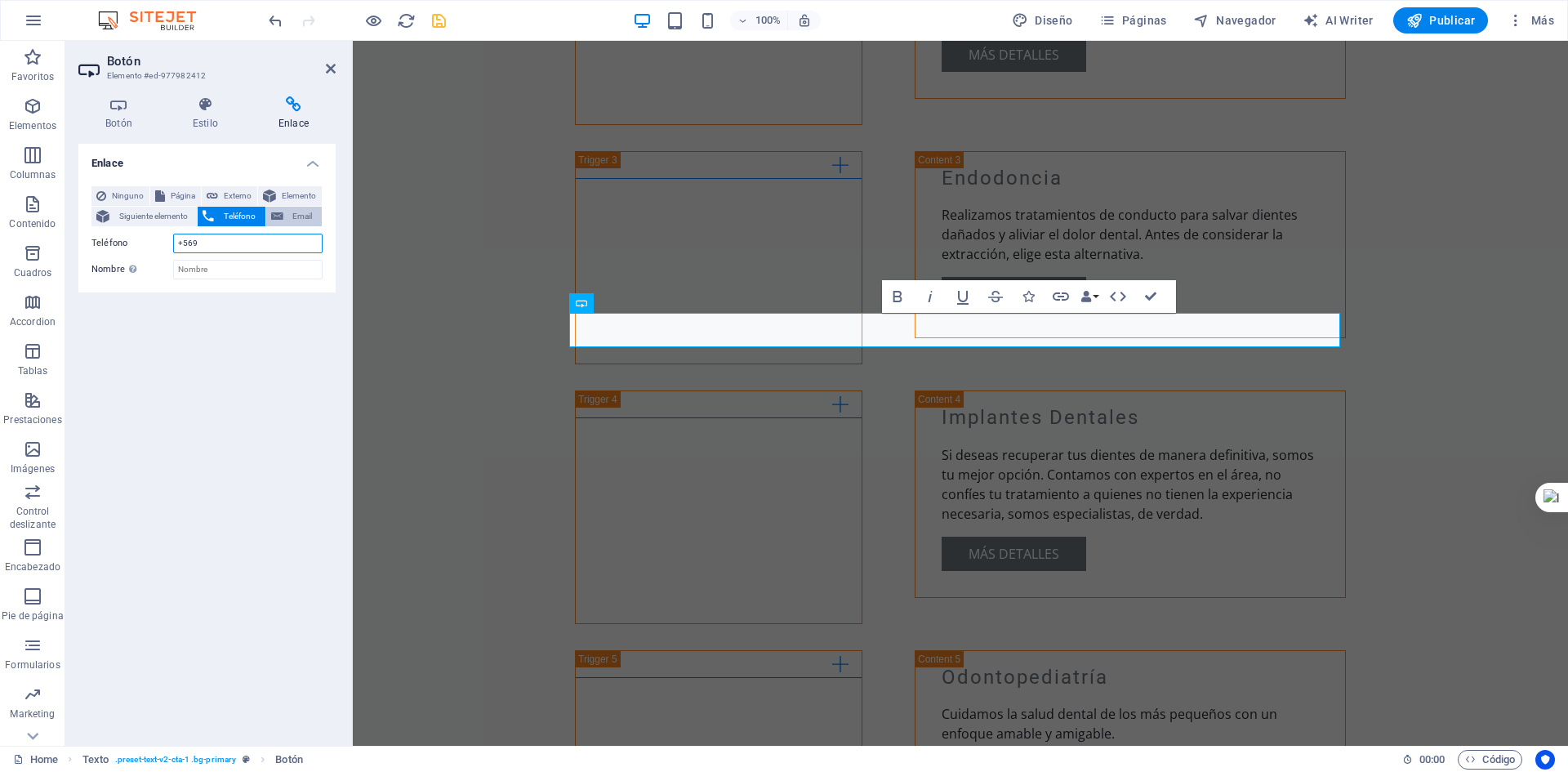
type input "+569"
click at [298, 208] on span "Email" at bounding box center [303, 216] width 29 height 19
click at [185, 220] on span "Siguiente elemento" at bounding box center [153, 216] width 78 height 19
click at [296, 194] on span "Elemento" at bounding box center [298, 196] width 36 height 19
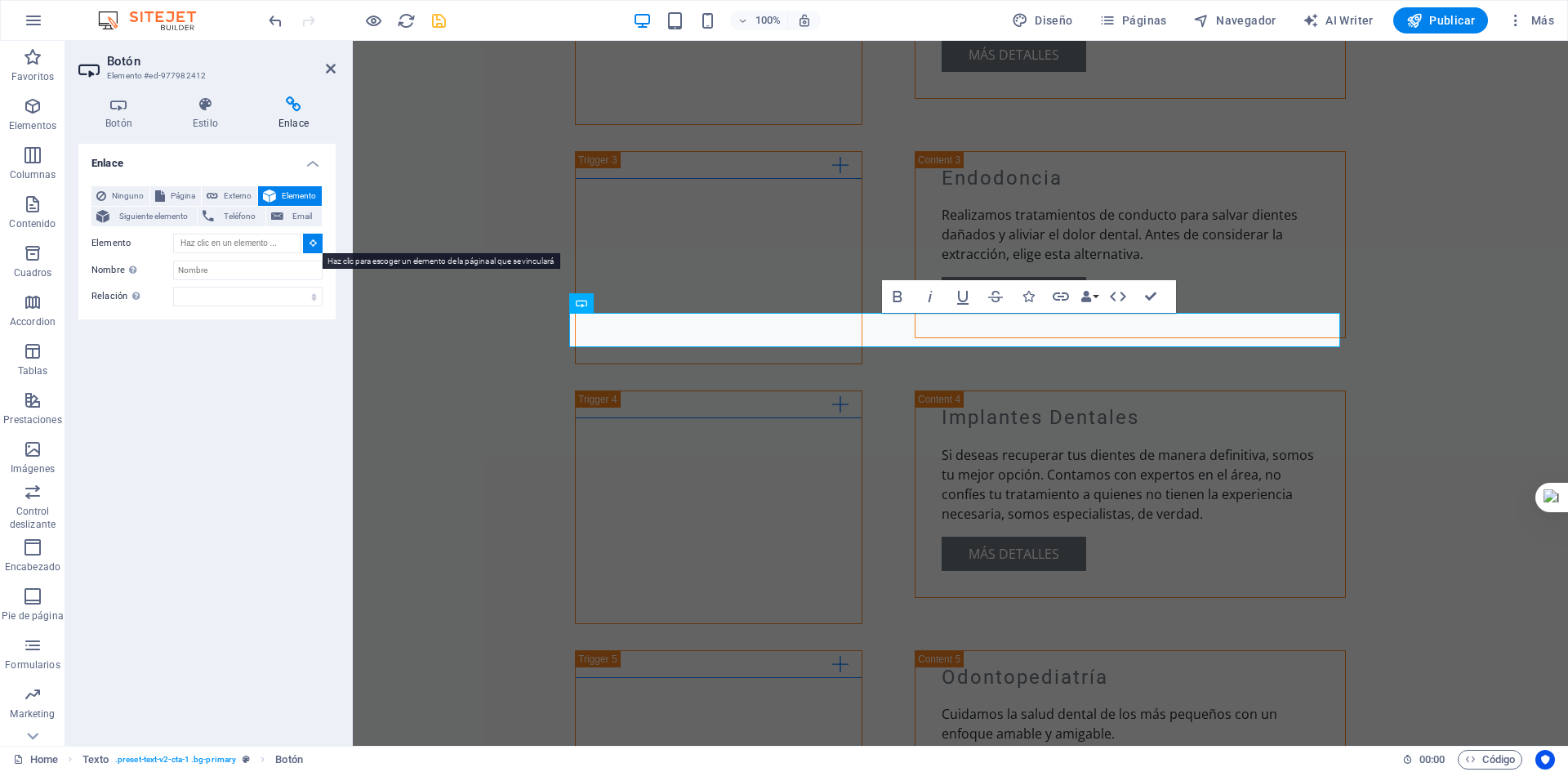
click at [309, 242] on icon at bounding box center [313, 242] width 8 height 9
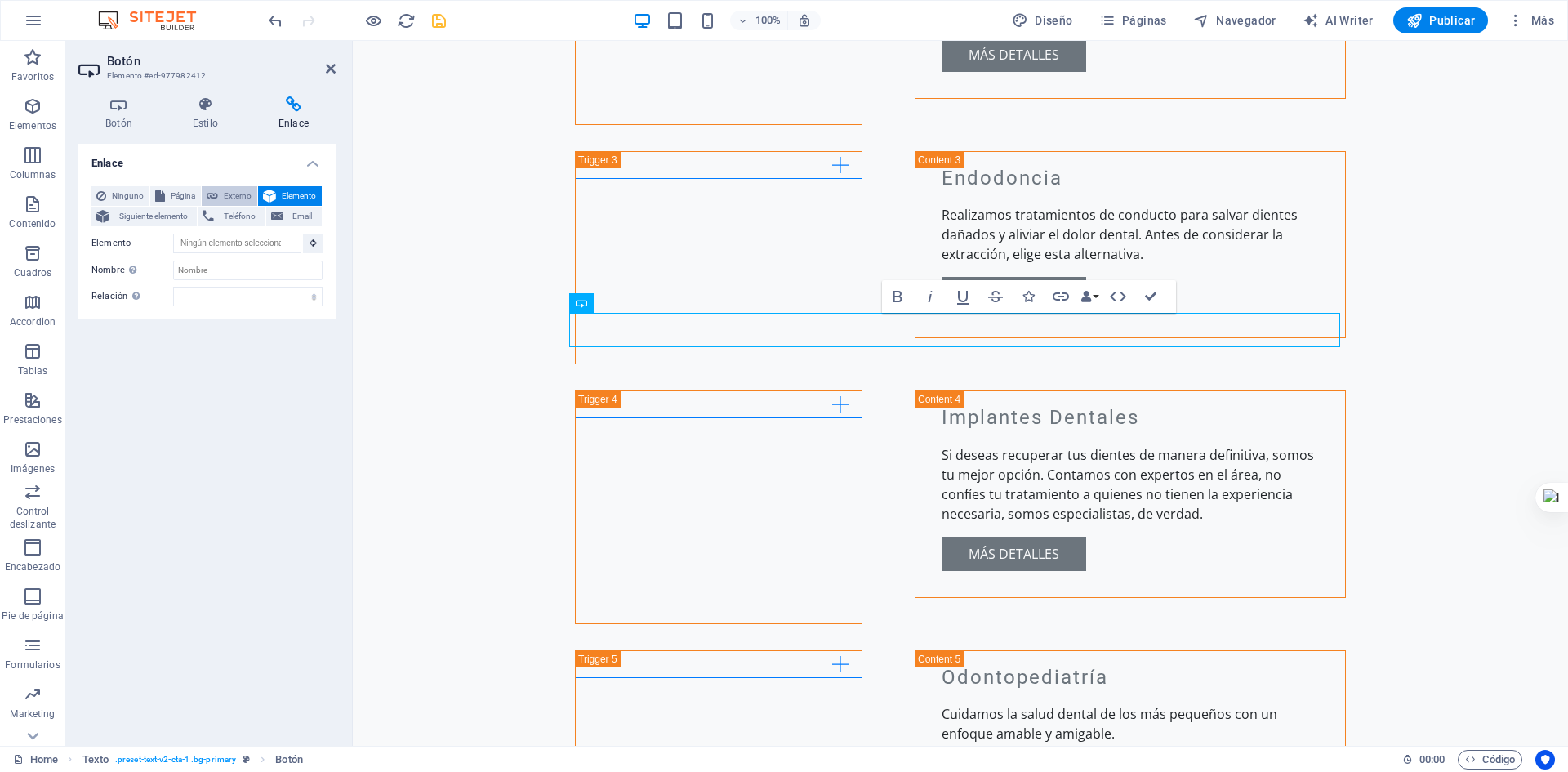
click at [242, 188] on span "Externo" at bounding box center [237, 196] width 30 height 19
select select "blank"
paste input "https://l.instagram.com/?u=https%3A%2F%2Fwa.me%2F56956654647%3Ffbclid%3DPAZXh0b…"
type input "https://l.instagram.com/?u=https%3A%2F%2Fwa.me%2F56956654647%3Ffbclid%3DPAZXh0b…"
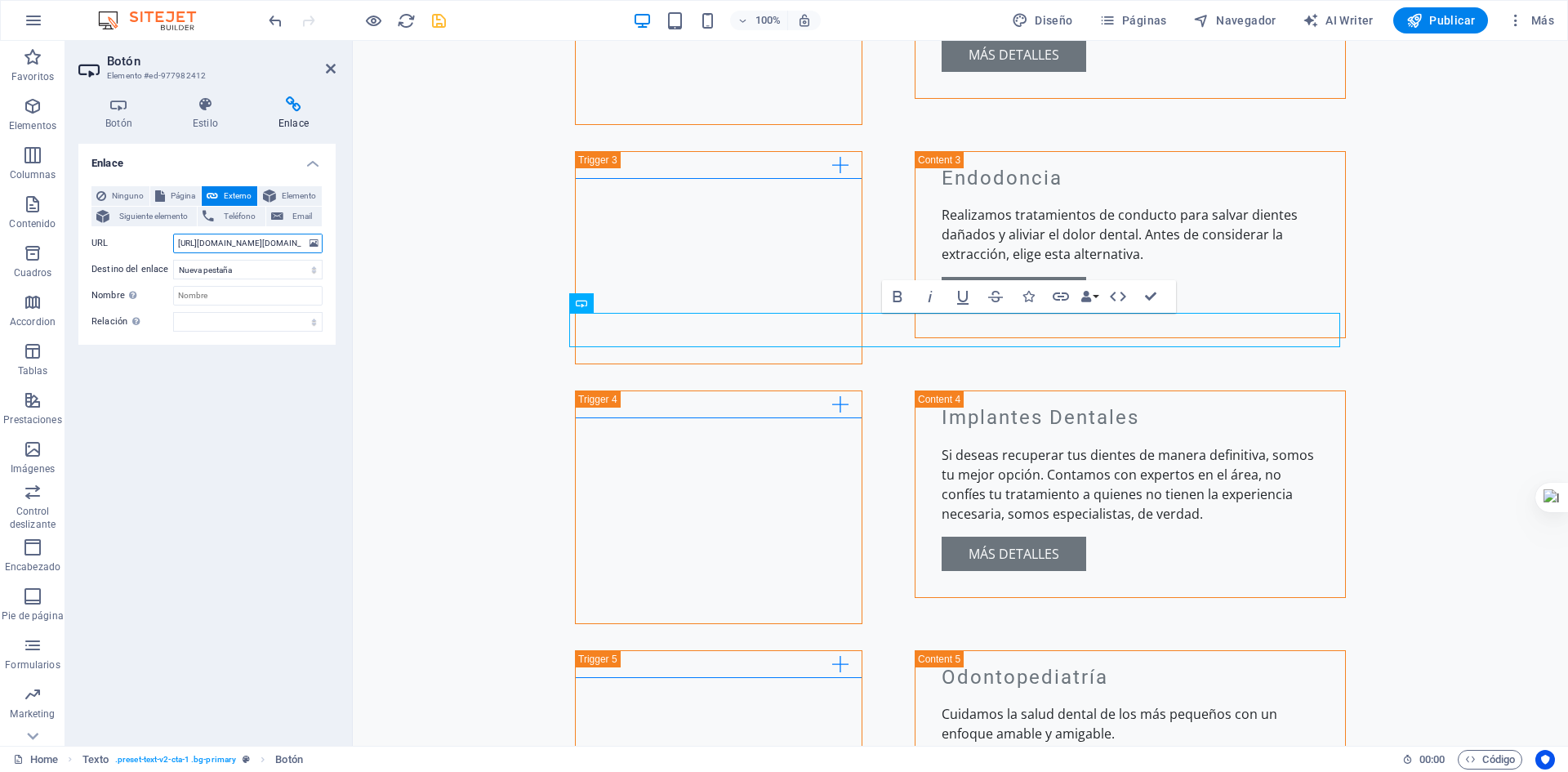
drag, startPoint x: 243, startPoint y: 243, endPoint x: 177, endPoint y: 227, distance: 67.9
click at [177, 227] on div "Ninguno Página Externo Elemento Siguiente elemento Teléfono Email Página Home S…" at bounding box center [207, 259] width 232 height 145
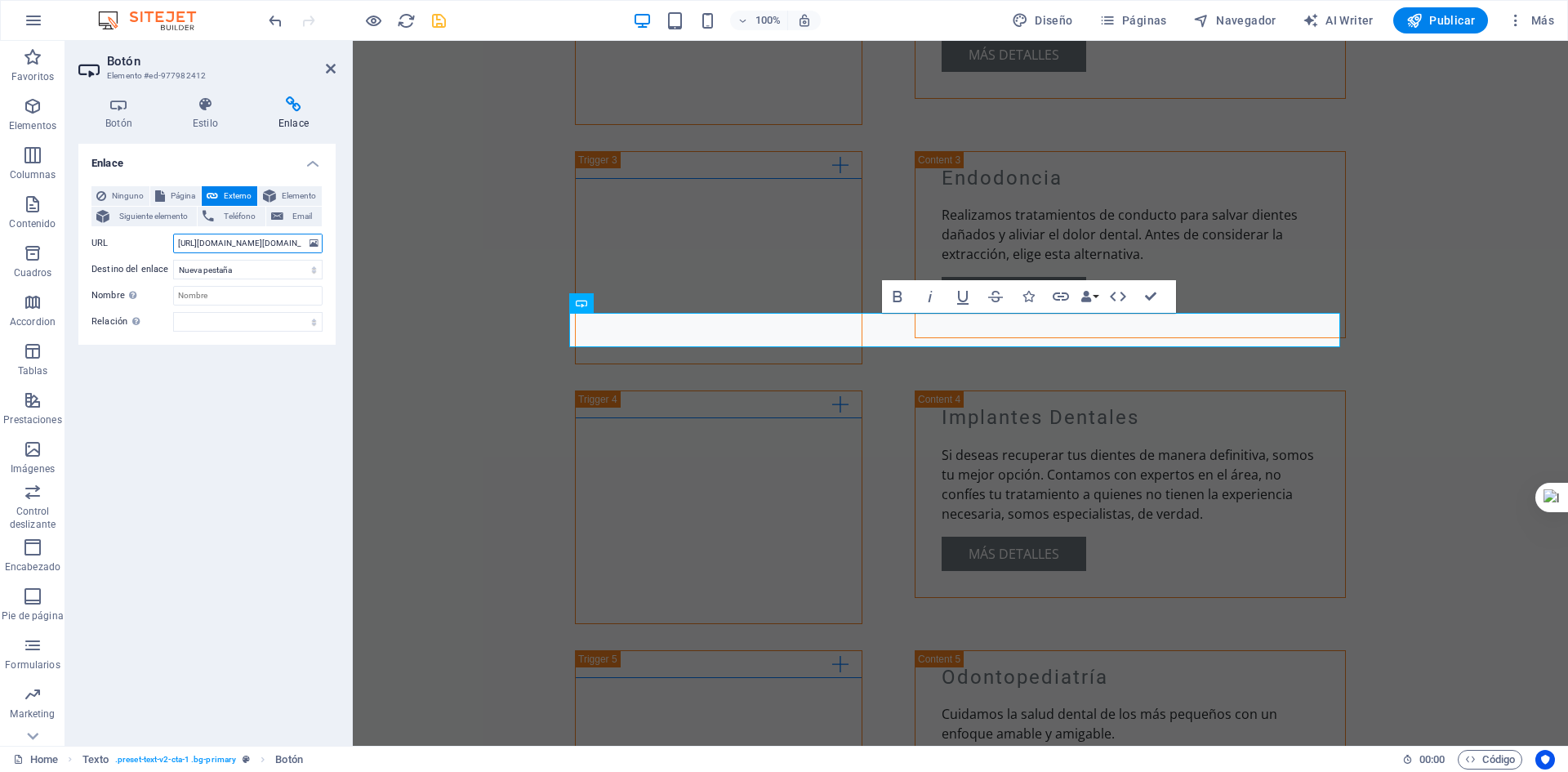
click at [255, 247] on input "https://l.instagram.com/?u=https%3A%2F%2Fwa.me%2F56956654647%3Ffbclid%3DPAZXh0b…" at bounding box center [248, 243] width 150 height 19
paste input "api.whatsapp.com/send/?phone=56956654647&text&type=phone_number&app_absent=0"
type input "https://api.whatsapp.com/send/?phone=56956654647&text&type=phone_number&app_abs…"
click at [257, 373] on div "Enlace Ninguno Página Externo Elemento Siguiente elemento Teléfono Email Página…" at bounding box center [208, 438] width 257 height 589
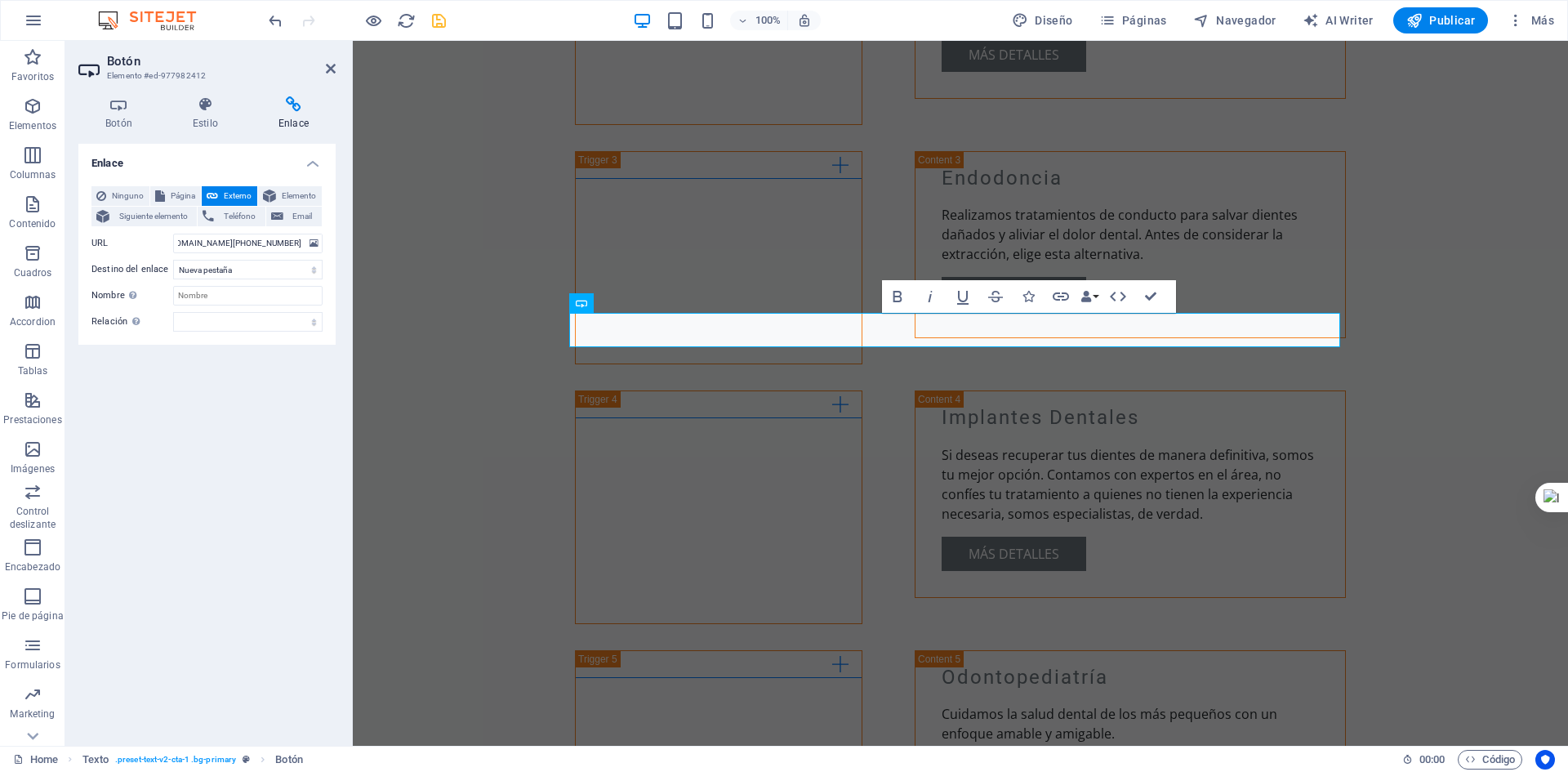
scroll to position [0, 0]
click at [131, 117] on h4 "Botón" at bounding box center [122, 113] width 87 height 35
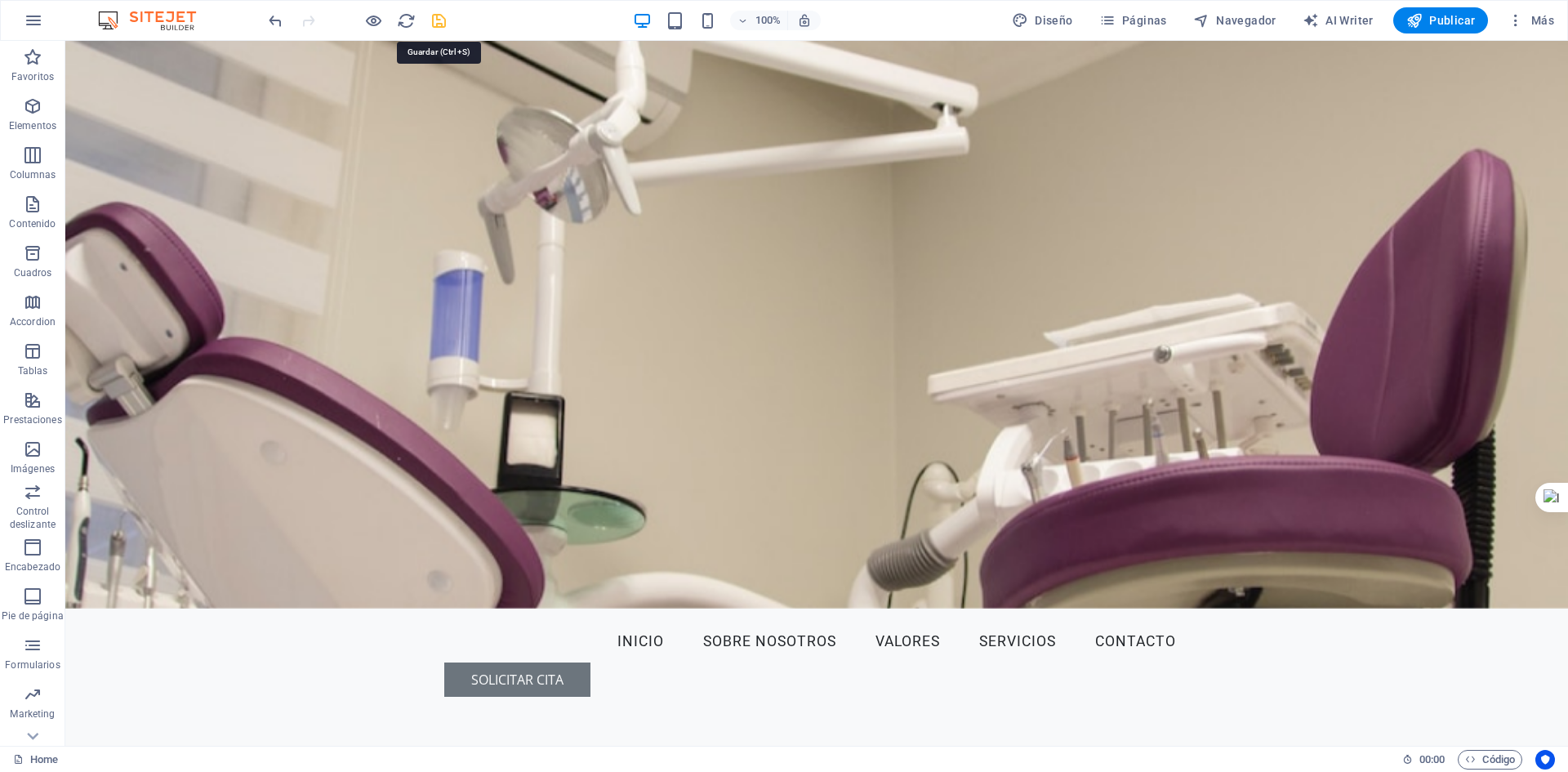
click at [438, 22] on icon "save" at bounding box center [439, 21] width 19 height 19
checkbox input "false"
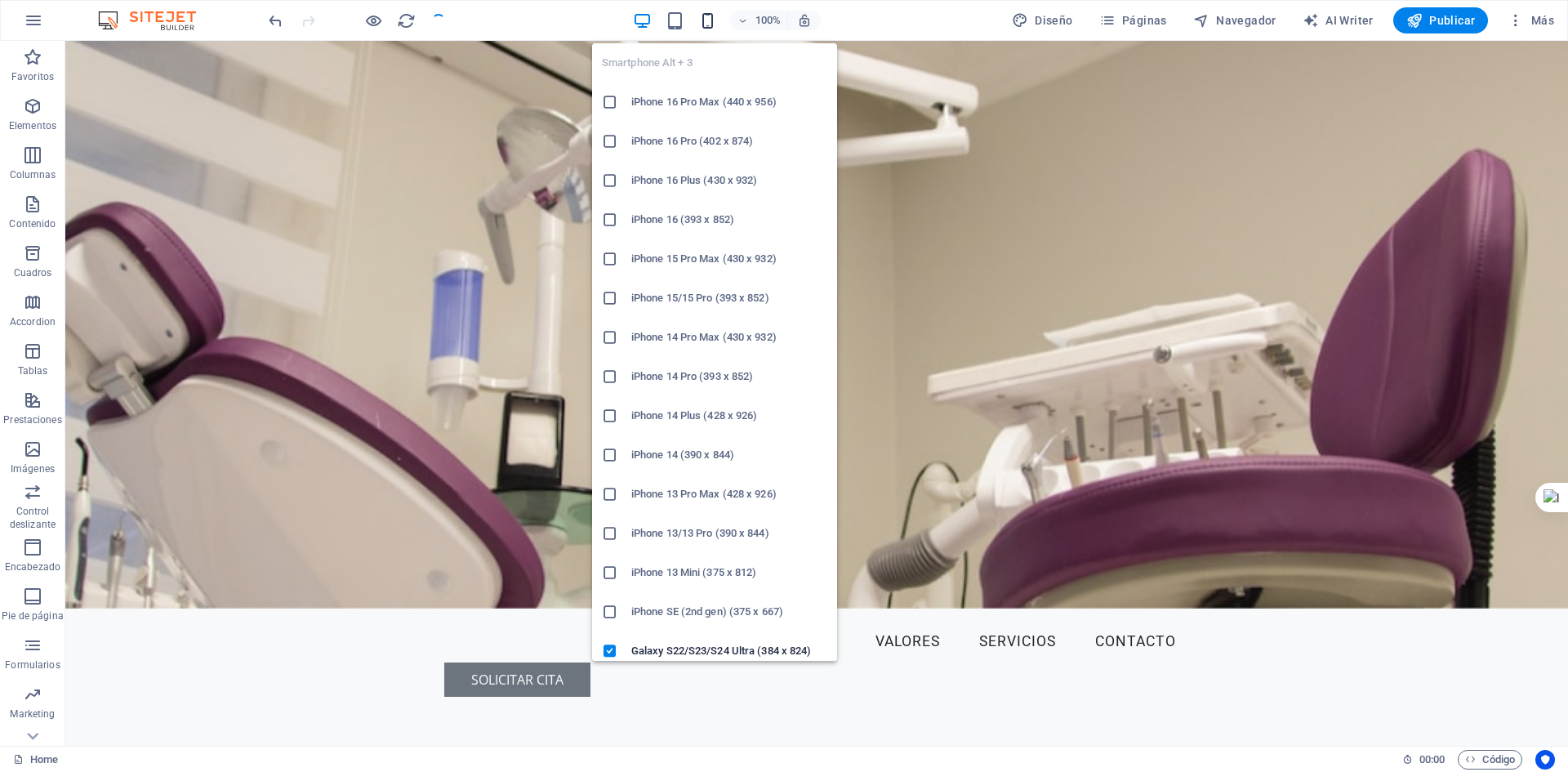
click at [707, 19] on icon "button" at bounding box center [708, 21] width 19 height 19
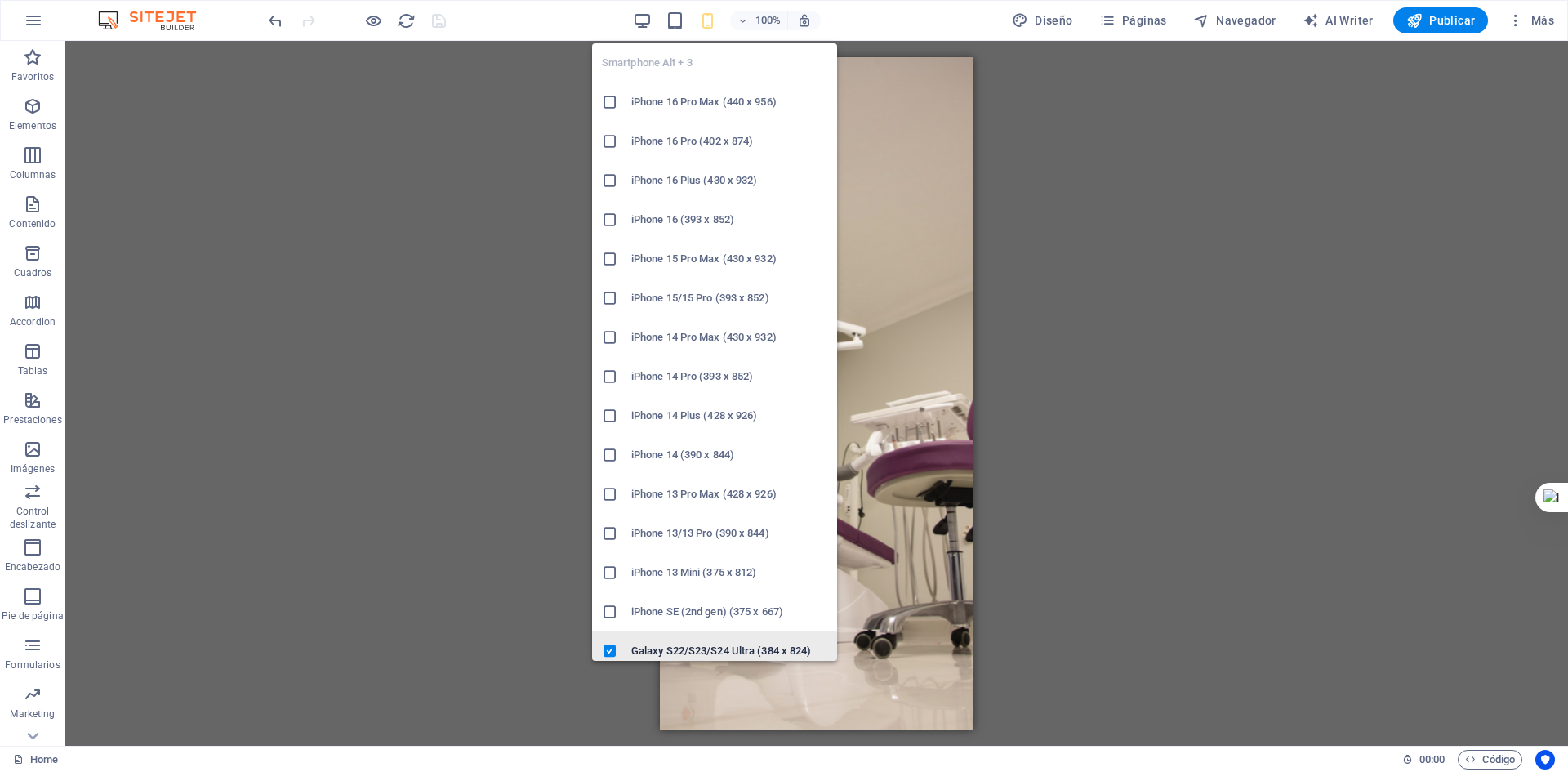
click at [680, 642] on h6 "Galaxy S22/S23/S24 Ultra (384 x 824)" at bounding box center [729, 651] width 196 height 19
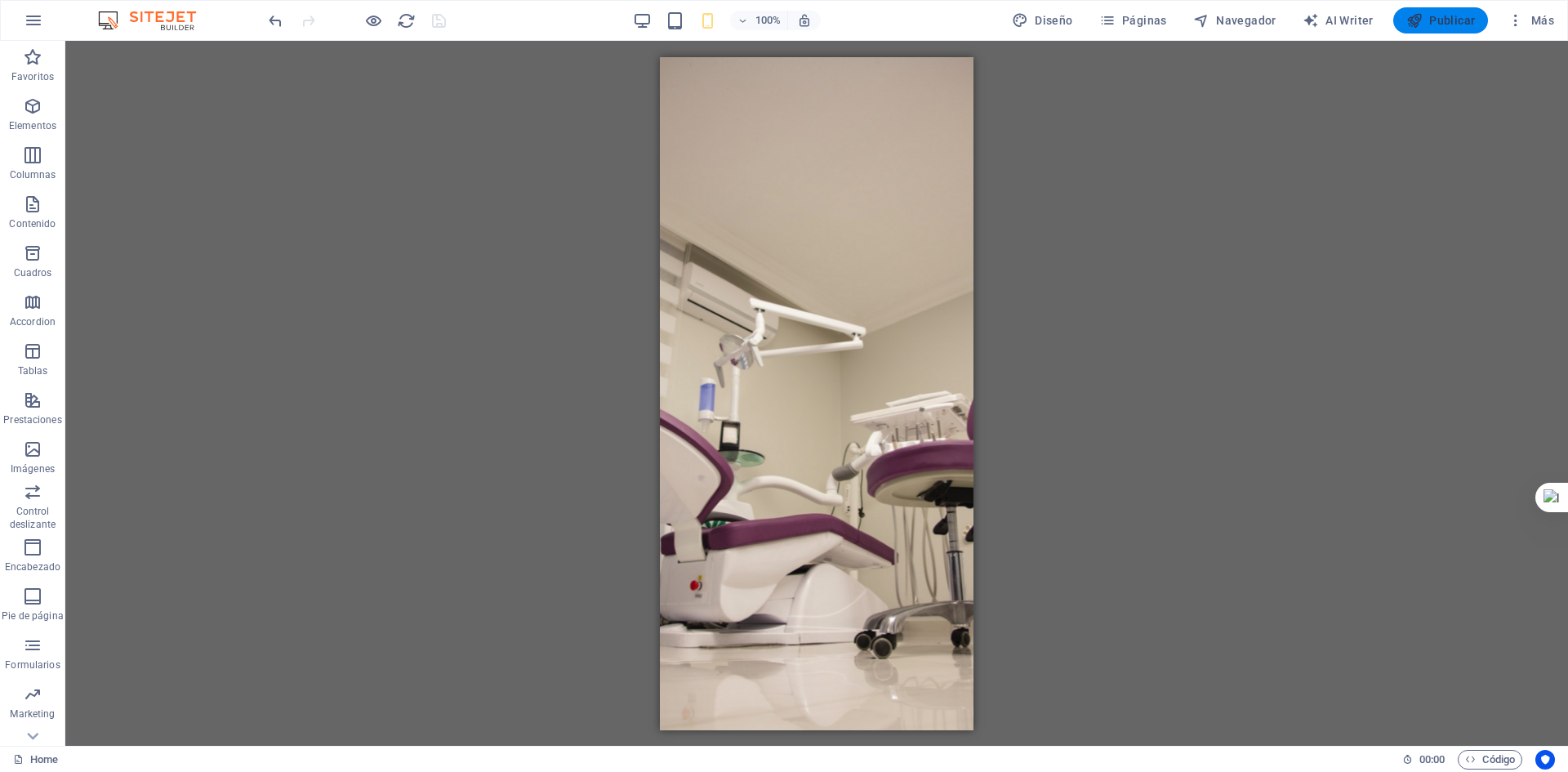
click at [1437, 9] on button "Publicar" at bounding box center [1440, 20] width 95 height 26
